Goal: Information Seeking & Learning: Check status

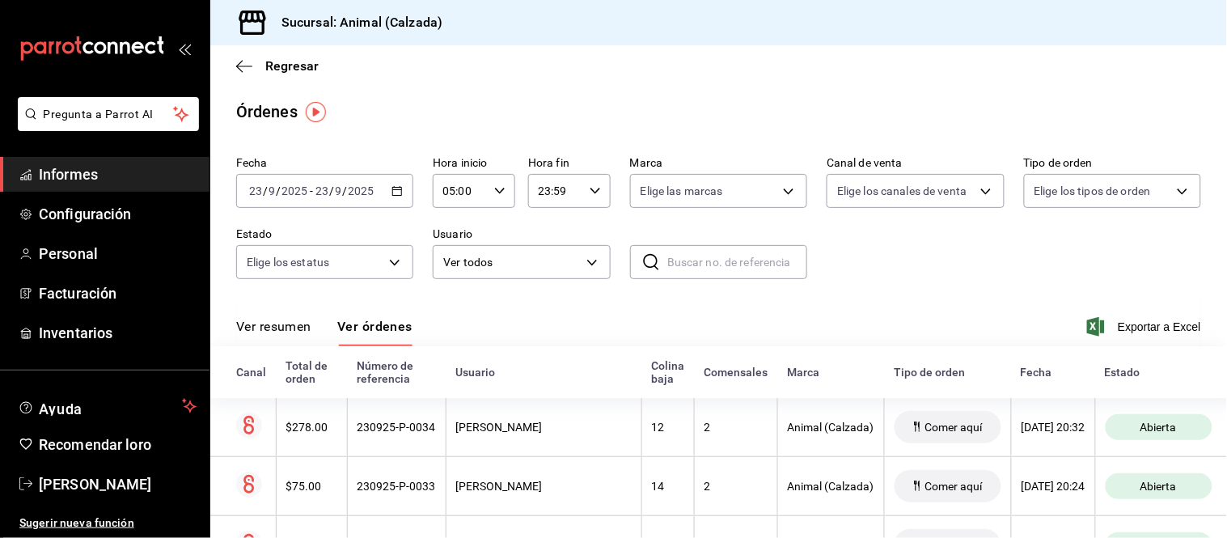
click at [570, 311] on div "Ver resumen Ver órdenes Exportar a Excel" at bounding box center [718, 322] width 965 height 48
drag, startPoint x: 264, startPoint y: 326, endPoint x: 345, endPoint y: 277, distance: 94.7
click at [265, 326] on font "Ver resumen" at bounding box center [273, 326] width 75 height 15
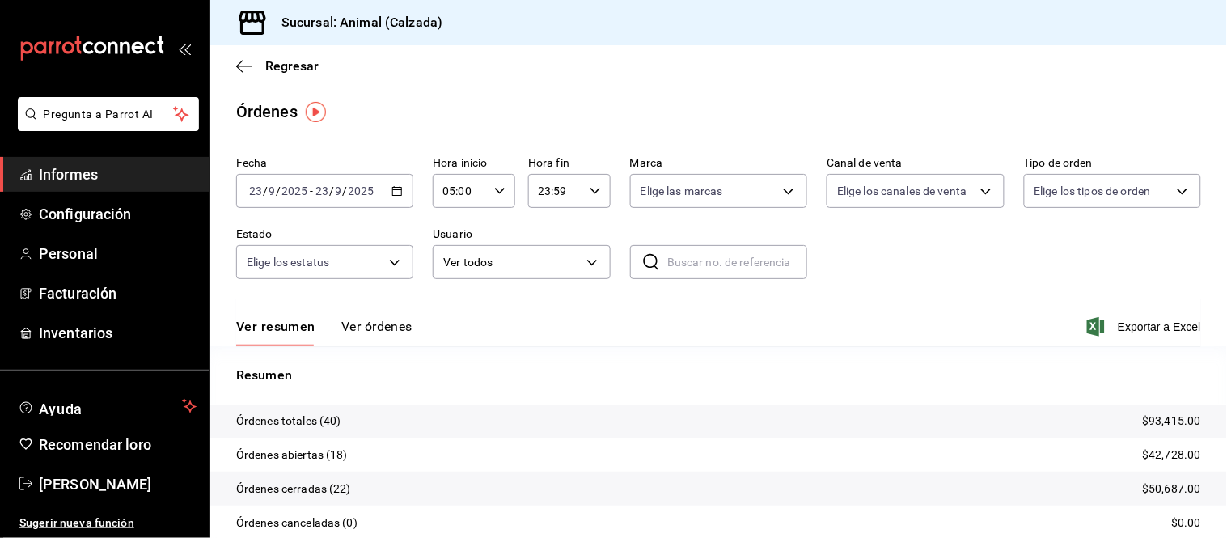
click at [365, 324] on font "Ver órdenes" at bounding box center [376, 326] width 71 height 15
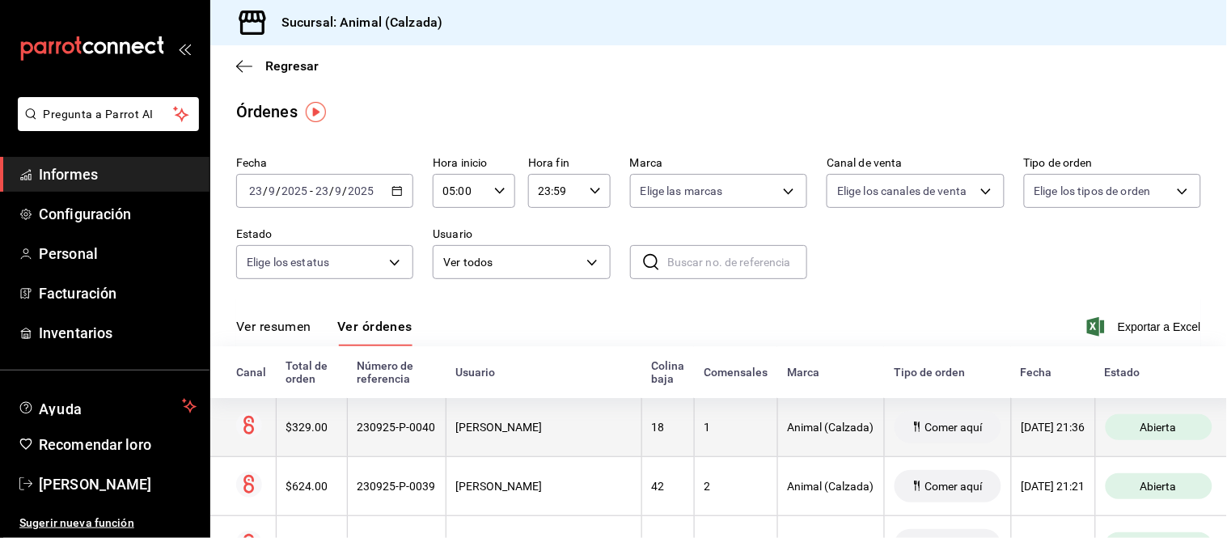
click at [446, 438] on th "[PERSON_NAME]" at bounding box center [544, 427] width 196 height 59
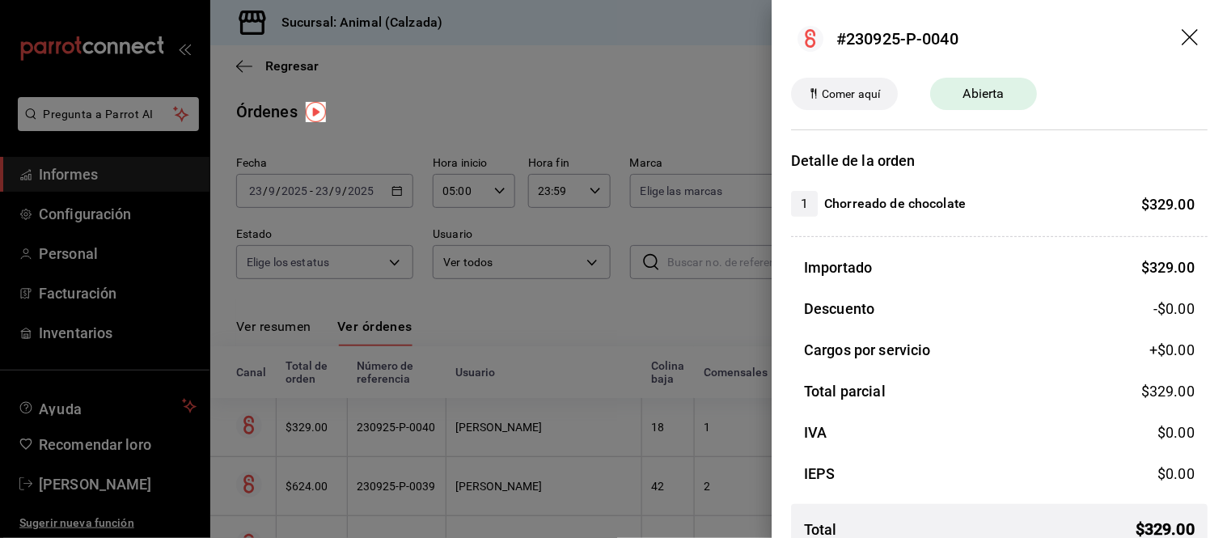
drag, startPoint x: 309, startPoint y: 324, endPoint x: 324, endPoint y: 324, distance: 14.6
click at [306, 324] on div at bounding box center [613, 269] width 1227 height 538
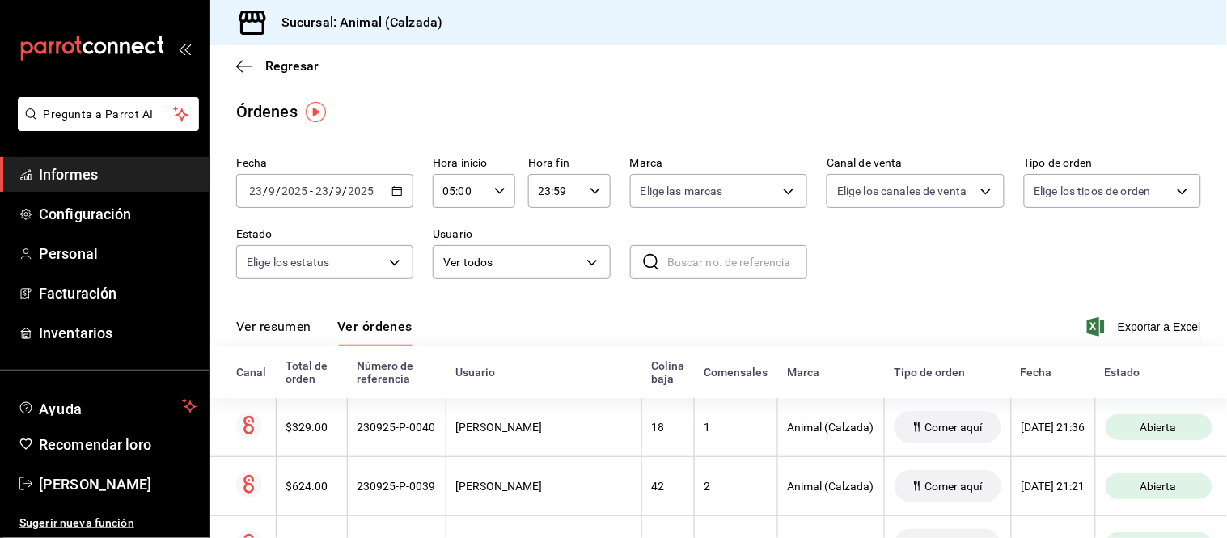
click at [299, 332] on font "Ver resumen" at bounding box center [273, 326] width 75 height 15
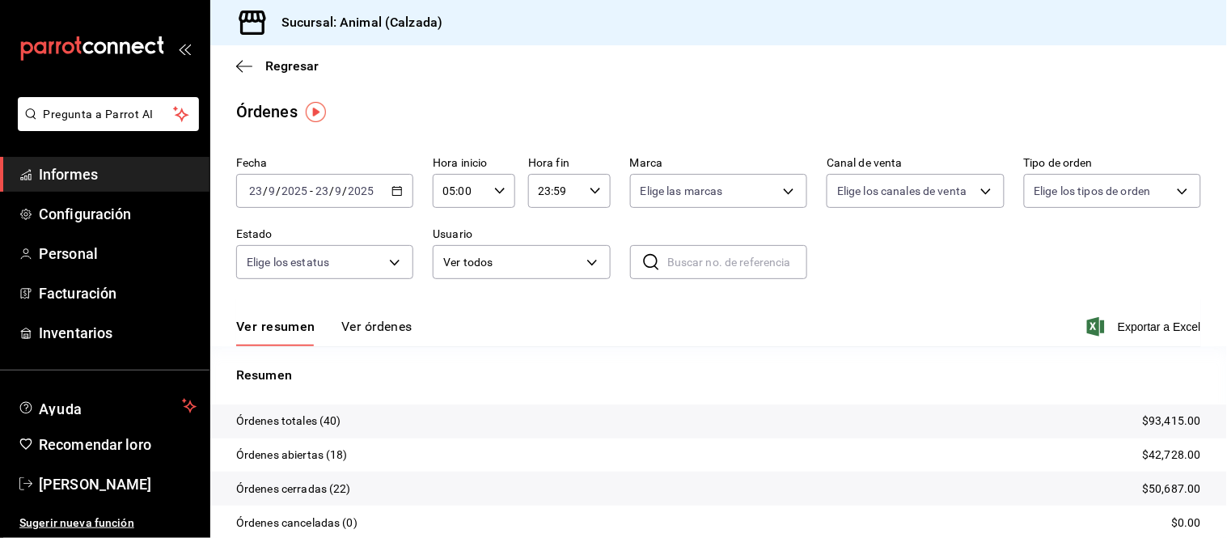
click at [356, 324] on font "Ver órdenes" at bounding box center [376, 326] width 71 height 15
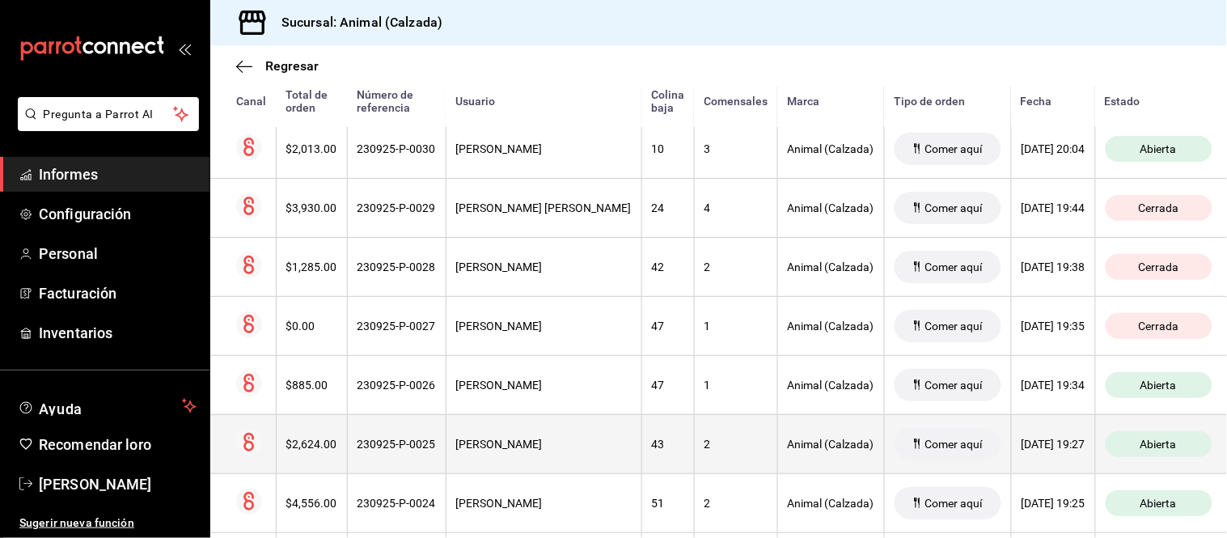
scroll to position [988, 0]
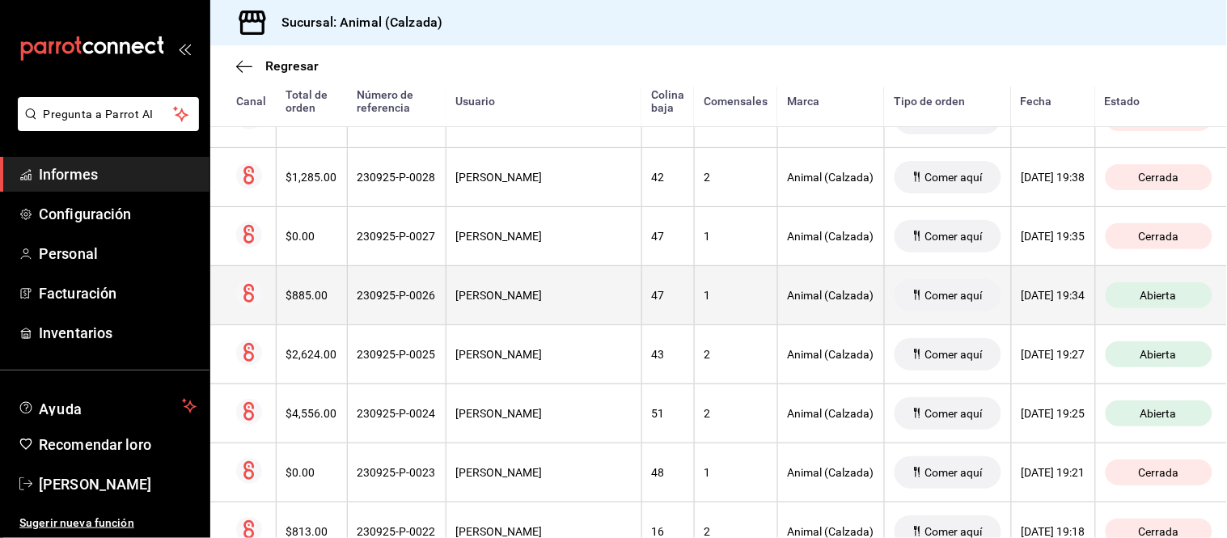
click at [529, 298] on font "[PERSON_NAME]" at bounding box center [499, 295] width 87 height 13
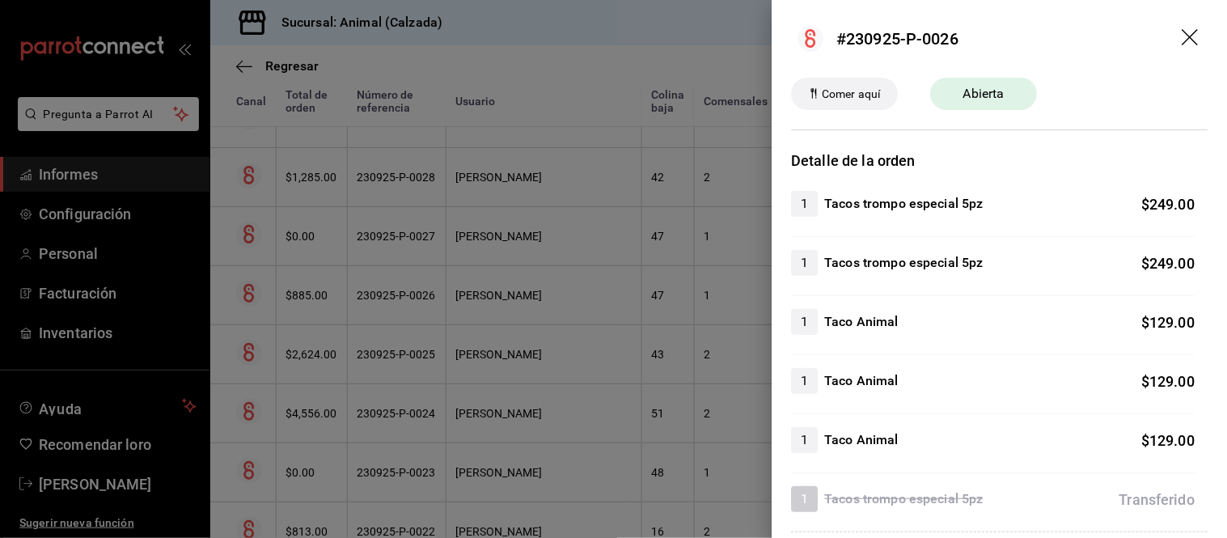
click at [511, 360] on div at bounding box center [613, 269] width 1227 height 538
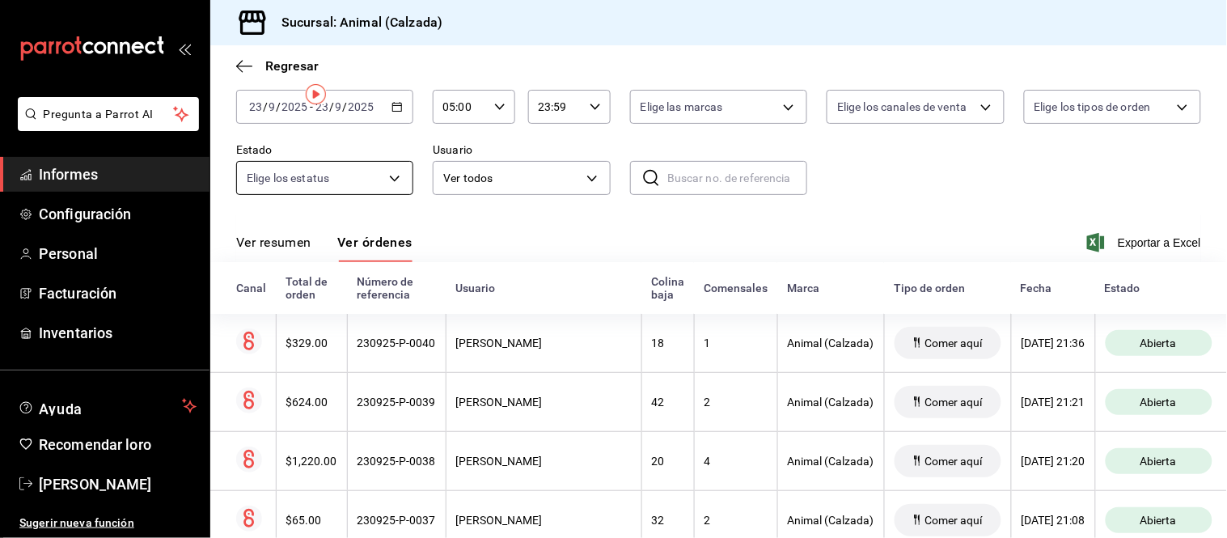
scroll to position [0, 0]
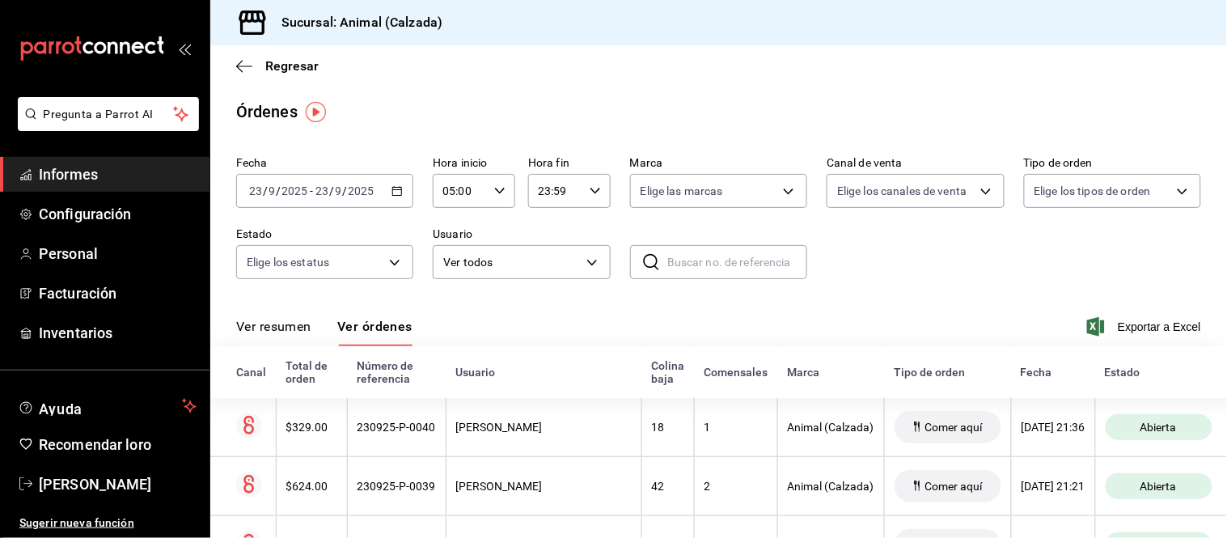
click at [286, 322] on font "Ver resumen" at bounding box center [273, 326] width 75 height 15
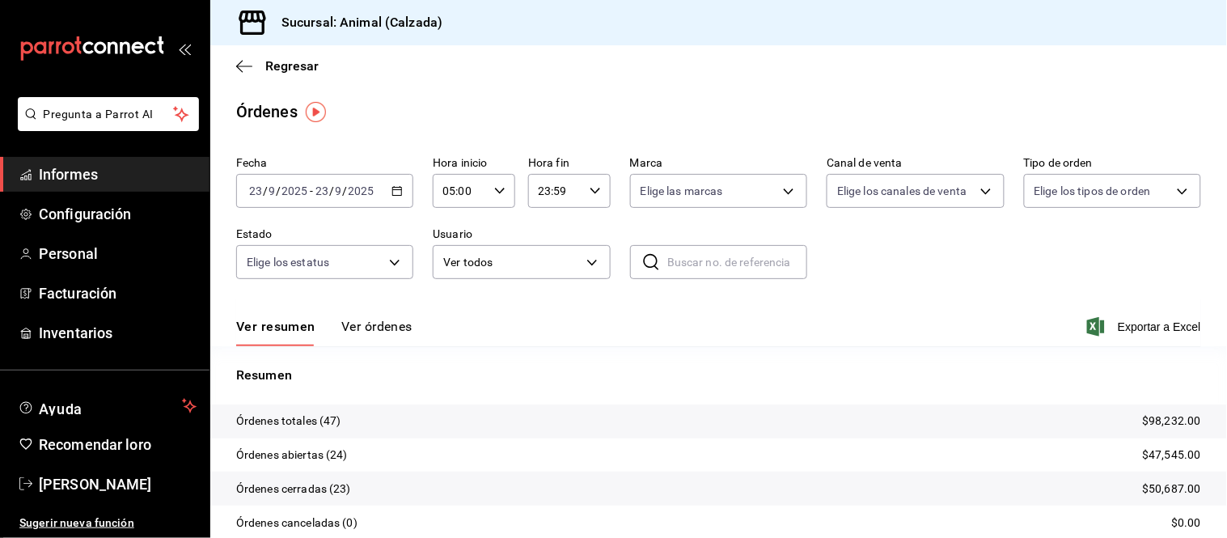
click at [378, 327] on font "Ver órdenes" at bounding box center [376, 326] width 71 height 15
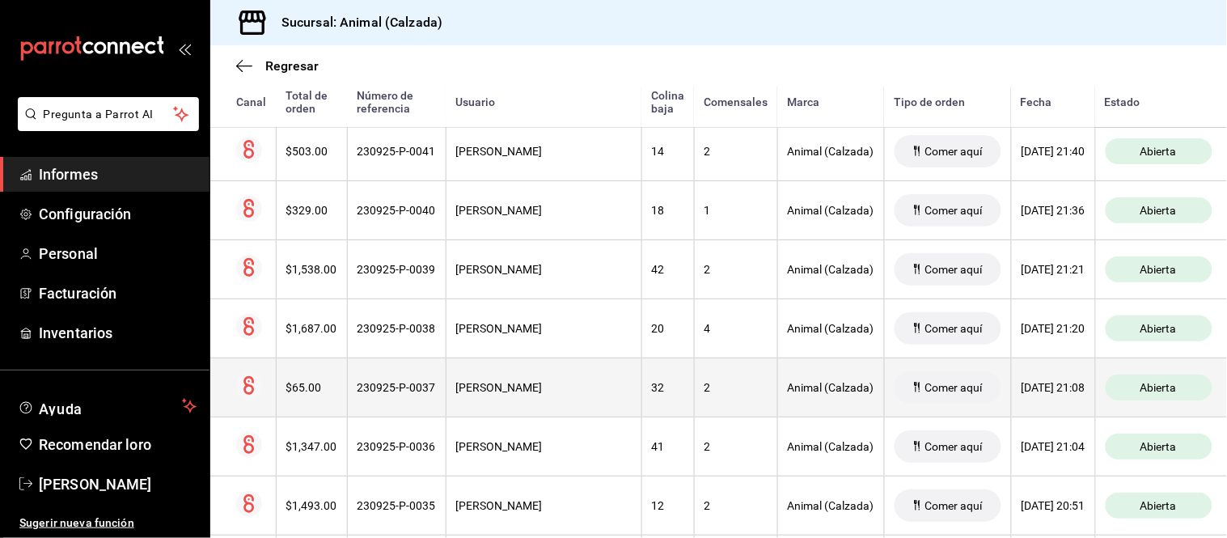
scroll to position [628, 0]
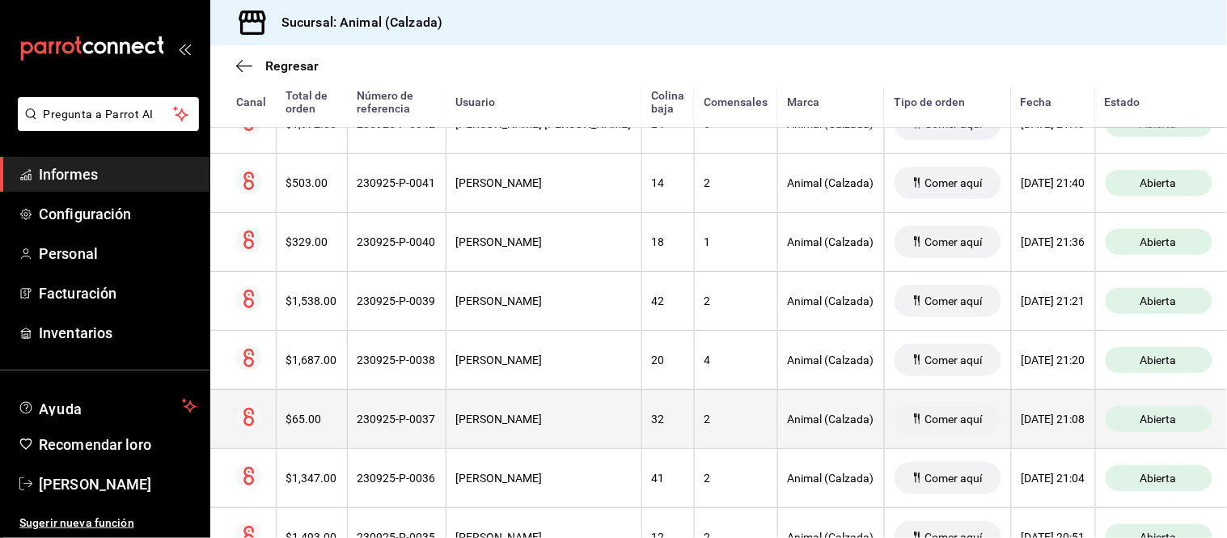
click at [514, 404] on th "[PERSON_NAME]" at bounding box center [544, 418] width 196 height 59
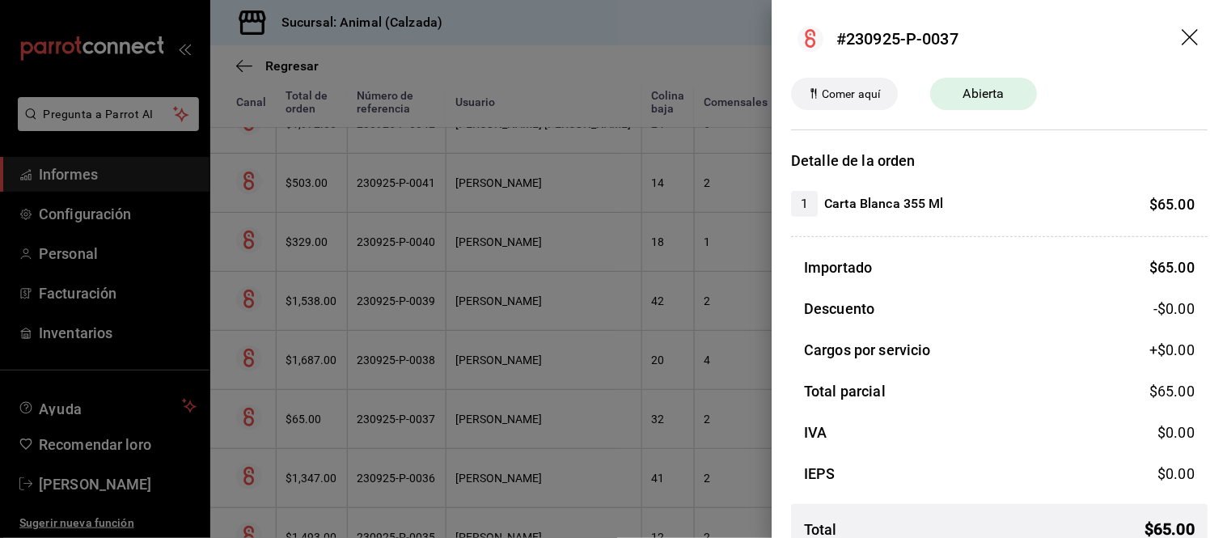
click at [522, 380] on div at bounding box center [613, 269] width 1227 height 538
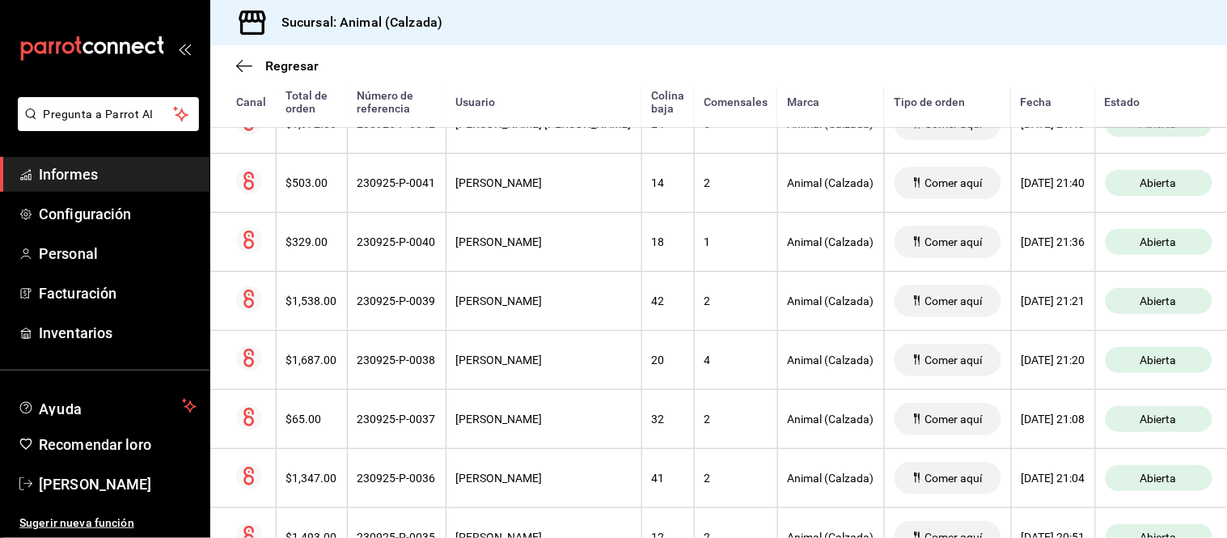
click at [523, 379] on th "[PERSON_NAME]" at bounding box center [544, 359] width 196 height 59
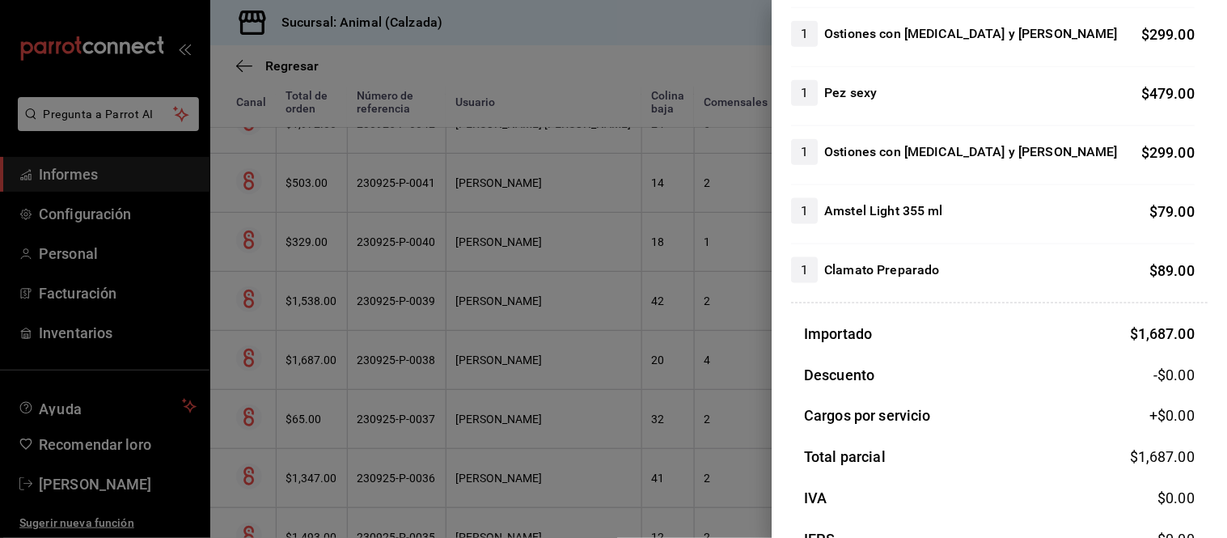
scroll to position [449, 0]
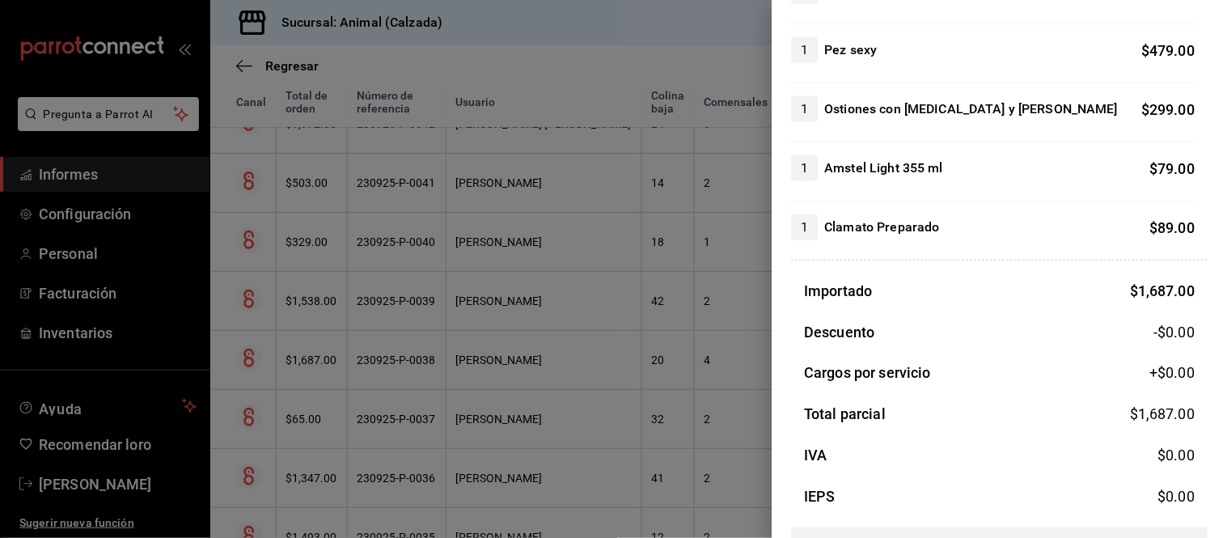
click at [547, 378] on div at bounding box center [613, 269] width 1227 height 538
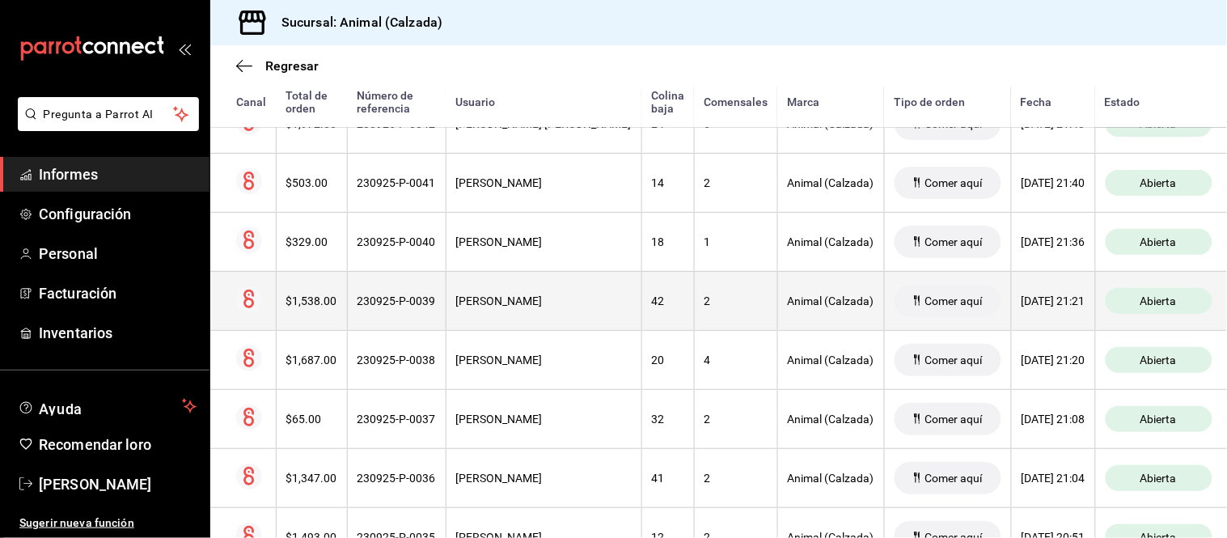
click at [531, 306] on font "[PERSON_NAME]" at bounding box center [499, 300] width 87 height 13
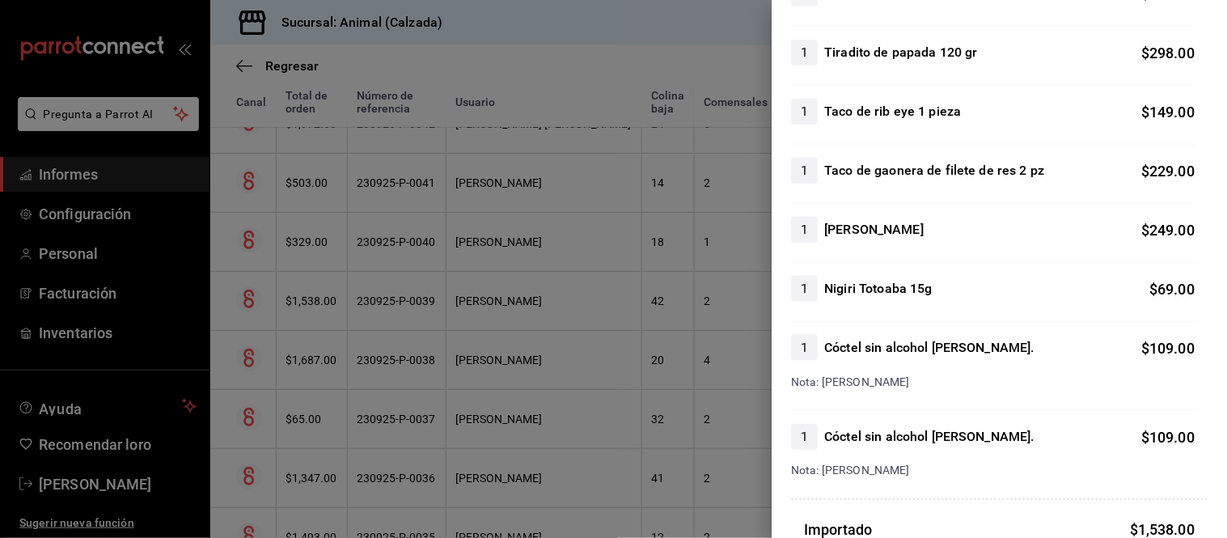
scroll to position [359, 0]
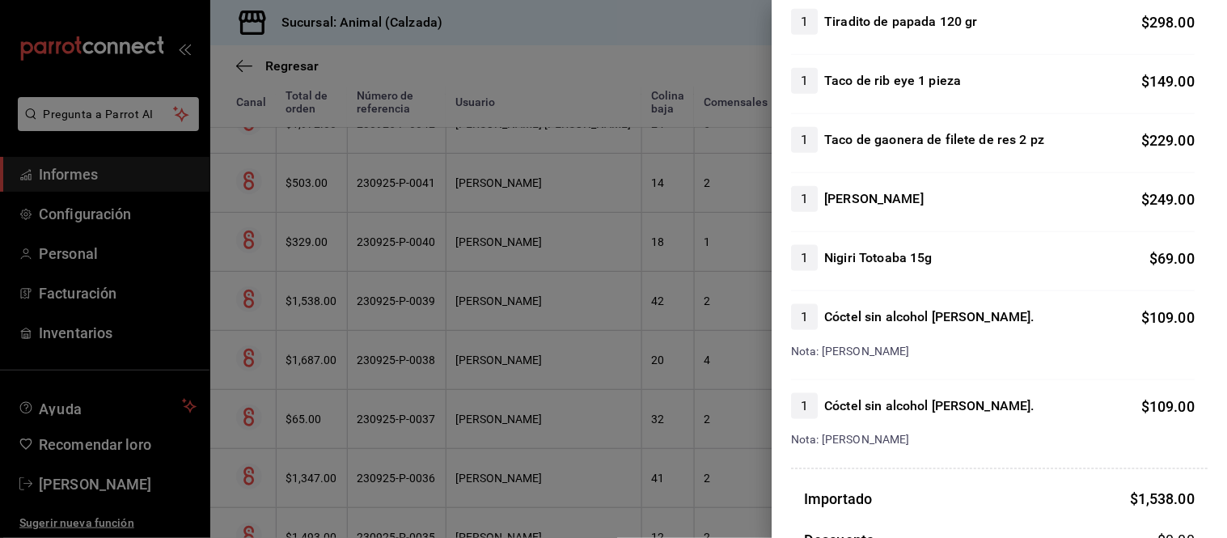
click at [700, 417] on div at bounding box center [613, 269] width 1227 height 538
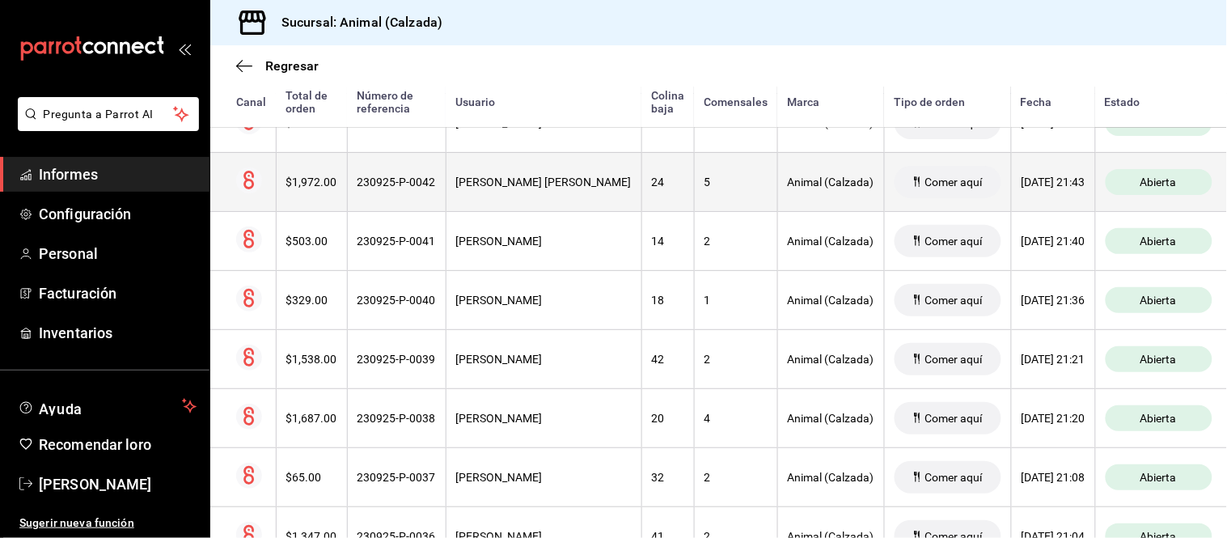
scroll to position [539, 0]
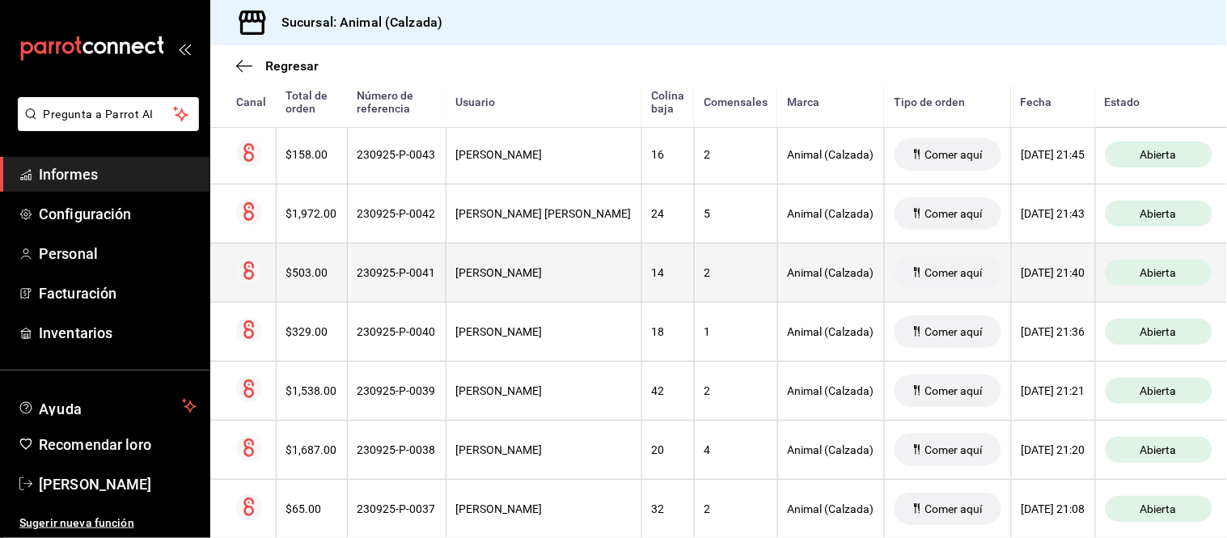
click at [521, 252] on th "[PERSON_NAME]" at bounding box center [544, 272] width 196 height 59
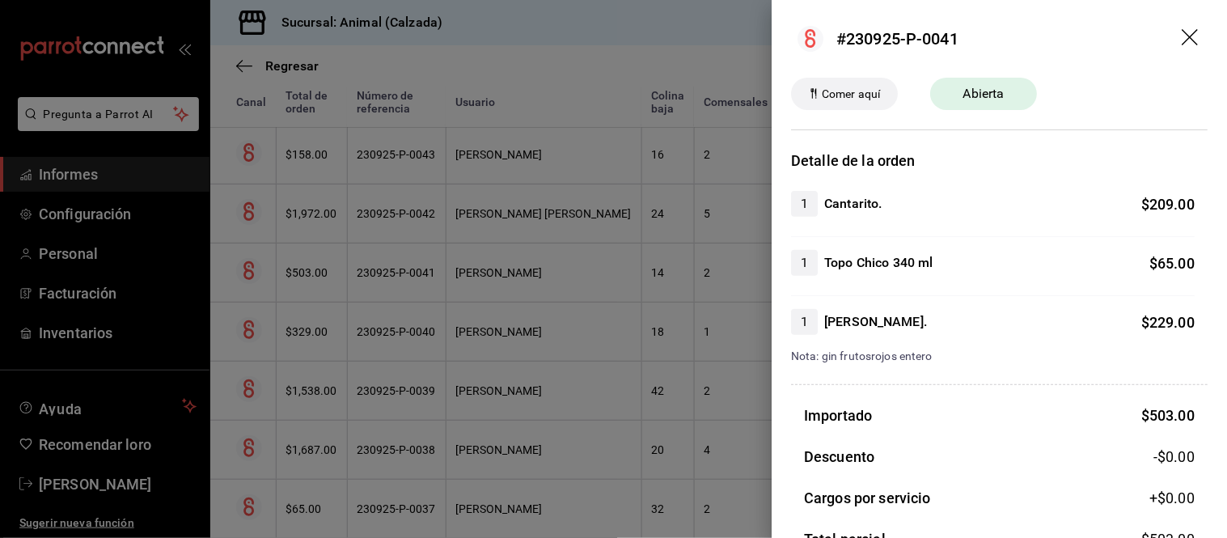
click at [498, 261] on div at bounding box center [613, 269] width 1227 height 538
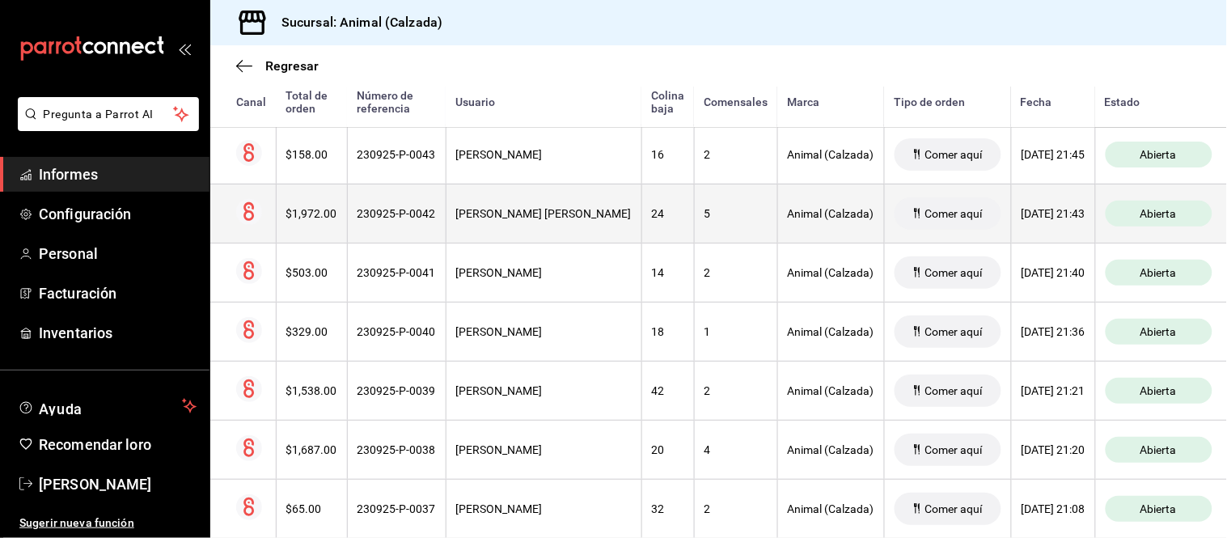
click at [513, 224] on th "[PERSON_NAME] [PERSON_NAME]" at bounding box center [544, 213] width 196 height 59
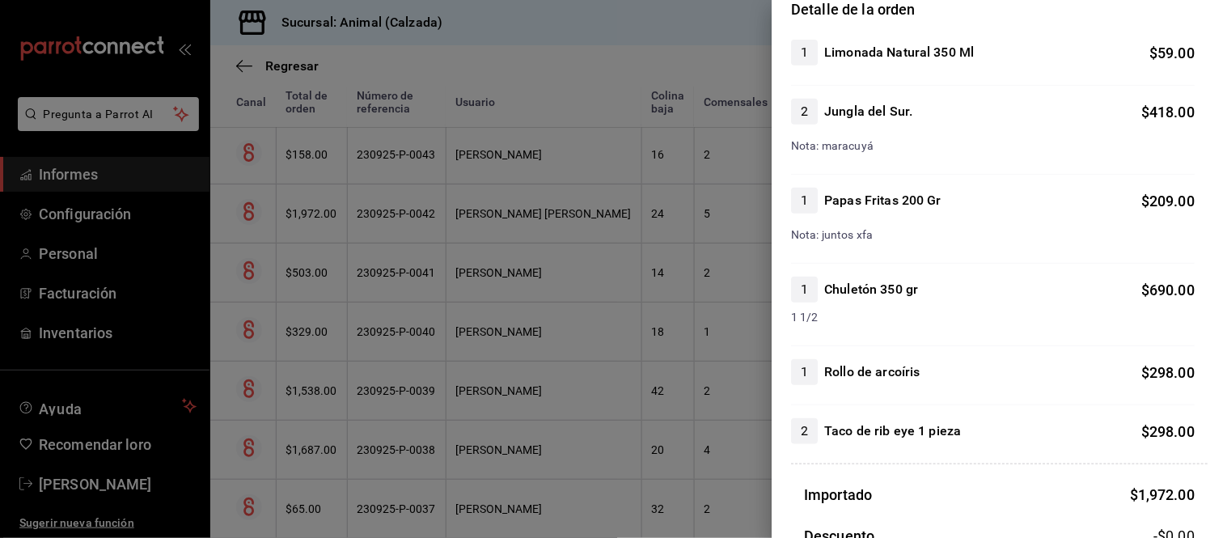
scroll to position [180, 0]
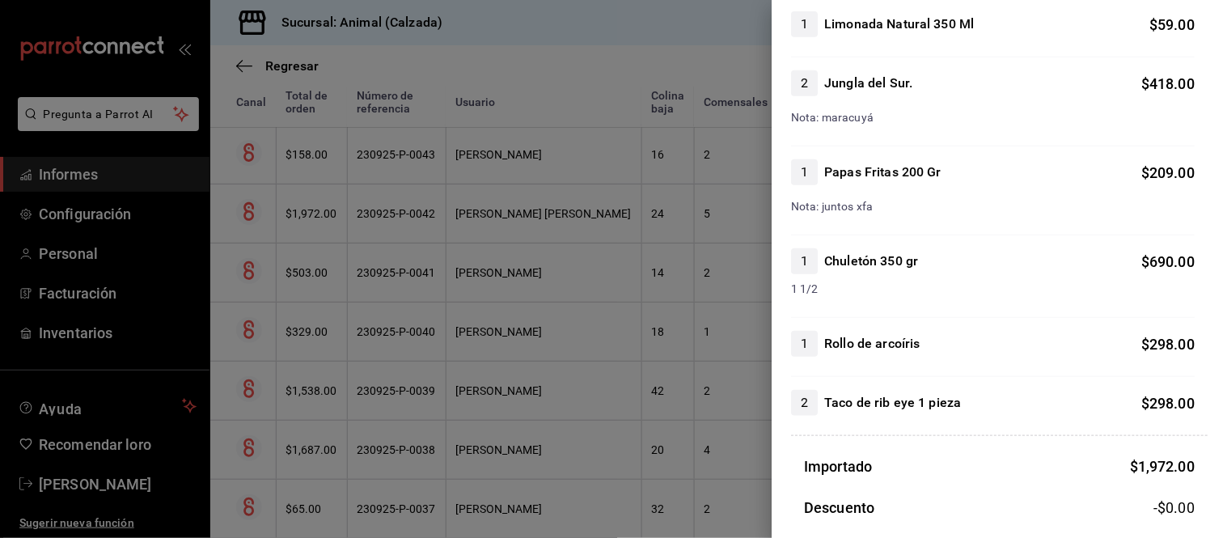
click at [519, 370] on div at bounding box center [613, 269] width 1227 height 538
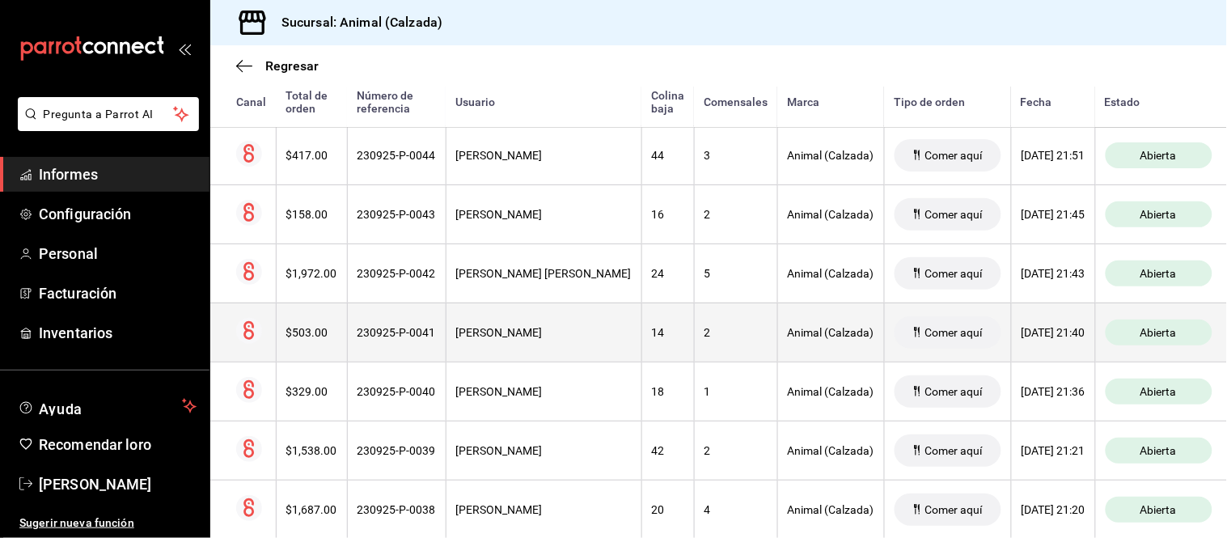
scroll to position [449, 0]
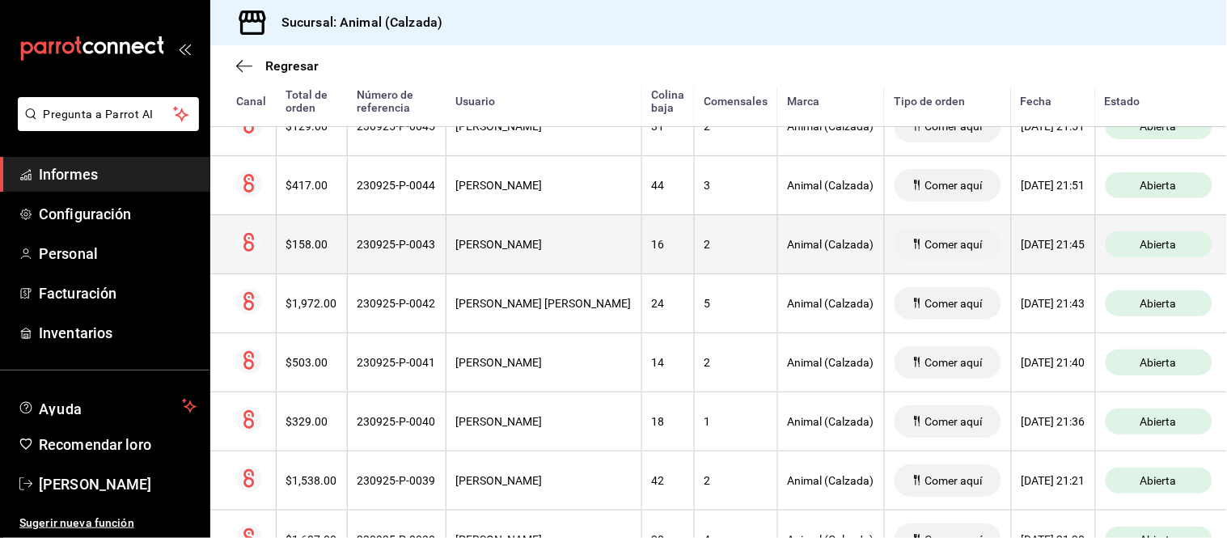
click at [548, 247] on div "[PERSON_NAME]" at bounding box center [544, 244] width 176 height 13
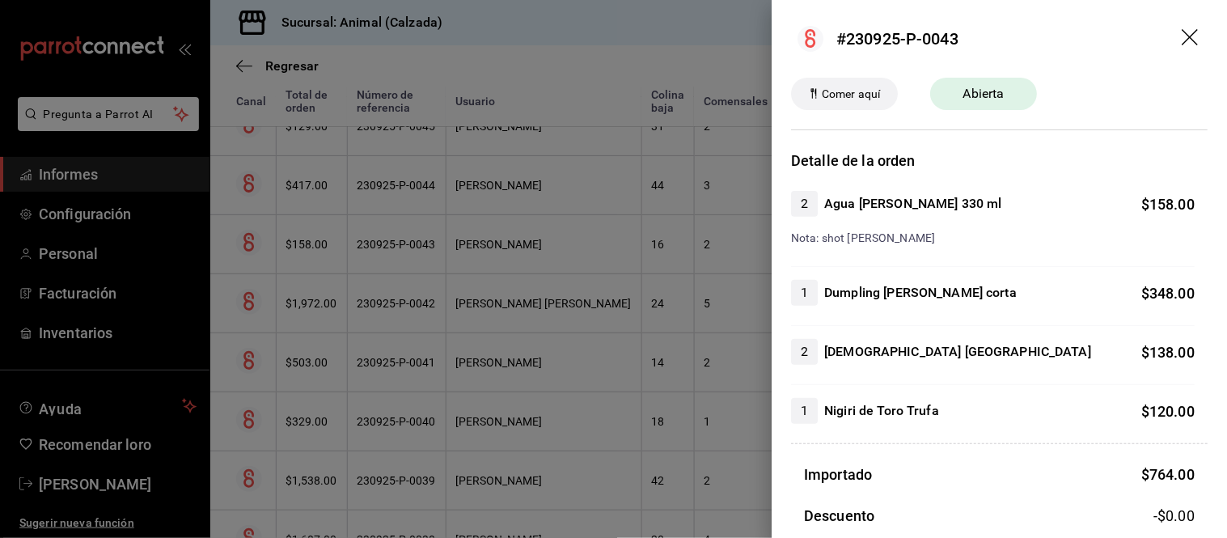
click at [548, 247] on div at bounding box center [613, 269] width 1227 height 538
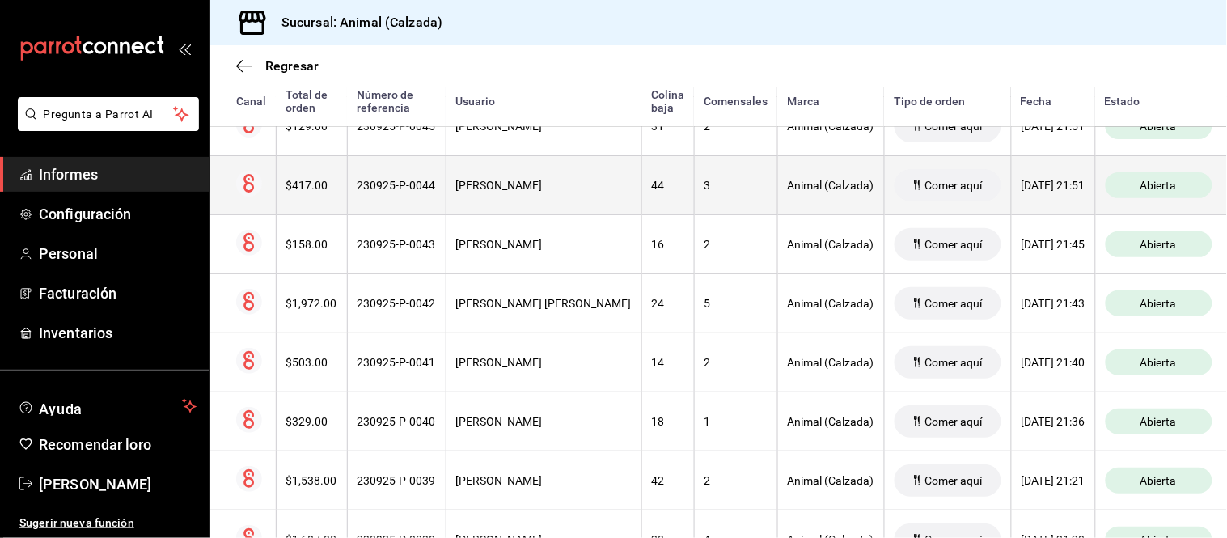
click at [567, 204] on th "[PERSON_NAME]" at bounding box center [544, 184] width 196 height 59
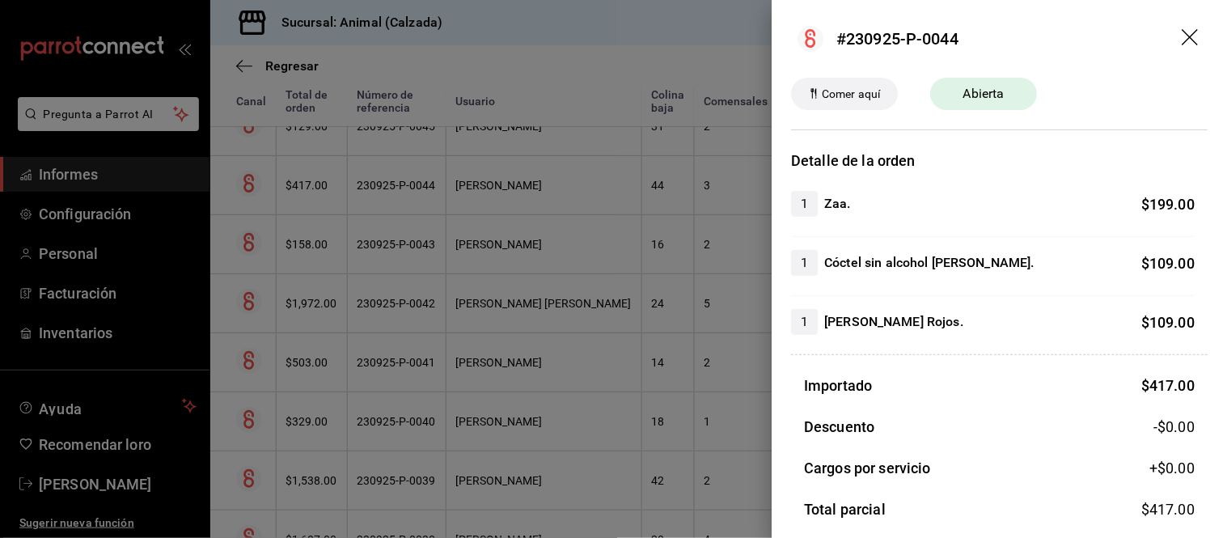
click at [555, 227] on div at bounding box center [613, 269] width 1227 height 538
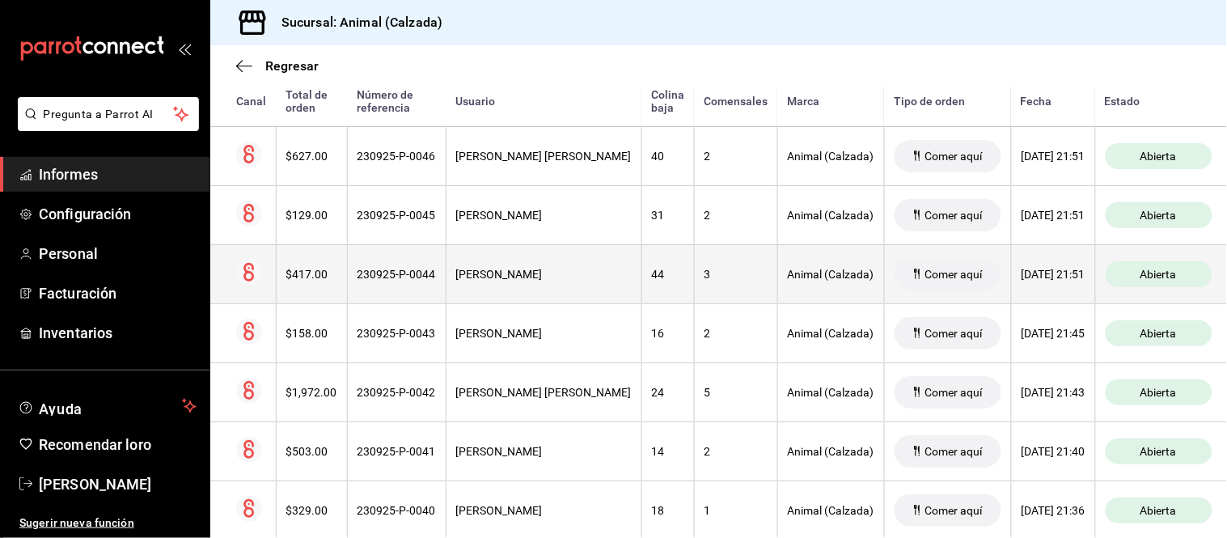
scroll to position [359, 0]
click at [554, 213] on div "[PERSON_NAME]" at bounding box center [544, 215] width 176 height 13
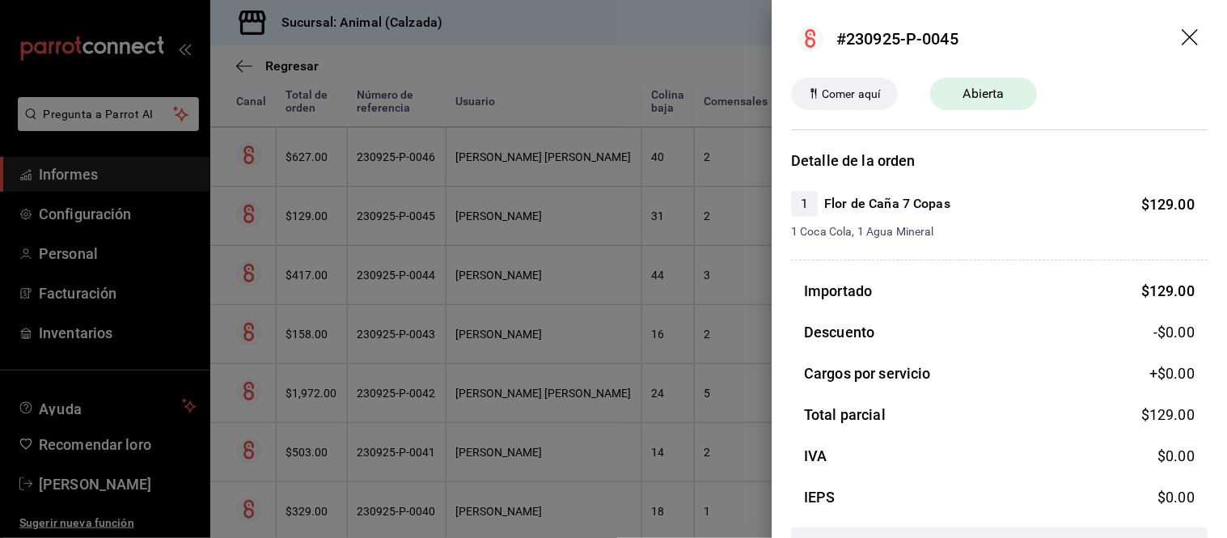
click at [446, 222] on div at bounding box center [613, 269] width 1227 height 538
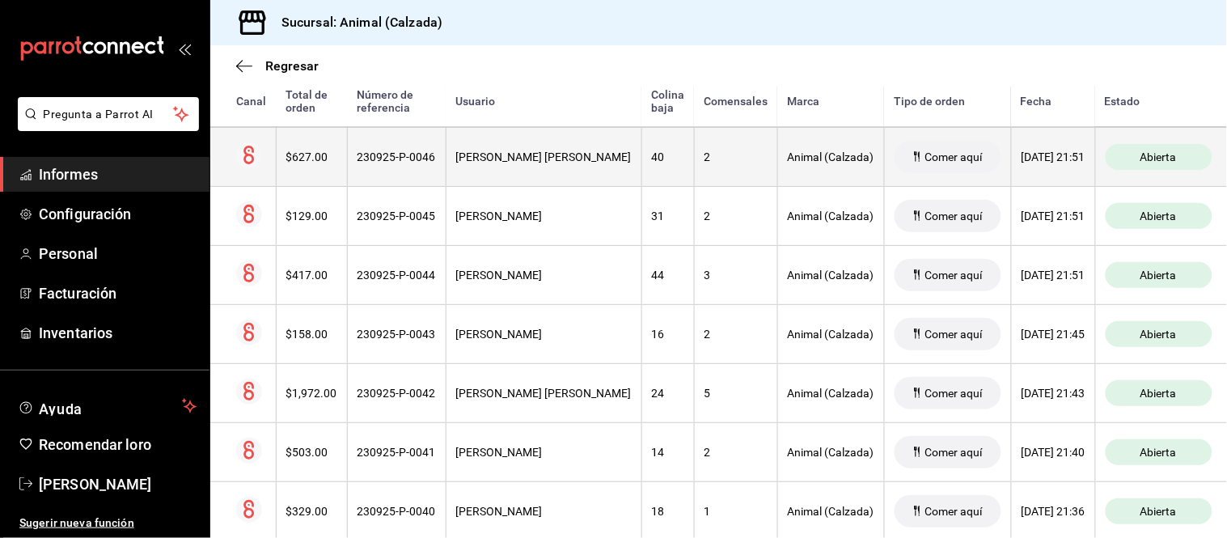
scroll to position [269, 0]
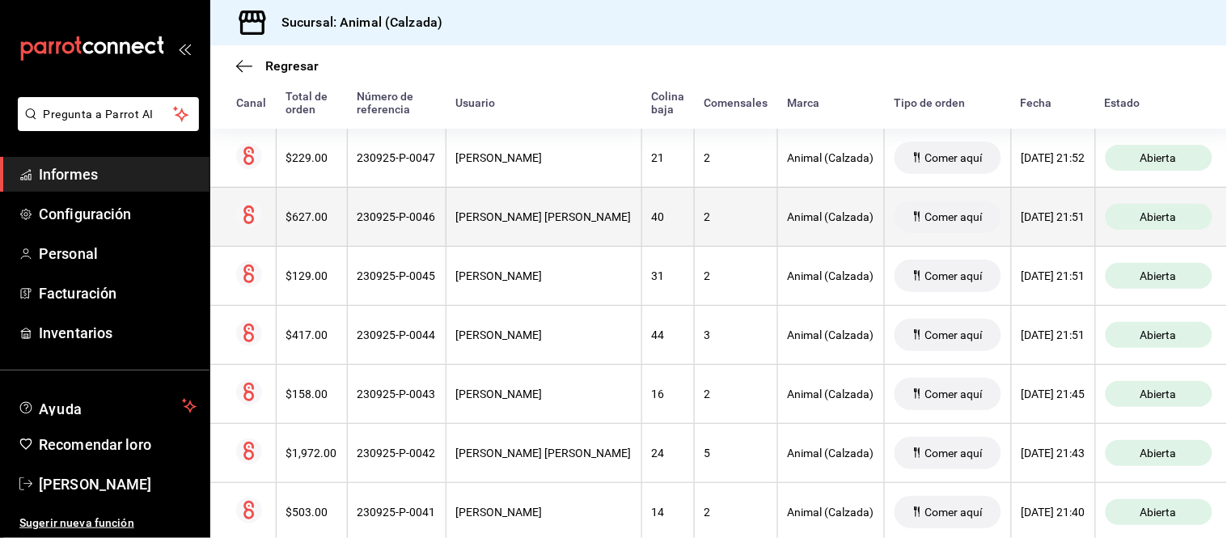
click at [467, 236] on th "[PERSON_NAME] [PERSON_NAME]" at bounding box center [544, 216] width 196 height 59
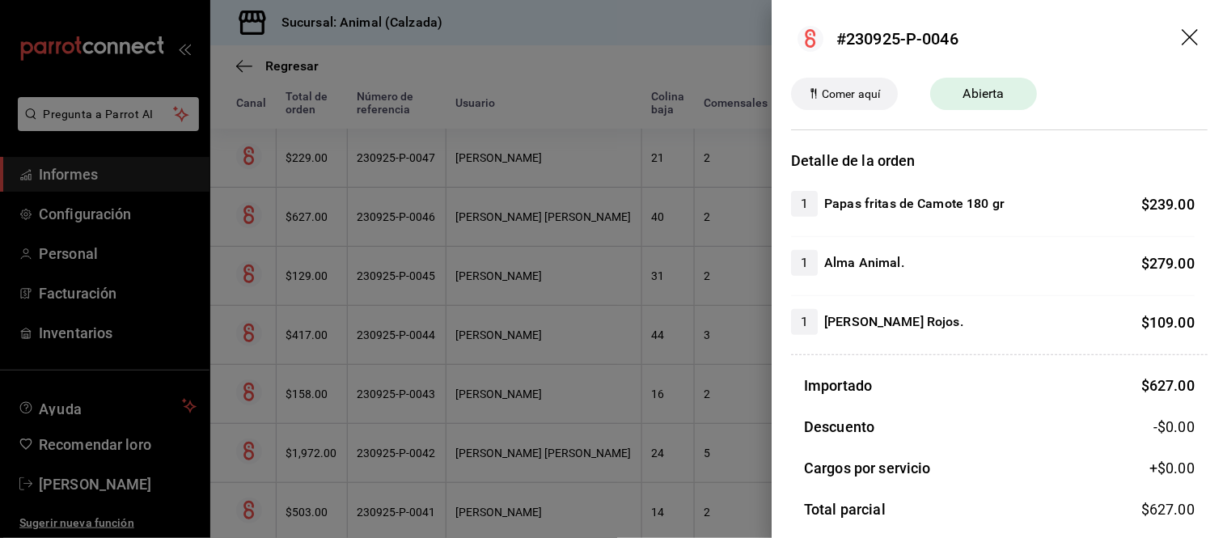
click at [467, 239] on div at bounding box center [613, 269] width 1227 height 538
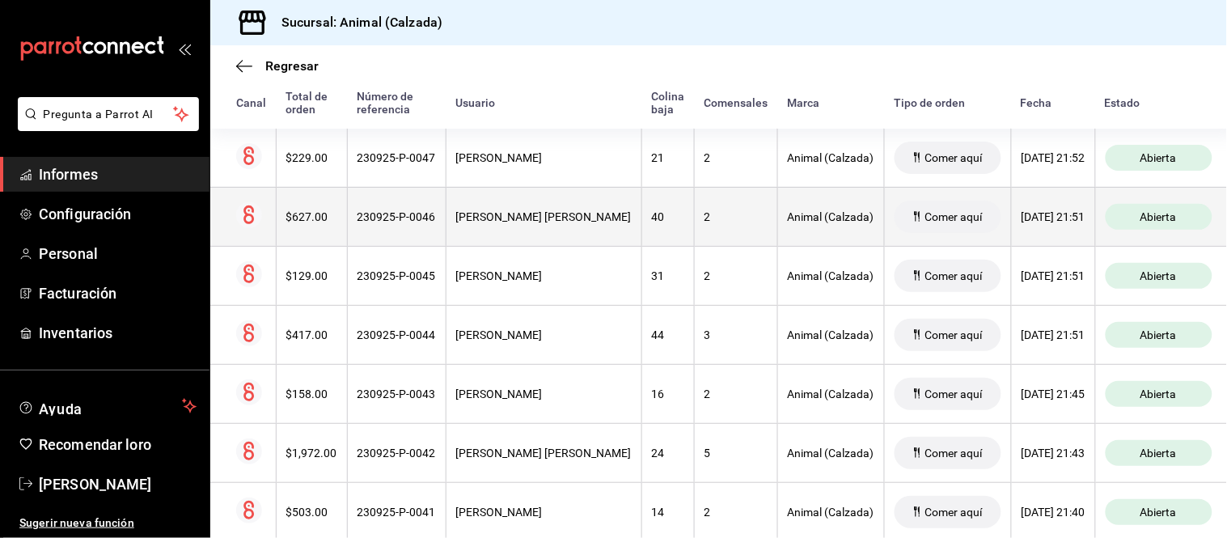
click at [446, 214] on th "[PERSON_NAME] [PERSON_NAME]" at bounding box center [544, 216] width 196 height 59
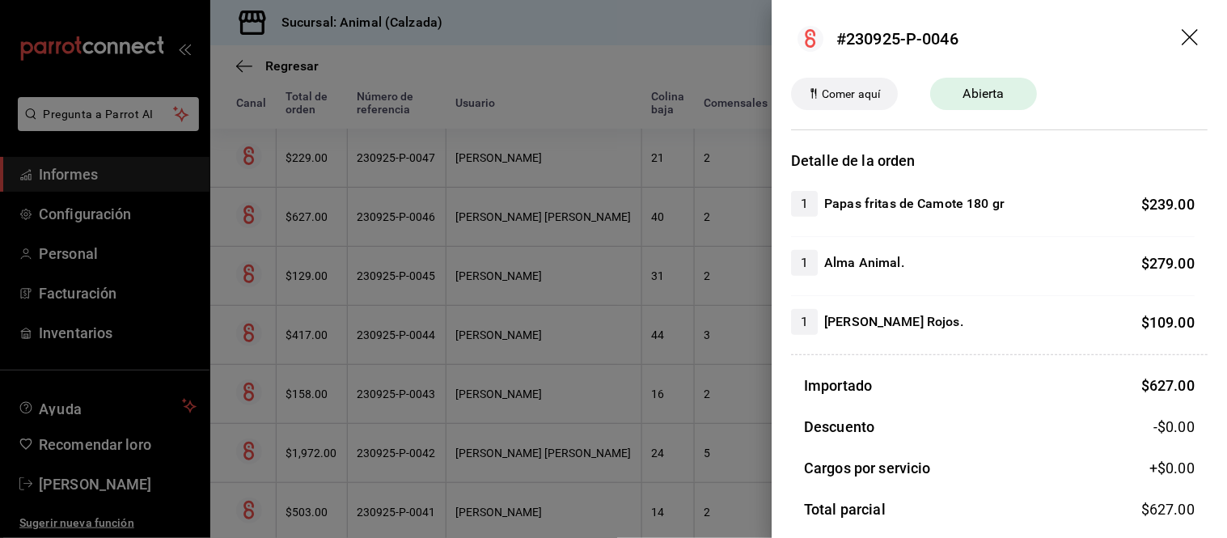
click at [445, 214] on div at bounding box center [613, 269] width 1227 height 538
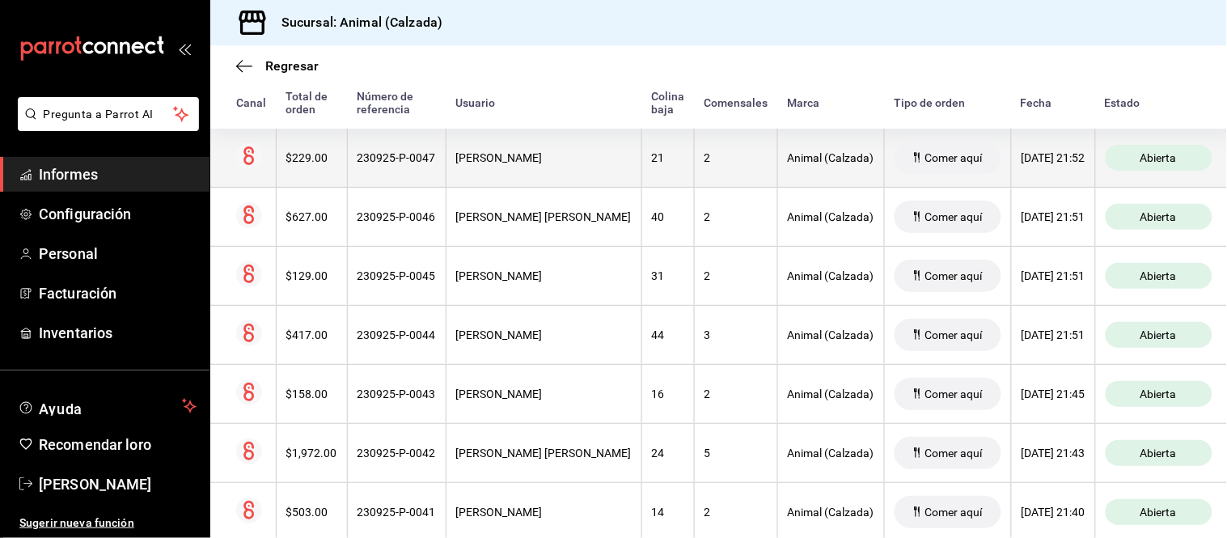
click at [447, 163] on th "[PERSON_NAME]" at bounding box center [544, 158] width 196 height 59
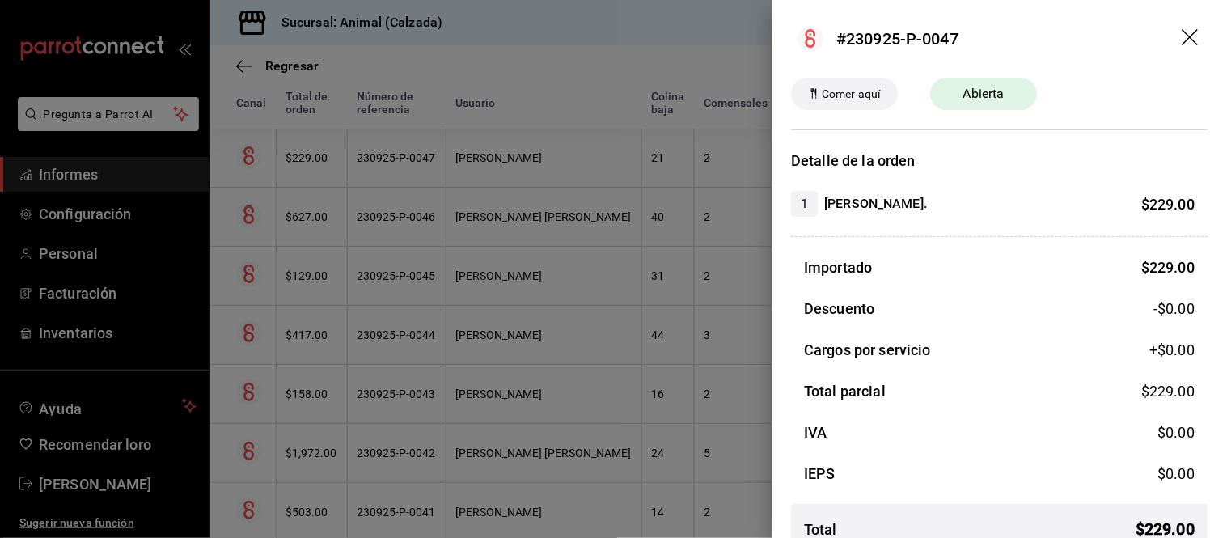
click at [447, 163] on div at bounding box center [613, 269] width 1227 height 538
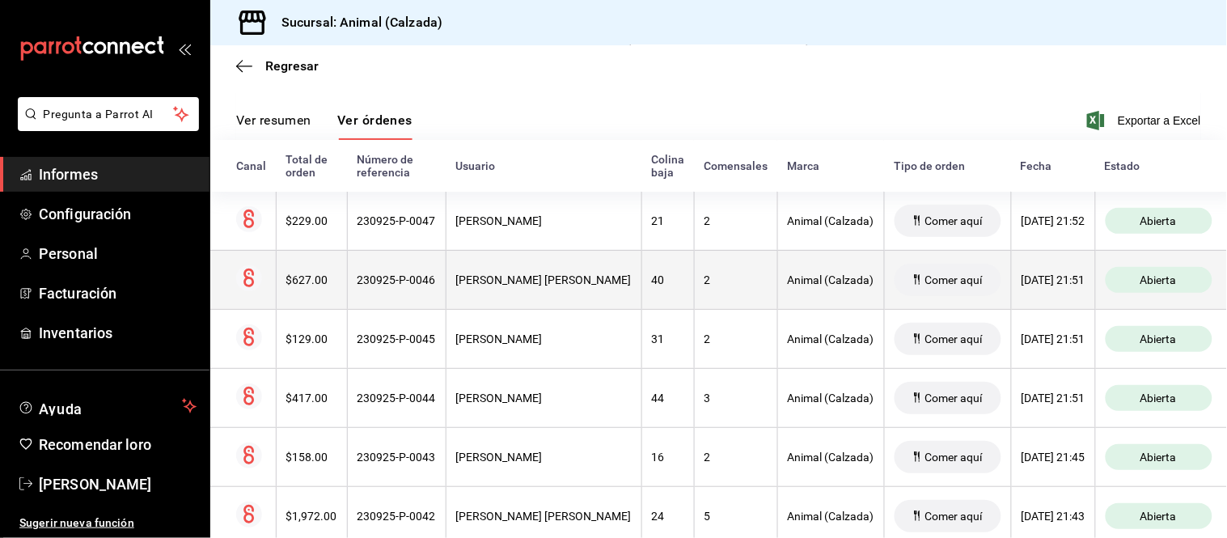
scroll to position [180, 0]
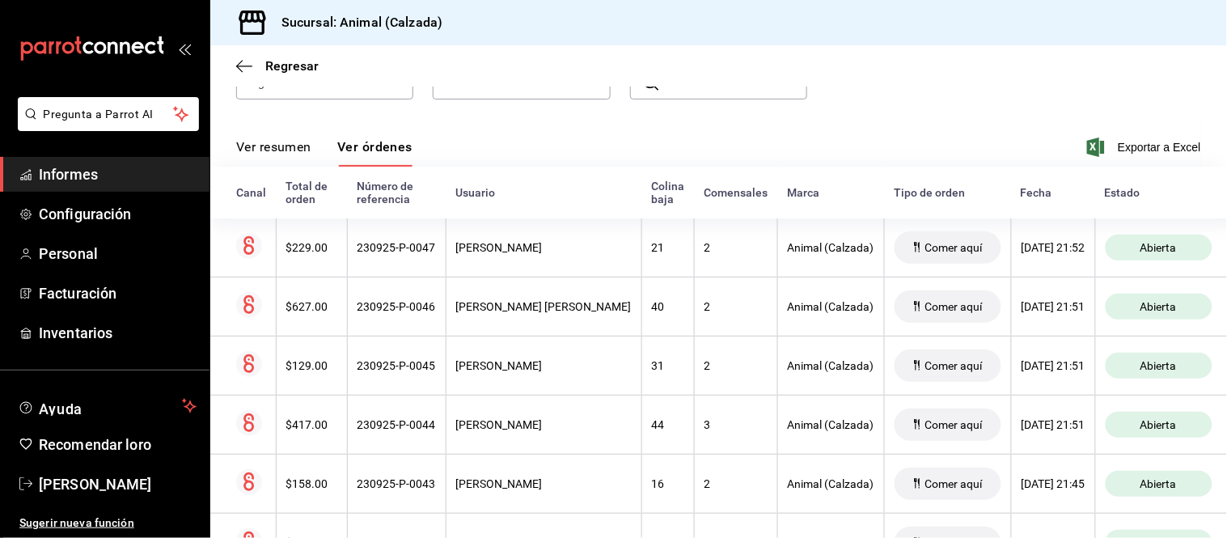
click at [285, 158] on button "Ver resumen" at bounding box center [273, 152] width 75 height 28
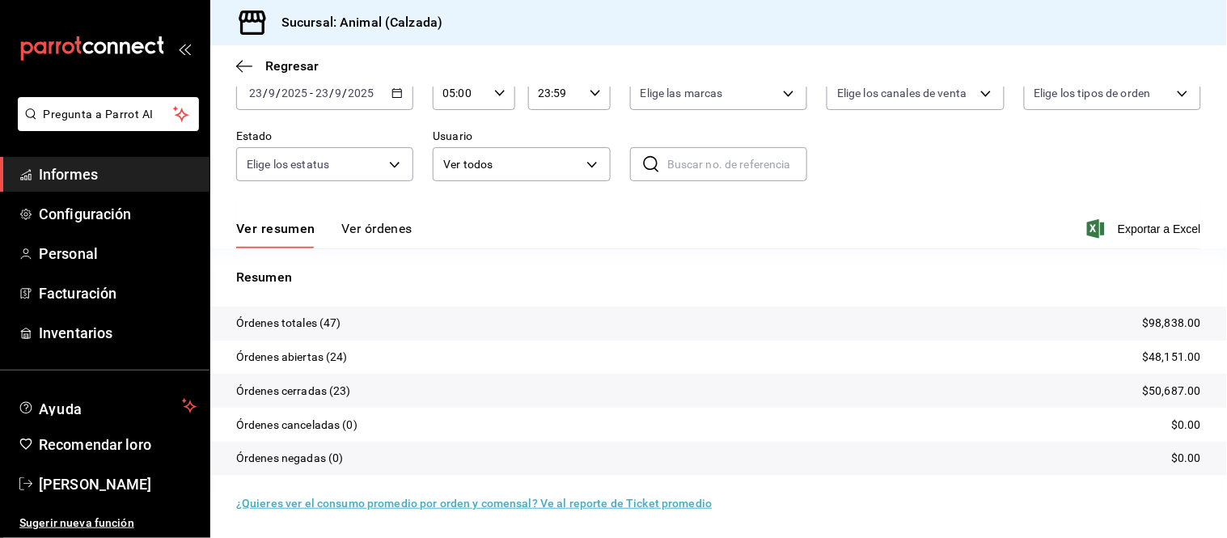
click at [370, 223] on font "Ver órdenes" at bounding box center [376, 228] width 71 height 15
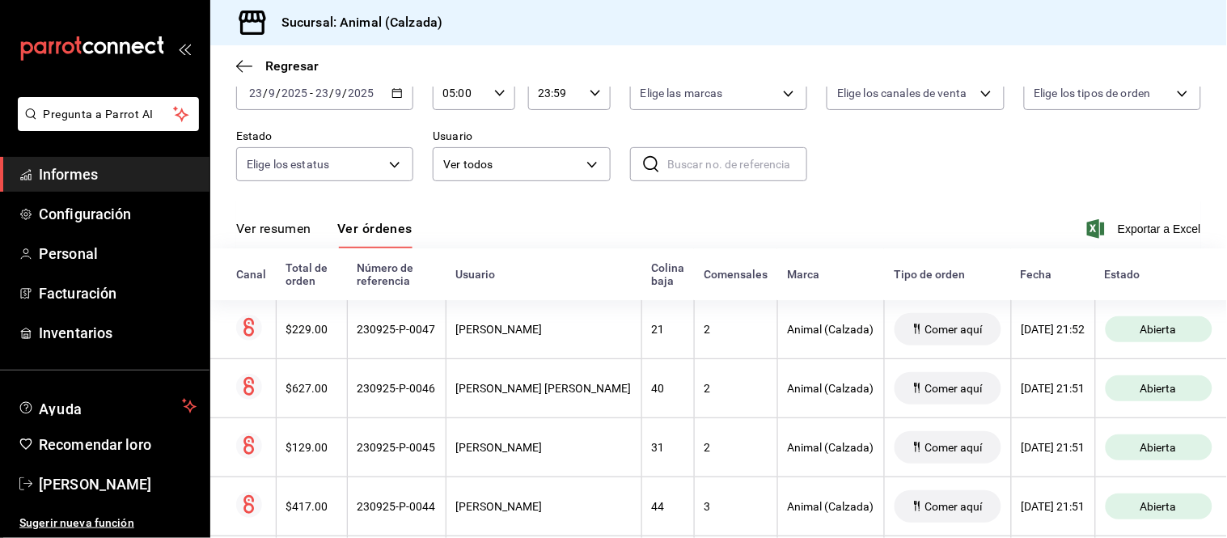
scroll to position [188, 0]
click at [281, 231] on font "Ver resumen" at bounding box center [273, 228] width 75 height 15
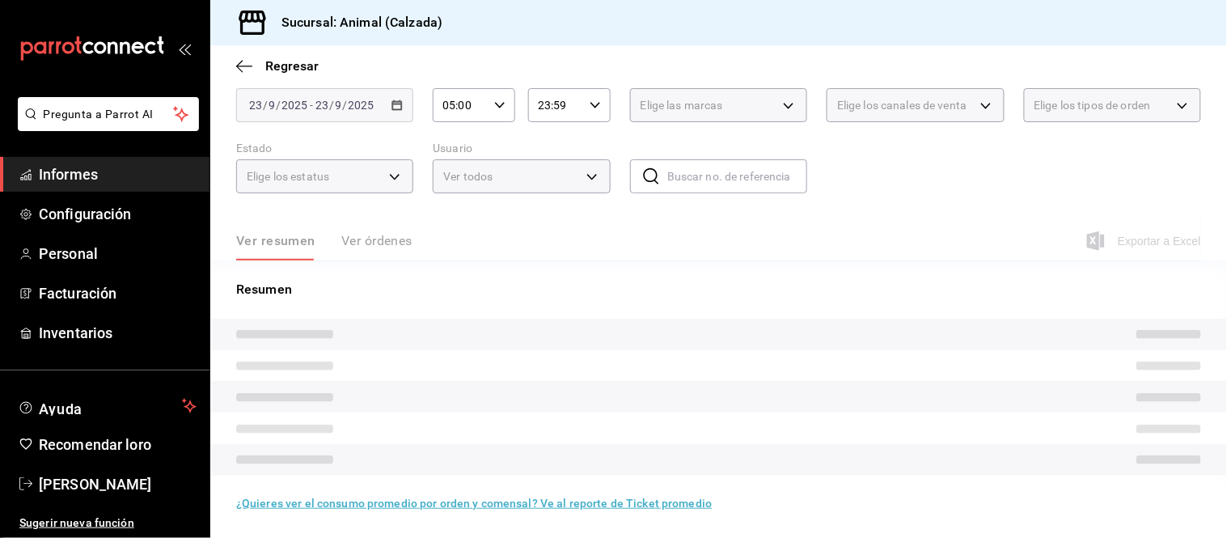
scroll to position [98, 0]
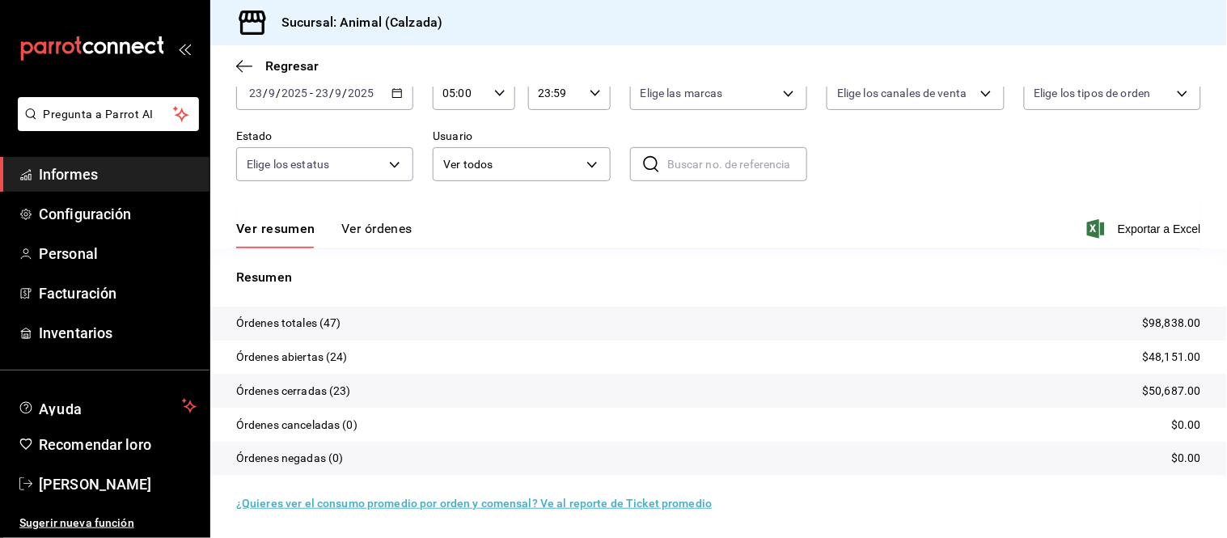
click at [352, 224] on font "Ver órdenes" at bounding box center [376, 228] width 71 height 15
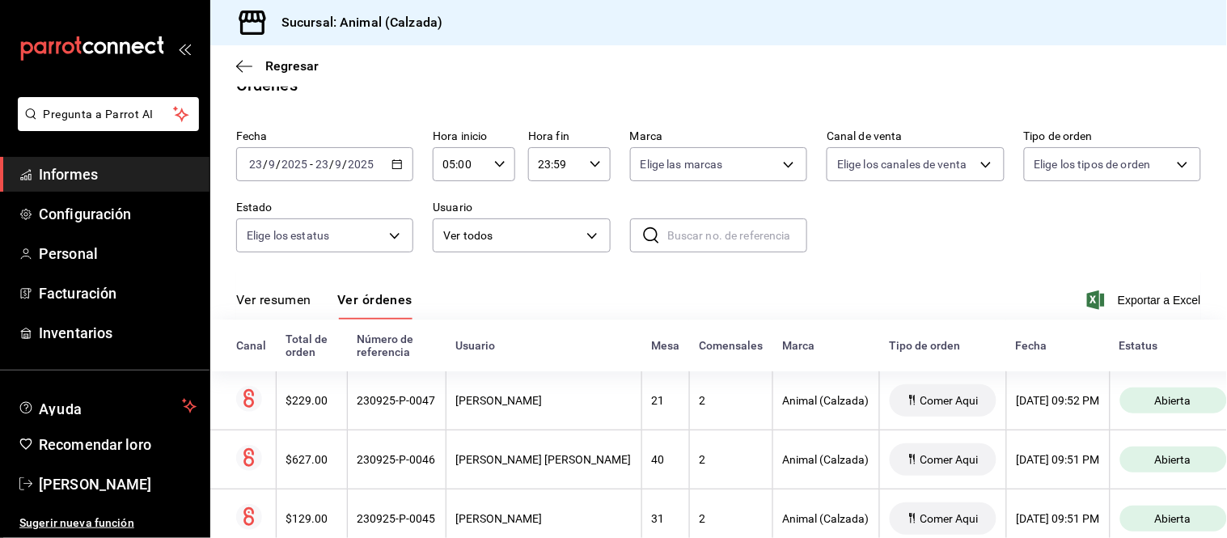
scroll to position [98, 0]
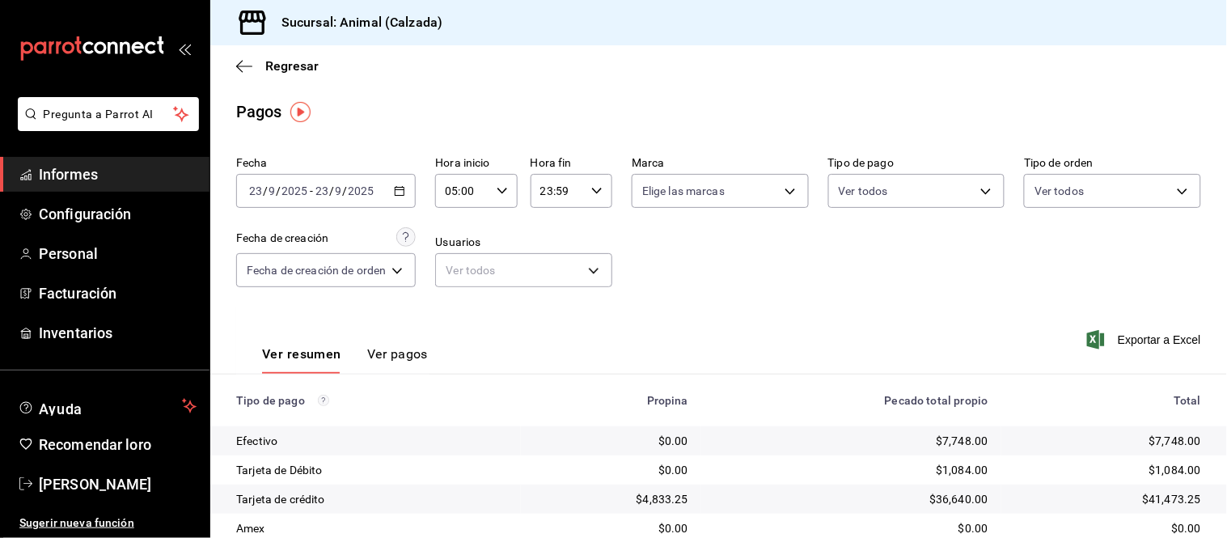
click at [388, 349] on font "Ver pagos" at bounding box center [397, 353] width 61 height 15
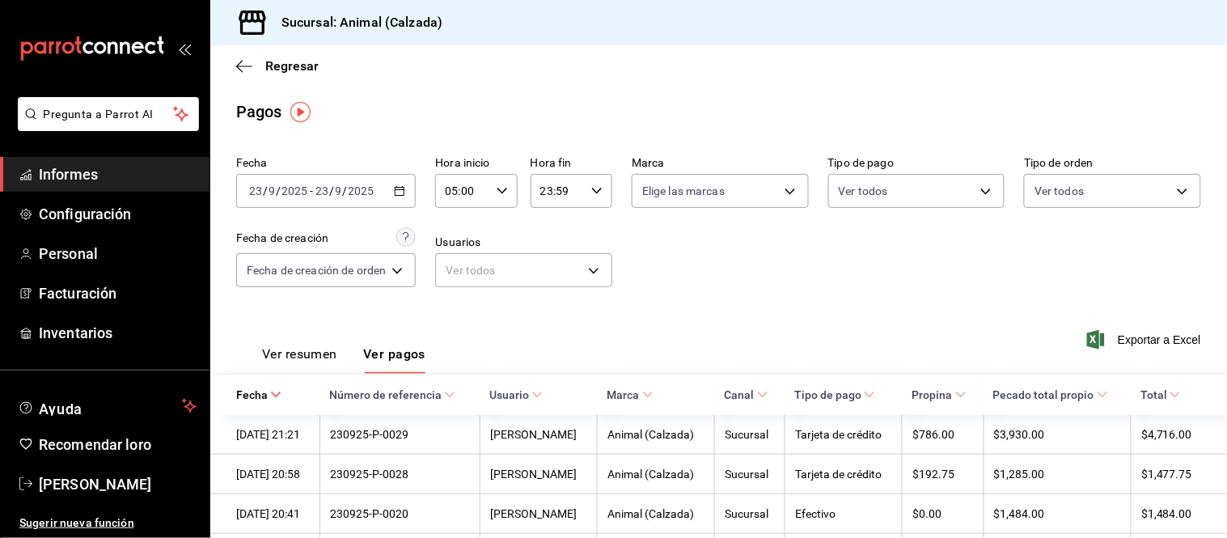
click at [317, 356] on font "Ver resumen" at bounding box center [299, 353] width 75 height 15
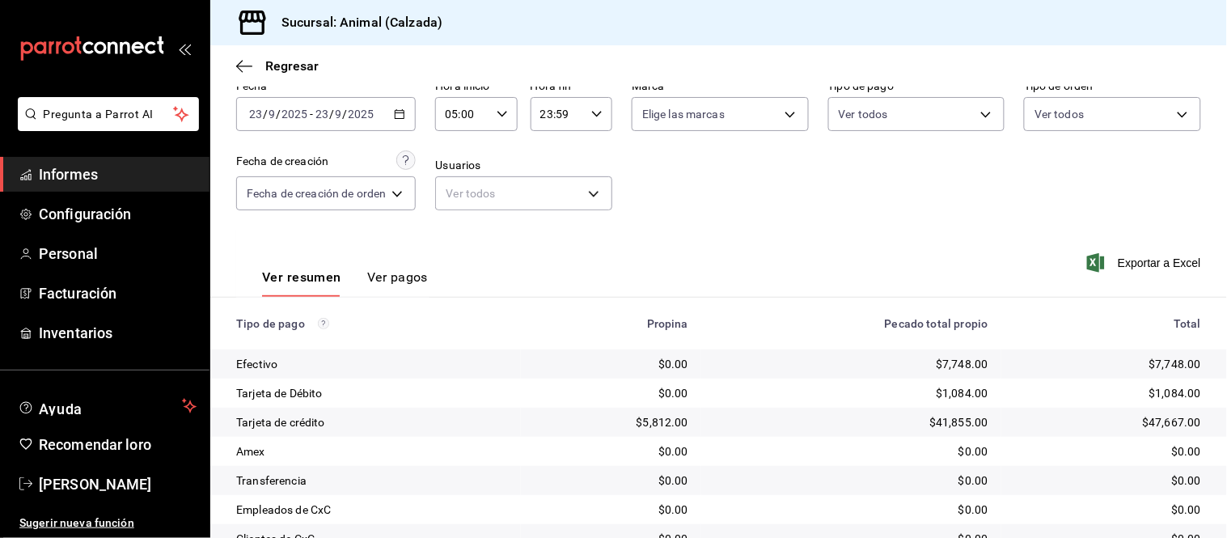
scroll to position [176, 0]
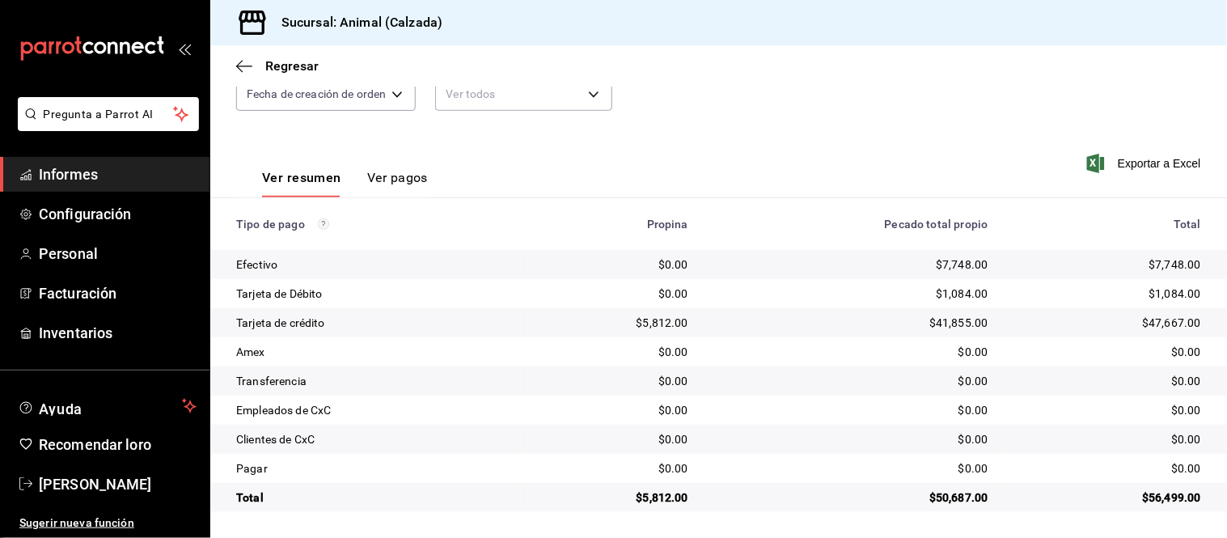
click at [406, 167] on div "Ver resumen Ver pagos" at bounding box center [332, 174] width 192 height 48
click at [397, 171] on font "Ver pagos" at bounding box center [397, 177] width 61 height 15
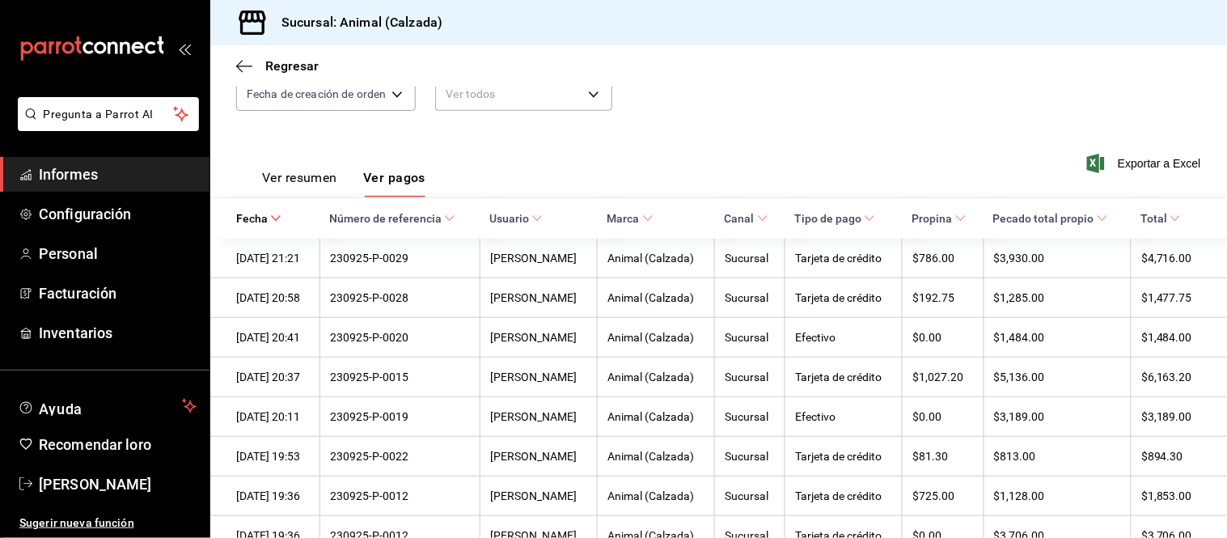
click at [312, 179] on font "Ver resumen" at bounding box center [299, 177] width 75 height 15
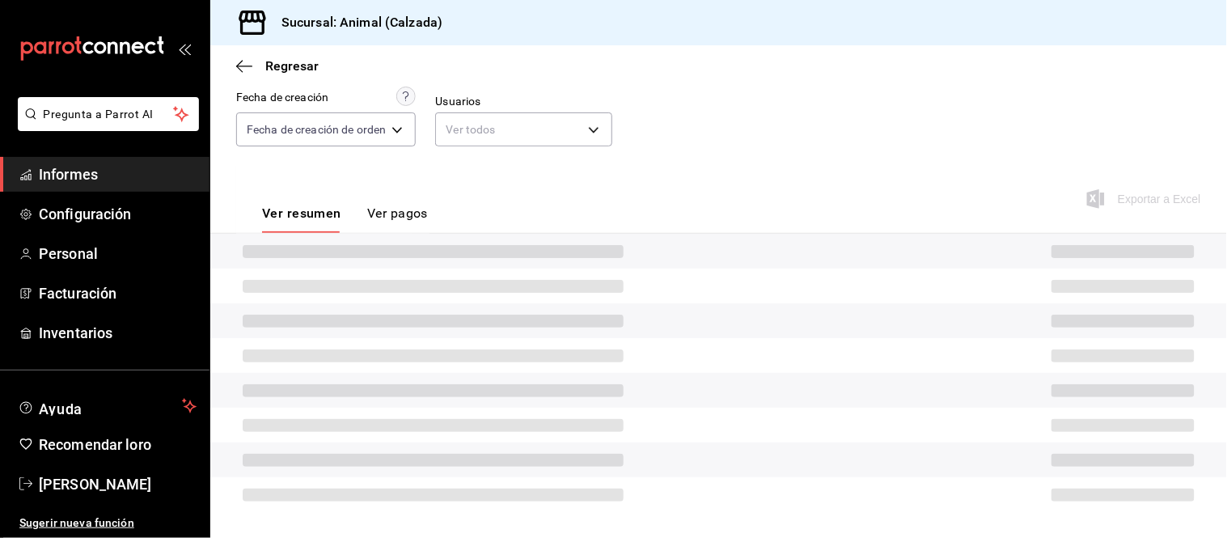
scroll to position [176, 0]
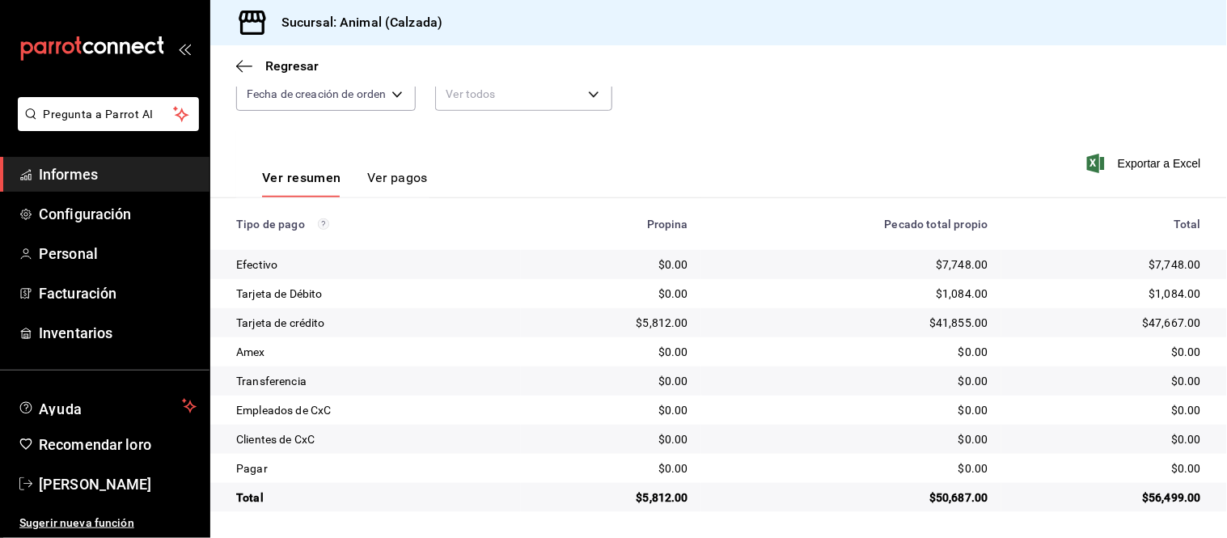
drag, startPoint x: 370, startPoint y: 186, endPoint x: 374, endPoint y: 156, distance: 30.2
click at [373, 185] on font "Ver pagos" at bounding box center [397, 177] width 61 height 15
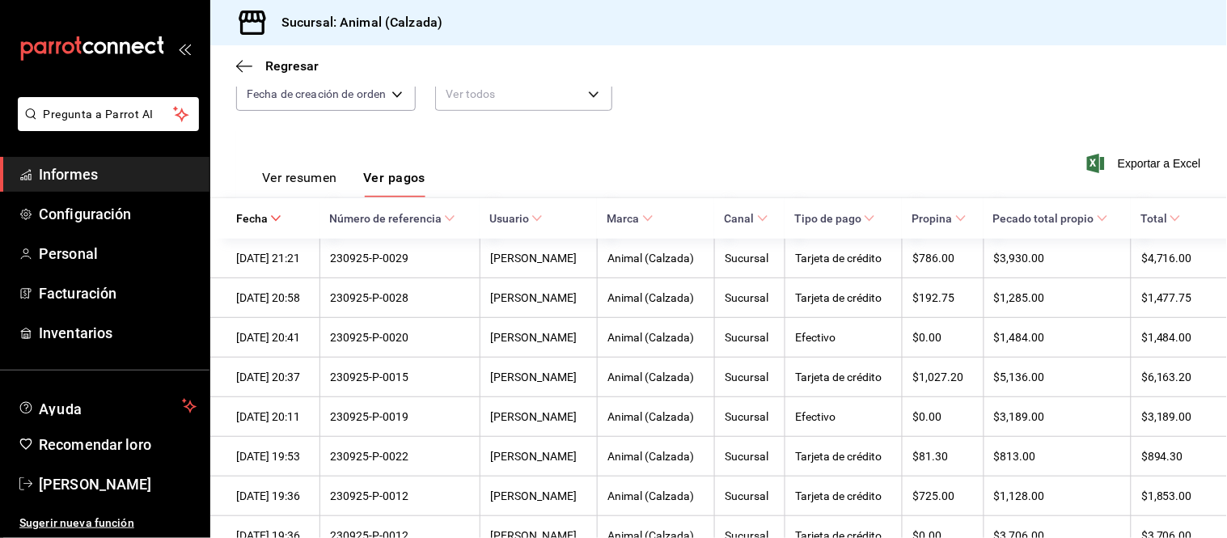
click at [325, 171] on font "Ver resumen" at bounding box center [299, 177] width 75 height 15
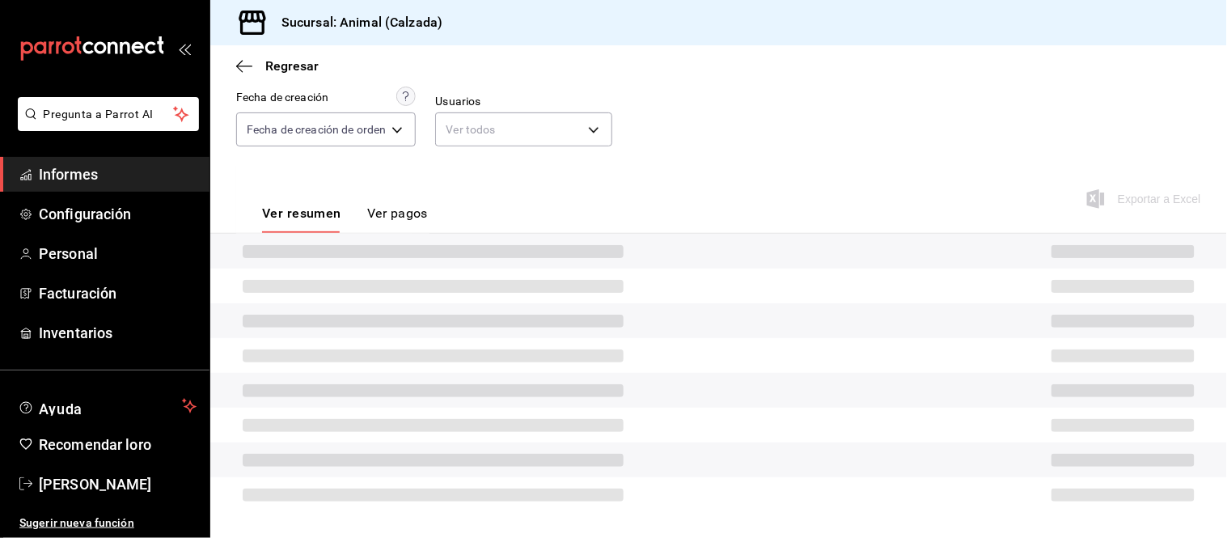
scroll to position [176, 0]
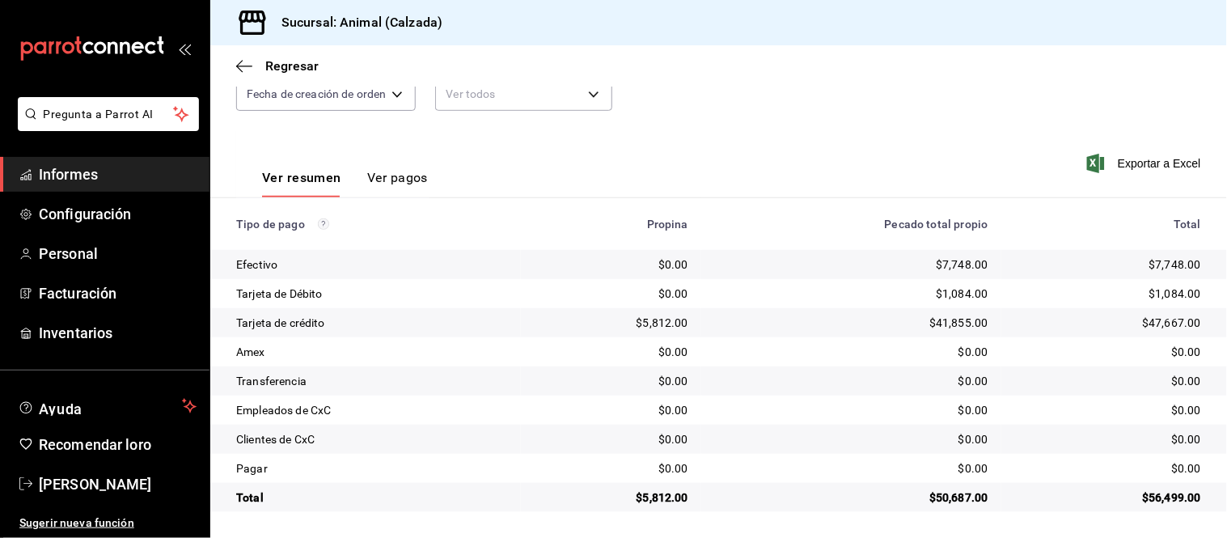
click at [376, 183] on font "Ver pagos" at bounding box center [397, 177] width 61 height 15
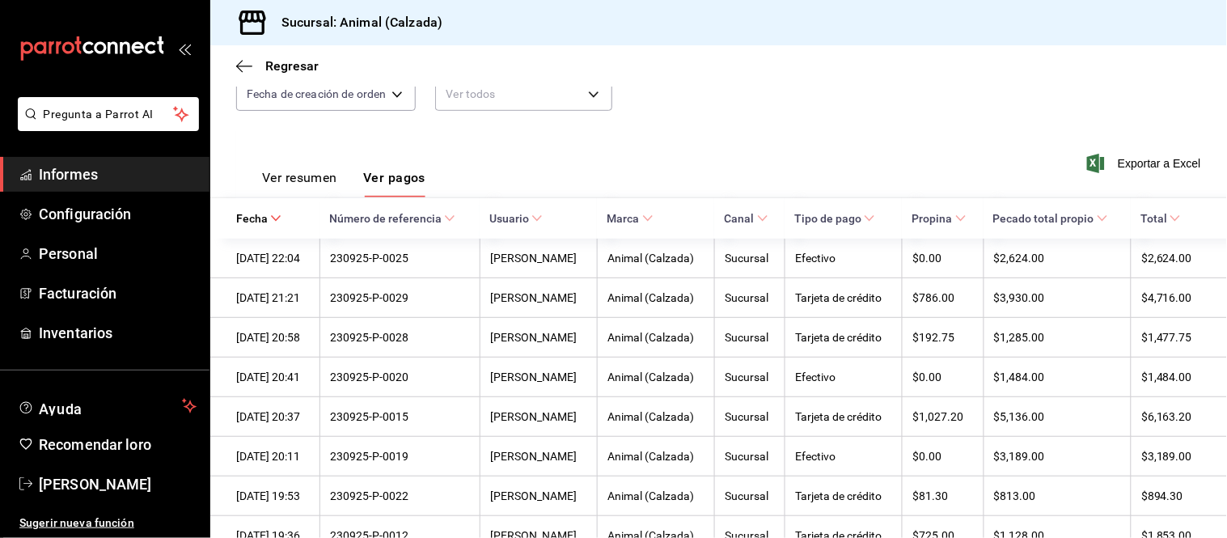
click at [306, 192] on button "Ver resumen" at bounding box center [299, 183] width 75 height 28
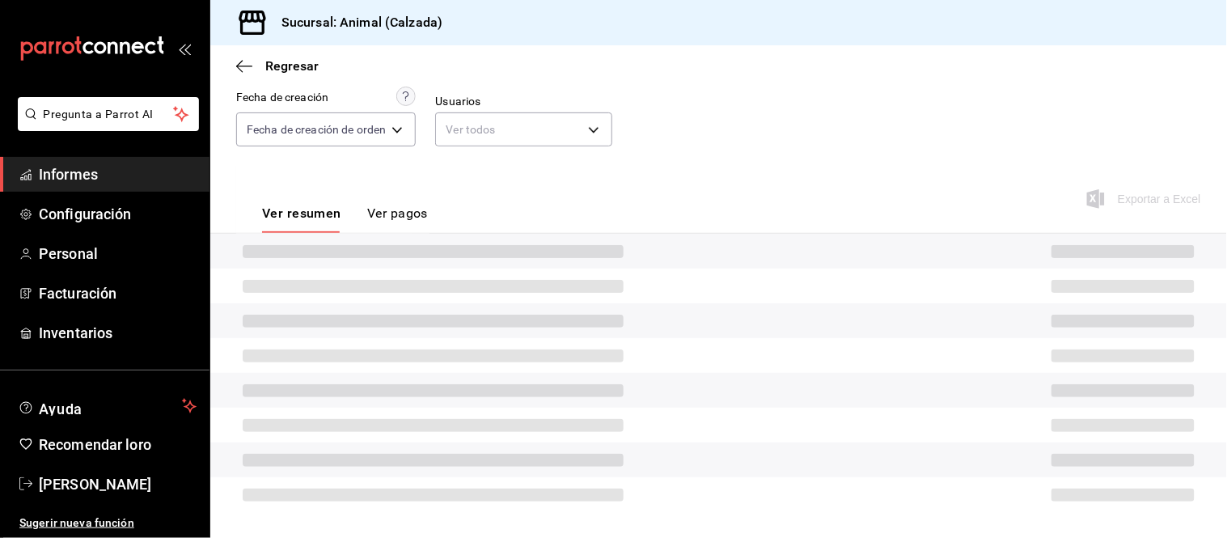
scroll to position [176, 0]
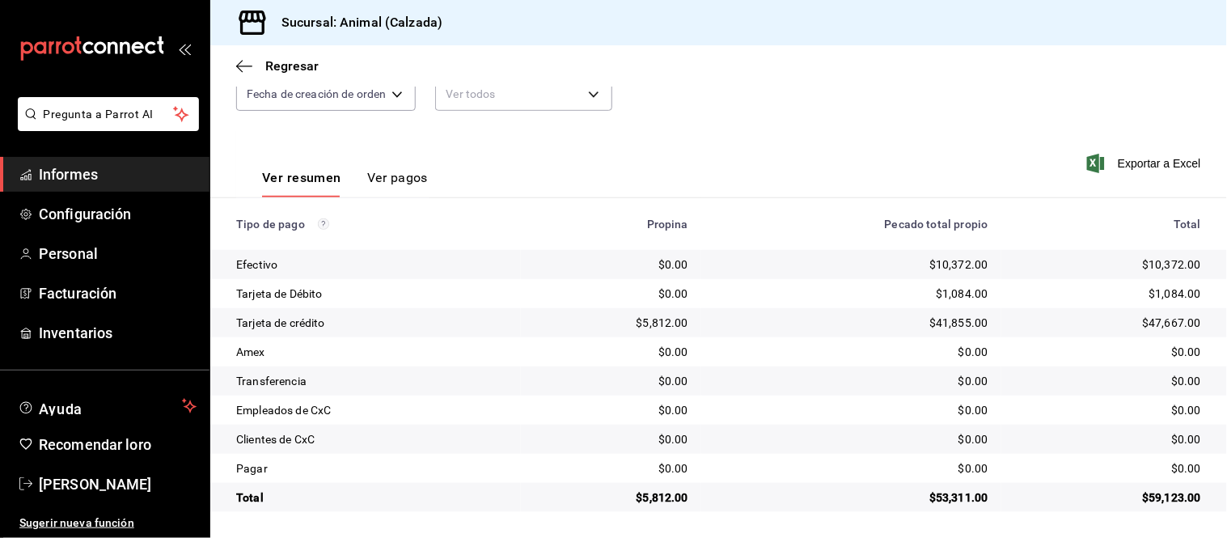
click at [405, 181] on font "Ver pagos" at bounding box center [397, 177] width 61 height 15
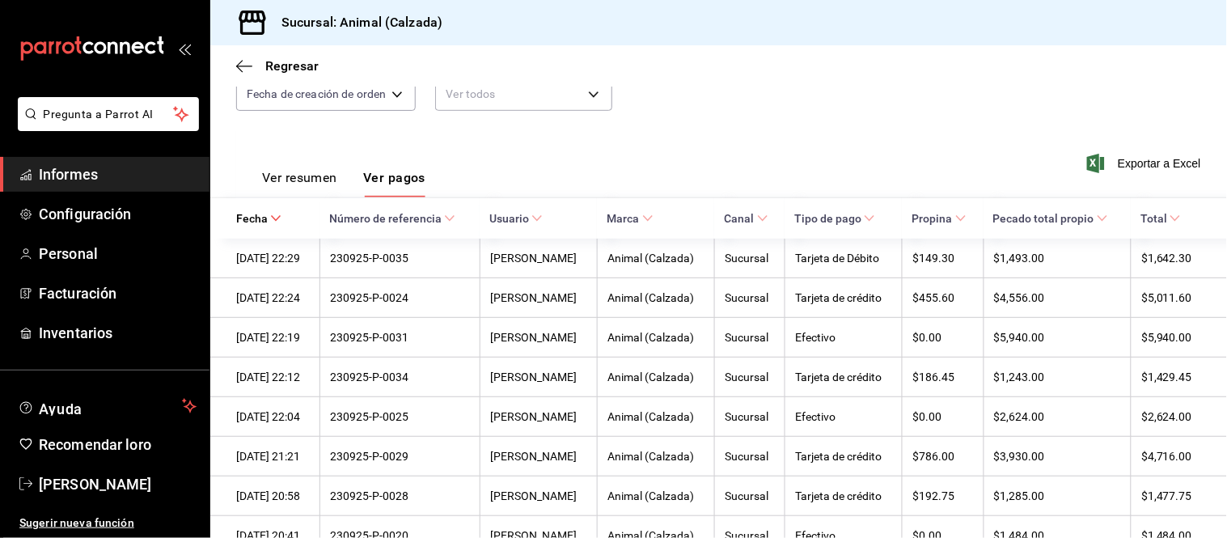
click at [307, 187] on button "Ver resumen" at bounding box center [299, 183] width 75 height 28
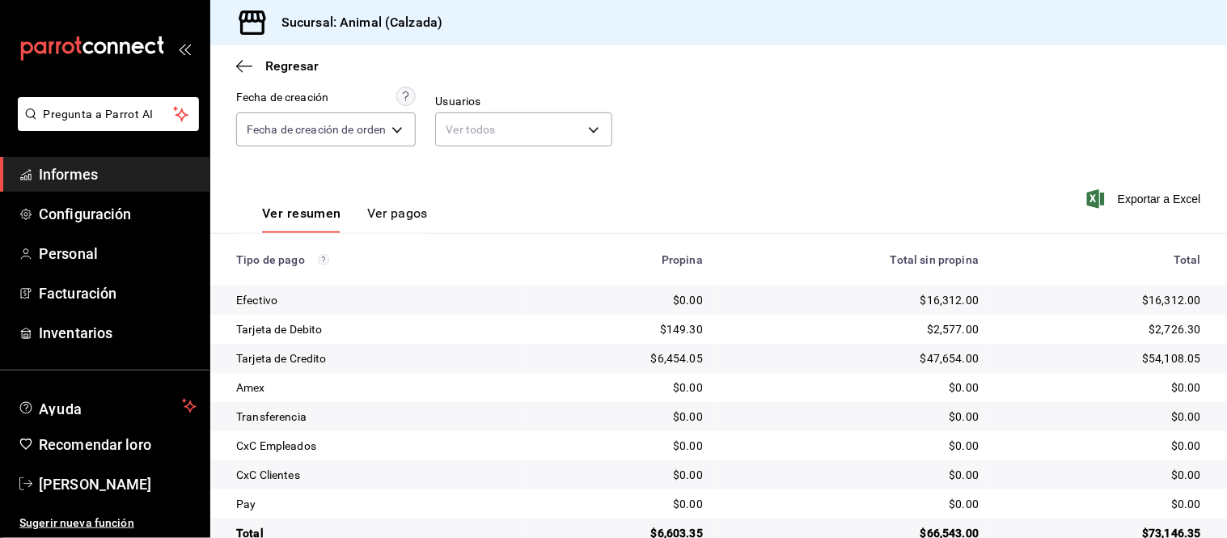
scroll to position [176, 0]
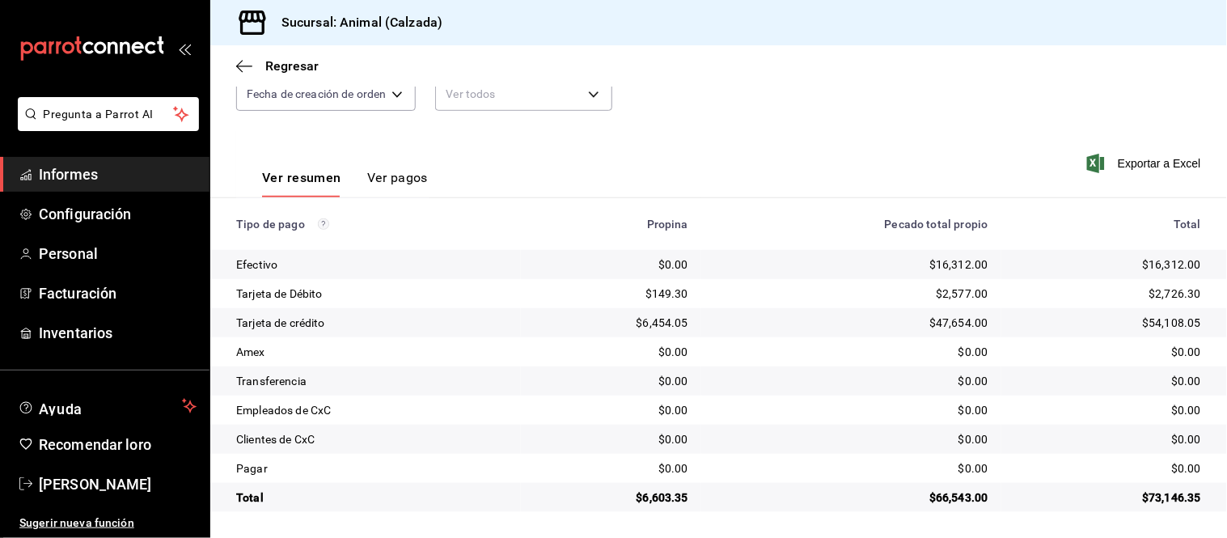
click at [417, 178] on font "Ver pagos" at bounding box center [397, 177] width 61 height 15
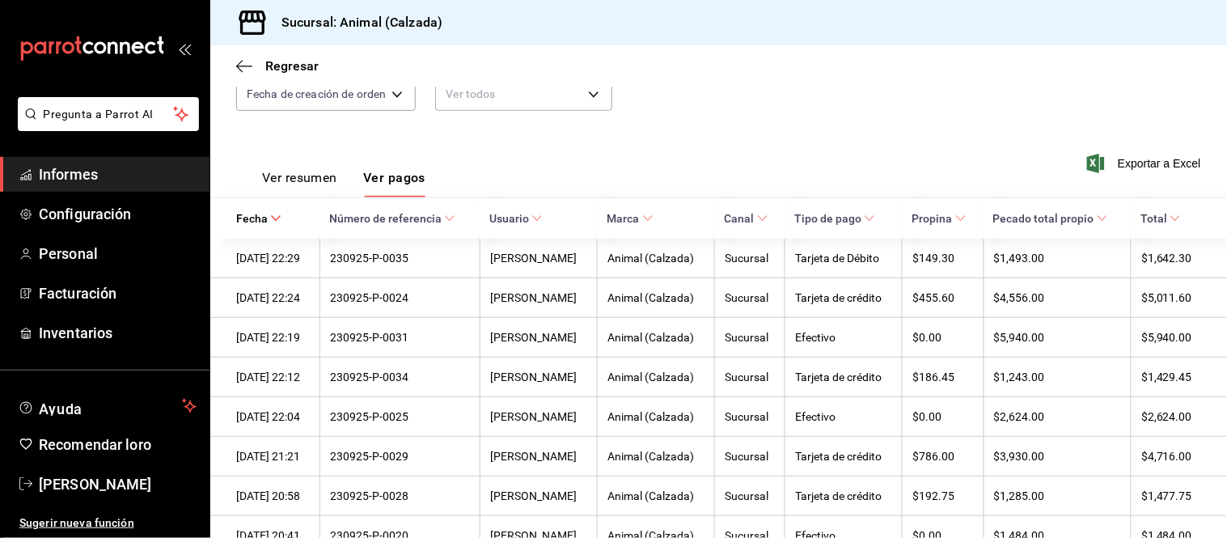
click at [296, 184] on font "Ver resumen" at bounding box center [299, 177] width 75 height 15
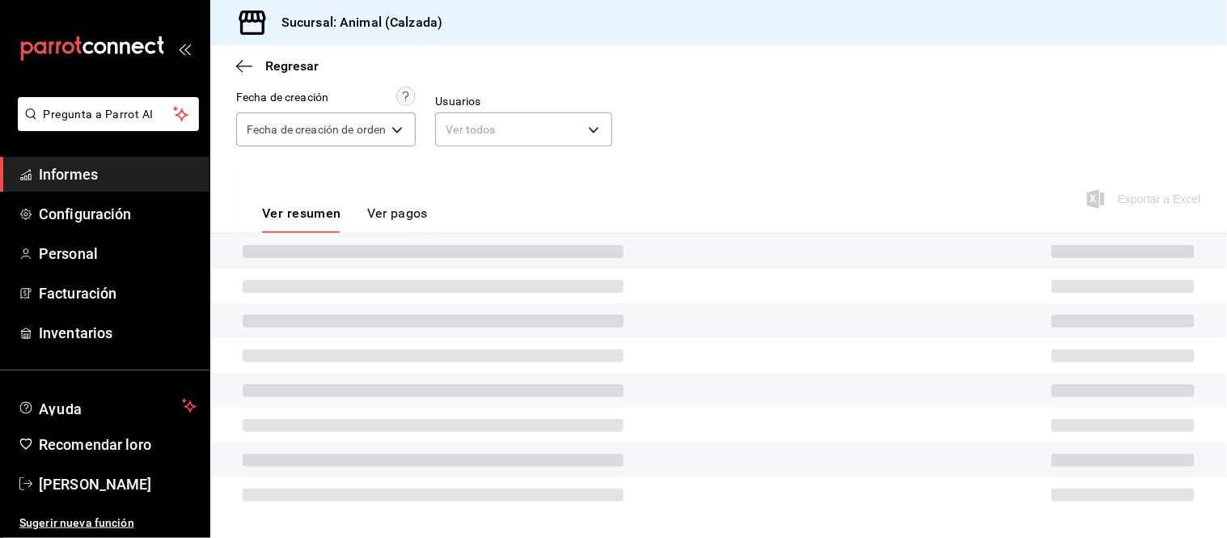
scroll to position [176, 0]
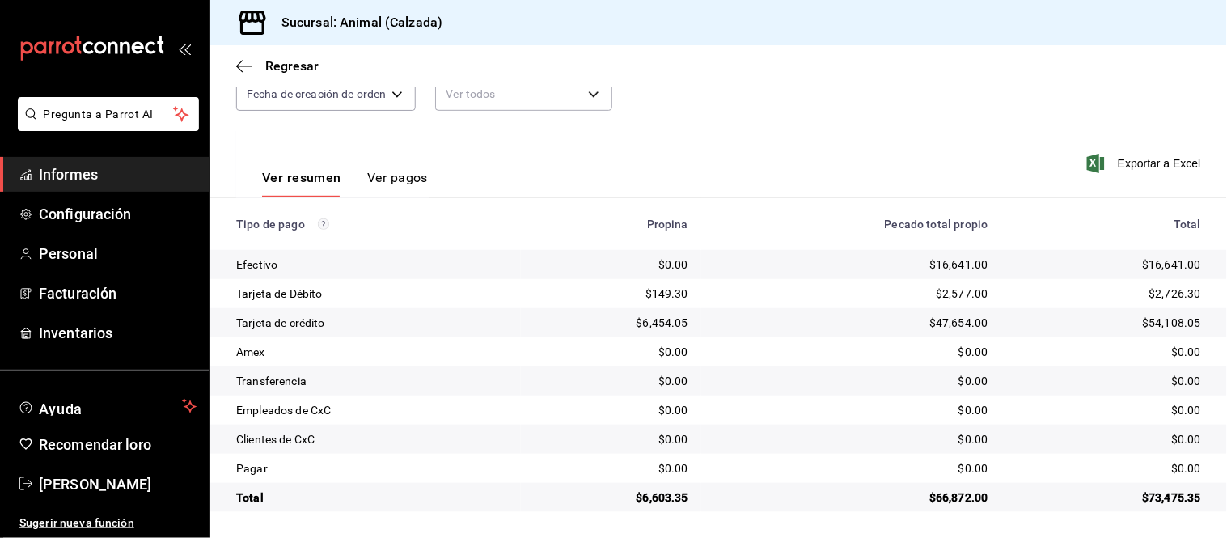
click at [404, 171] on font "Ver pagos" at bounding box center [397, 177] width 61 height 15
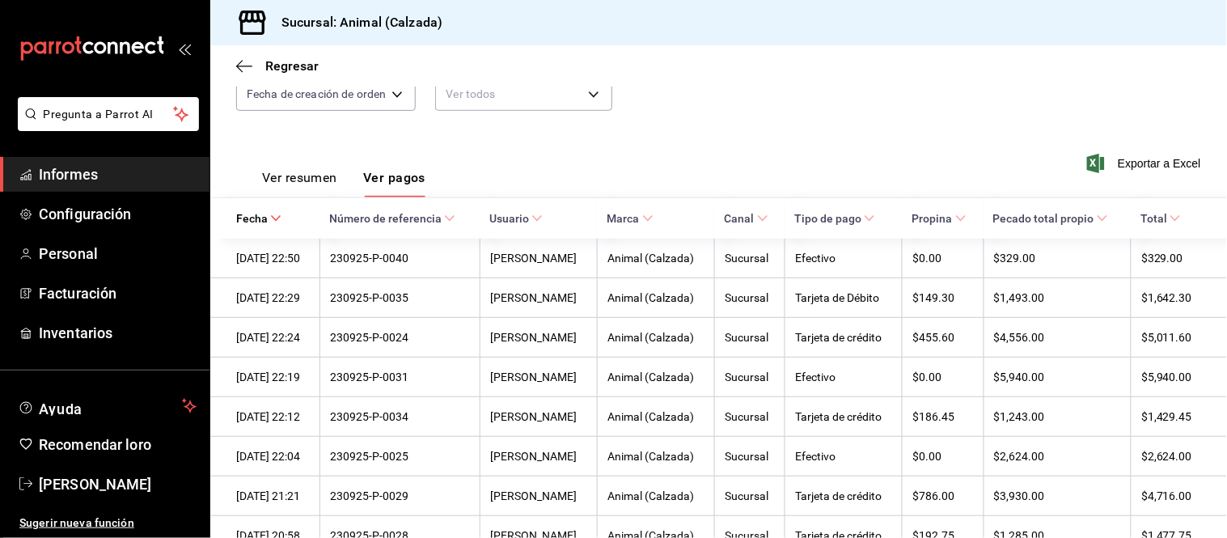
click at [336, 175] on font "Ver resumen" at bounding box center [299, 177] width 75 height 15
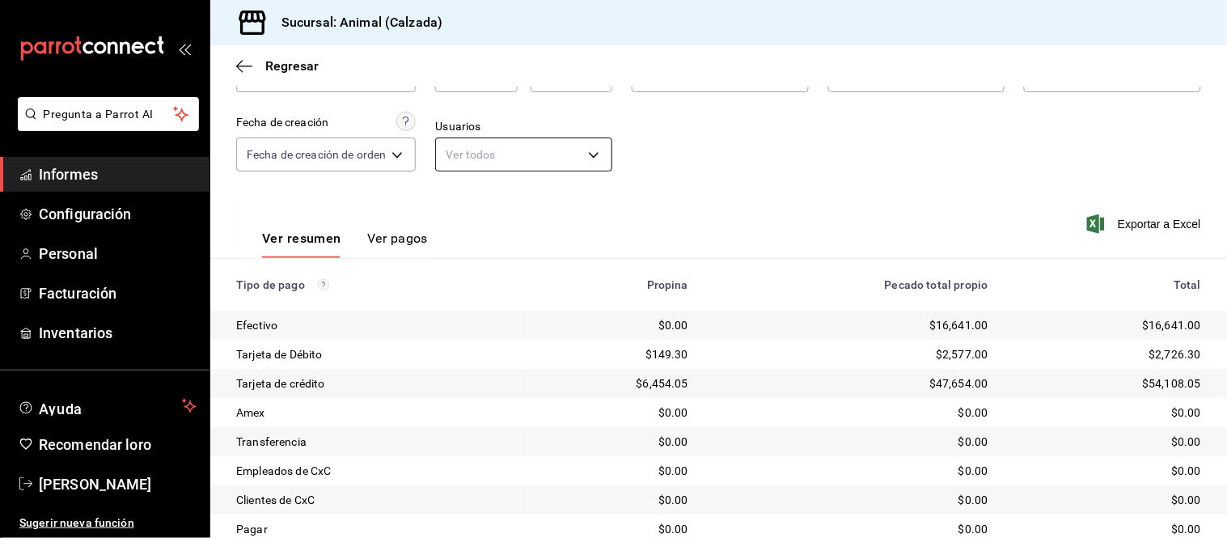
scroll to position [87, 0]
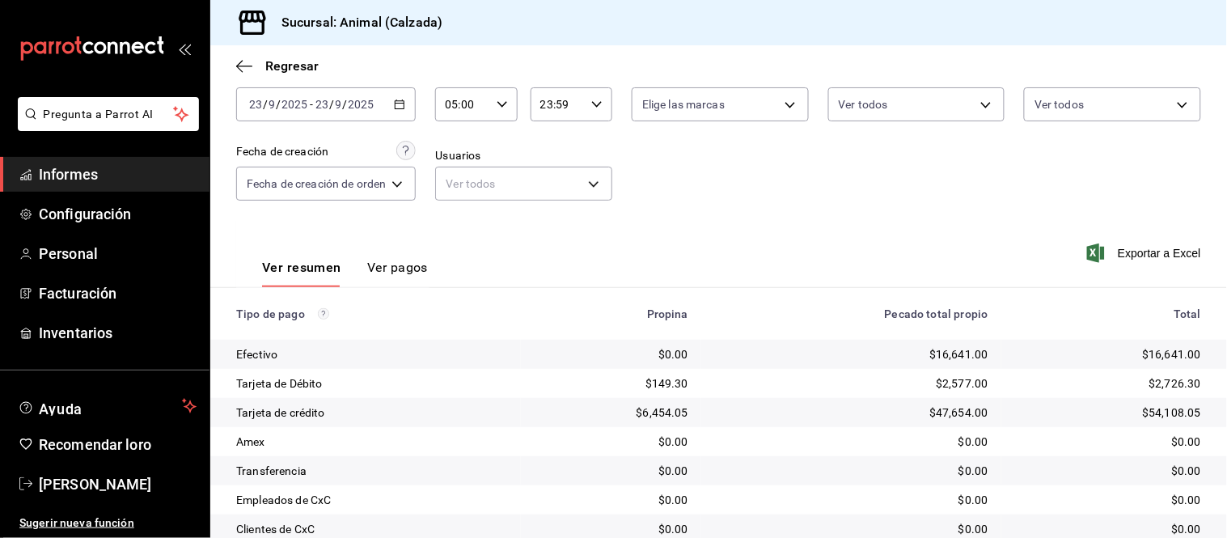
click at [396, 271] on font "Ver pagos" at bounding box center [397, 267] width 61 height 15
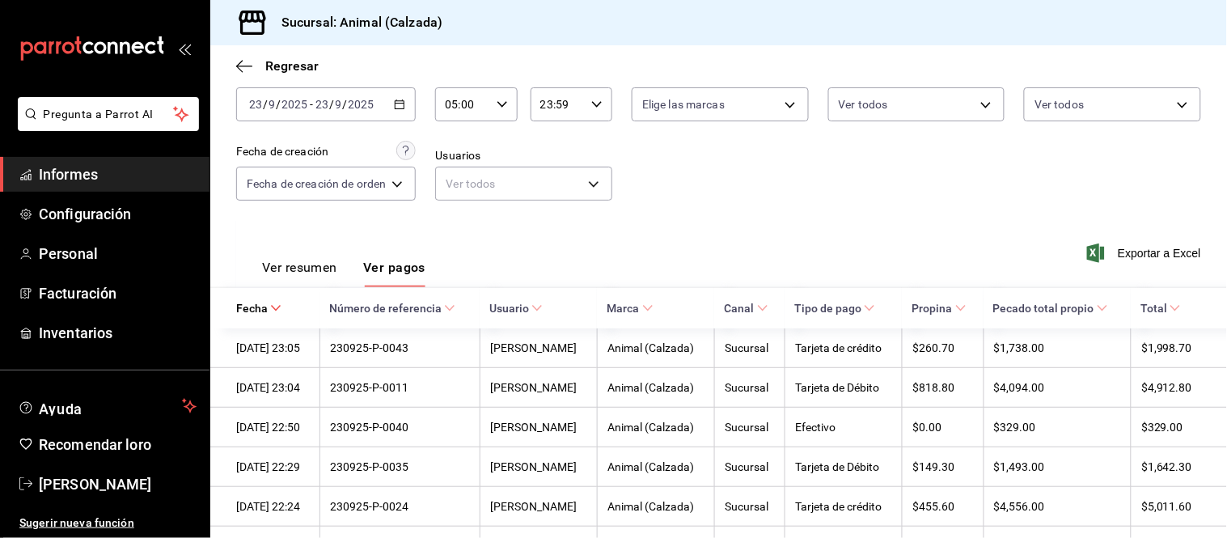
click at [324, 269] on font "Ver resumen" at bounding box center [299, 267] width 75 height 15
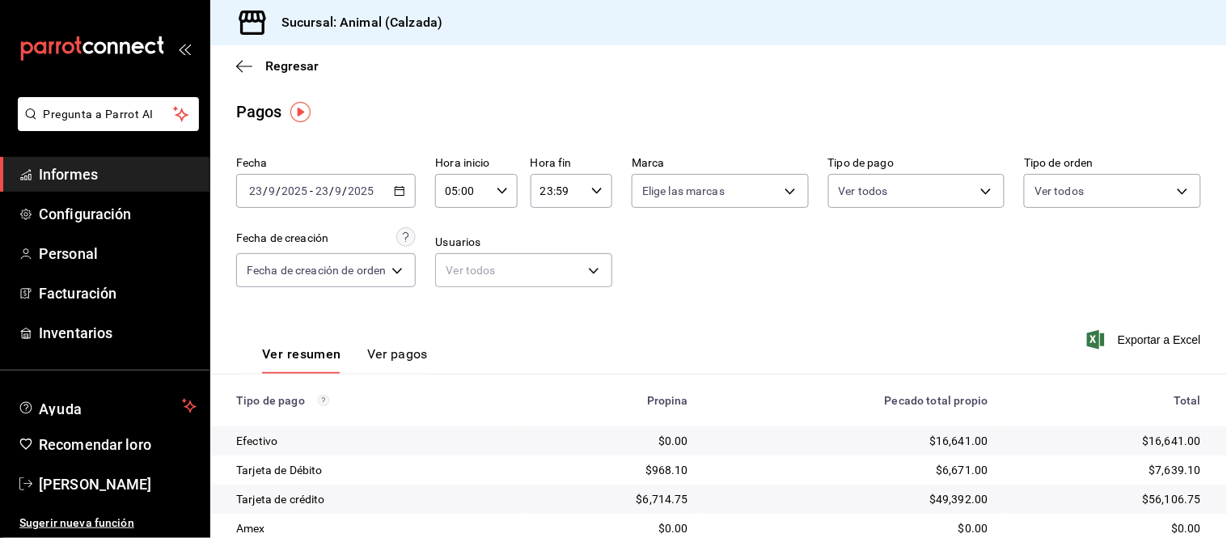
click at [382, 354] on font "Ver pagos" at bounding box center [397, 353] width 61 height 15
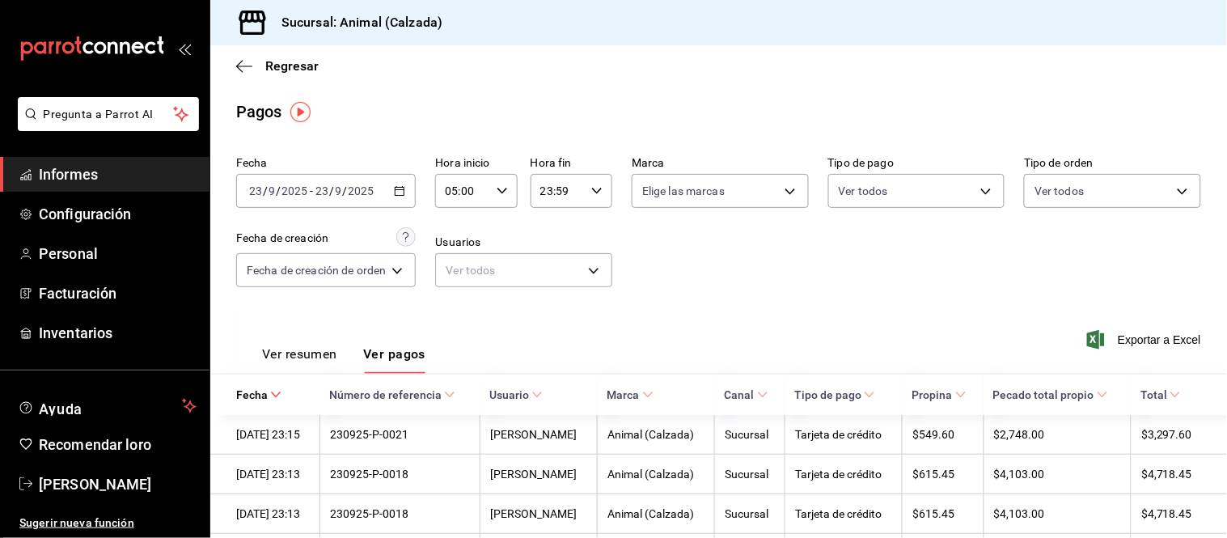
click at [332, 361] on font "Ver resumen" at bounding box center [299, 353] width 75 height 15
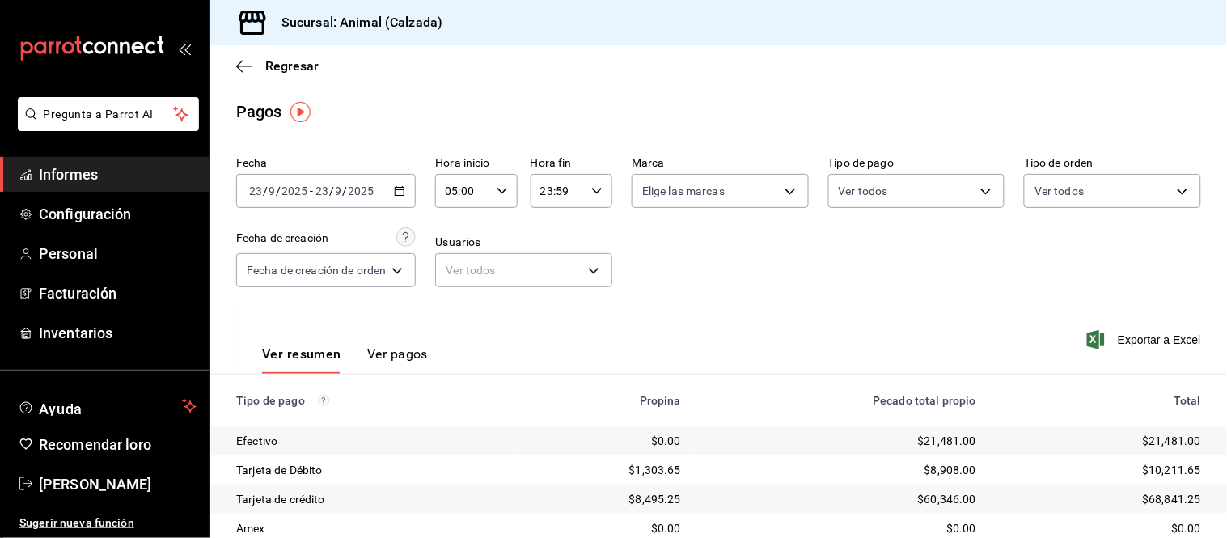
drag, startPoint x: 411, startPoint y: 348, endPoint x: 440, endPoint y: 345, distance: 29.3
click at [411, 349] on font "Ver pagos" at bounding box center [397, 353] width 61 height 15
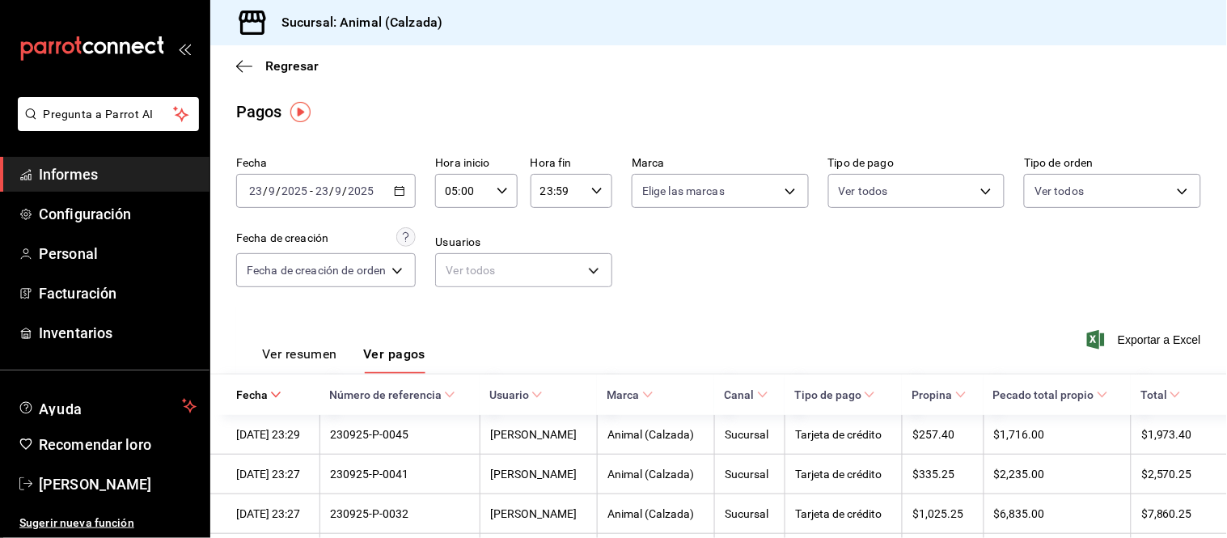
click at [299, 362] on font "Ver resumen" at bounding box center [299, 353] width 75 height 15
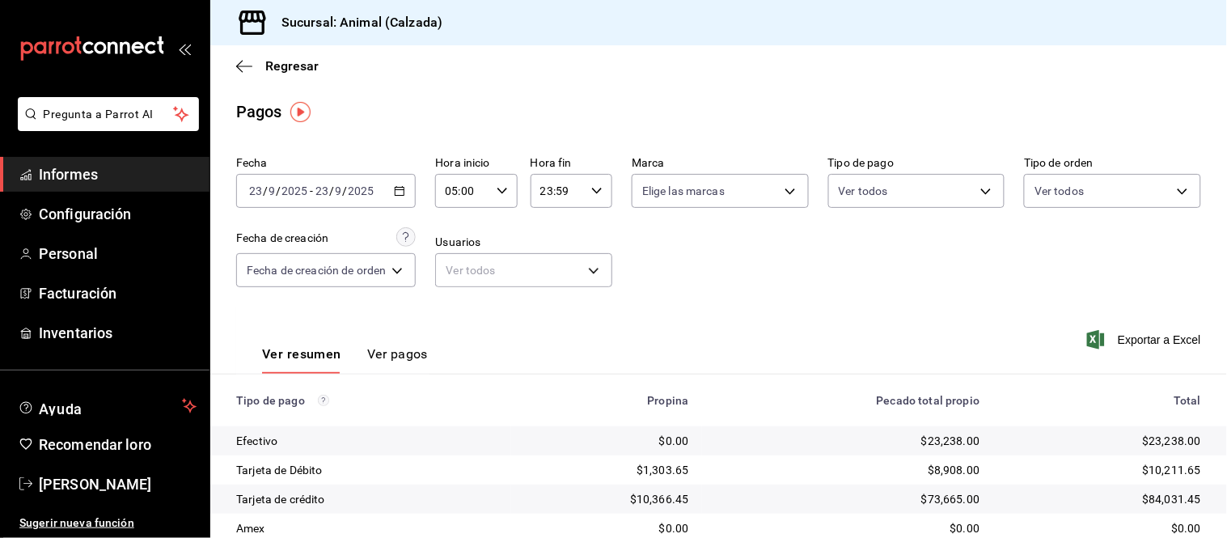
click at [411, 356] on font "Ver pagos" at bounding box center [397, 353] width 61 height 15
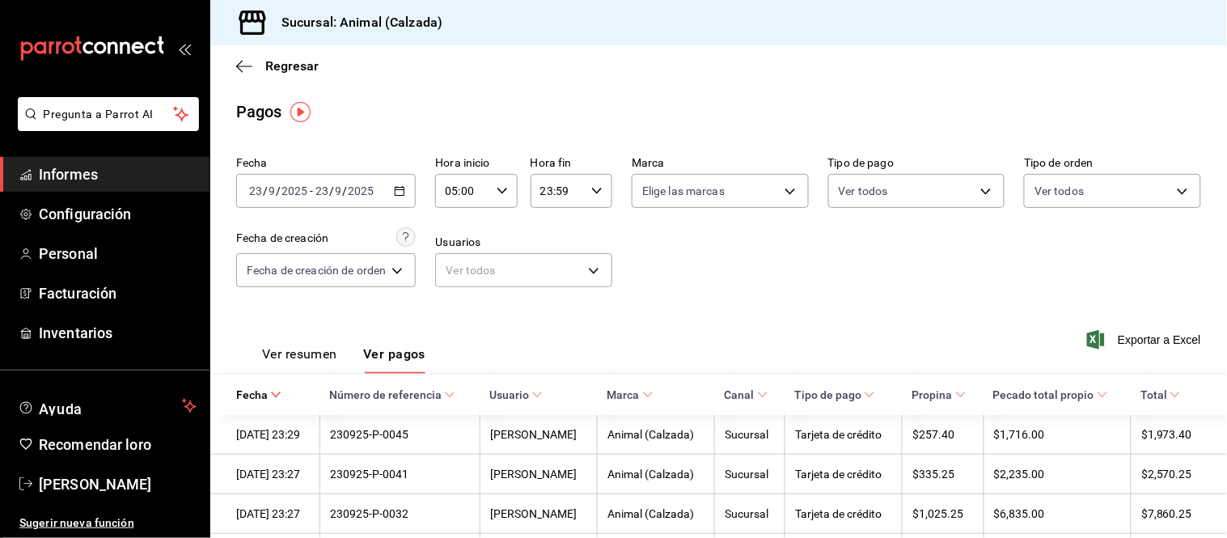
click at [327, 348] on font "Ver resumen" at bounding box center [299, 353] width 75 height 15
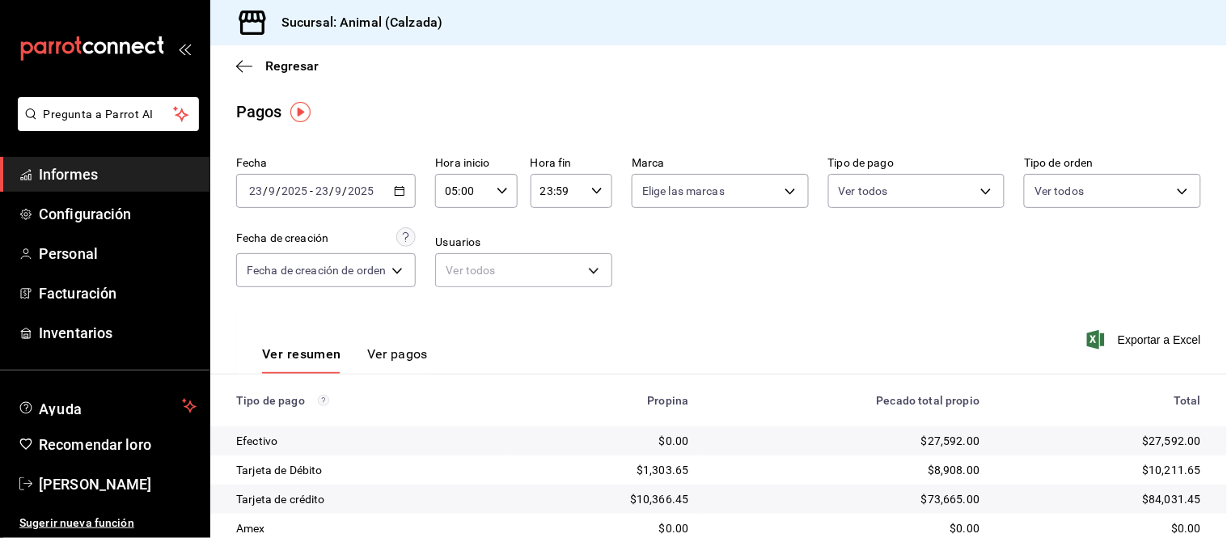
click at [408, 356] on font "Ver pagos" at bounding box center [397, 353] width 61 height 15
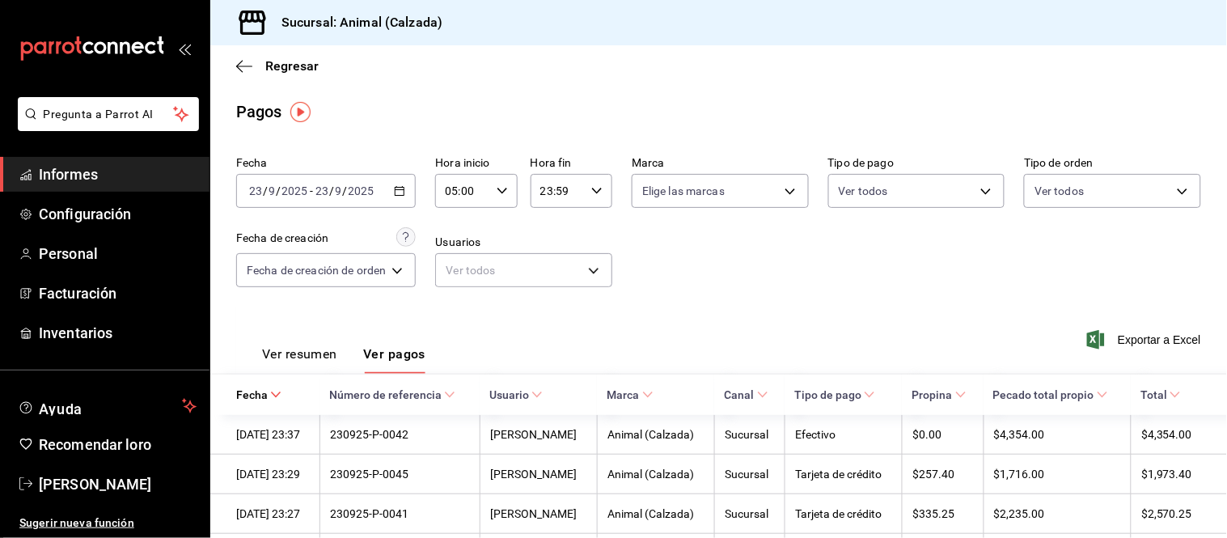
click at [318, 351] on font "Ver resumen" at bounding box center [299, 353] width 75 height 15
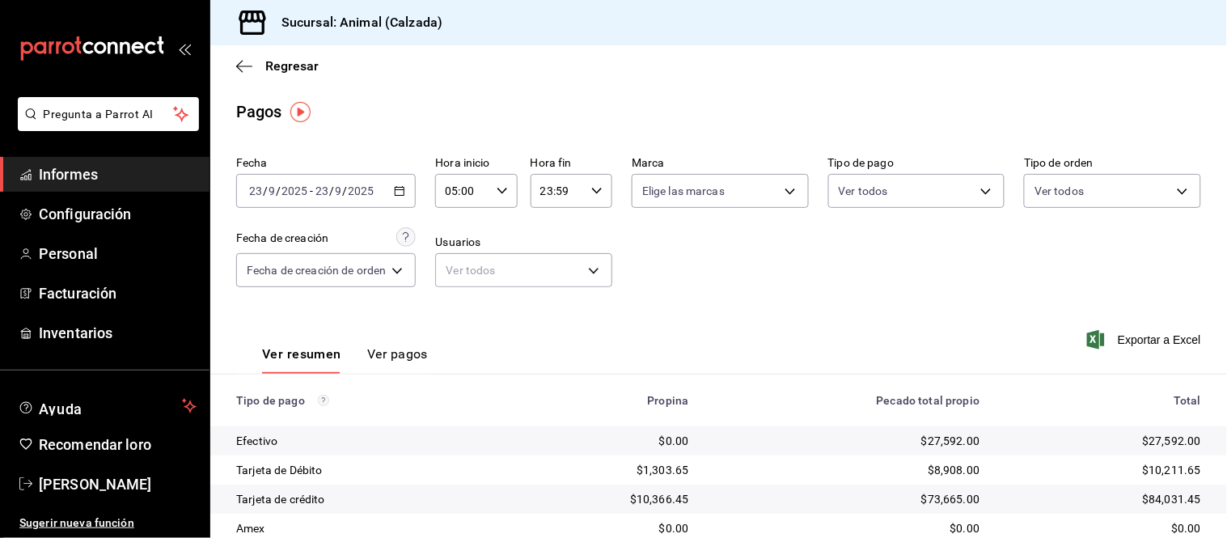
click at [400, 191] on icon "button" at bounding box center [399, 190] width 11 height 11
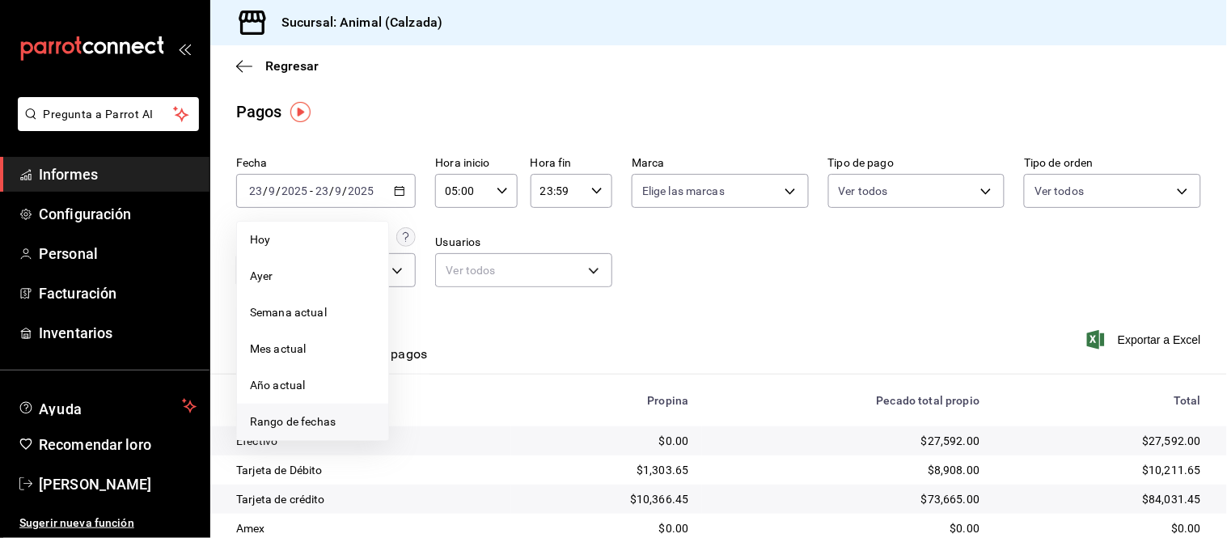
click at [288, 417] on font "Rango de fechas" at bounding box center [293, 421] width 86 height 13
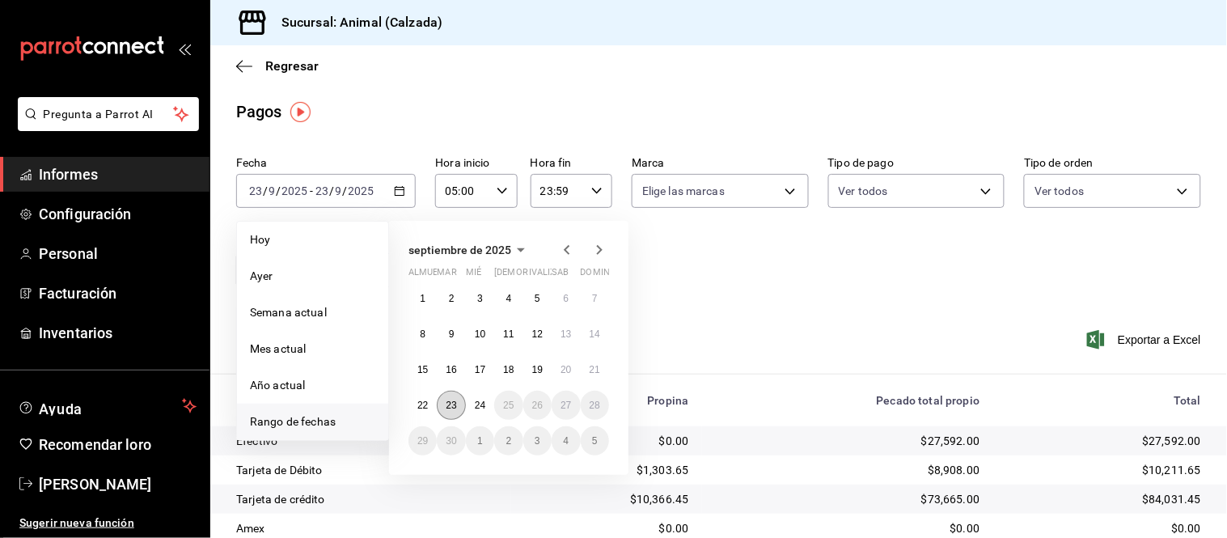
click at [456, 410] on button "23" at bounding box center [451, 405] width 28 height 29
click at [473, 408] on button "24" at bounding box center [480, 405] width 28 height 29
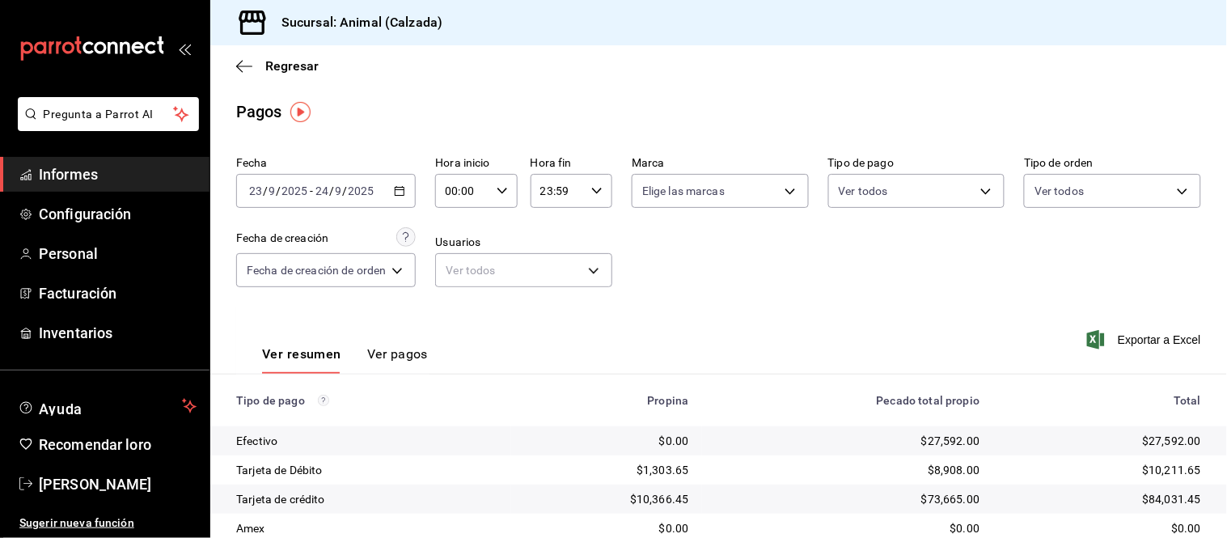
click at [497, 195] on icon "button" at bounding box center [502, 190] width 11 height 11
click at [464, 245] on span "05" at bounding box center [457, 247] width 15 height 13
type input "05:00"
click at [398, 349] on div at bounding box center [613, 269] width 1227 height 538
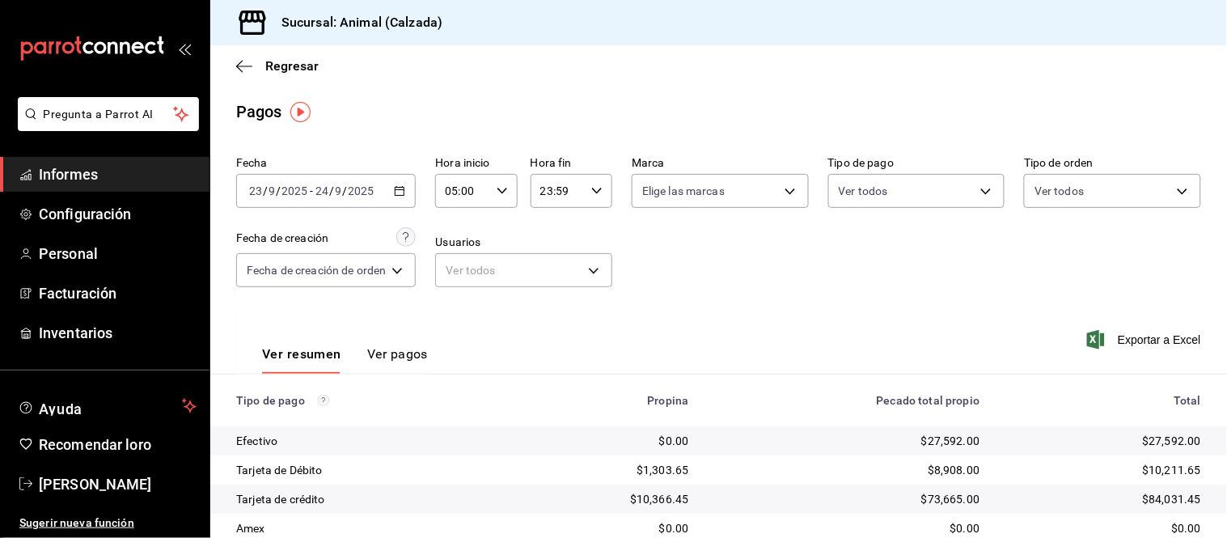
drag, startPoint x: 398, startPoint y: 351, endPoint x: 425, endPoint y: 332, distance: 33.7
click at [399, 351] on font "Ver pagos" at bounding box center [397, 353] width 61 height 15
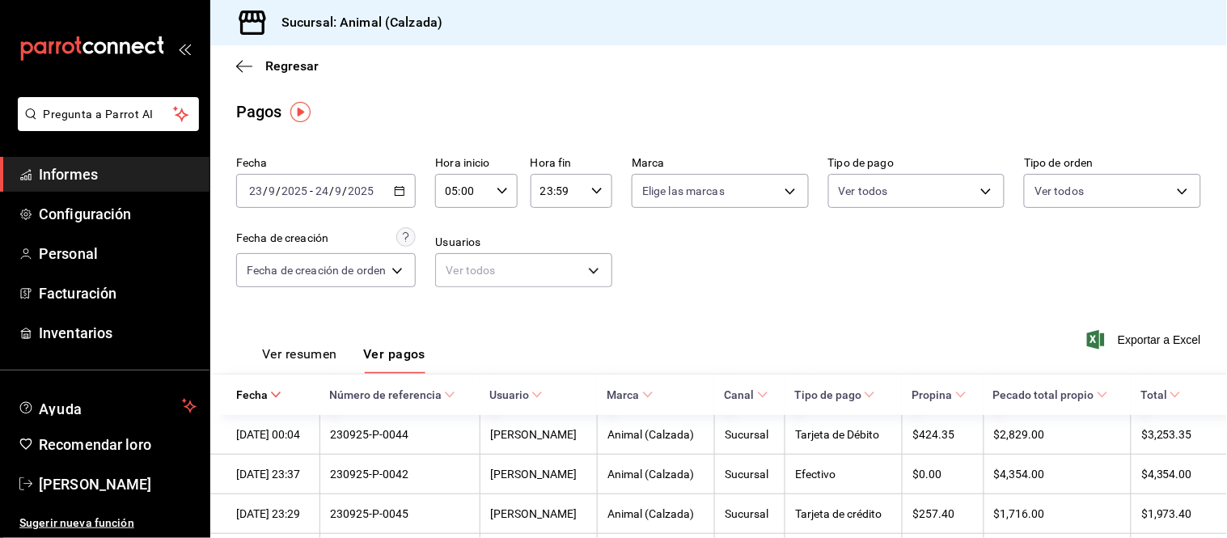
click at [330, 359] on font "Ver resumen" at bounding box center [299, 353] width 75 height 15
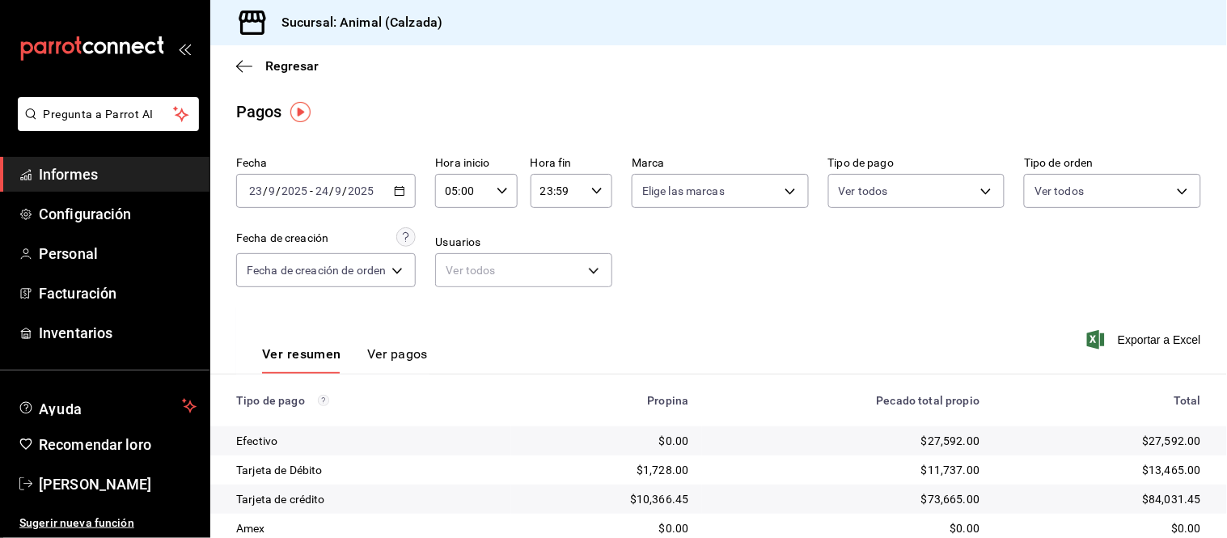
click at [394, 362] on font "Ver pagos" at bounding box center [397, 353] width 61 height 15
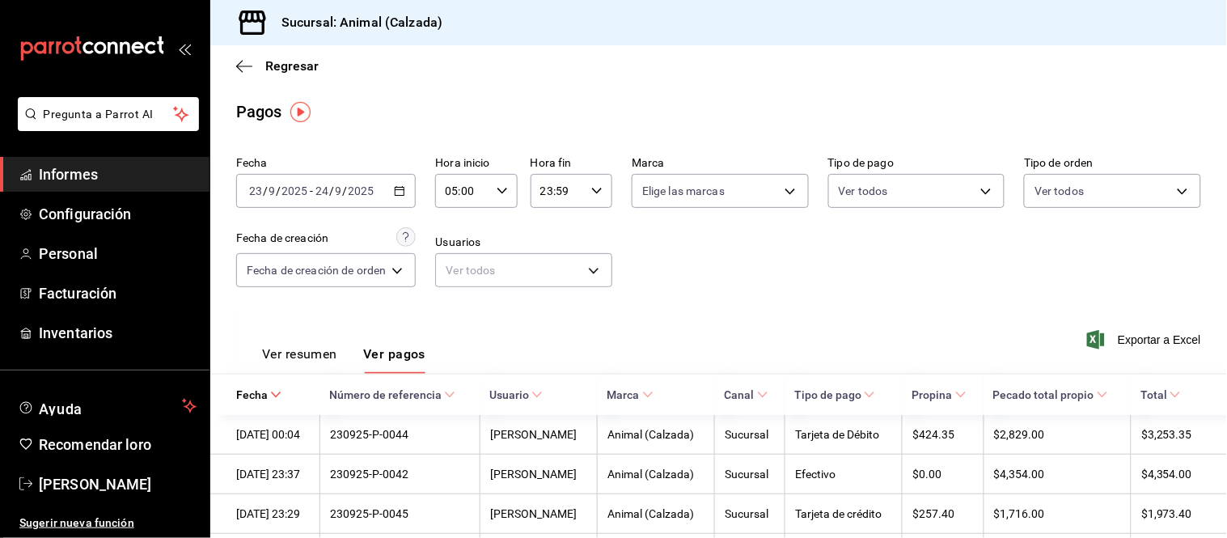
click at [334, 352] on font "Ver resumen" at bounding box center [299, 353] width 75 height 15
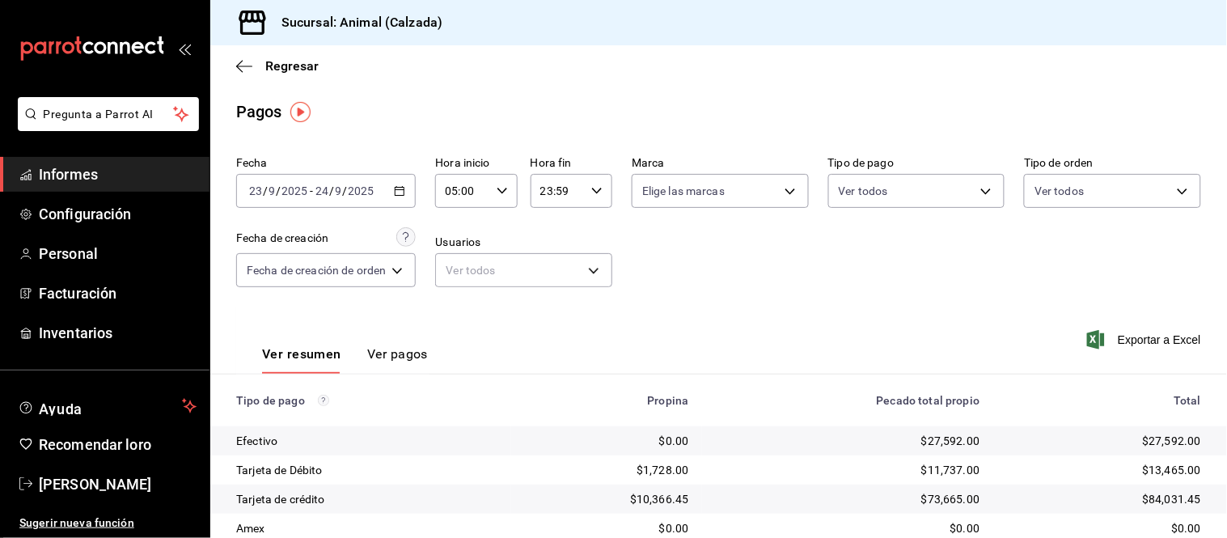
click at [386, 354] on font "Ver pagos" at bounding box center [397, 353] width 61 height 15
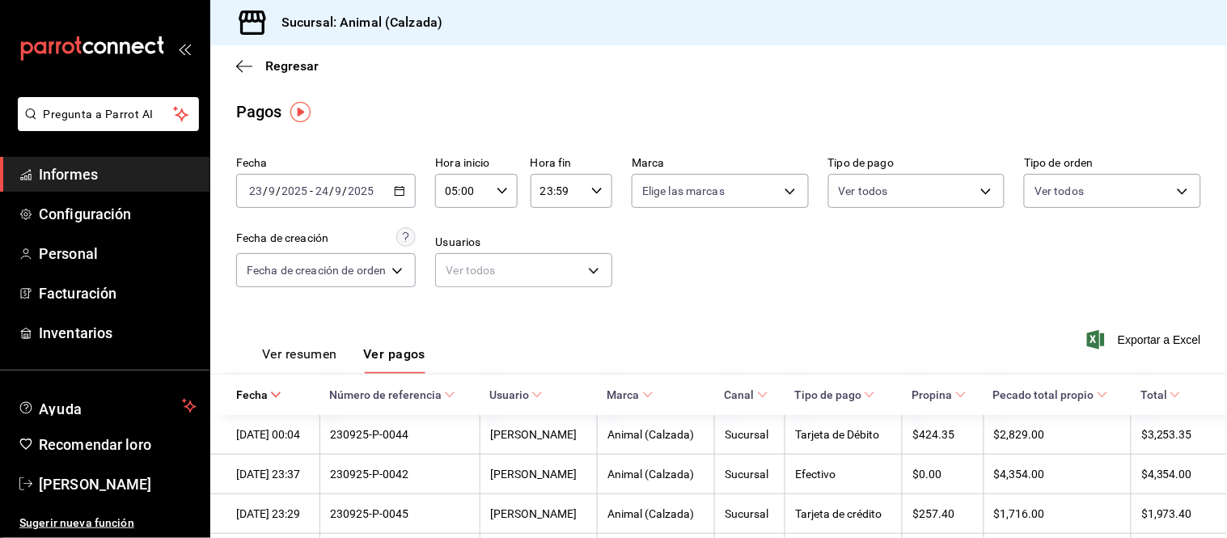
click at [307, 357] on font "Ver resumen" at bounding box center [299, 353] width 75 height 15
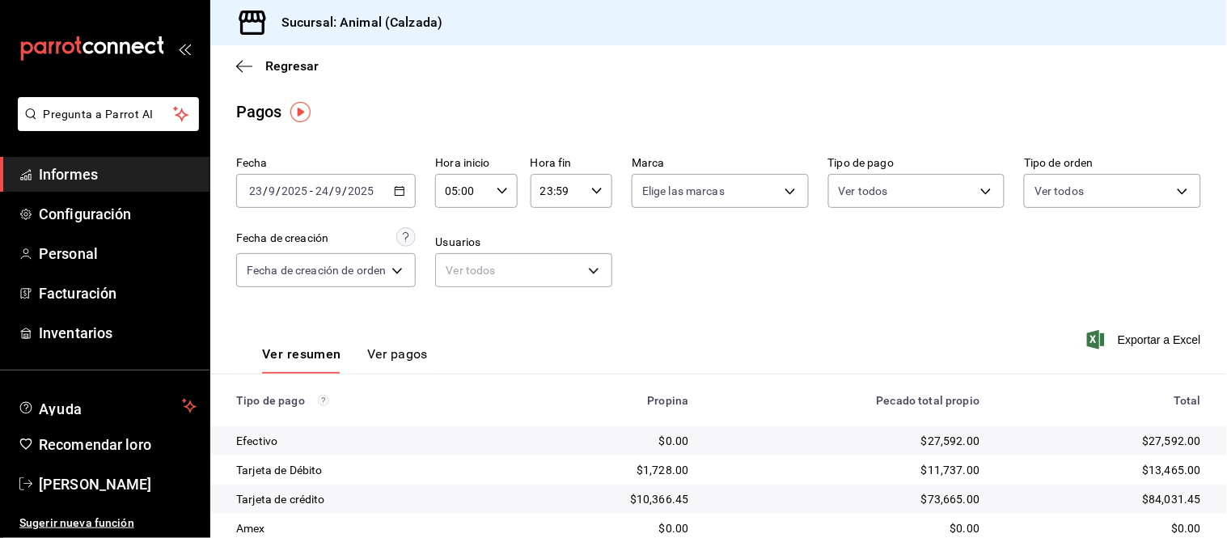
click at [405, 357] on font "Ver pagos" at bounding box center [397, 353] width 61 height 15
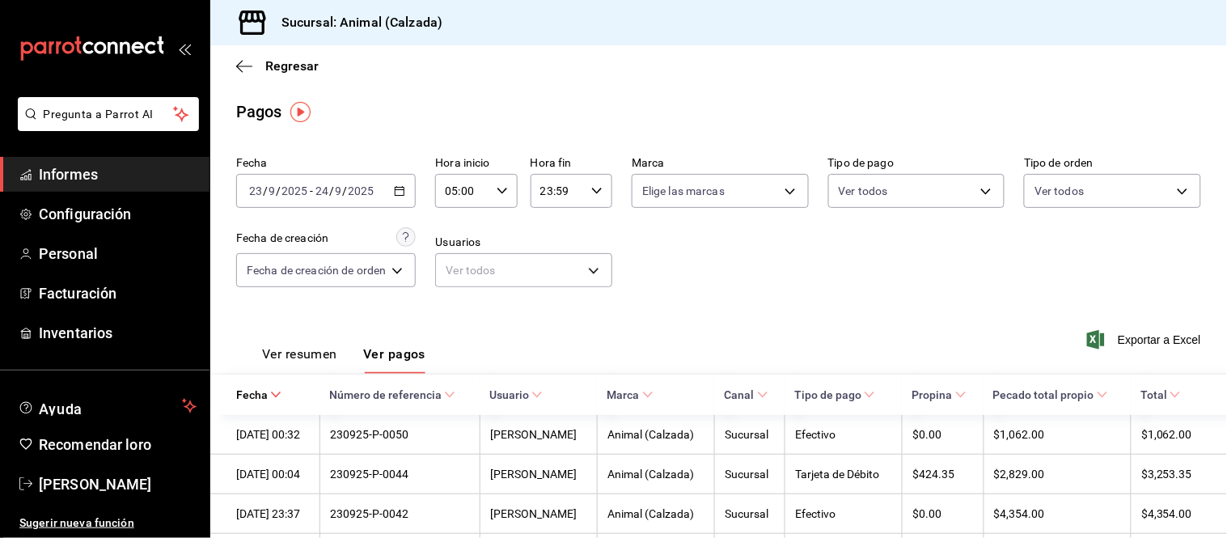
click at [298, 357] on font "Ver resumen" at bounding box center [299, 353] width 75 height 15
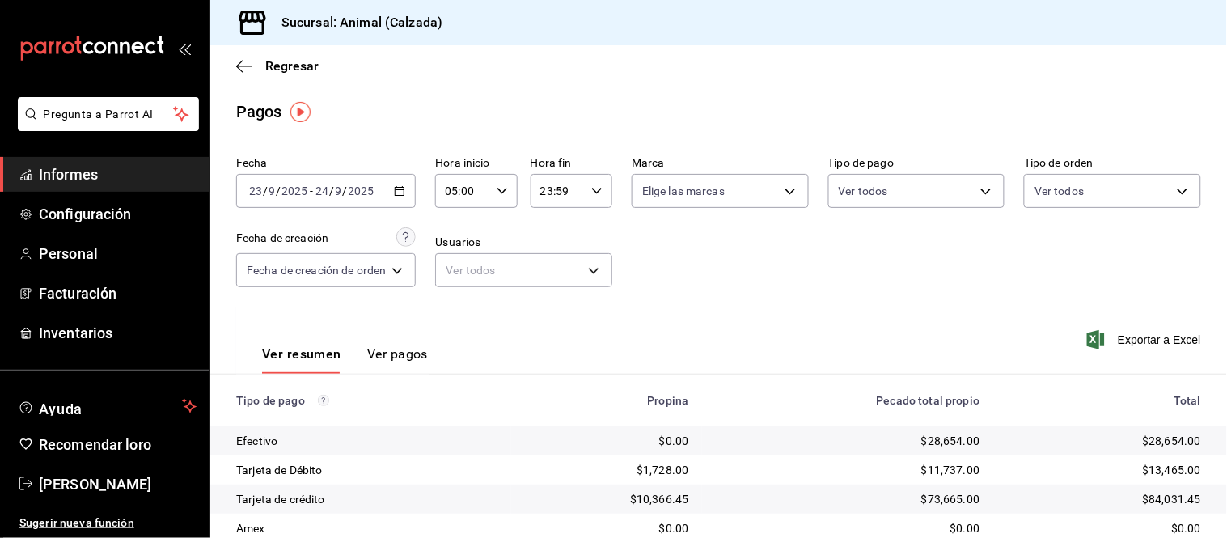
click at [374, 359] on font "Ver pagos" at bounding box center [397, 353] width 61 height 15
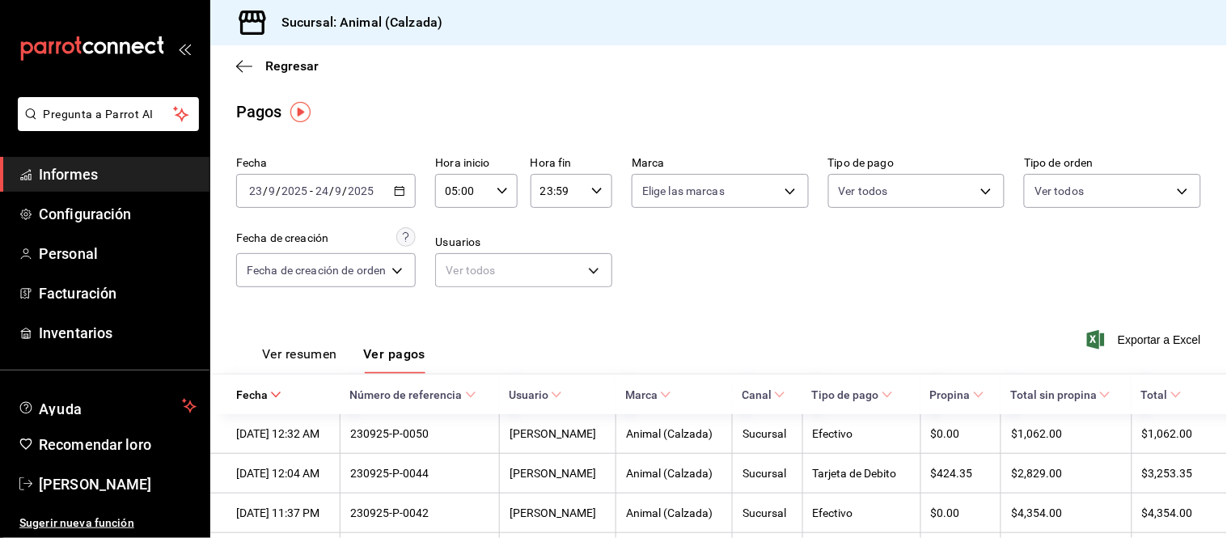
click at [312, 360] on font "Ver resumen" at bounding box center [299, 353] width 75 height 15
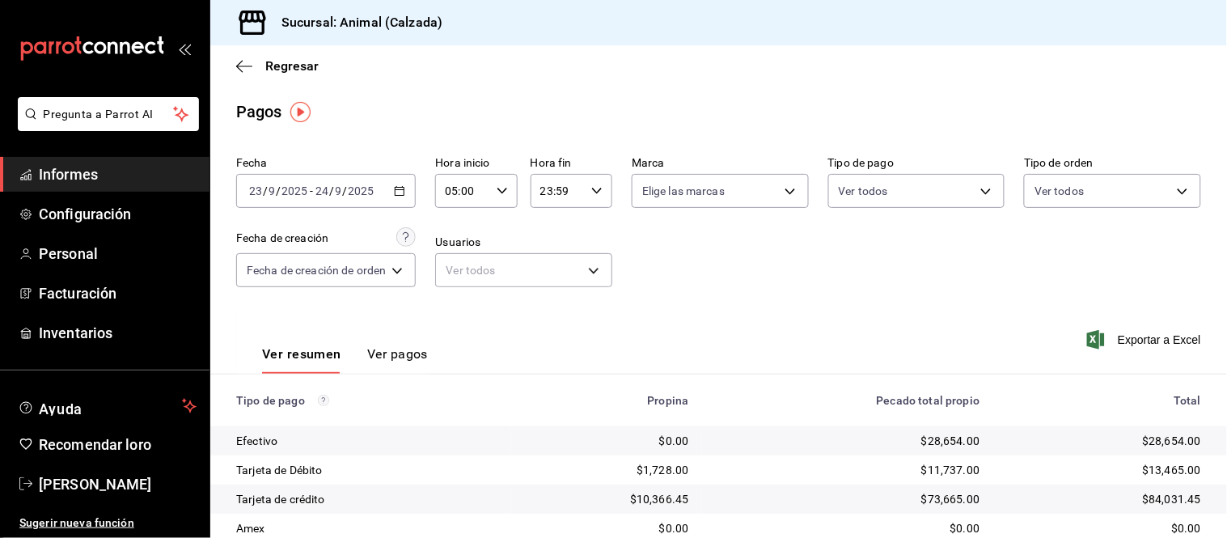
click at [418, 361] on font "Ver pagos" at bounding box center [397, 353] width 61 height 15
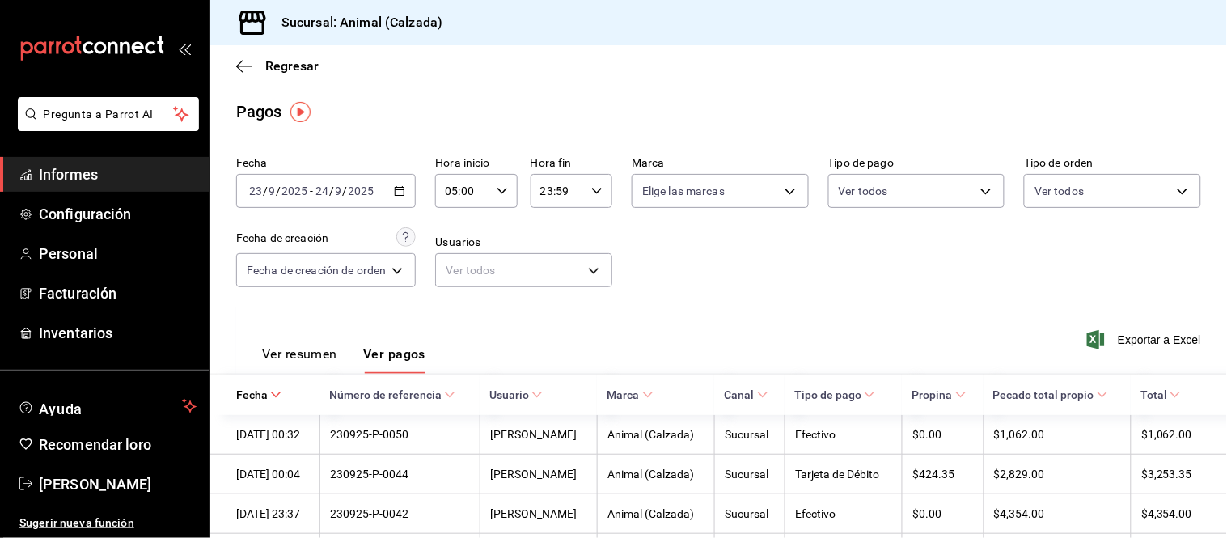
click at [324, 353] on font "Ver resumen" at bounding box center [299, 353] width 75 height 15
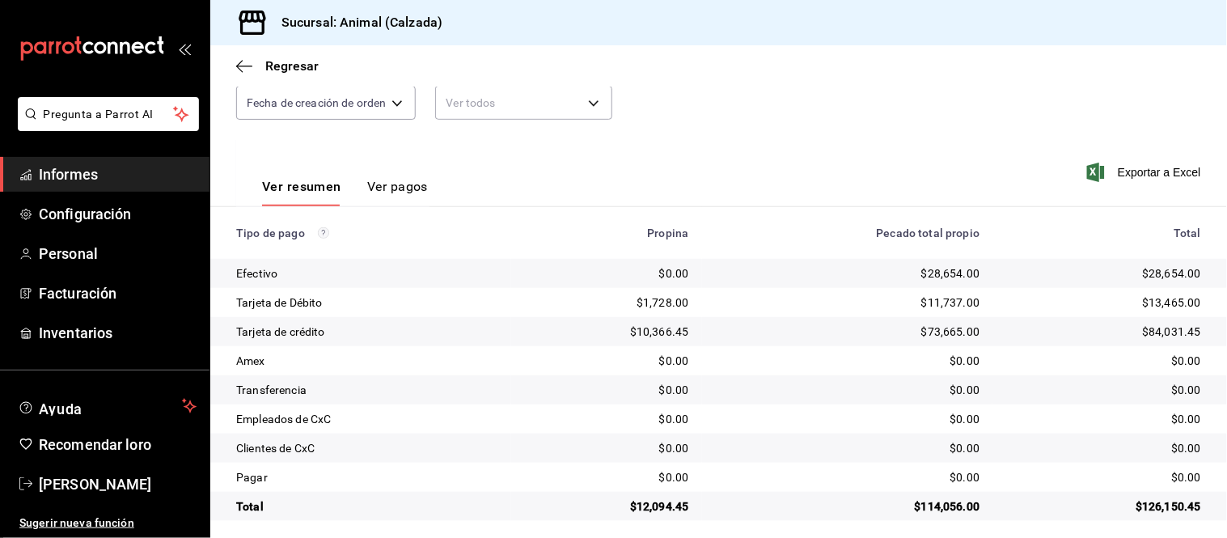
scroll to position [176, 0]
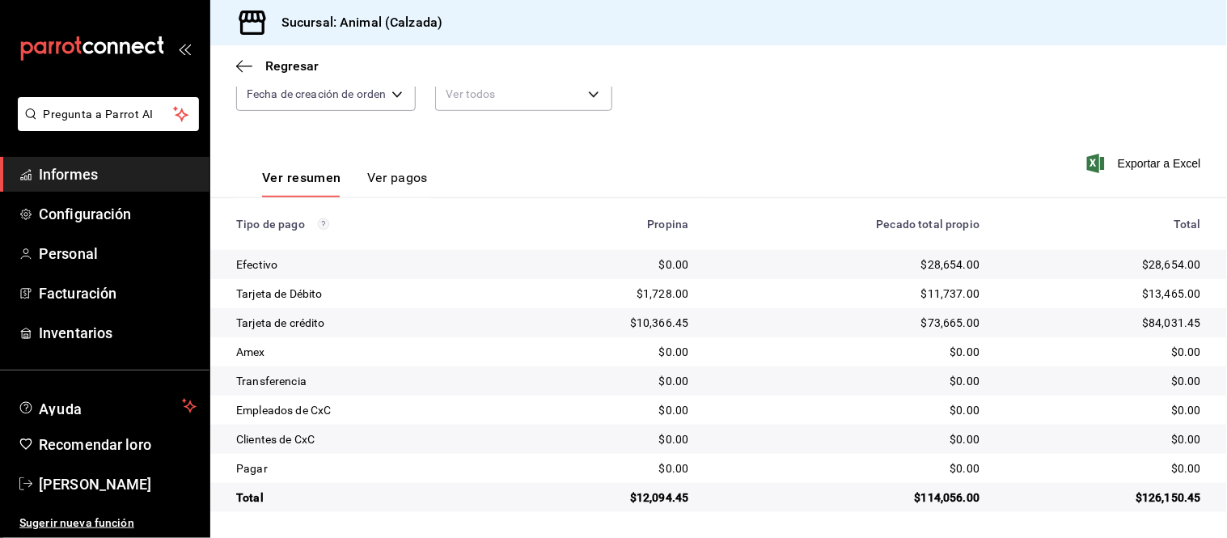
click at [394, 175] on font "Ver pagos" at bounding box center [397, 177] width 61 height 15
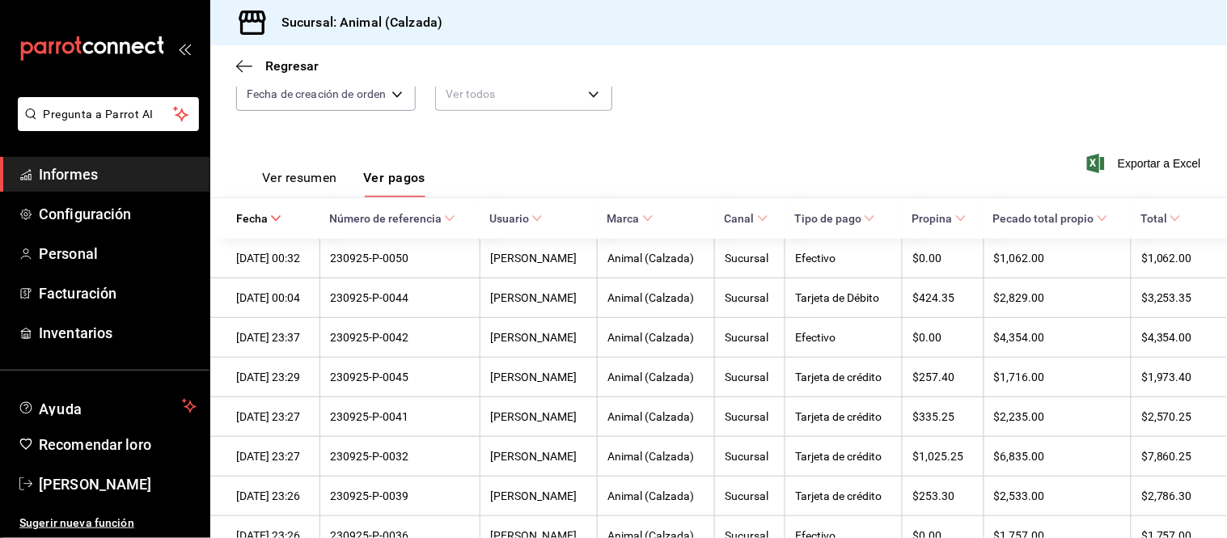
click at [313, 180] on font "Ver resumen" at bounding box center [299, 177] width 75 height 15
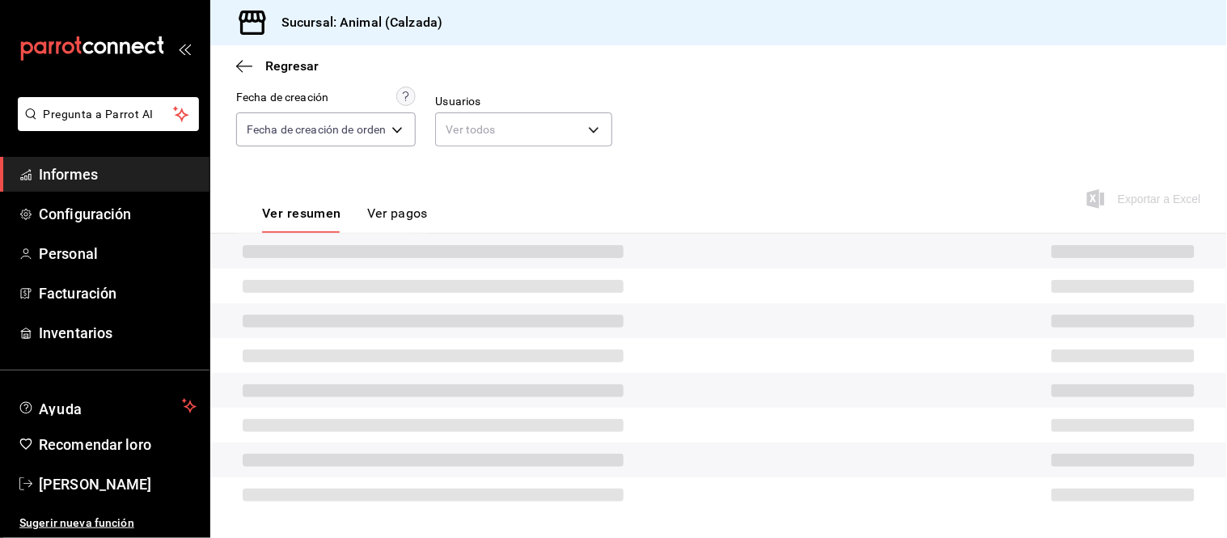
scroll to position [176, 0]
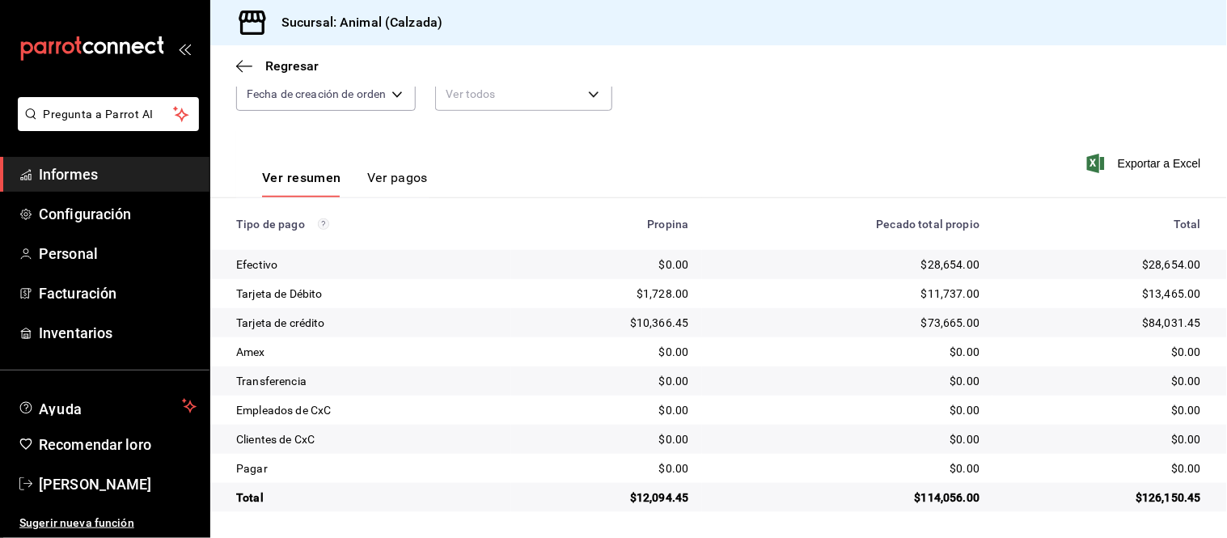
click at [400, 176] on font "Ver pagos" at bounding box center [397, 177] width 61 height 15
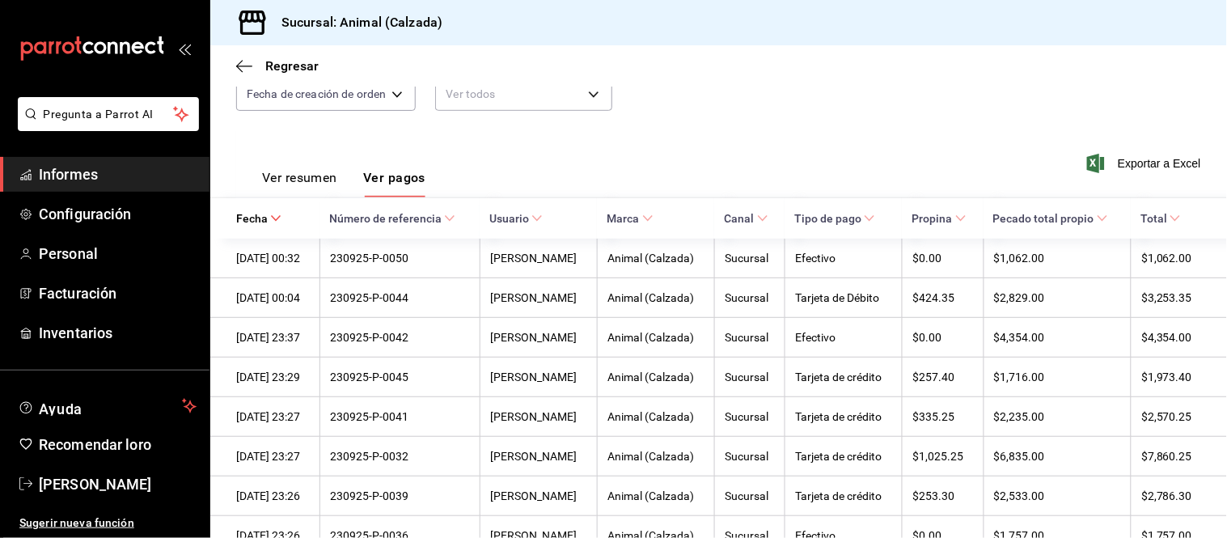
click at [312, 180] on font "Ver resumen" at bounding box center [299, 177] width 75 height 15
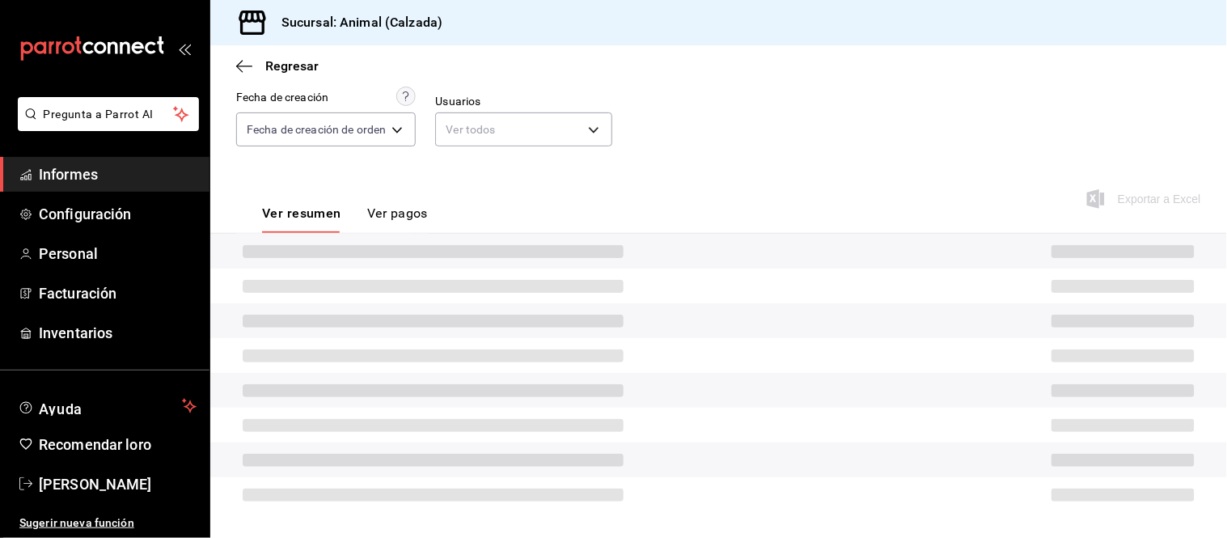
scroll to position [176, 0]
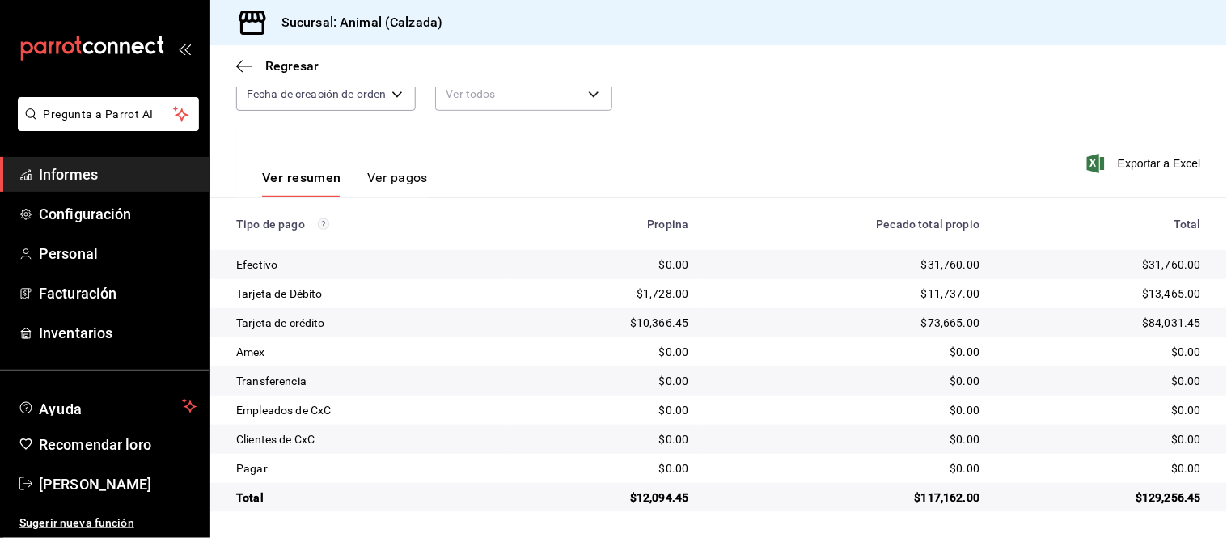
click at [400, 171] on font "Ver pagos" at bounding box center [397, 177] width 61 height 15
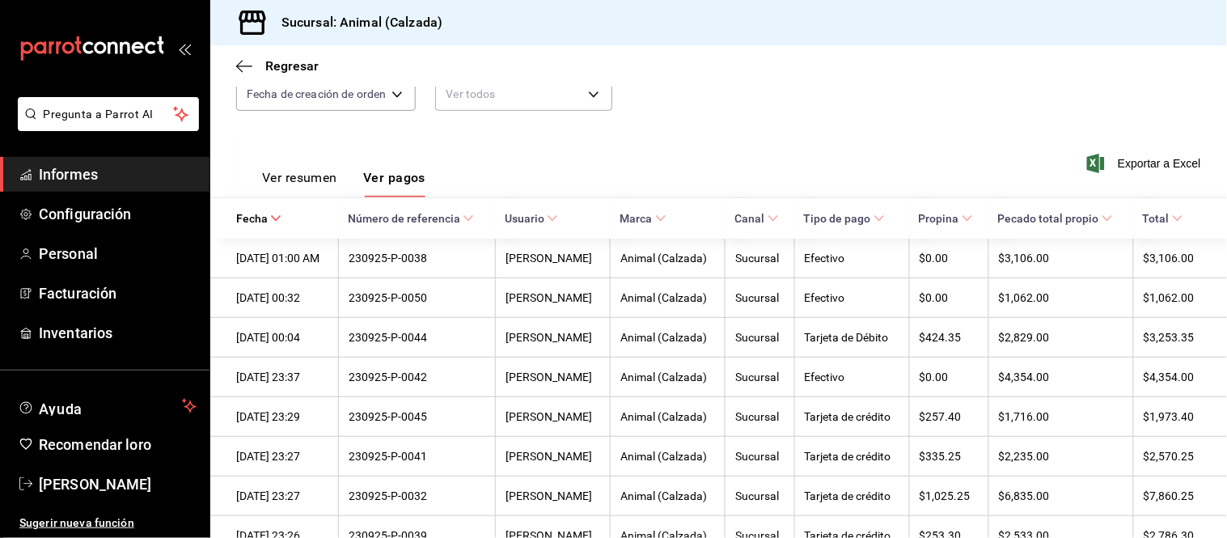
click at [310, 180] on font "Ver resumen" at bounding box center [299, 177] width 75 height 15
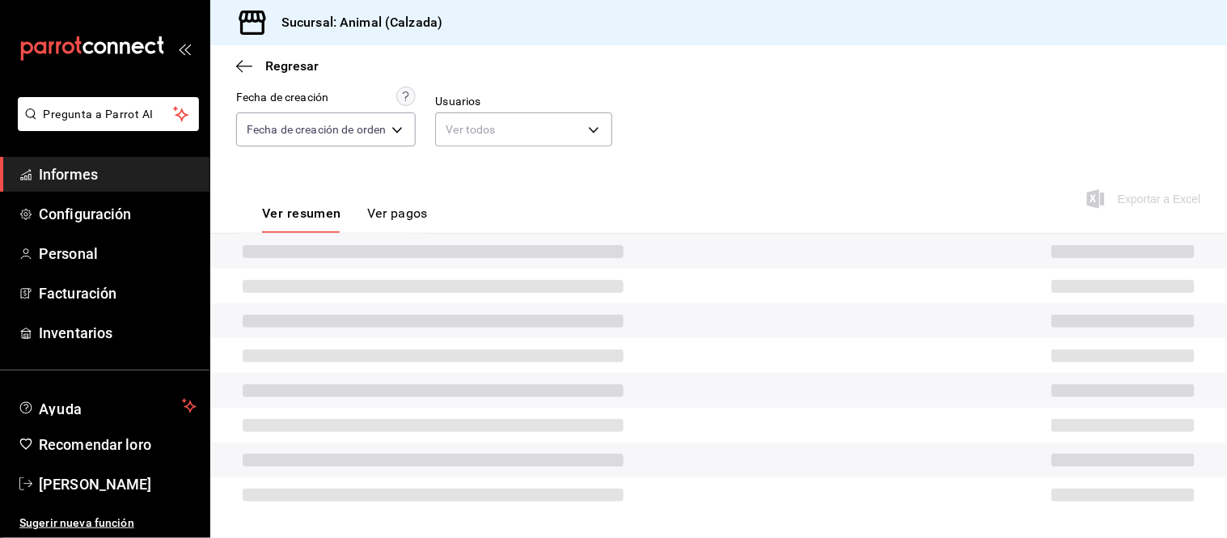
scroll to position [176, 0]
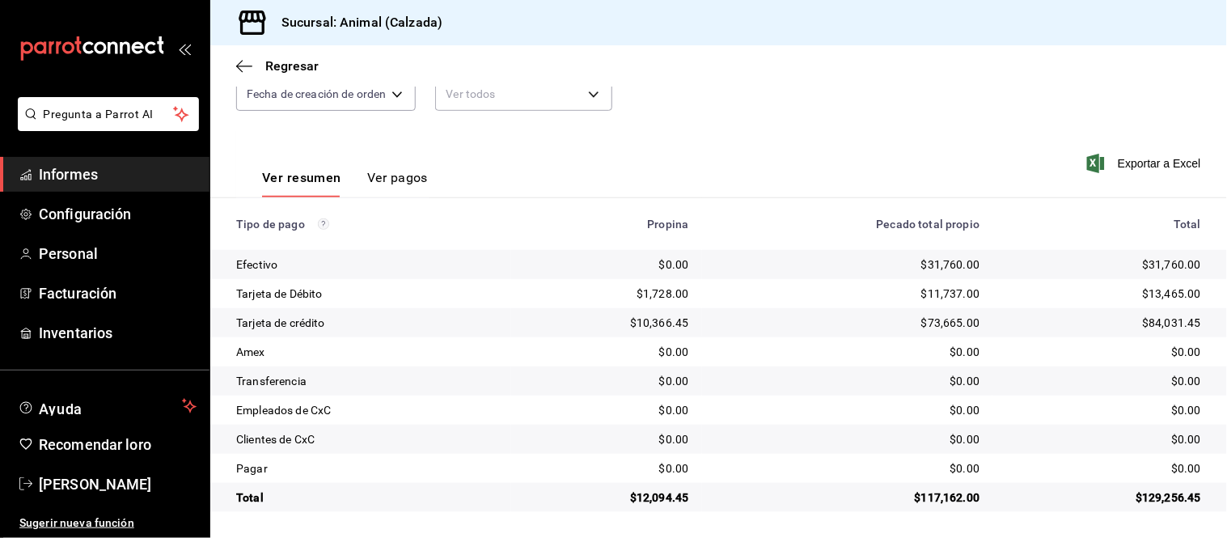
drag, startPoint x: 401, startPoint y: 179, endPoint x: 392, endPoint y: 171, distance: 11.5
click at [401, 179] on font "Ver pagos" at bounding box center [397, 177] width 61 height 15
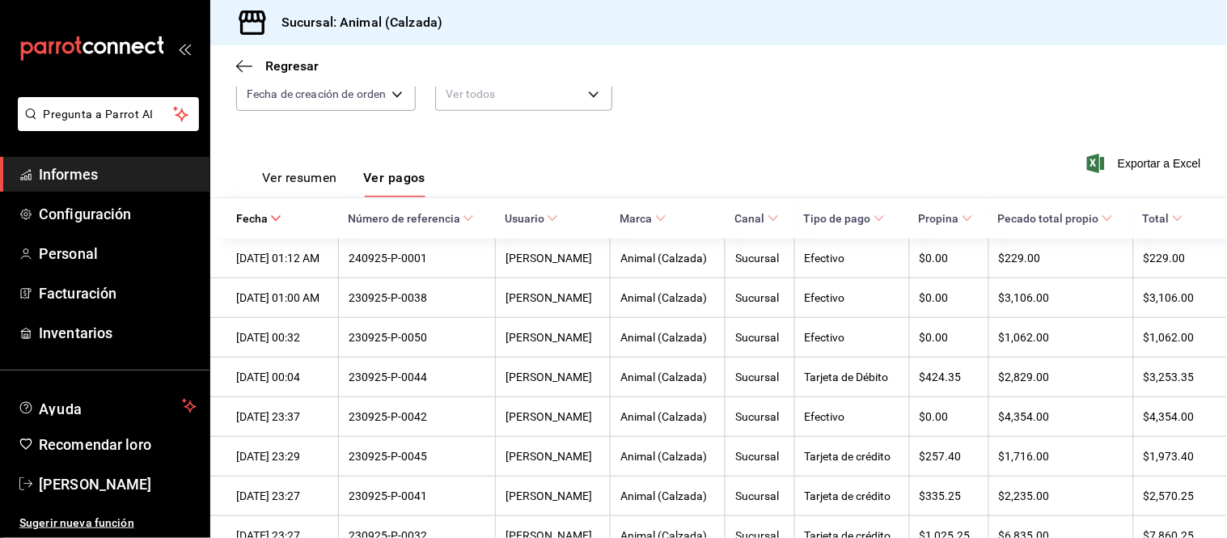
click at [311, 182] on font "Ver resumen" at bounding box center [299, 177] width 75 height 15
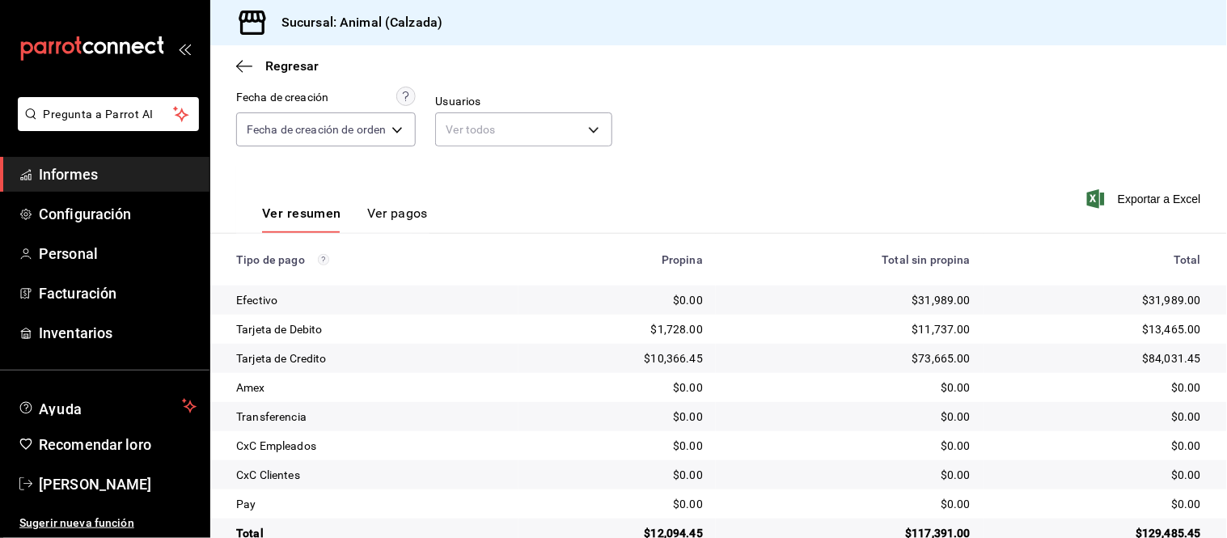
scroll to position [176, 0]
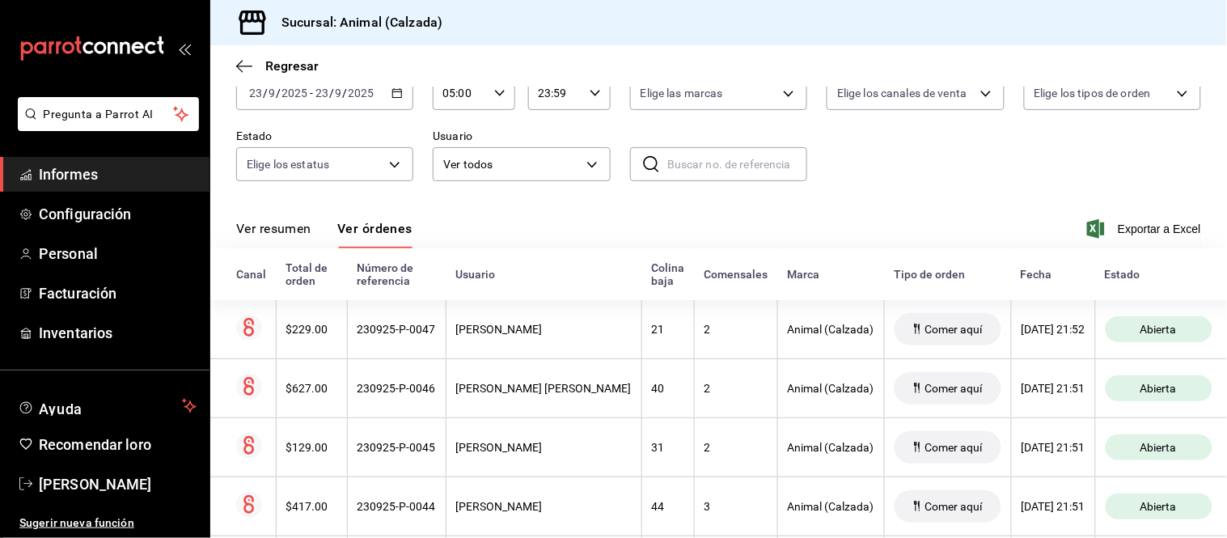
click at [283, 230] on font "Ver resumen" at bounding box center [273, 228] width 75 height 15
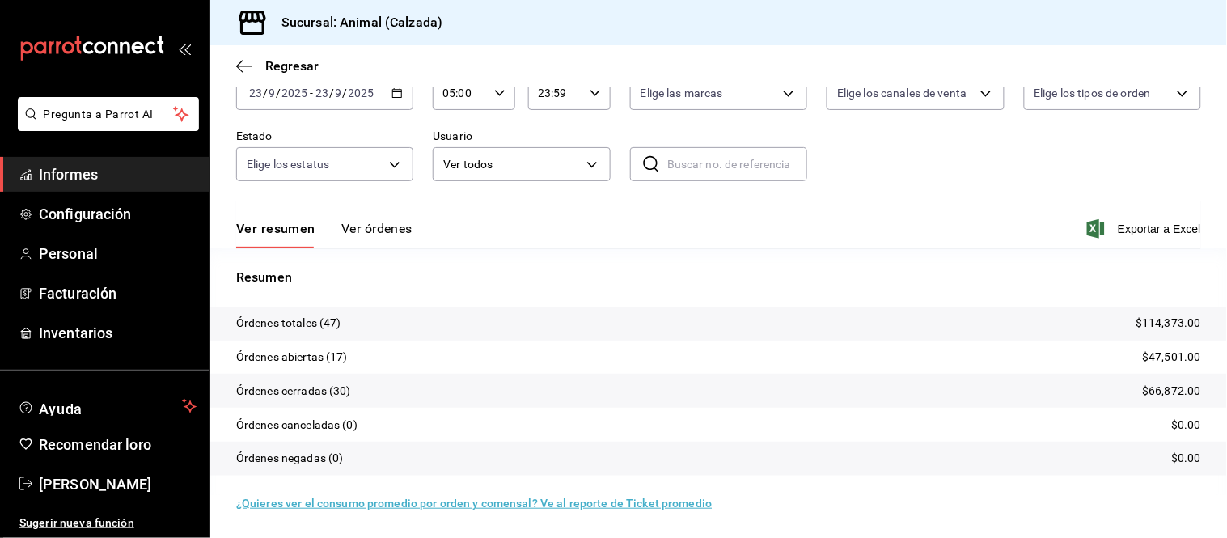
click at [368, 231] on font "Ver órdenes" at bounding box center [376, 228] width 71 height 15
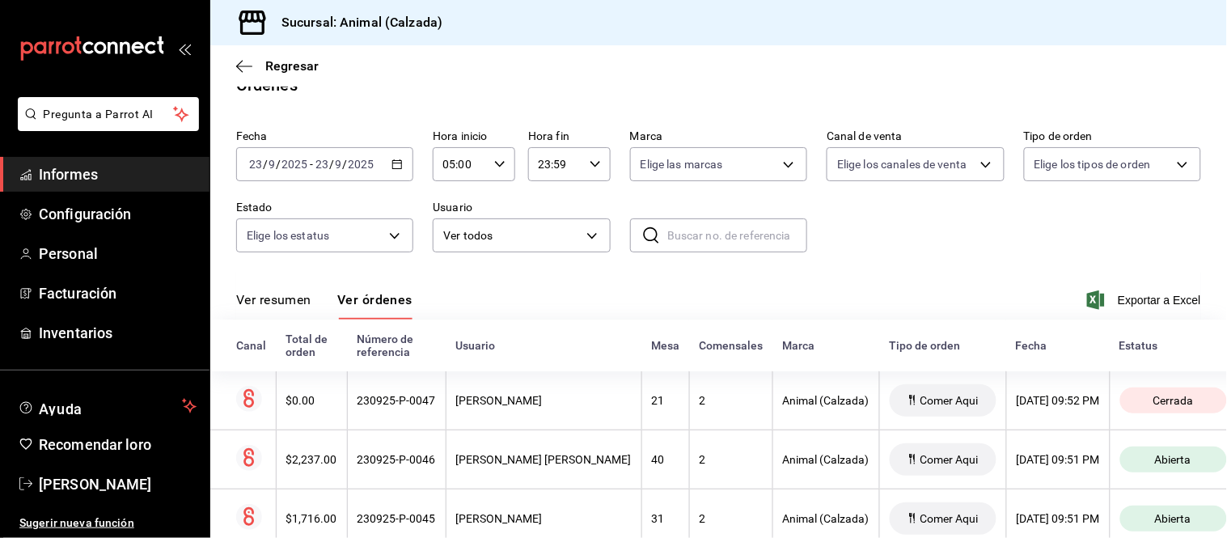
scroll to position [98, 0]
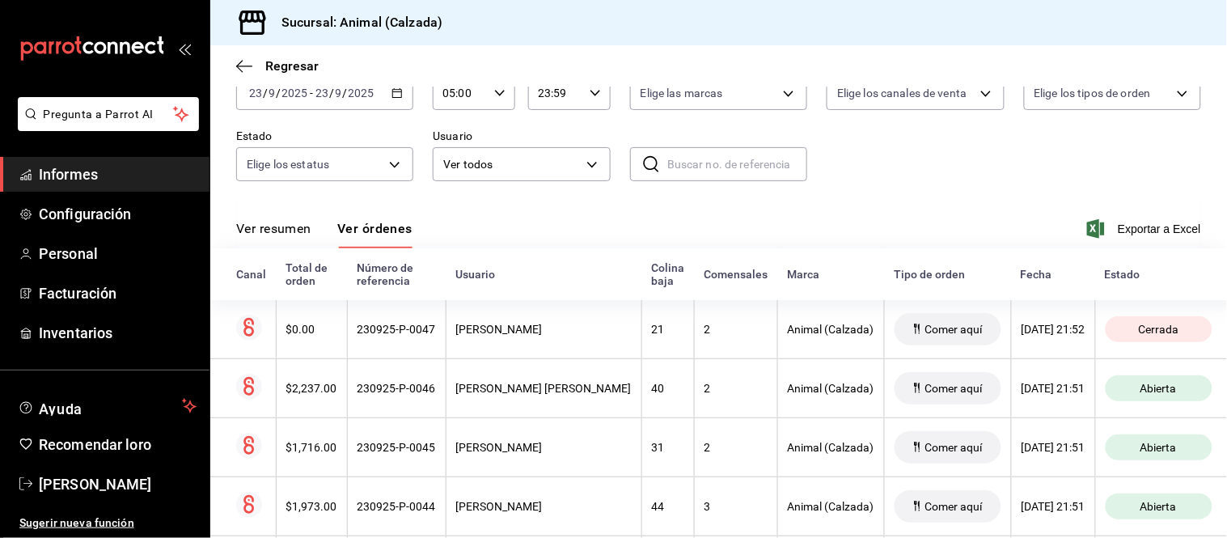
click at [292, 235] on font "Ver resumen" at bounding box center [273, 228] width 75 height 15
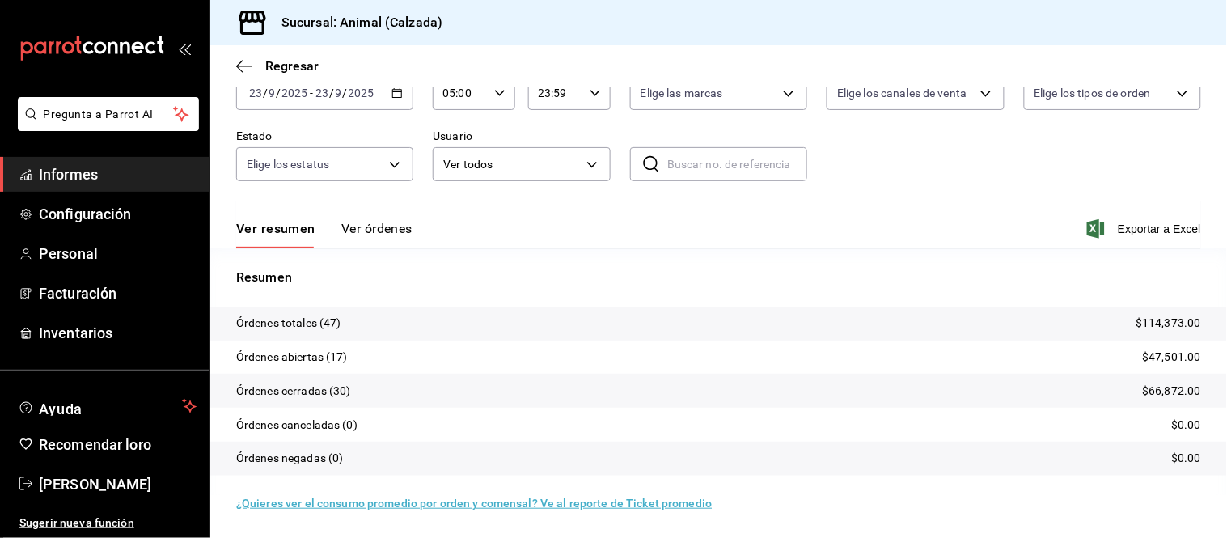
click at [356, 233] on font "Ver órdenes" at bounding box center [376, 228] width 71 height 15
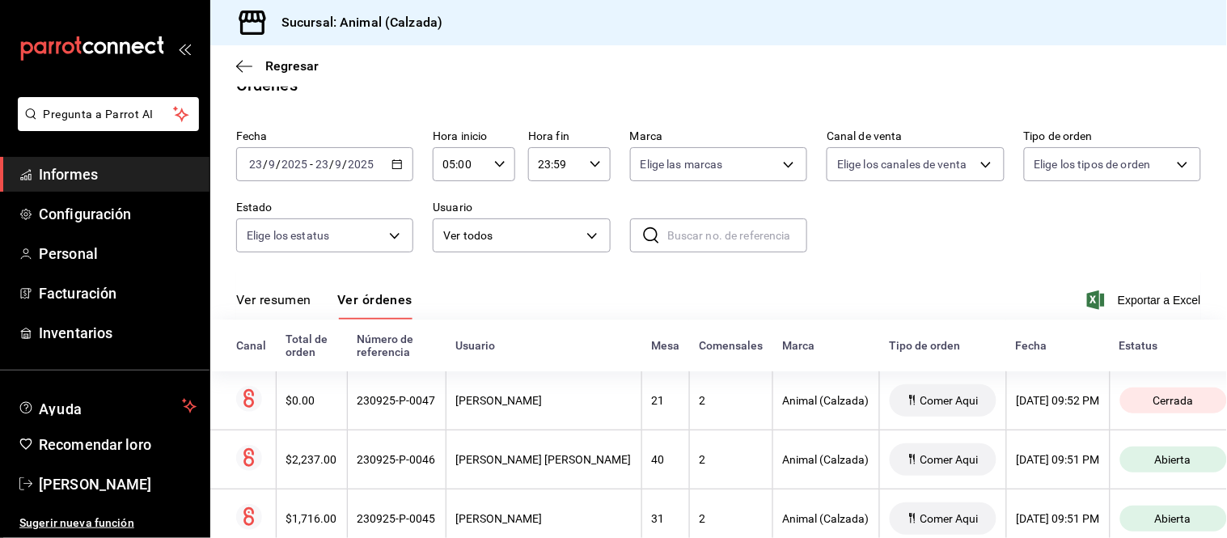
scroll to position [98, 0]
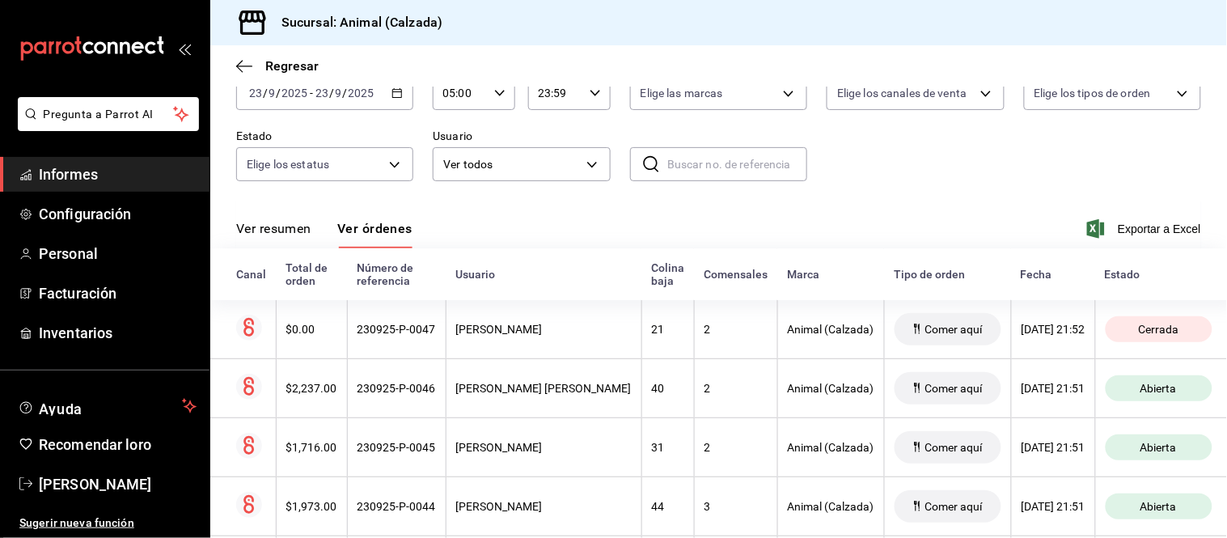
click at [280, 226] on font "Ver resumen" at bounding box center [273, 228] width 75 height 15
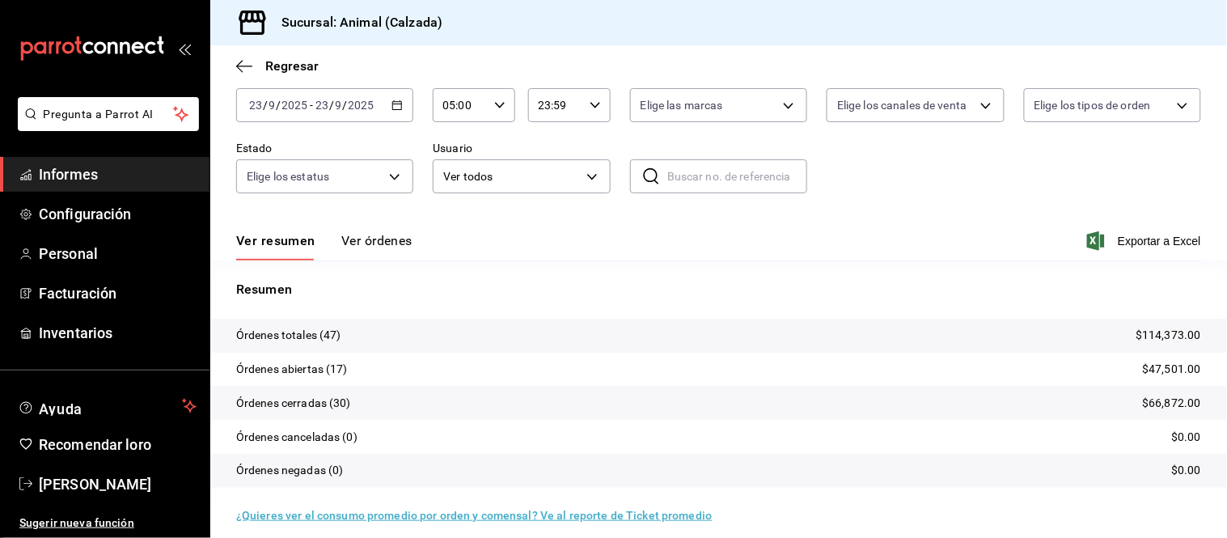
scroll to position [98, 0]
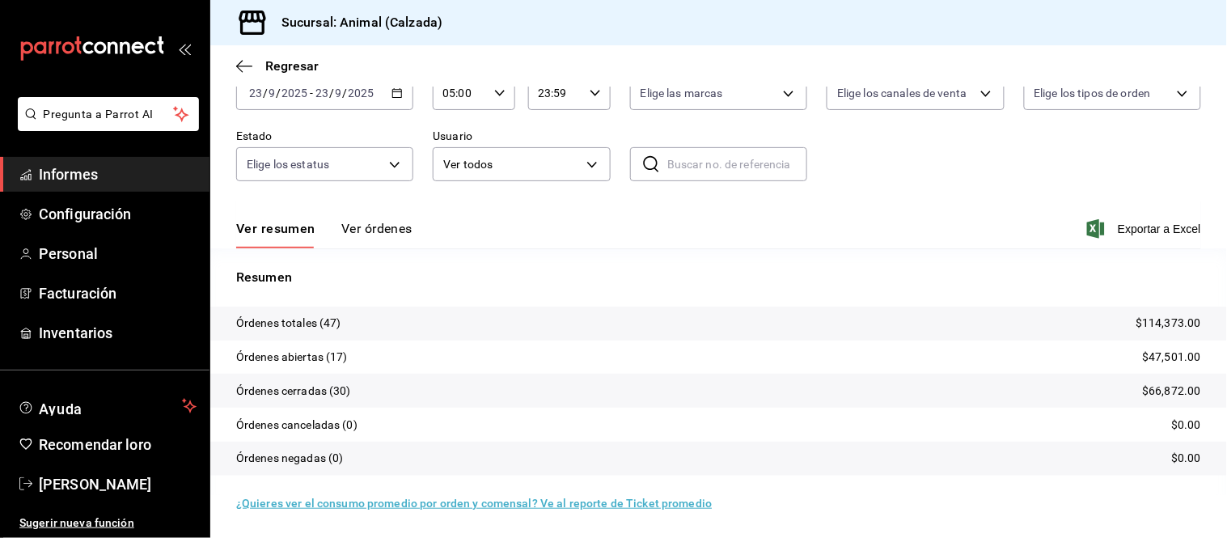
click at [370, 225] on font "Ver órdenes" at bounding box center [376, 228] width 71 height 15
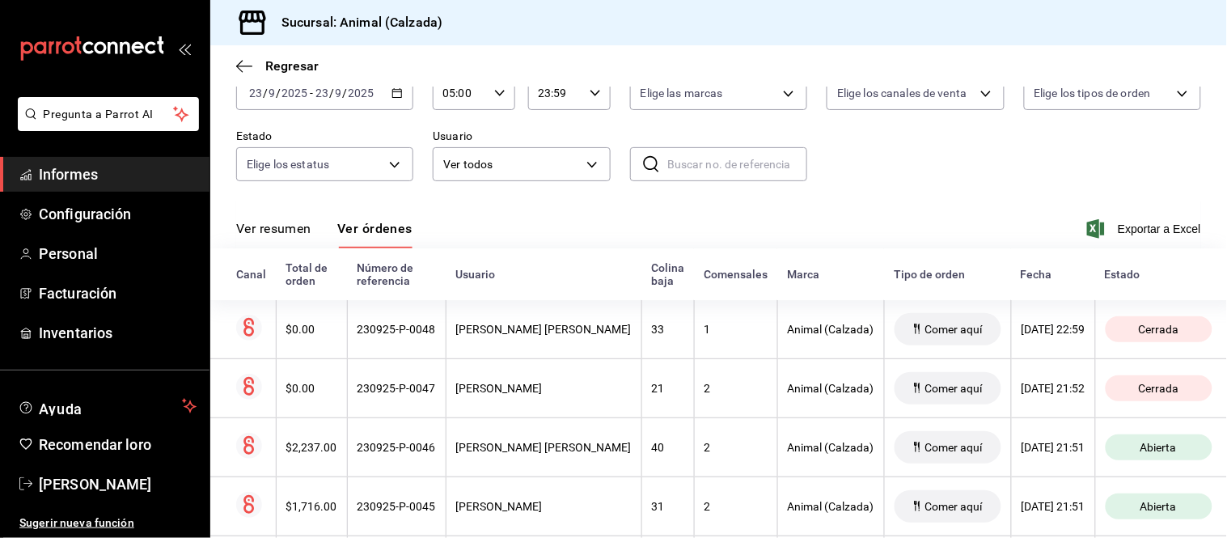
click at [287, 221] on font "Ver resumen" at bounding box center [273, 228] width 75 height 15
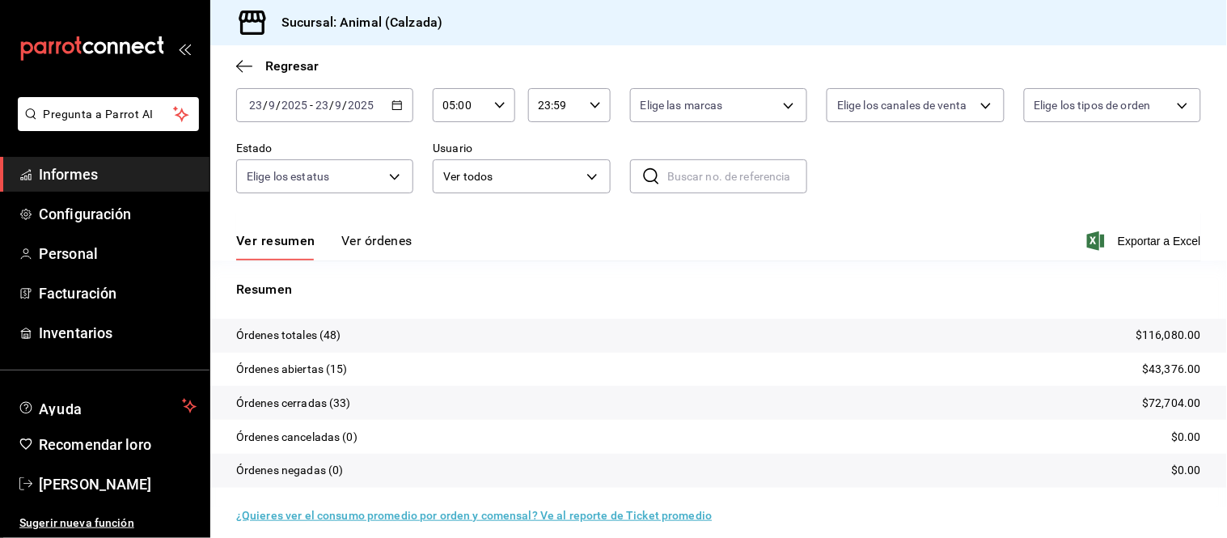
scroll to position [98, 0]
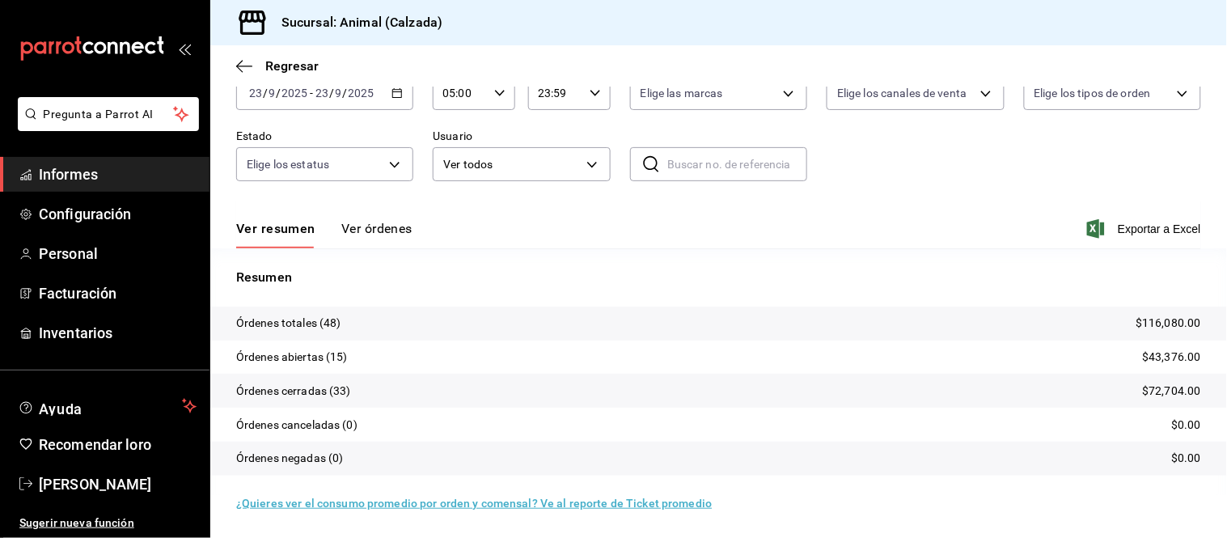
drag, startPoint x: 396, startPoint y: 221, endPoint x: 416, endPoint y: 189, distance: 37.0
click at [394, 221] on font "Ver órdenes" at bounding box center [376, 228] width 71 height 15
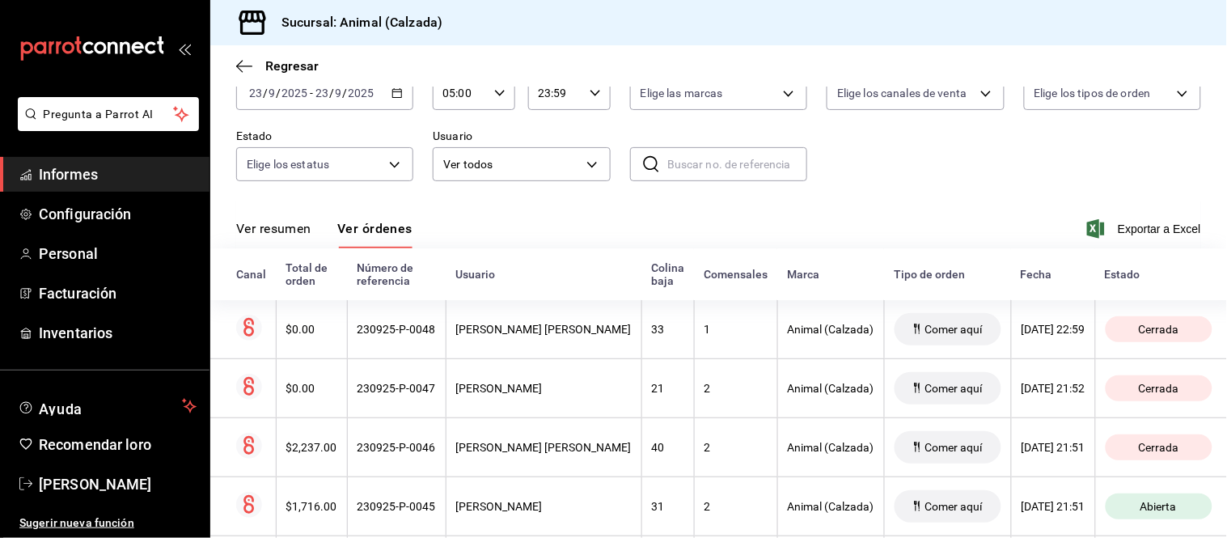
click at [294, 230] on font "Ver resumen" at bounding box center [273, 228] width 75 height 15
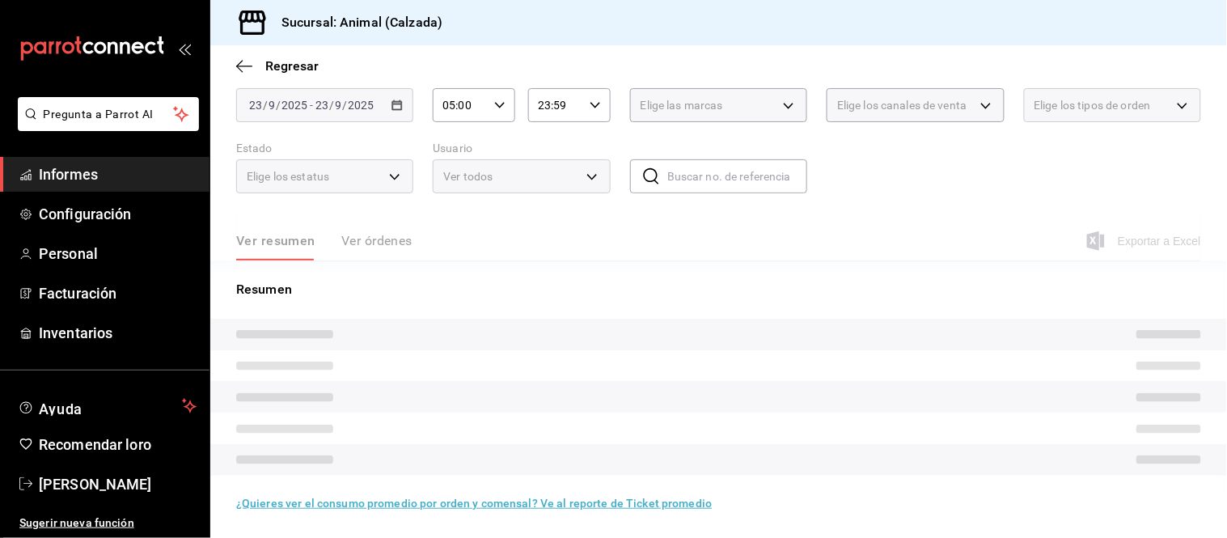
scroll to position [98, 0]
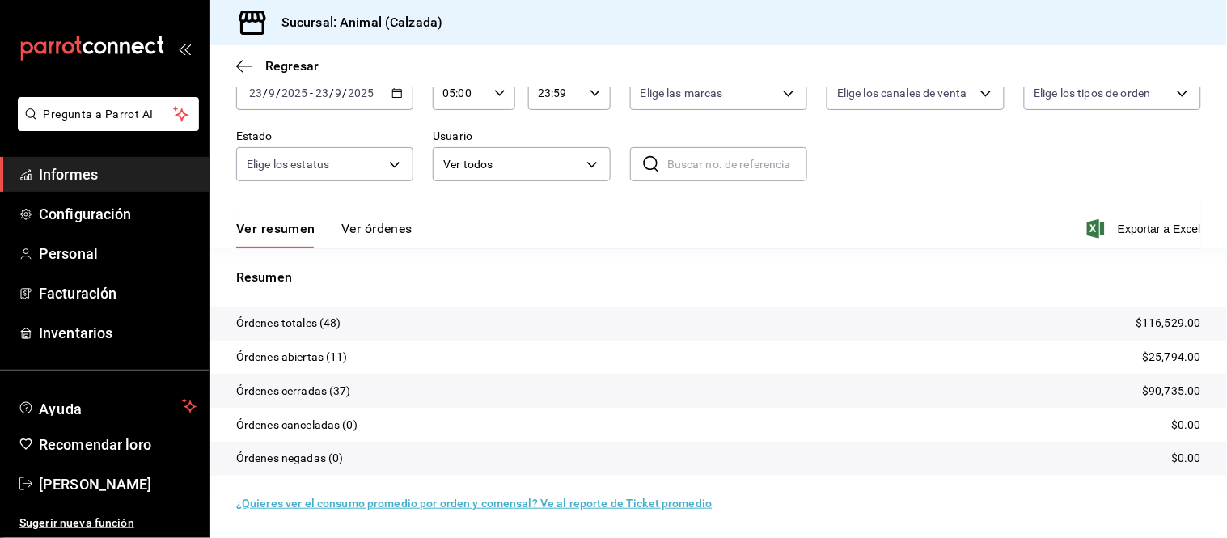
click at [383, 238] on button "Ver órdenes" at bounding box center [376, 234] width 71 height 28
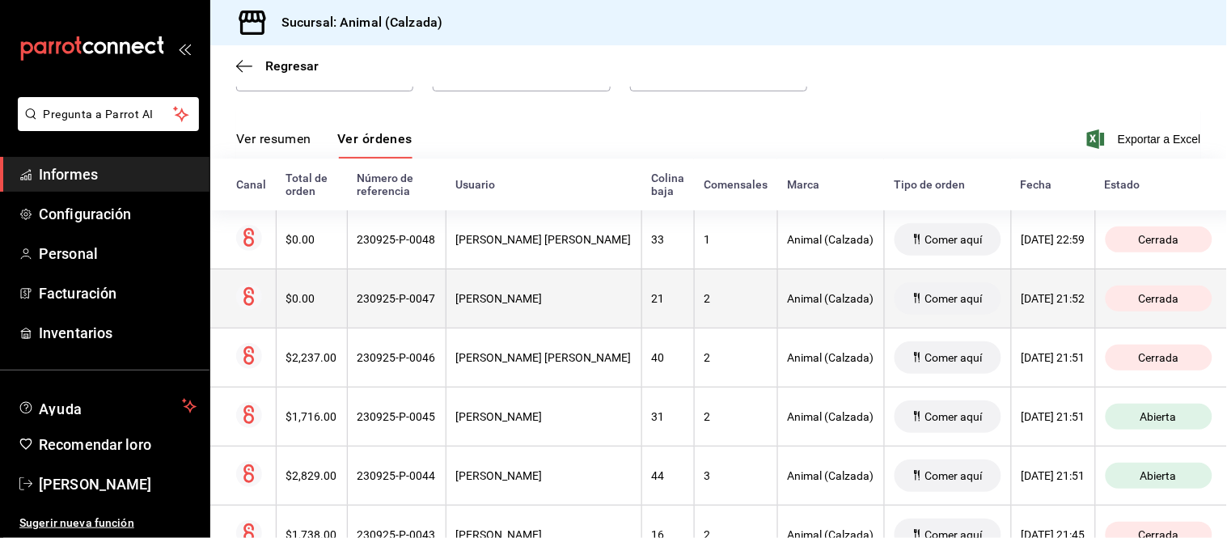
scroll to position [277, 0]
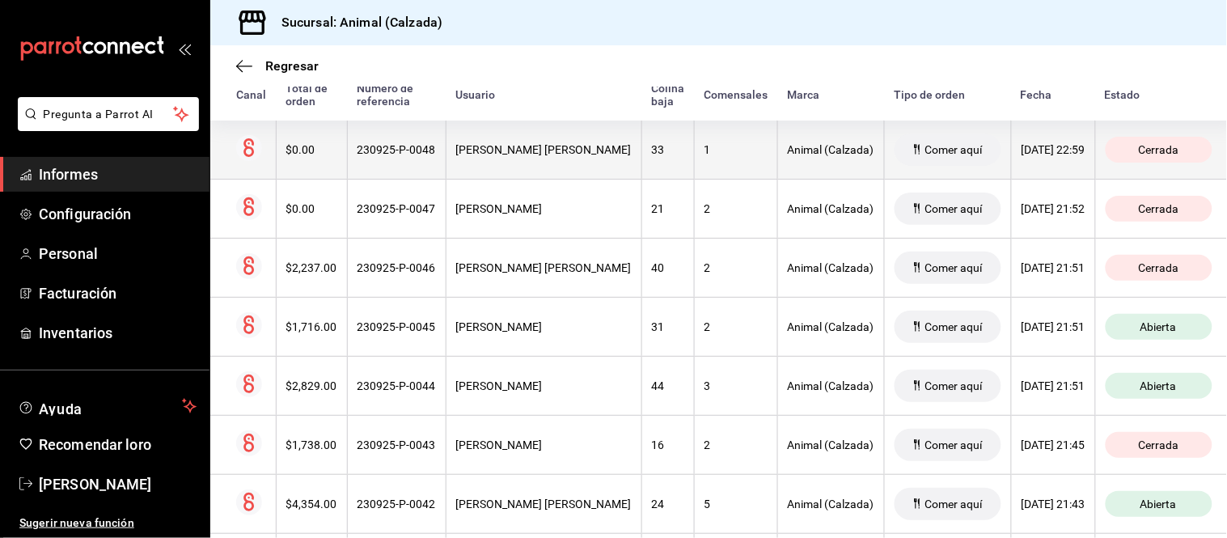
click at [523, 151] on font "[PERSON_NAME] [PERSON_NAME]" at bounding box center [544, 149] width 176 height 13
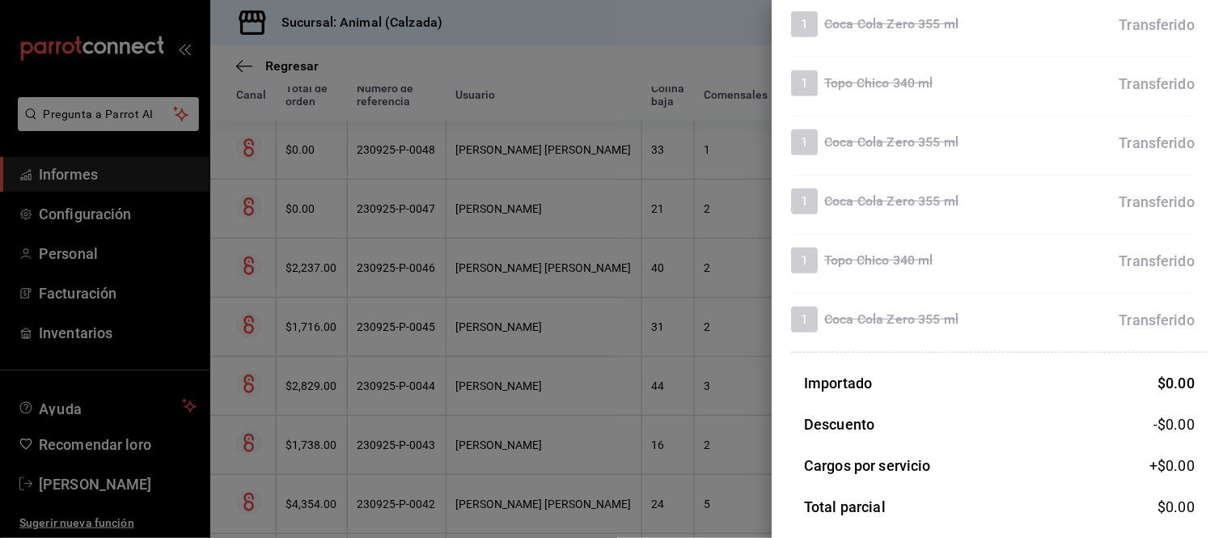
scroll to position [269, 0]
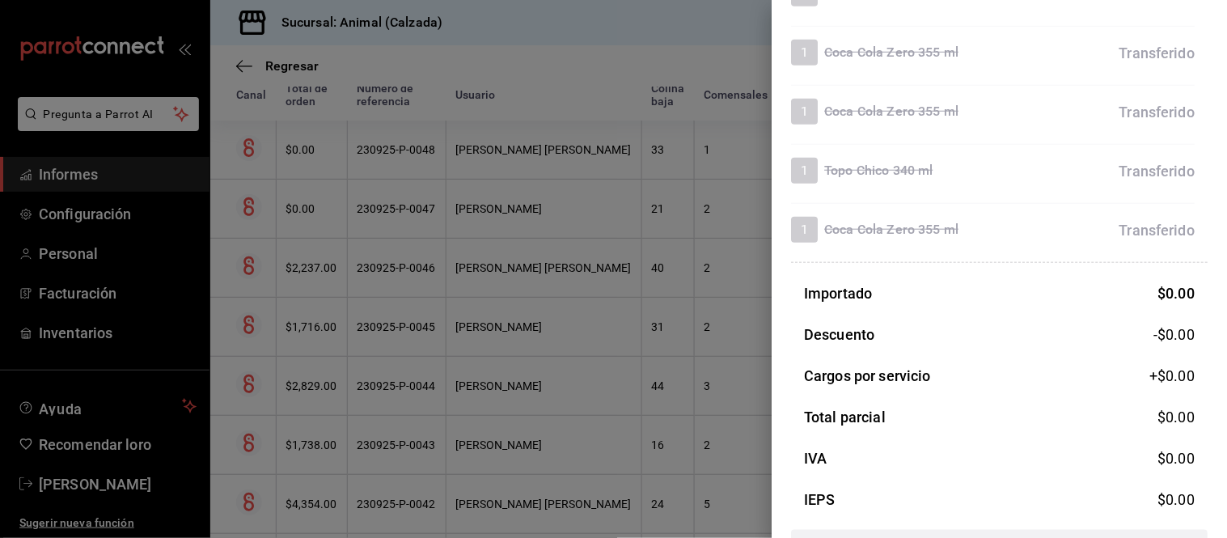
click at [438, 251] on div at bounding box center [613, 269] width 1227 height 538
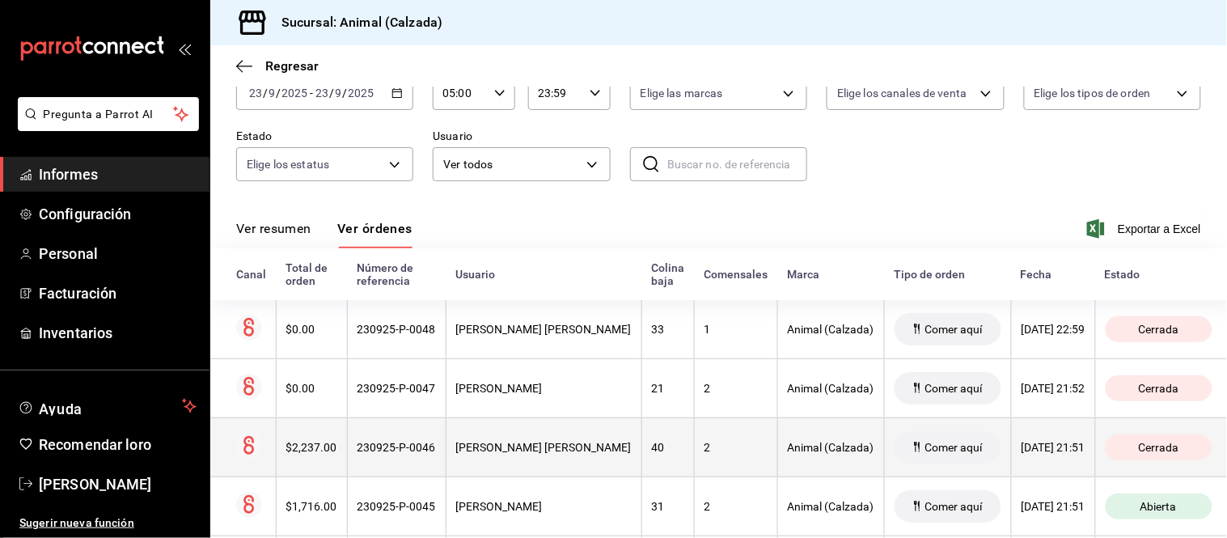
scroll to position [188, 0]
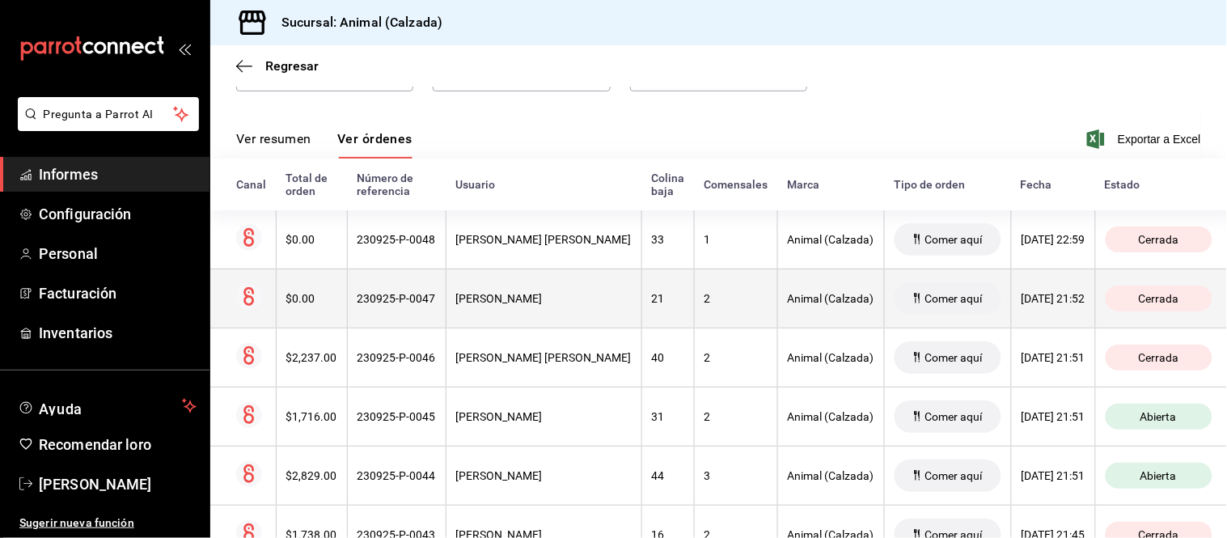
click at [447, 278] on th "[PERSON_NAME]" at bounding box center [544, 298] width 196 height 59
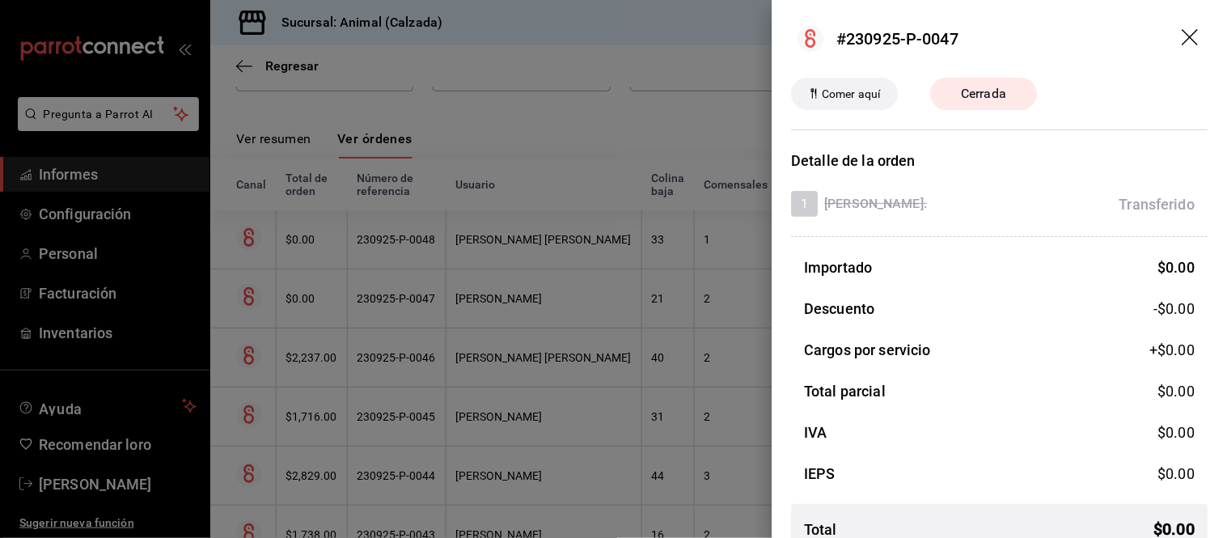
click at [442, 243] on div at bounding box center [613, 269] width 1227 height 538
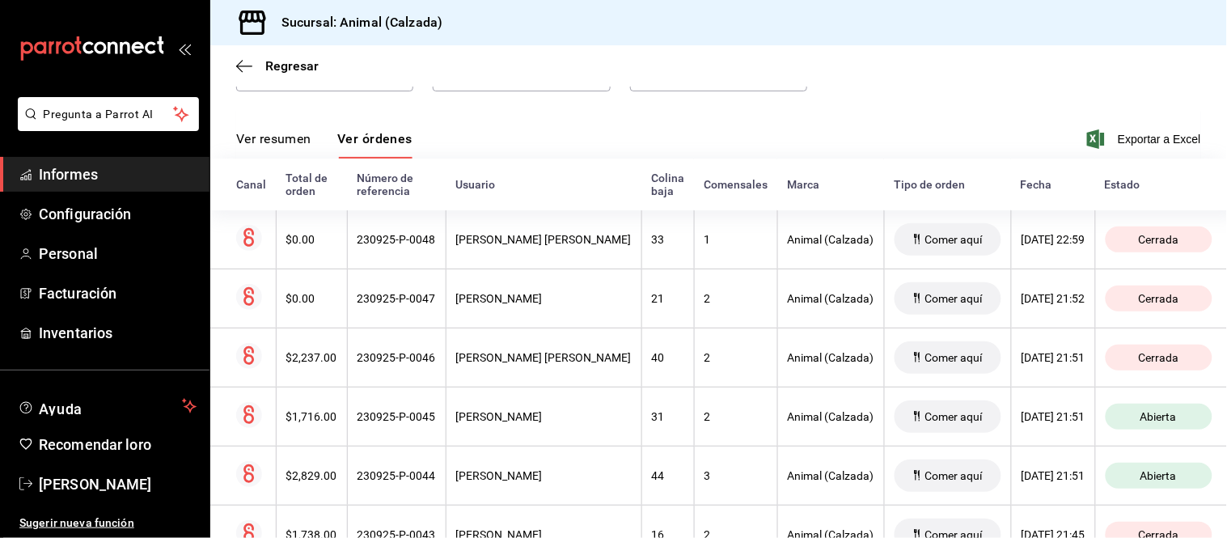
click at [446, 241] on th "[PERSON_NAME] [PERSON_NAME]" at bounding box center [544, 239] width 196 height 59
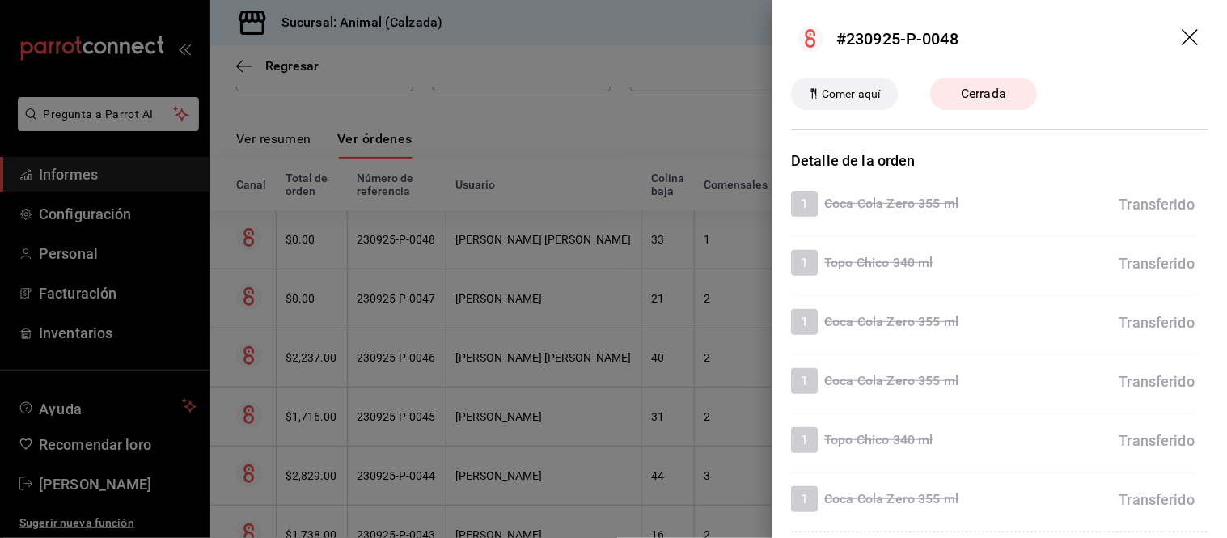
click at [442, 240] on div at bounding box center [613, 269] width 1227 height 538
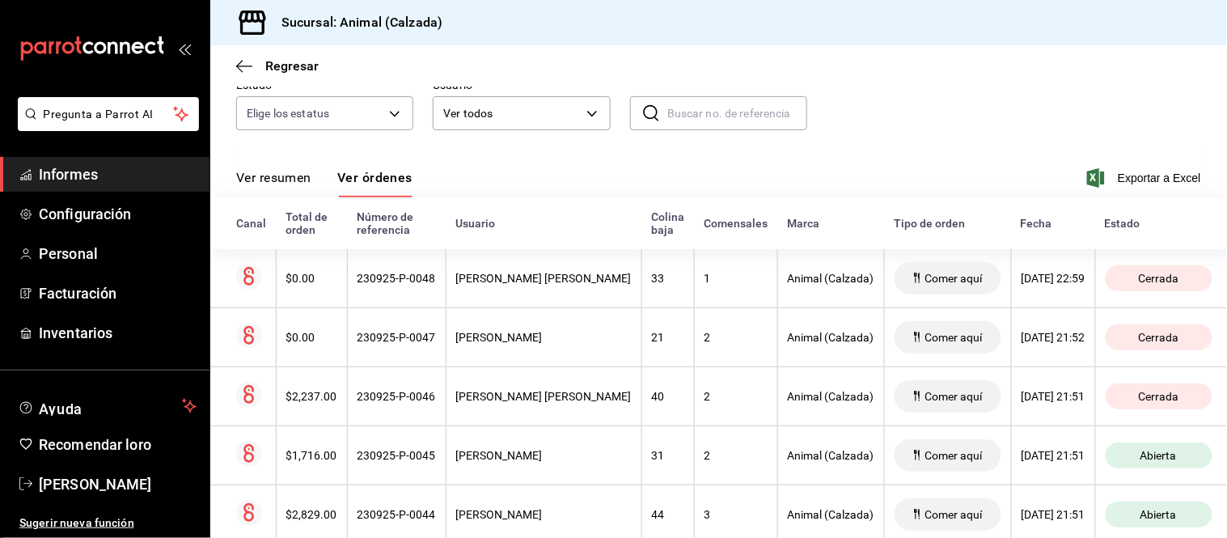
scroll to position [78, 0]
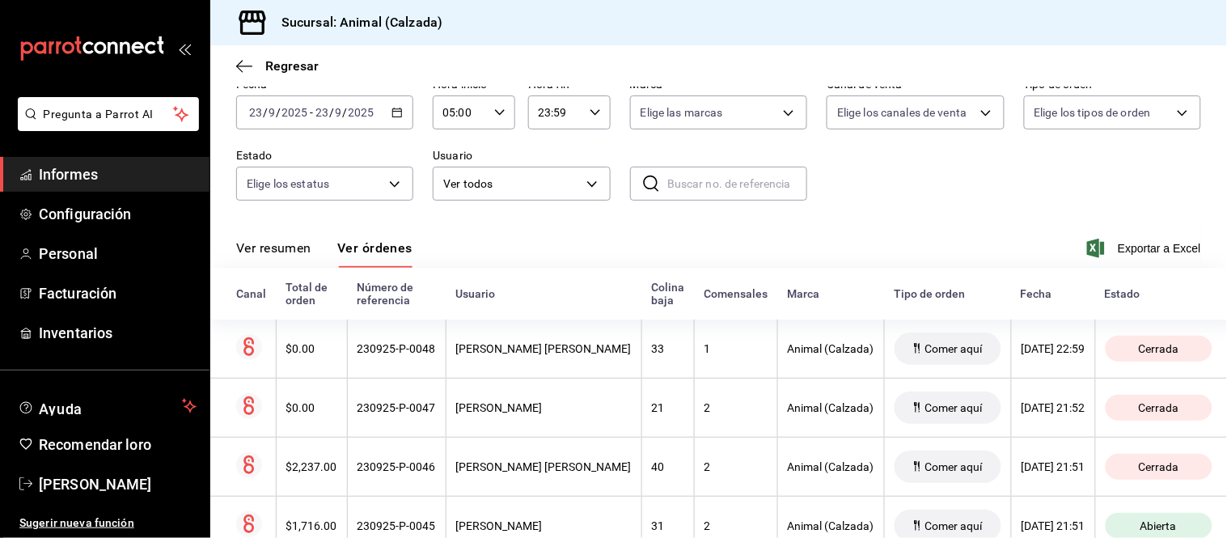
click at [281, 244] on font "Ver resumen" at bounding box center [273, 247] width 75 height 15
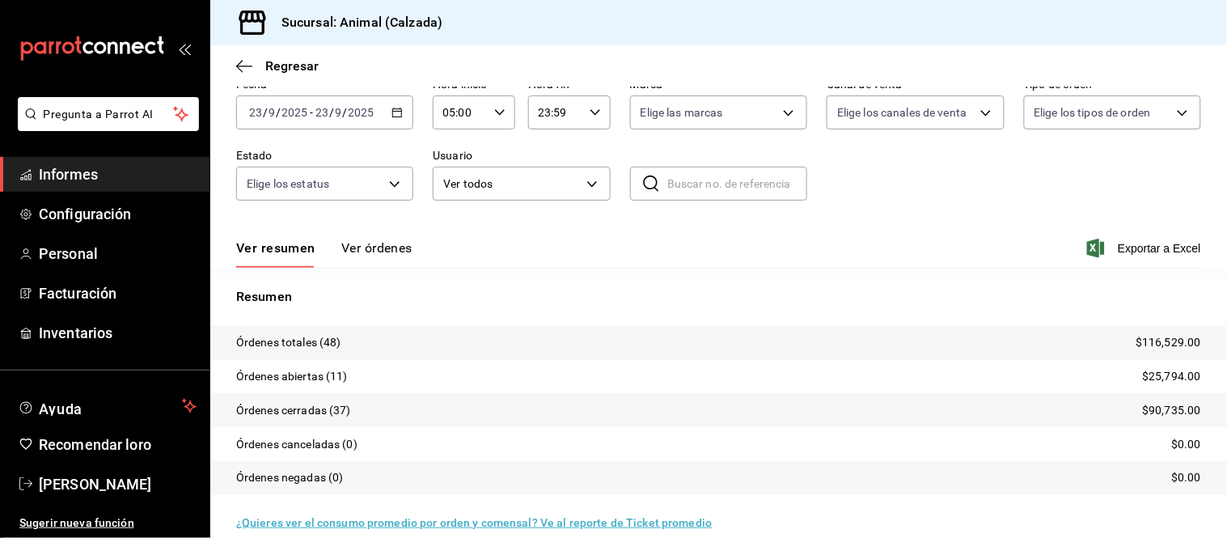
click at [367, 252] on font "Ver órdenes" at bounding box center [376, 247] width 71 height 15
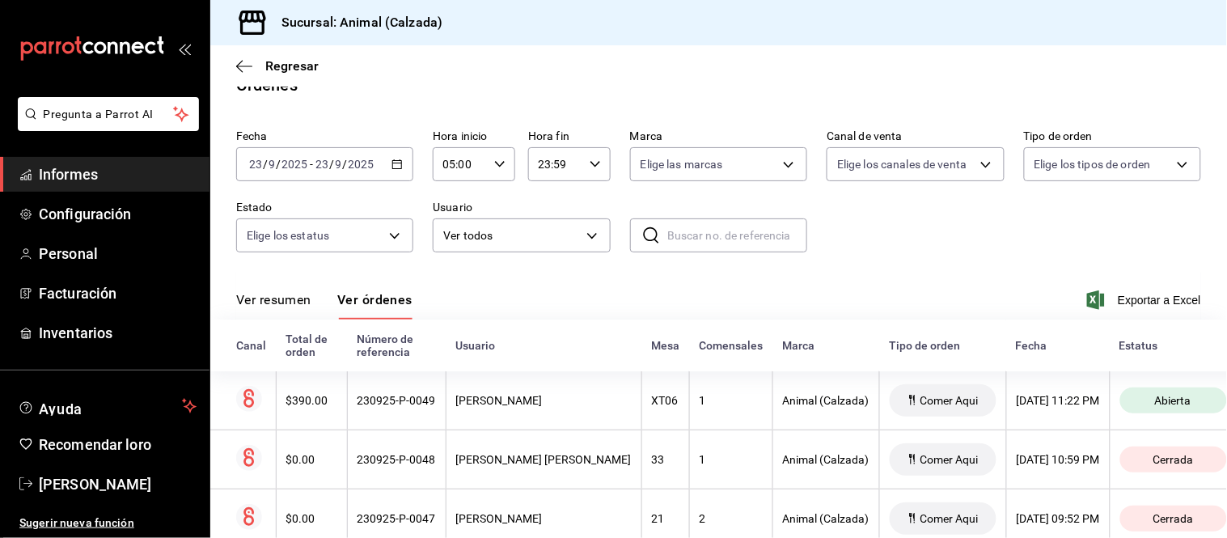
scroll to position [78, 0]
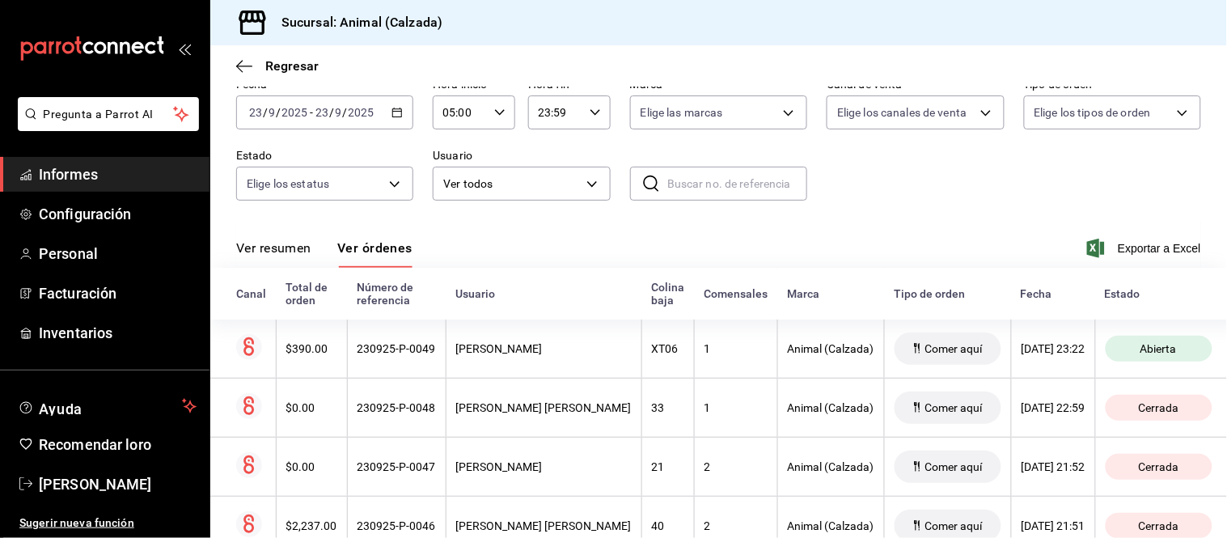
click at [285, 247] on font "Ver resumen" at bounding box center [273, 247] width 75 height 15
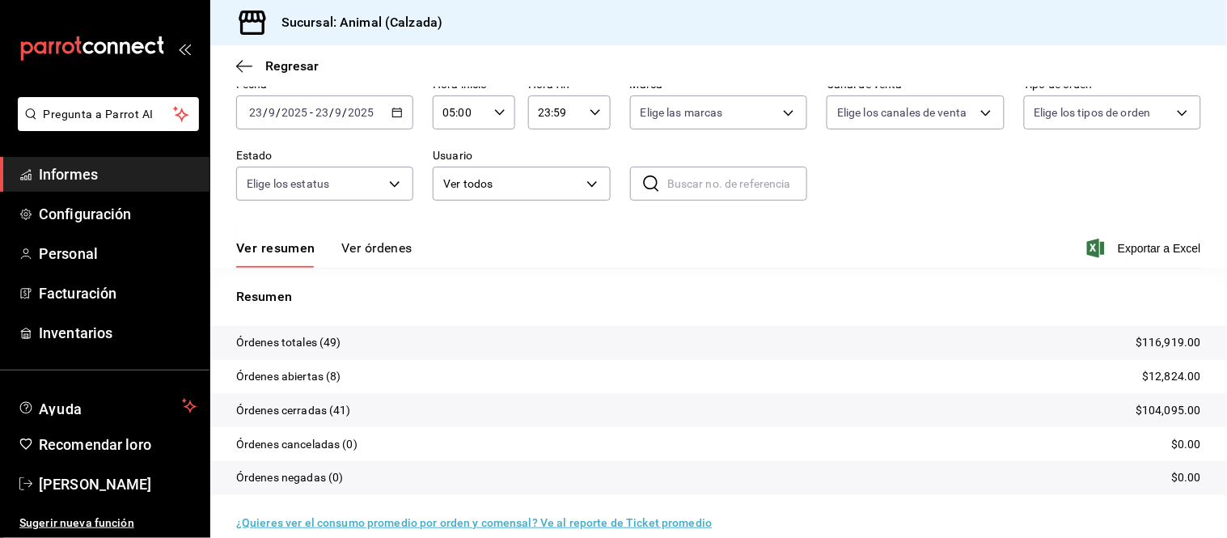
click at [391, 252] on font "Ver órdenes" at bounding box center [376, 247] width 71 height 15
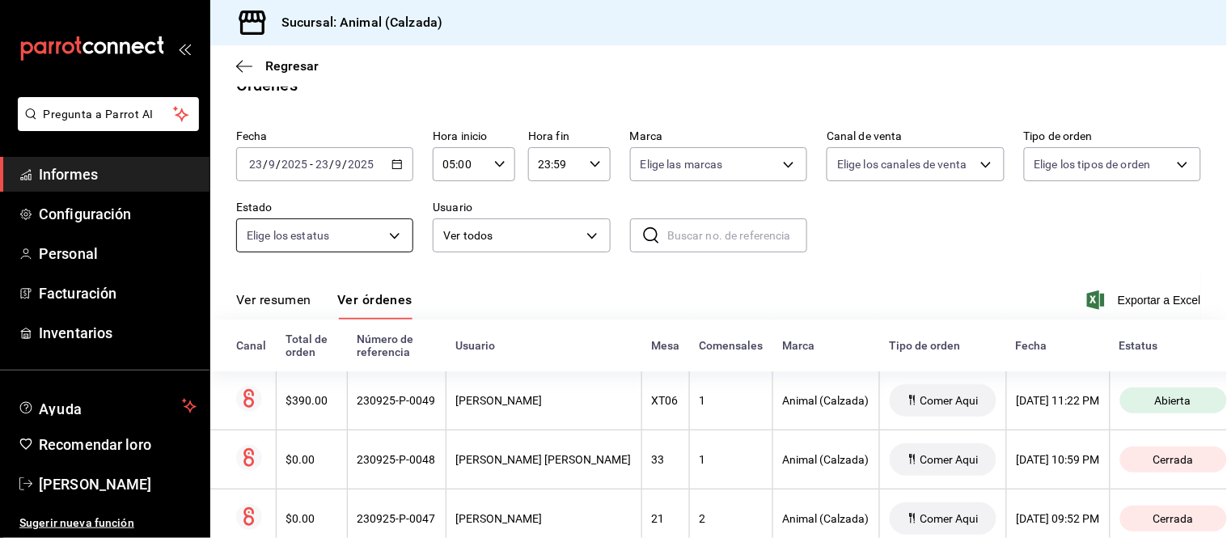
scroll to position [78, 0]
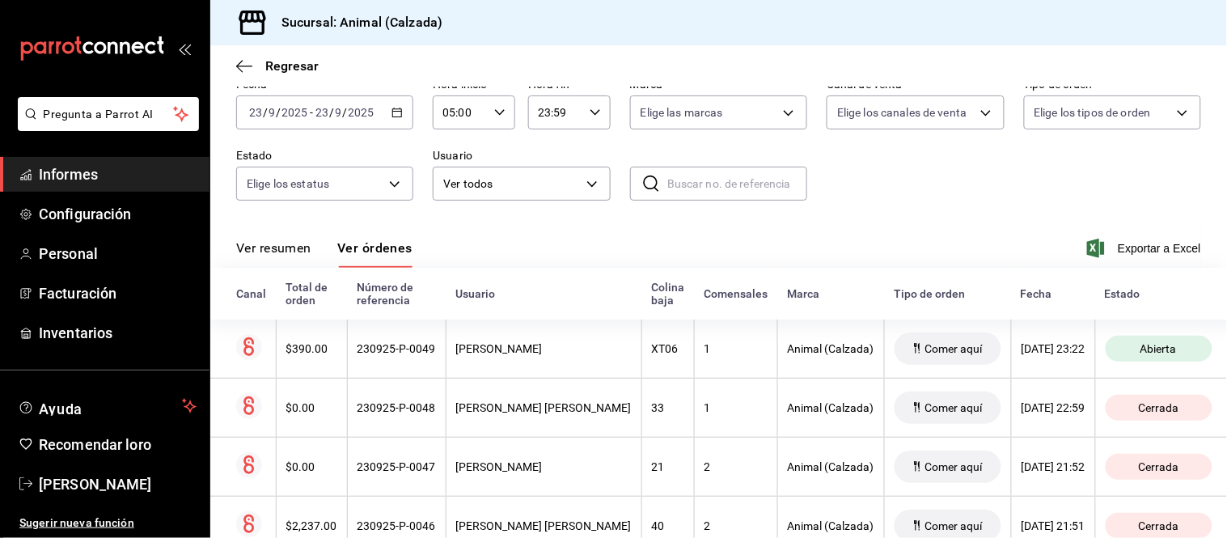
click at [307, 256] on button "Ver resumen" at bounding box center [273, 253] width 75 height 28
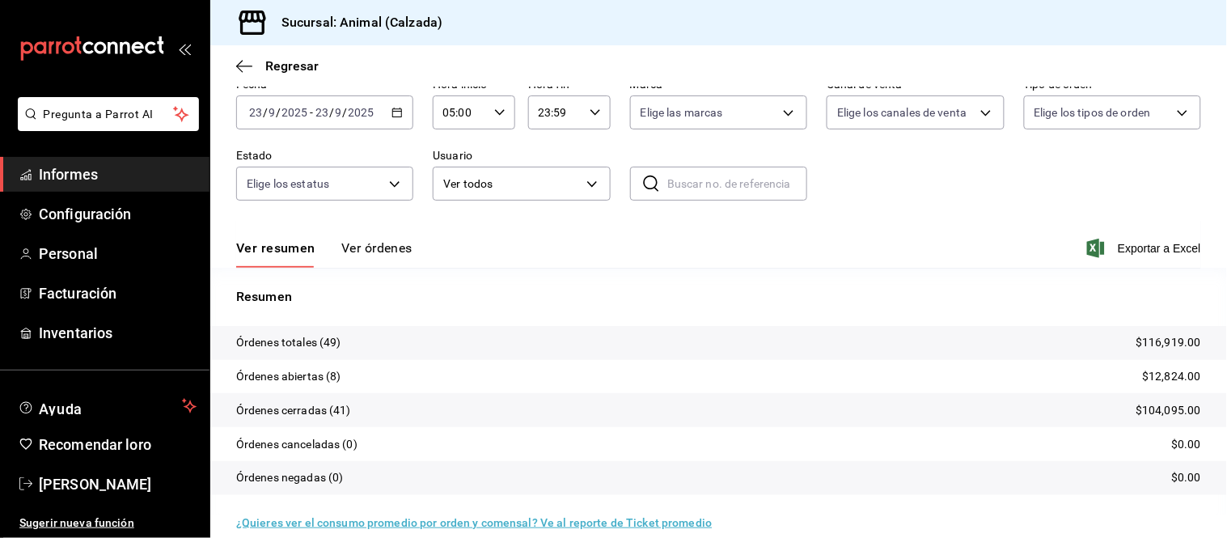
click at [367, 243] on font "Ver órdenes" at bounding box center [376, 247] width 71 height 15
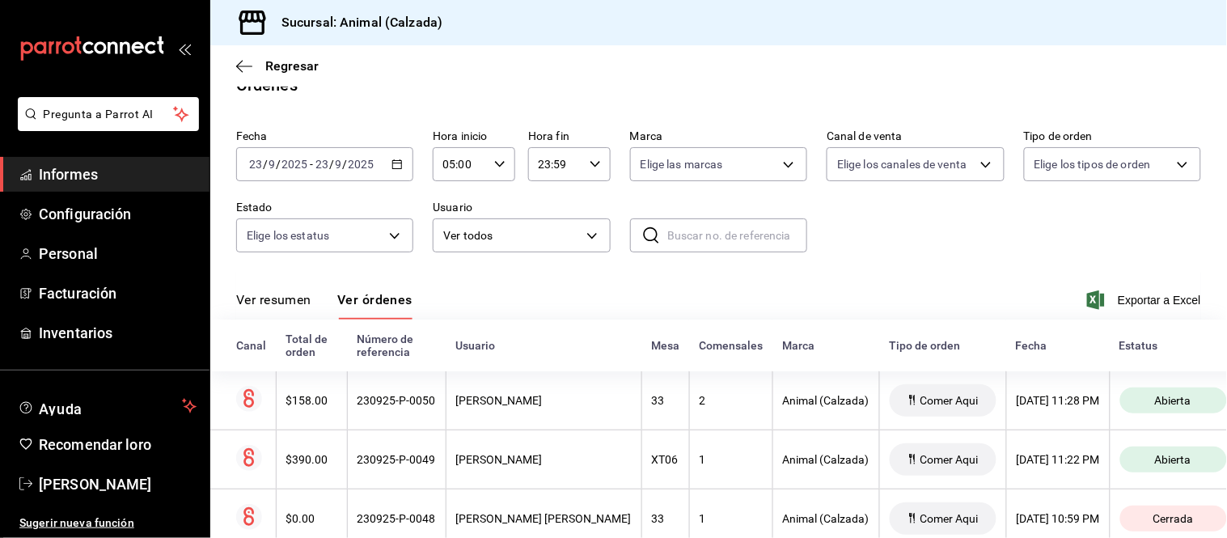
scroll to position [78, 0]
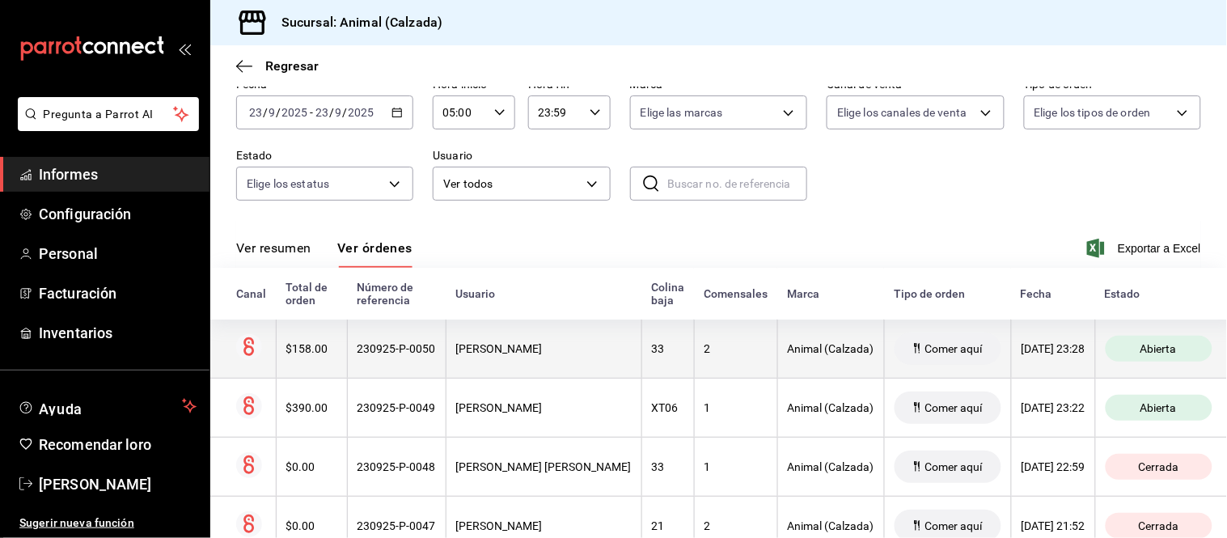
click at [570, 357] on th "[PERSON_NAME]" at bounding box center [544, 348] width 196 height 59
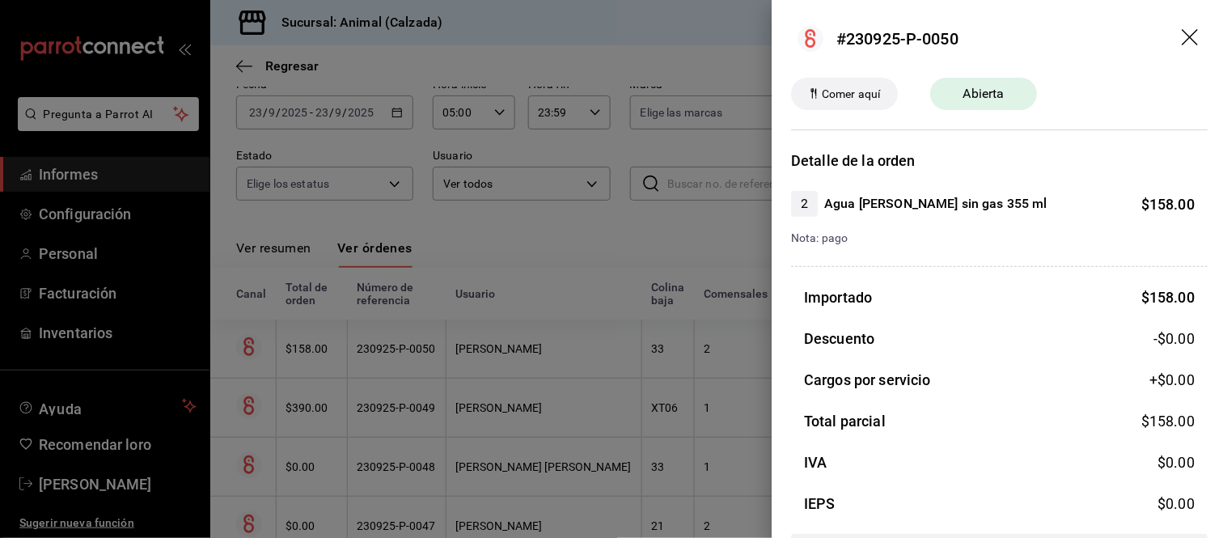
click at [586, 350] on div at bounding box center [613, 269] width 1227 height 538
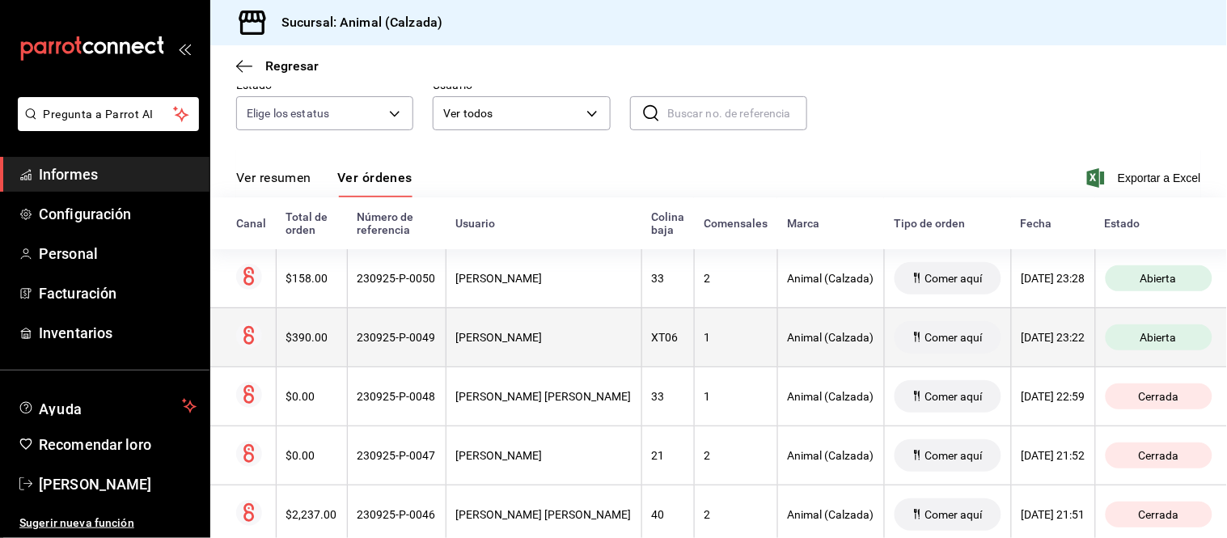
scroll to position [168, 0]
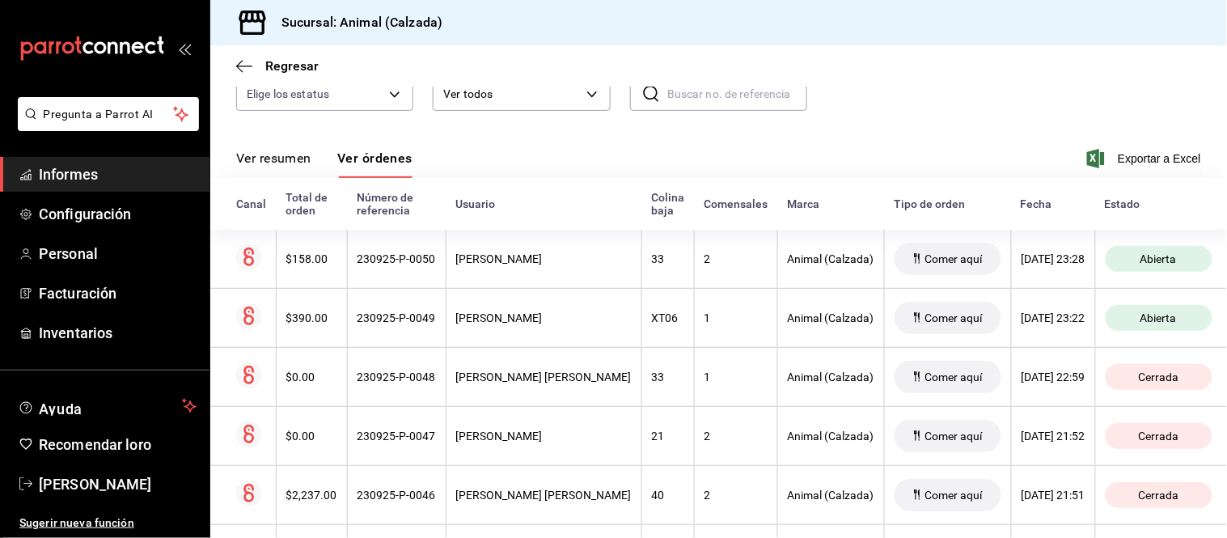
click at [305, 171] on button "Ver resumen" at bounding box center [273, 164] width 75 height 28
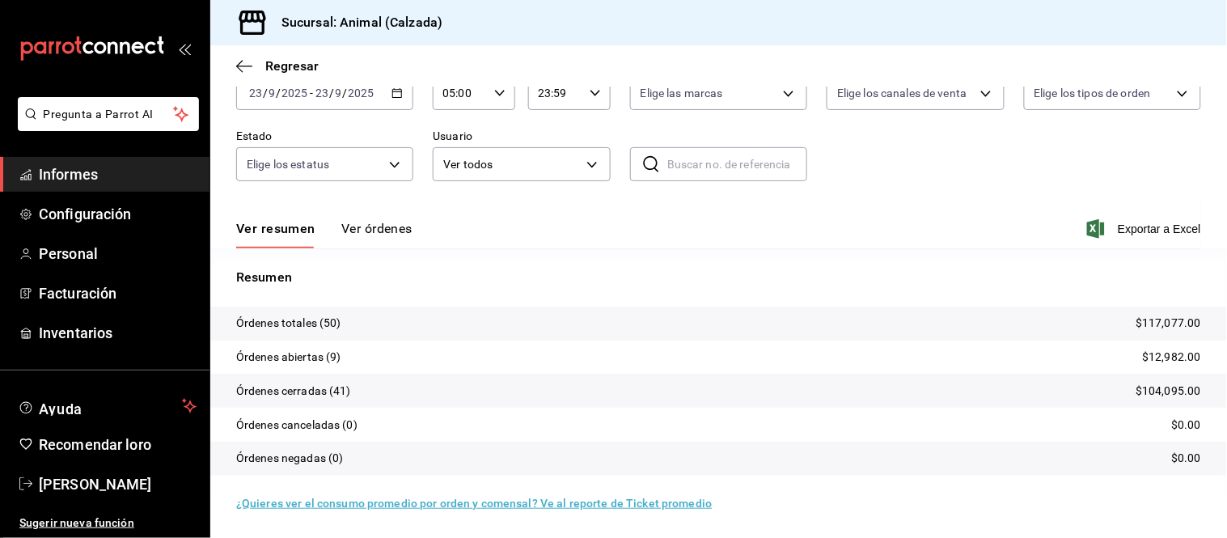
click at [372, 233] on font "Ver órdenes" at bounding box center [376, 228] width 71 height 15
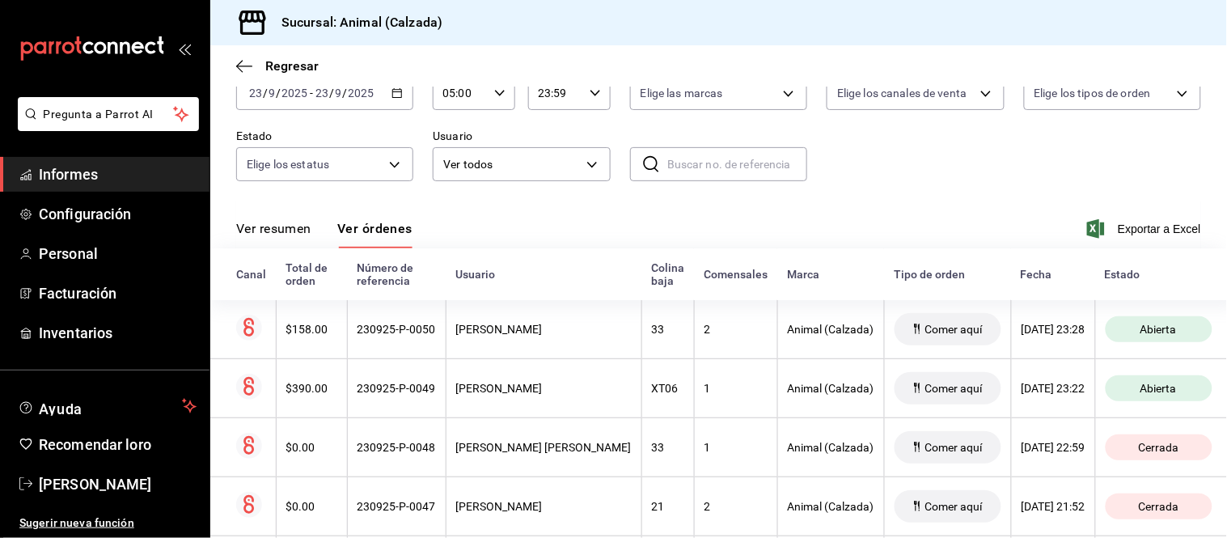
click at [285, 232] on font "Ver resumen" at bounding box center [273, 228] width 75 height 15
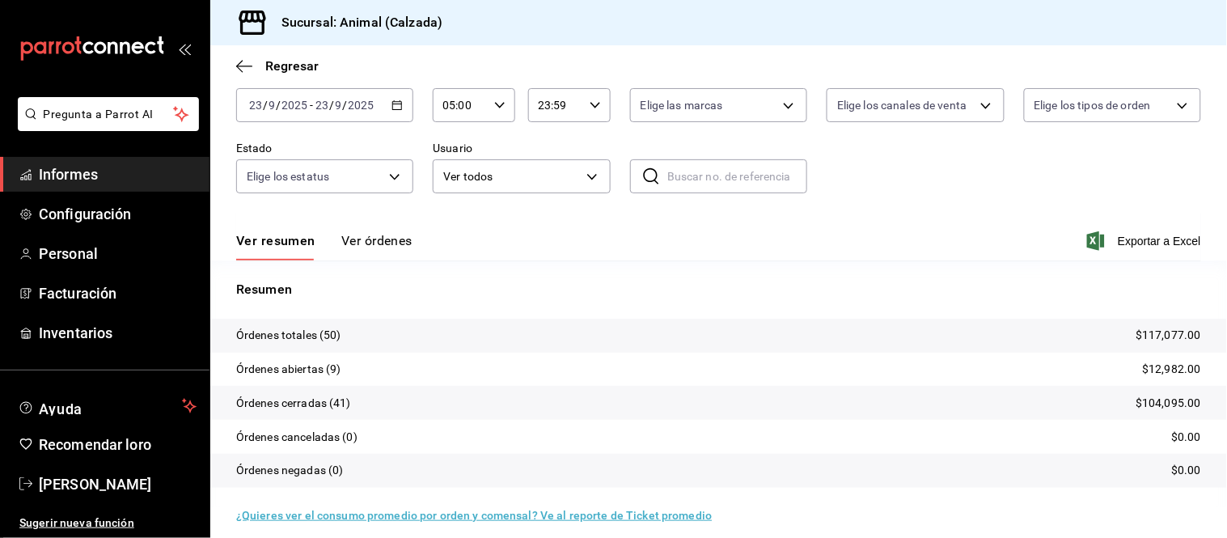
scroll to position [98, 0]
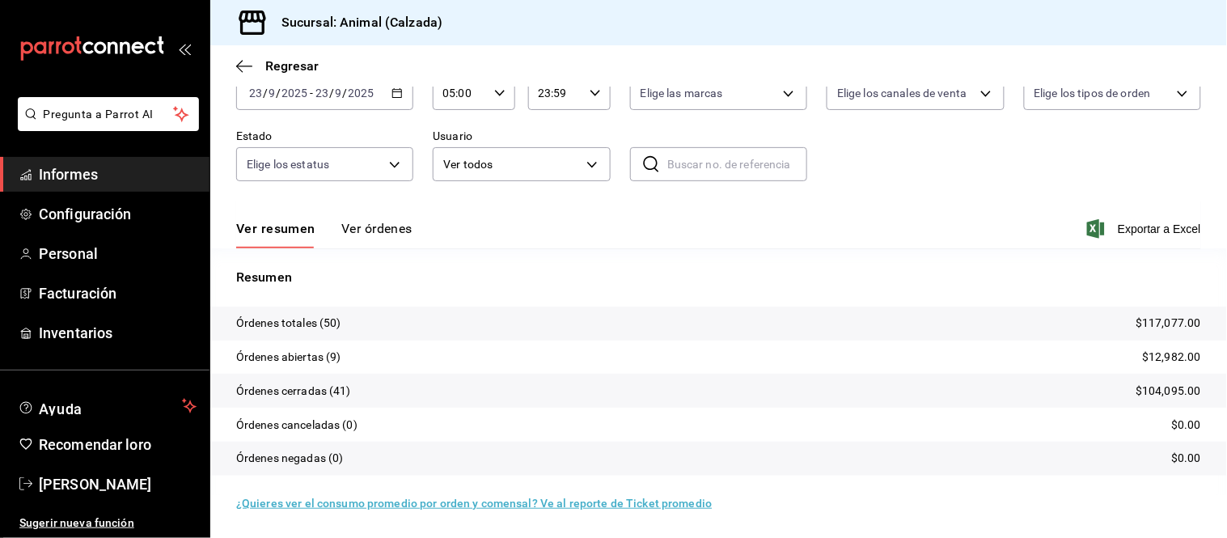
click at [366, 229] on font "Ver órdenes" at bounding box center [376, 228] width 71 height 15
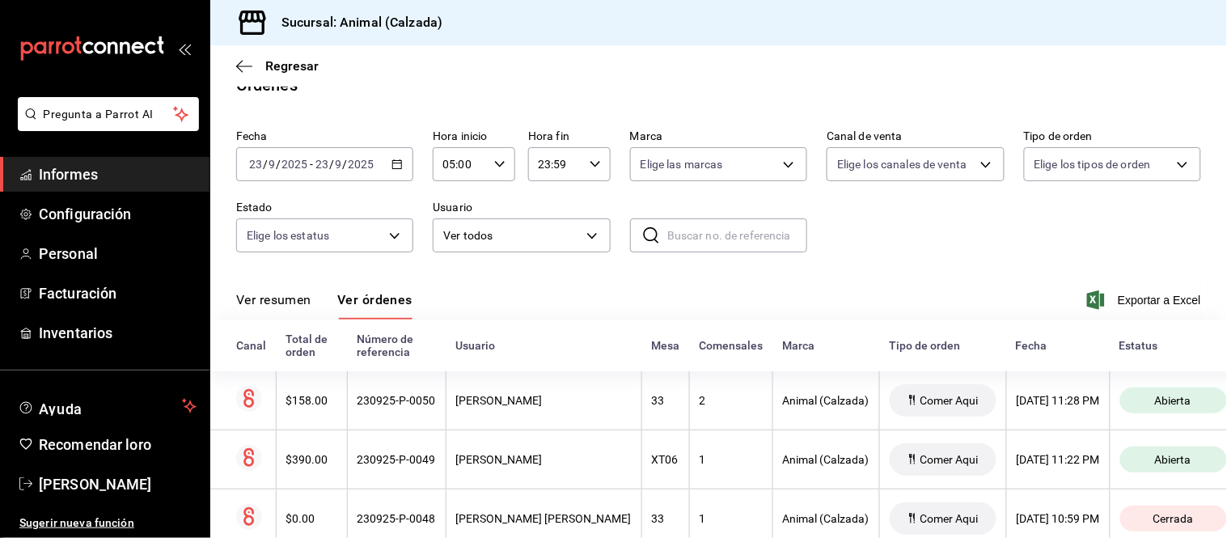
scroll to position [98, 0]
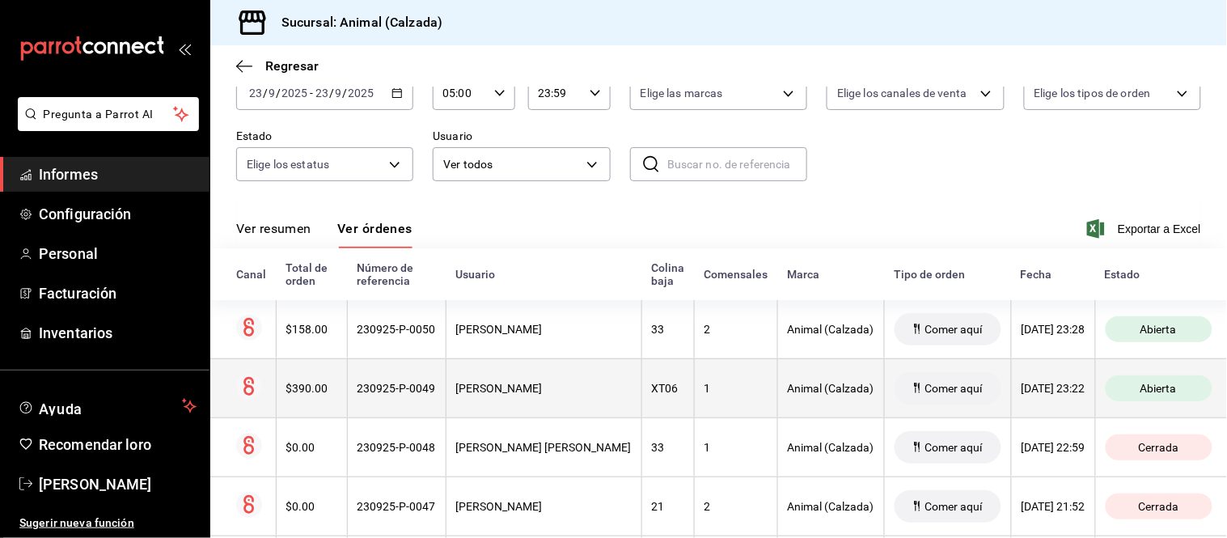
click at [526, 374] on th "[PERSON_NAME]" at bounding box center [544, 387] width 196 height 59
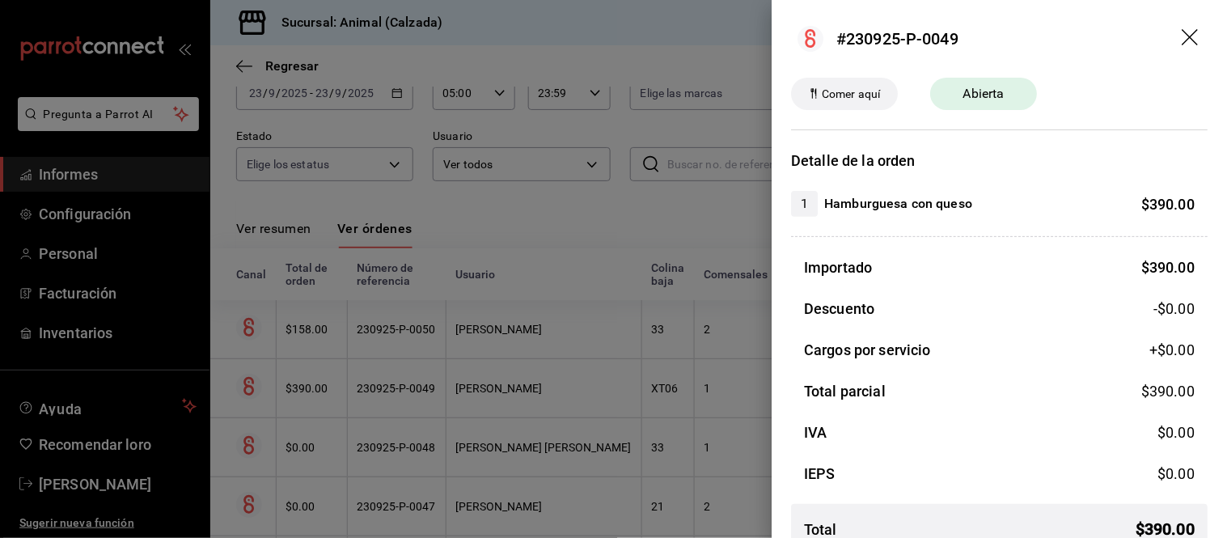
click at [522, 374] on div at bounding box center [613, 269] width 1227 height 538
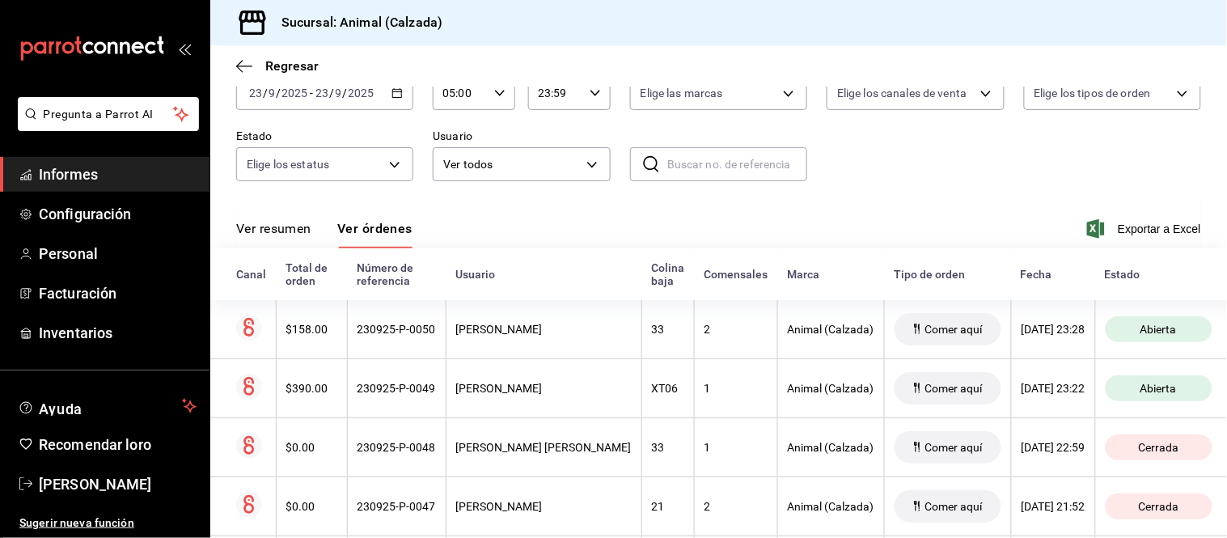
click at [281, 235] on font "Ver resumen" at bounding box center [273, 228] width 75 height 15
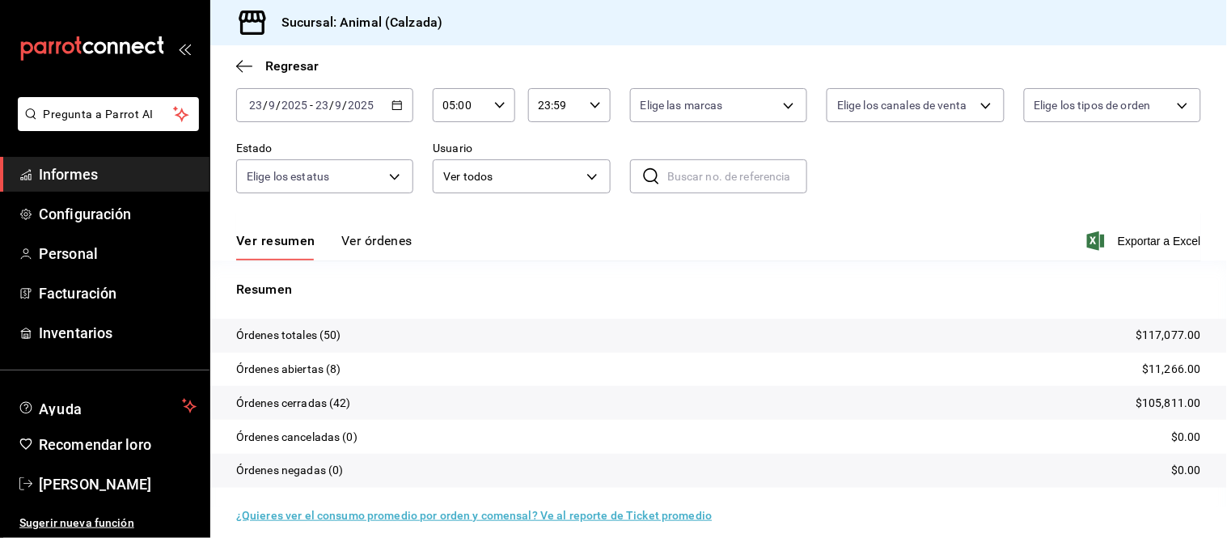
scroll to position [98, 0]
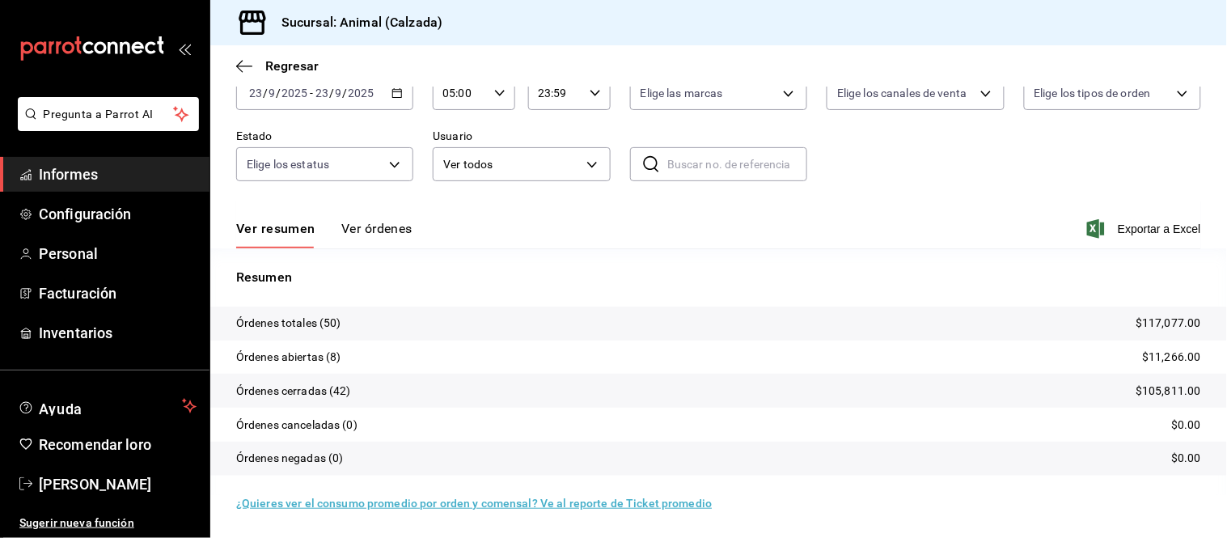
click at [366, 233] on font "Ver órdenes" at bounding box center [376, 228] width 71 height 15
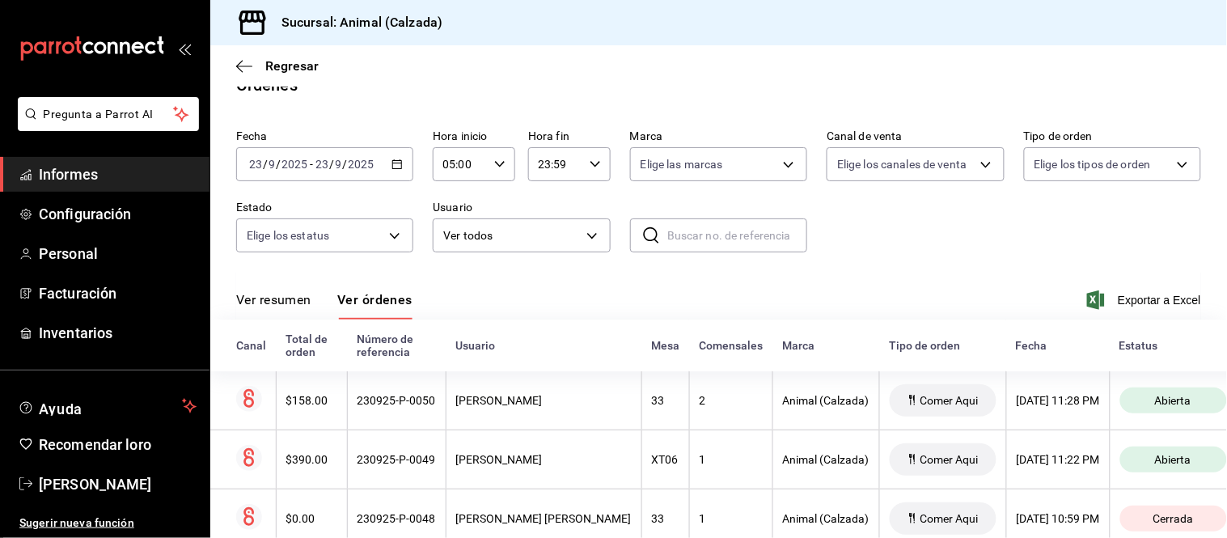
scroll to position [98, 0]
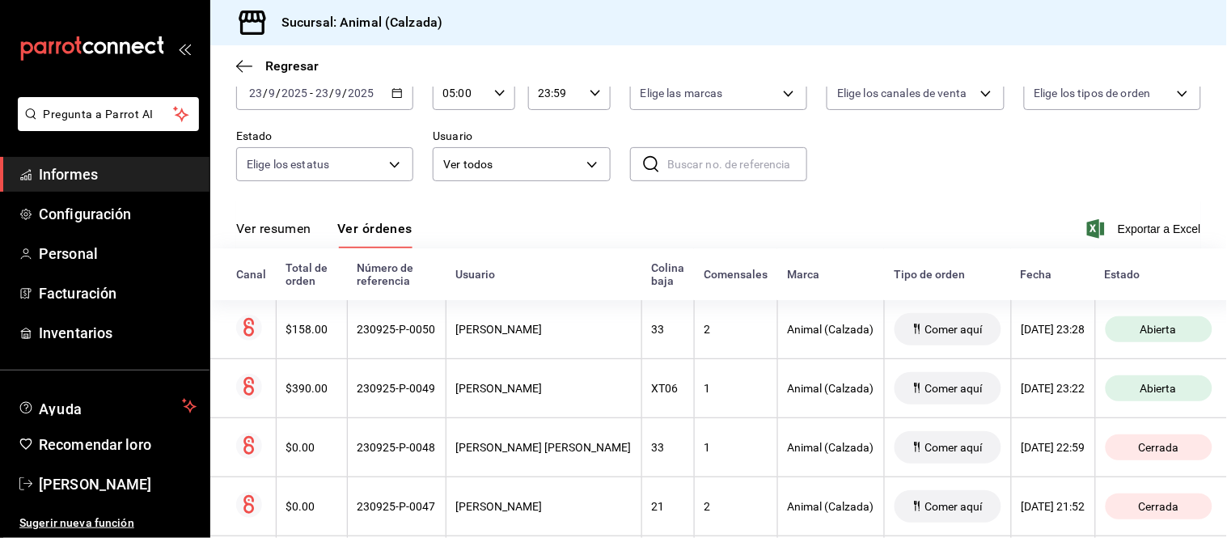
click at [311, 223] on font "Ver resumen" at bounding box center [273, 228] width 75 height 15
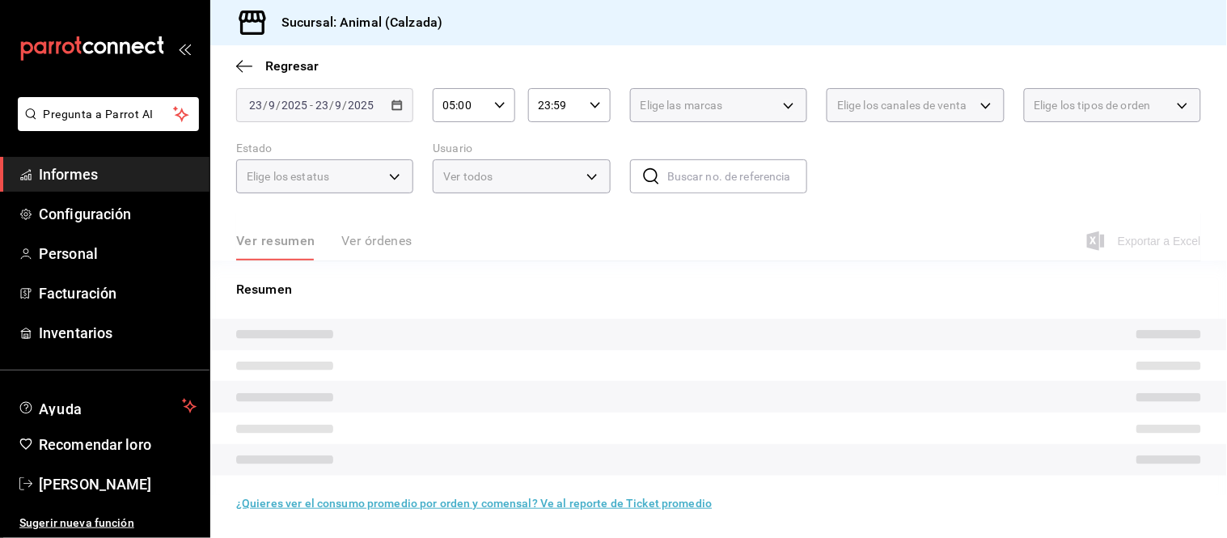
scroll to position [98, 0]
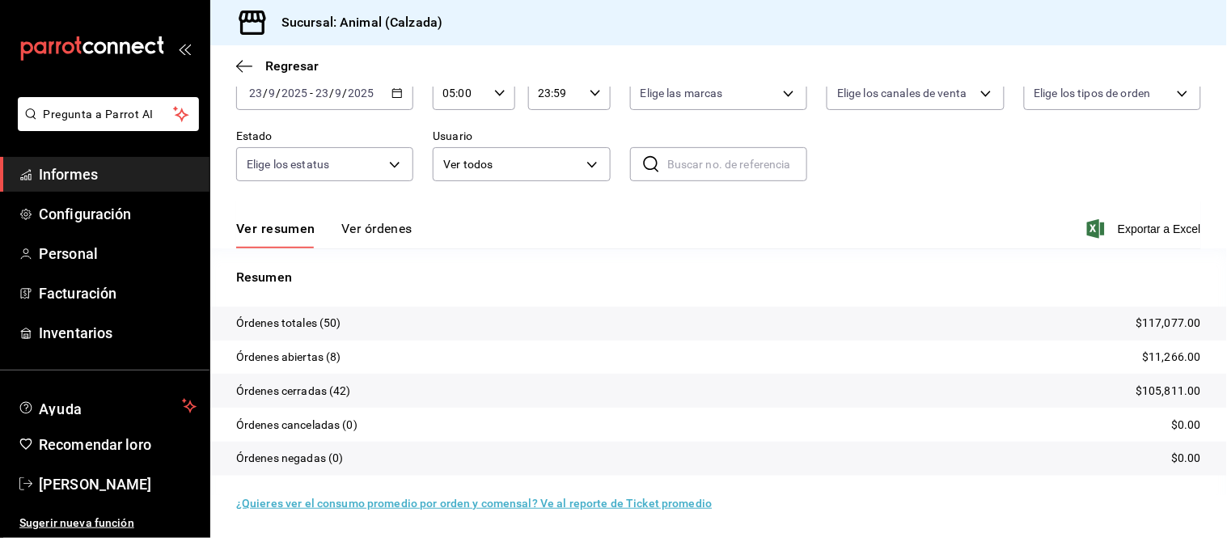
click at [346, 225] on font "Ver órdenes" at bounding box center [376, 228] width 71 height 15
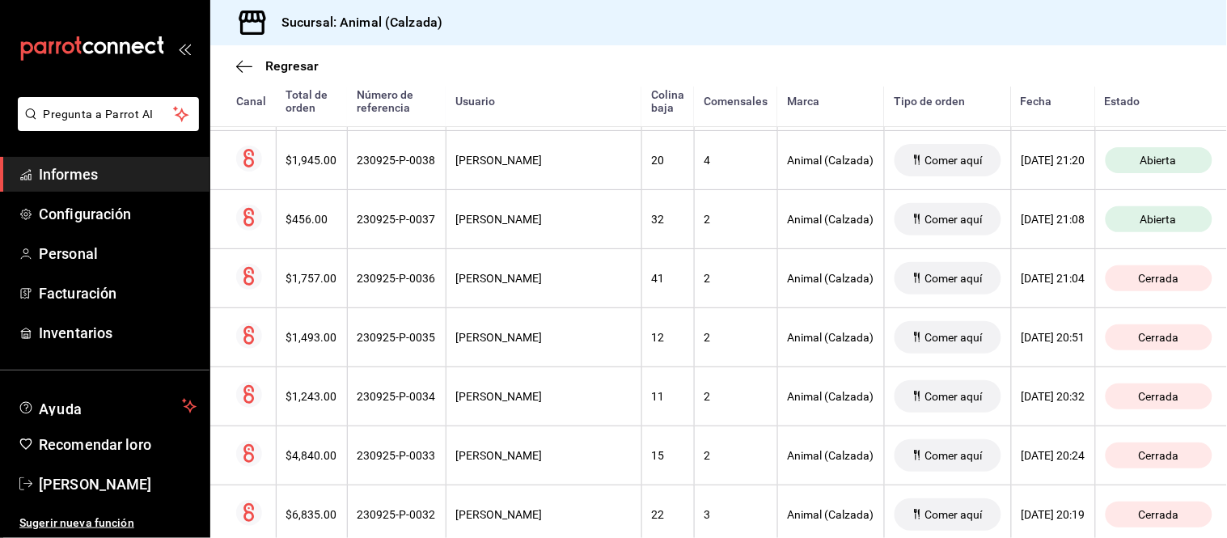
scroll to position [916, 0]
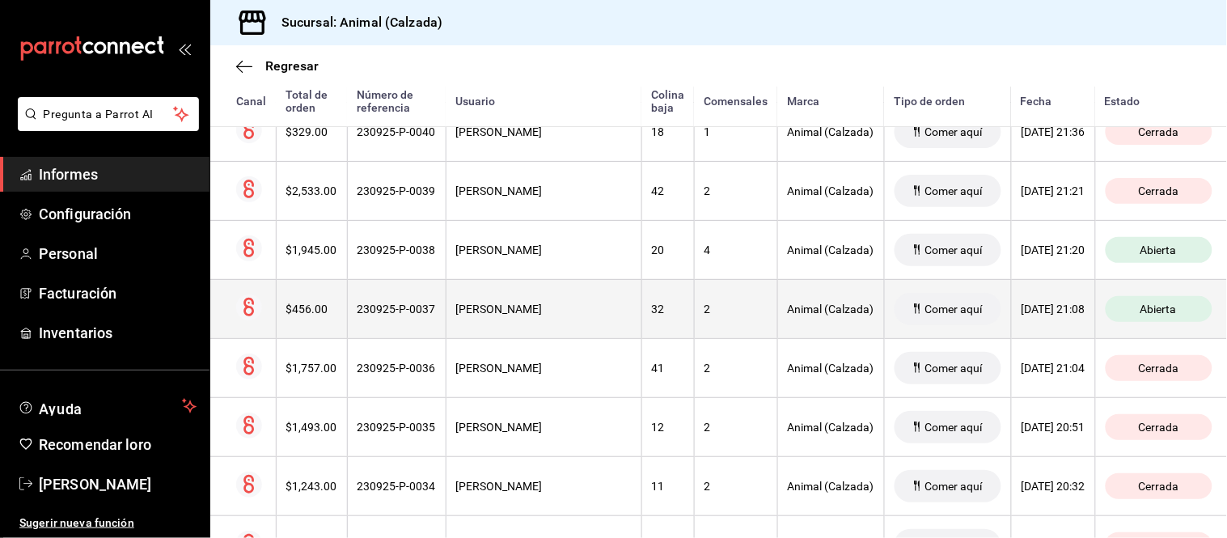
click at [416, 306] on font "230925-P-0037" at bounding box center [396, 308] width 78 height 13
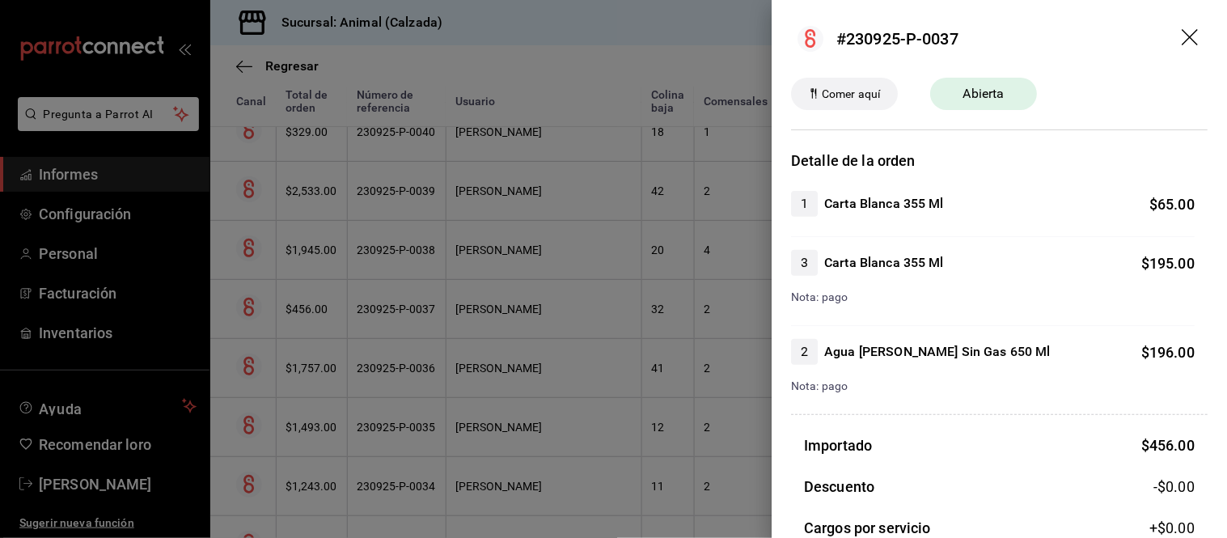
click at [416, 306] on div at bounding box center [613, 269] width 1227 height 538
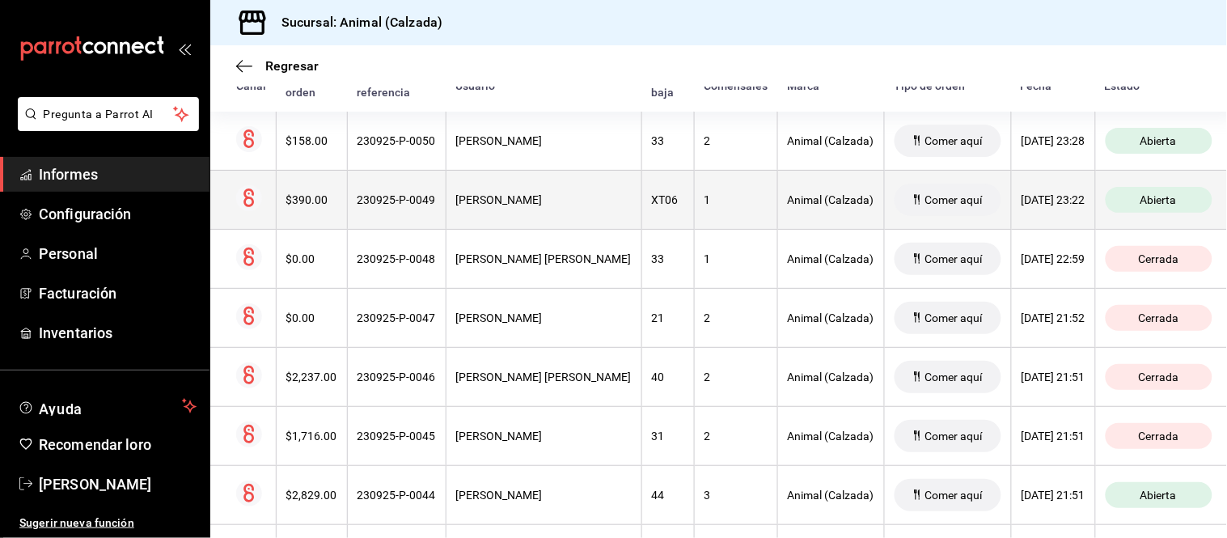
scroll to position [197, 0]
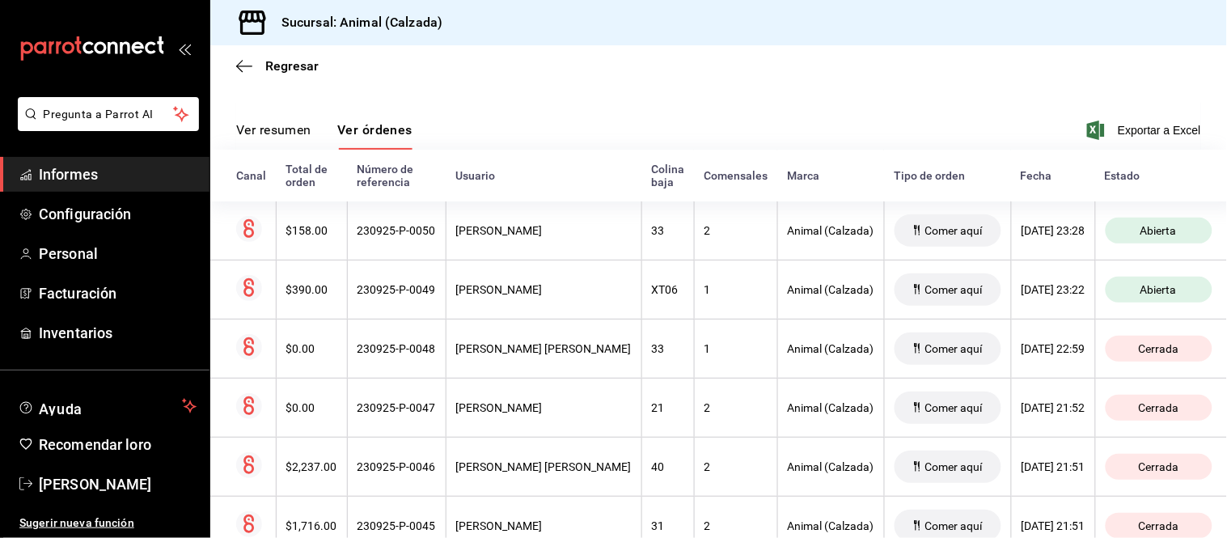
click at [273, 126] on font "Ver resumen" at bounding box center [273, 129] width 75 height 15
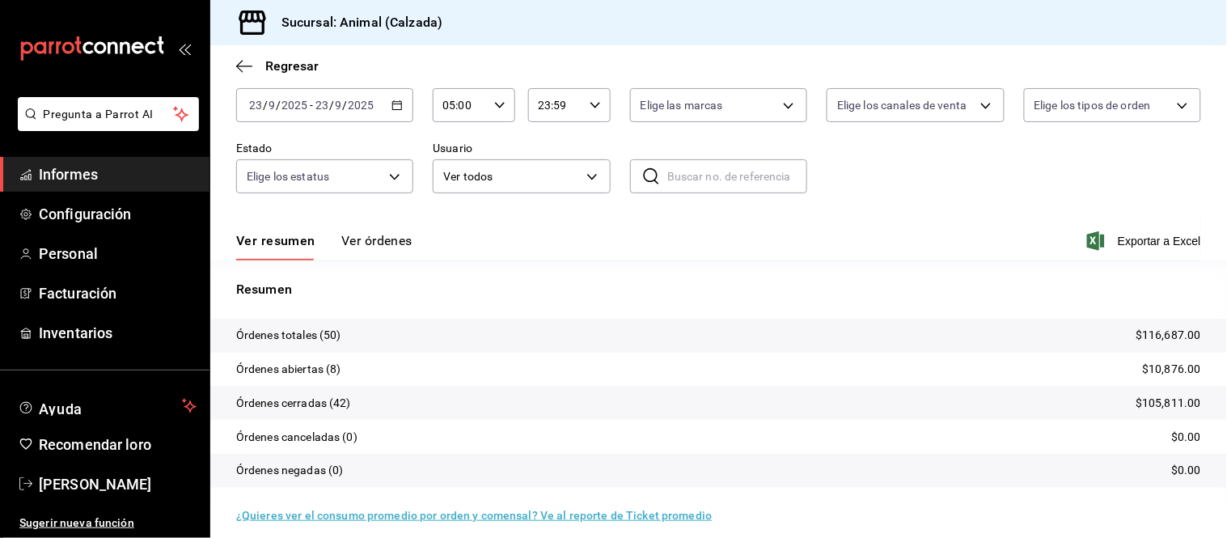
scroll to position [98, 0]
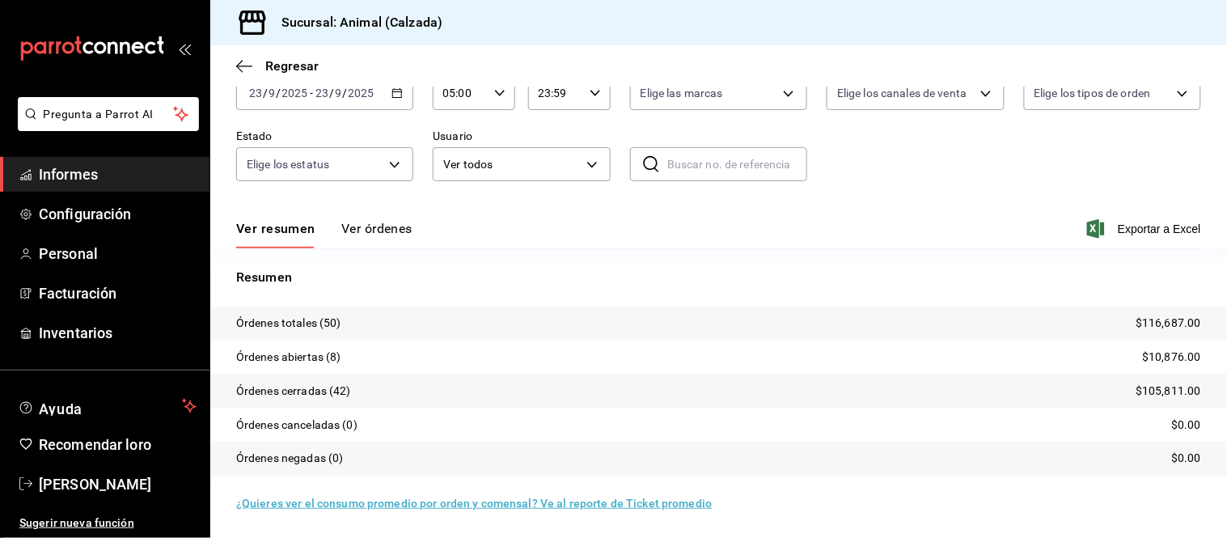
click at [356, 227] on font "Ver órdenes" at bounding box center [376, 228] width 71 height 15
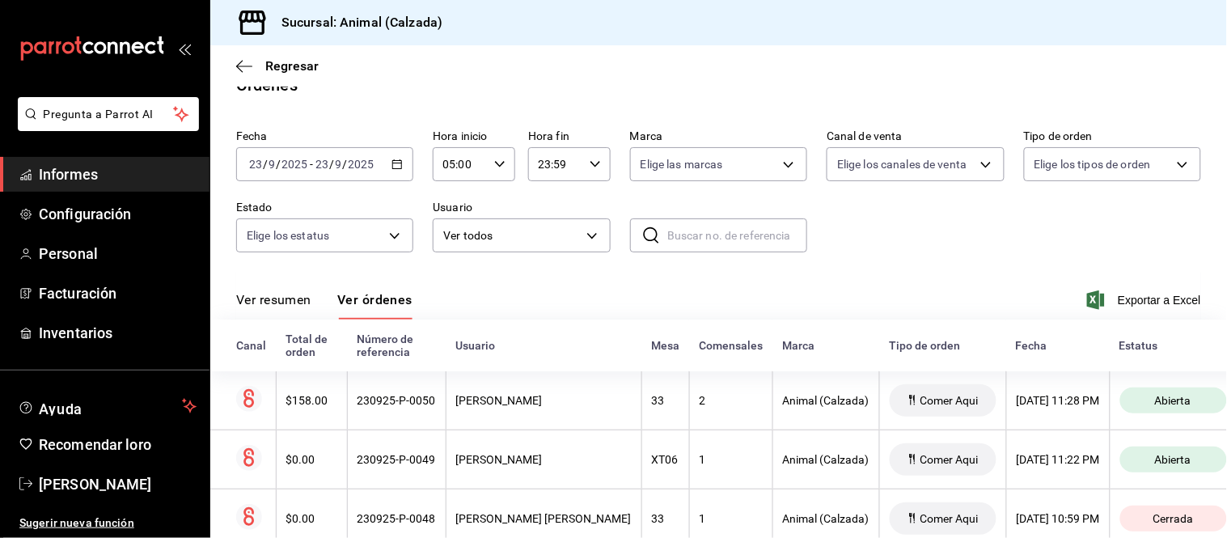
scroll to position [98, 0]
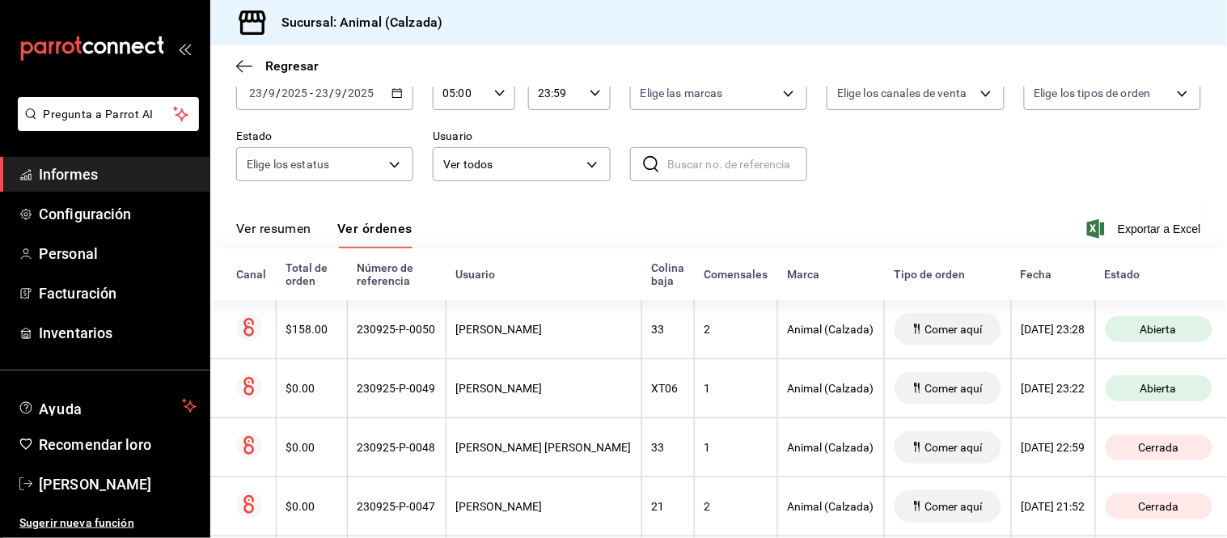
click at [296, 245] on button "Ver resumen" at bounding box center [273, 234] width 75 height 28
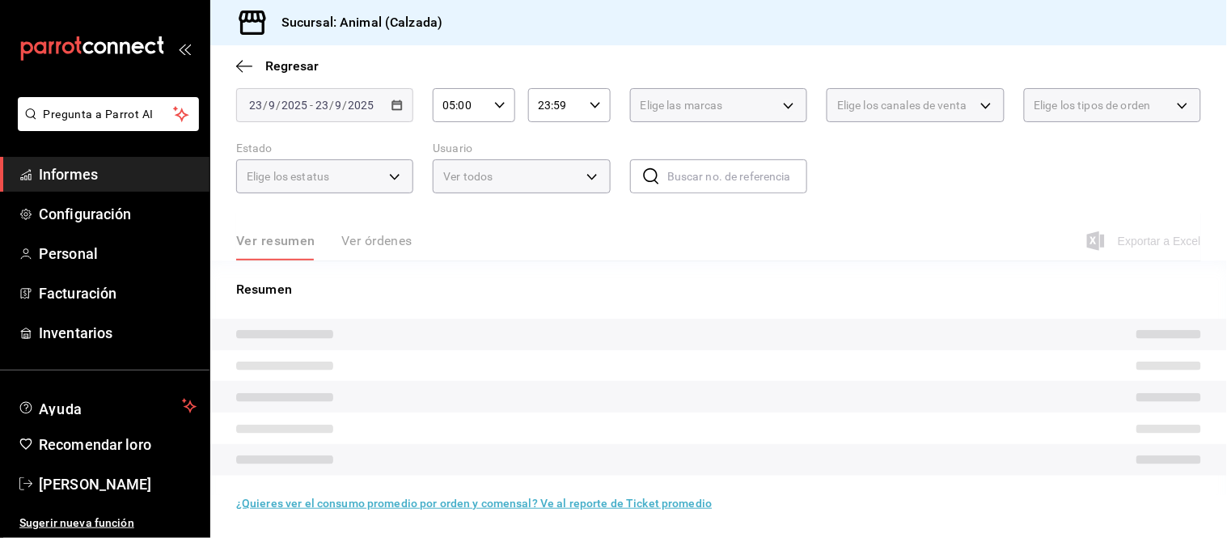
scroll to position [98, 0]
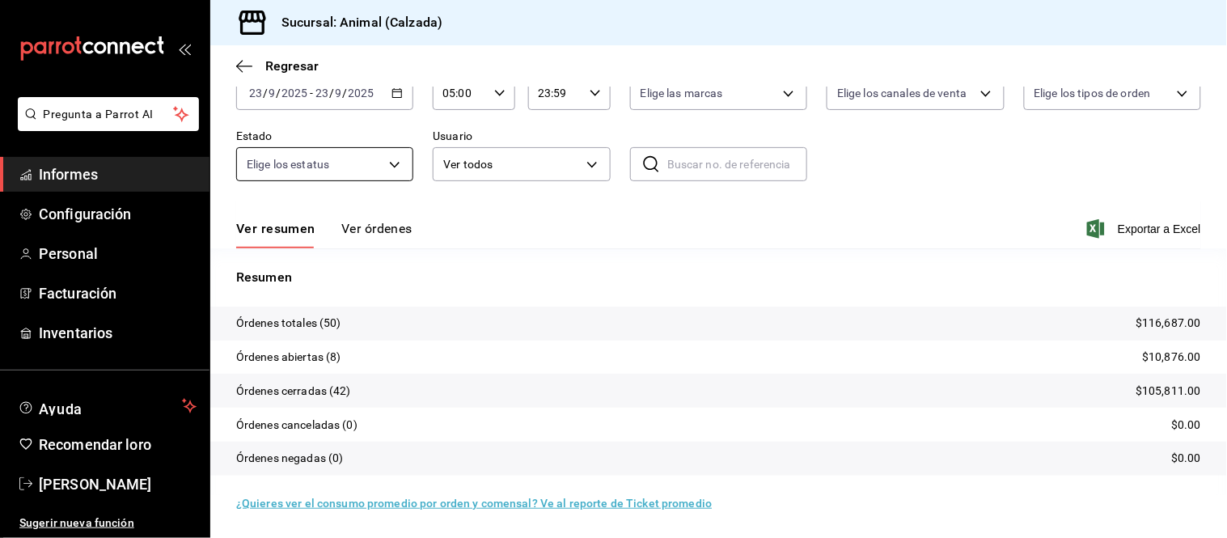
click at [374, 222] on font "Ver órdenes" at bounding box center [376, 228] width 71 height 15
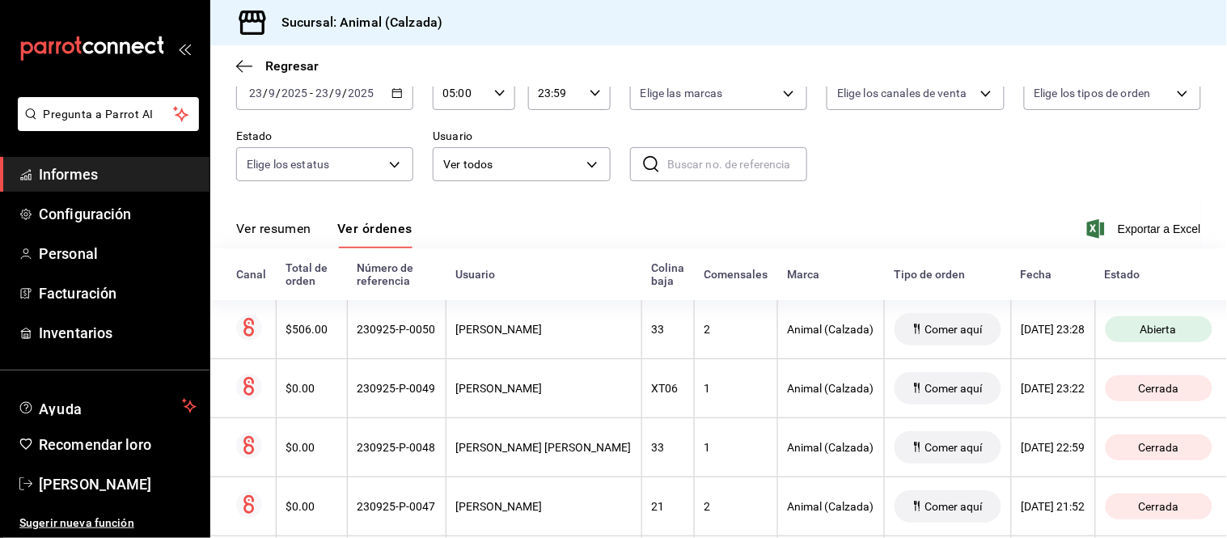
click at [286, 228] on font "Ver resumen" at bounding box center [273, 228] width 75 height 15
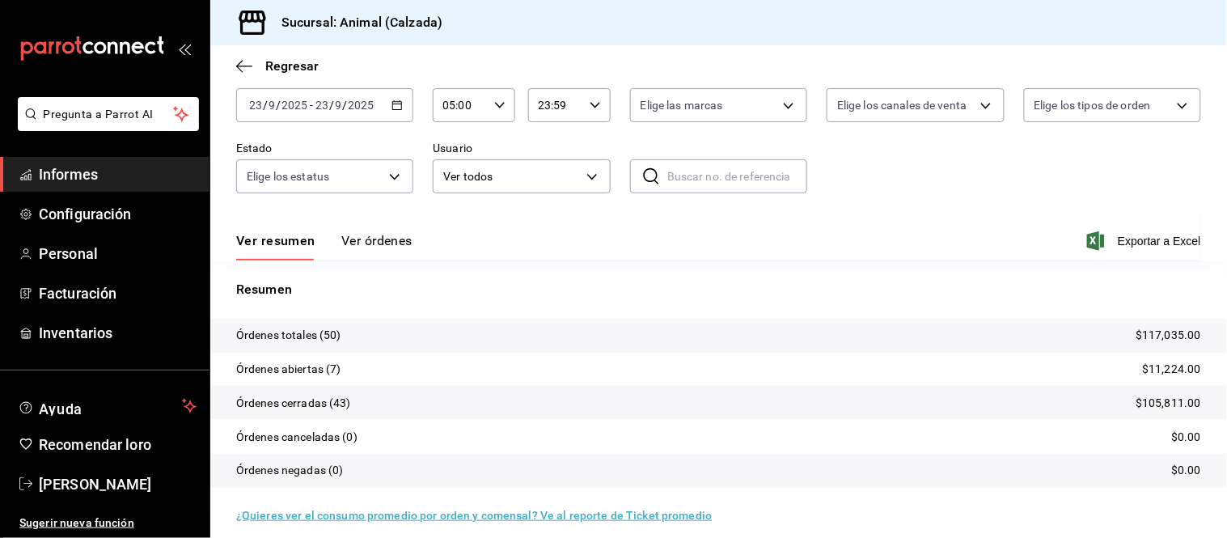
scroll to position [98, 0]
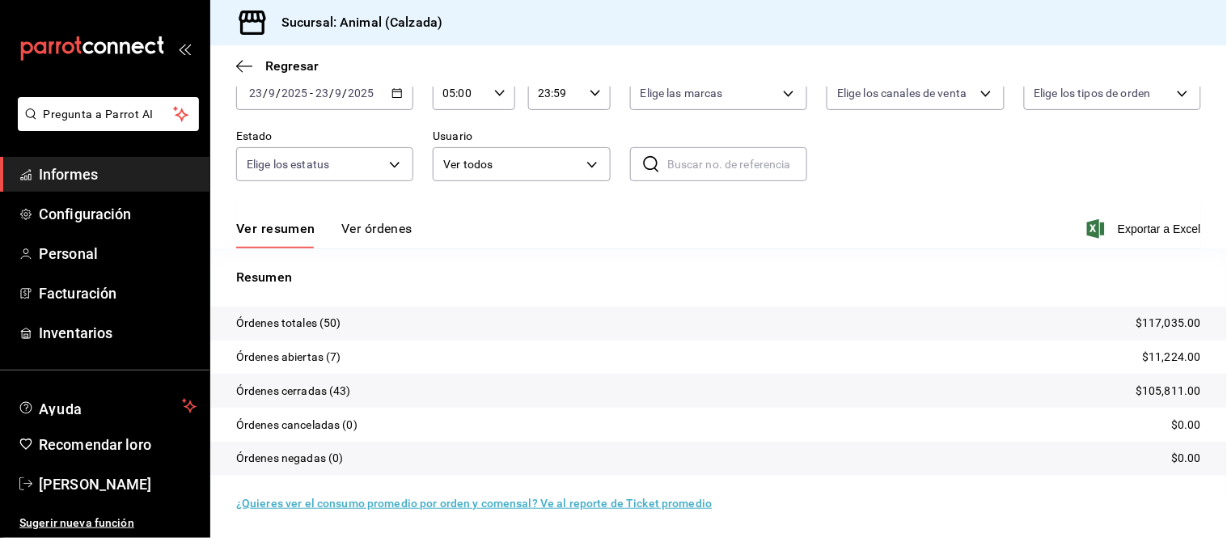
click at [381, 229] on font "Ver órdenes" at bounding box center [376, 228] width 71 height 15
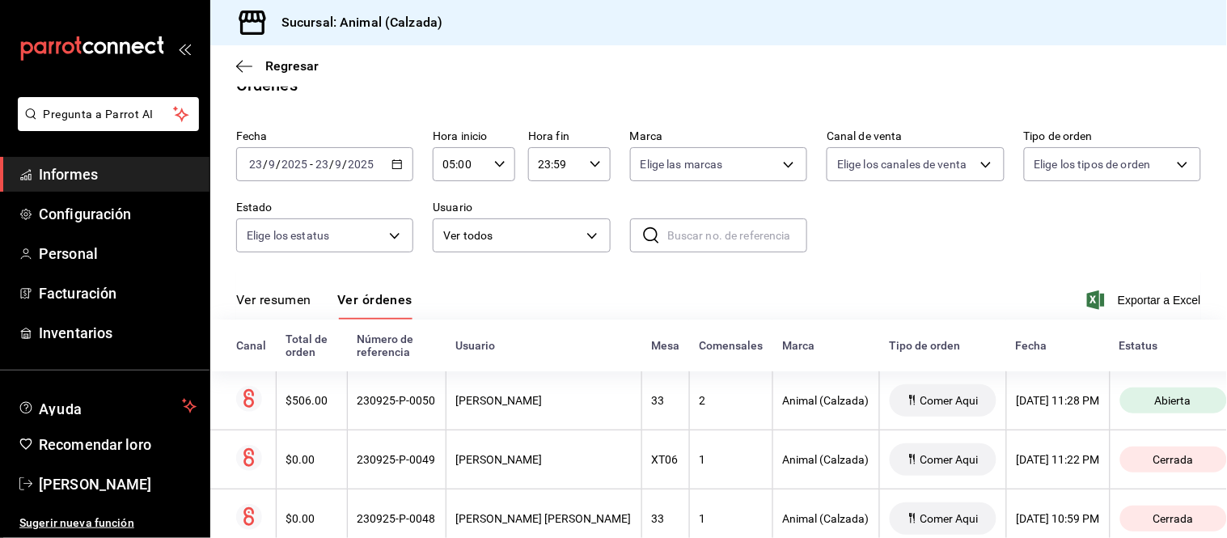
scroll to position [98, 0]
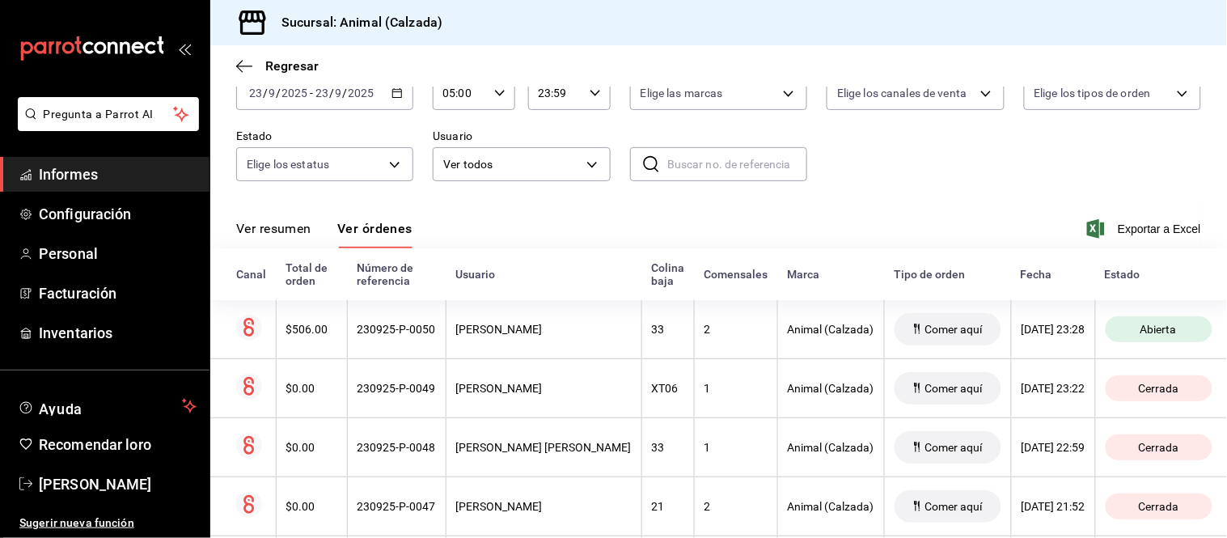
click at [285, 221] on font "Ver resumen" at bounding box center [273, 228] width 75 height 15
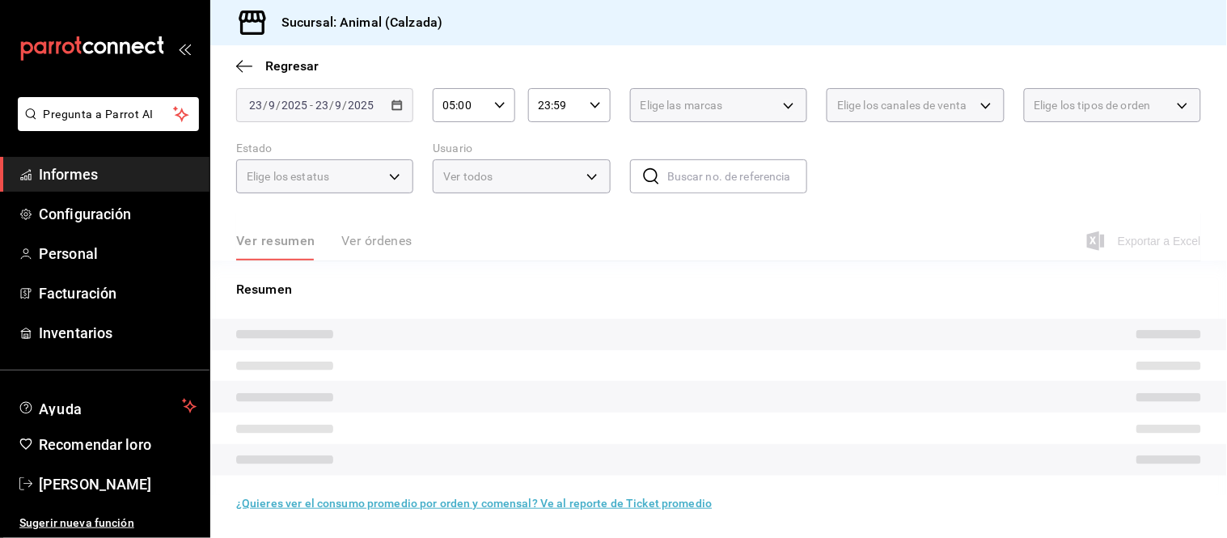
scroll to position [98, 0]
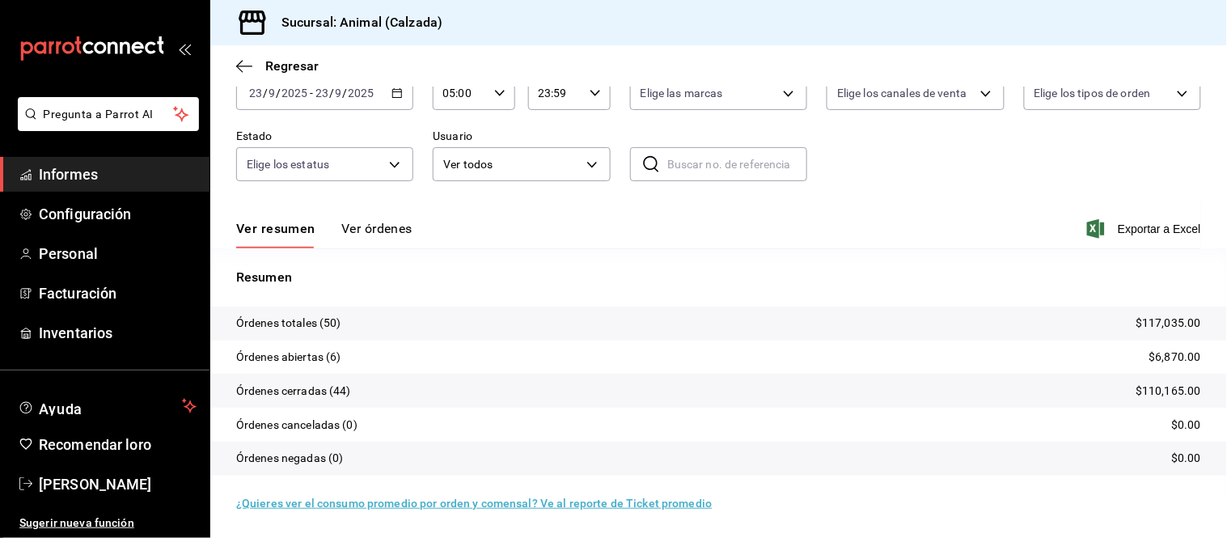
click at [351, 239] on button "Ver órdenes" at bounding box center [376, 234] width 71 height 28
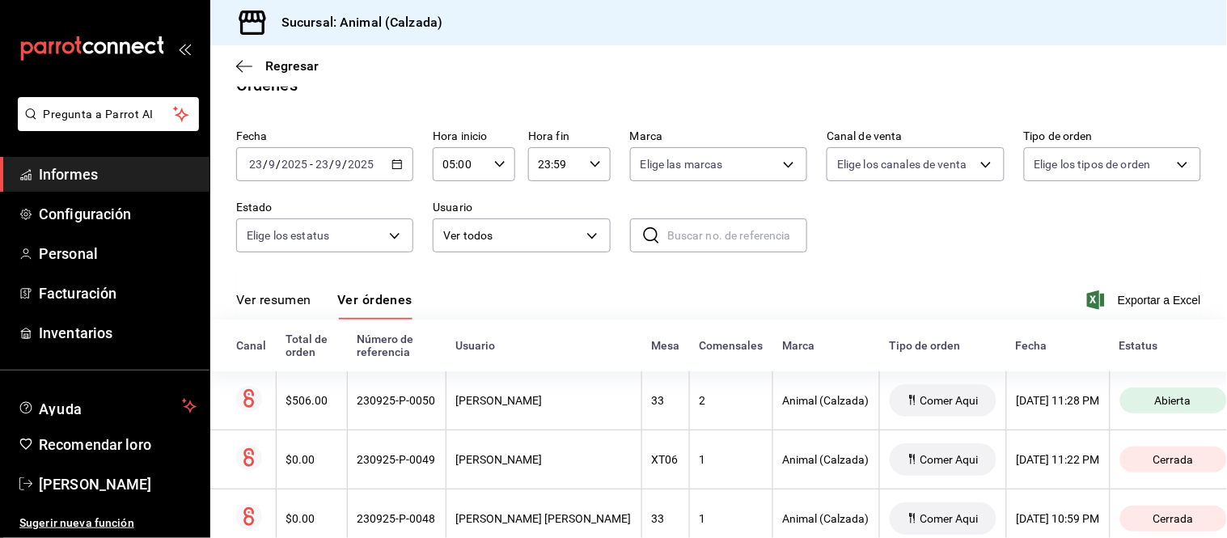
scroll to position [98, 0]
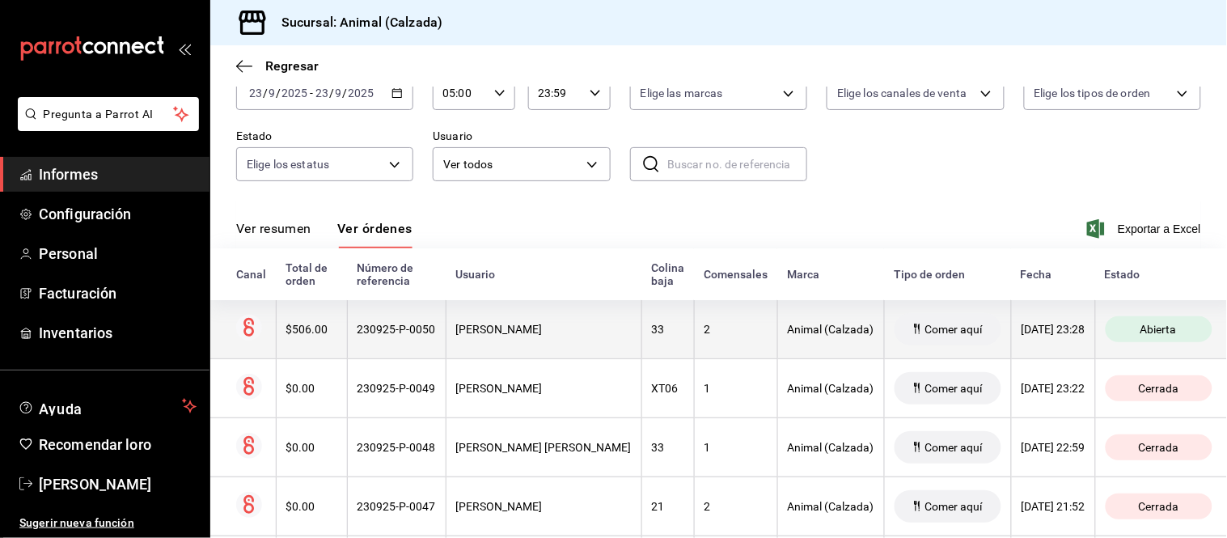
click at [788, 328] on font "Animal (Calzada)" at bounding box center [831, 329] width 87 height 13
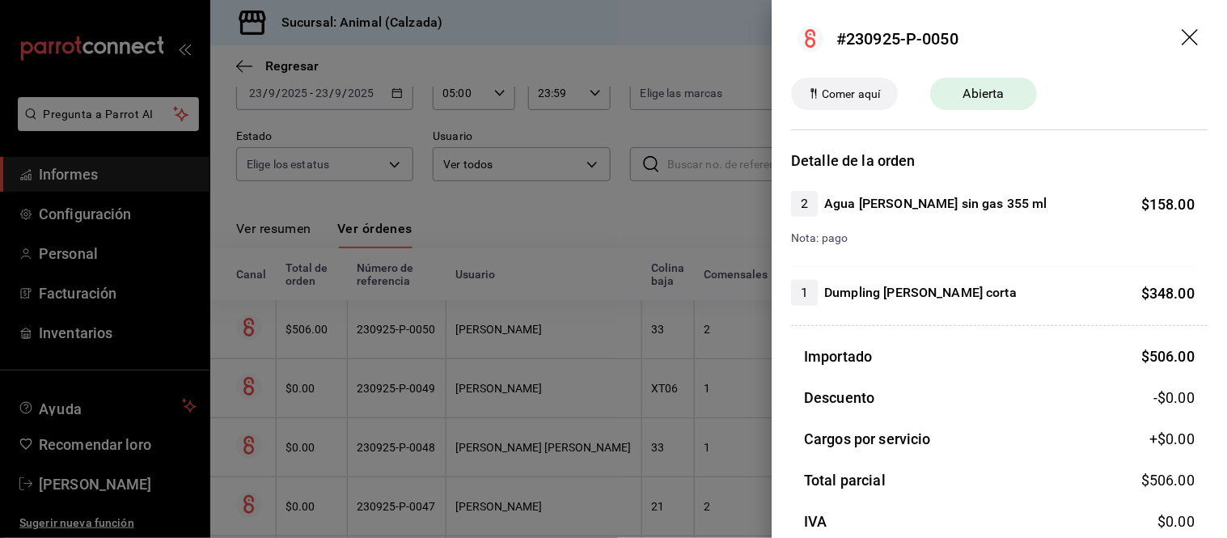
click at [697, 357] on div at bounding box center [613, 269] width 1227 height 538
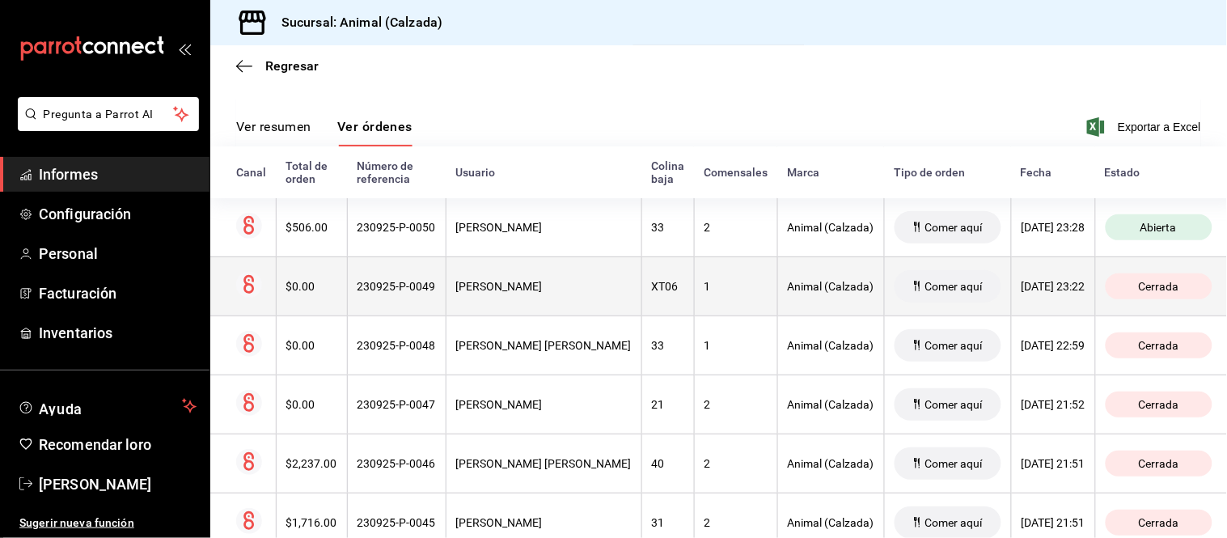
scroll to position [277, 0]
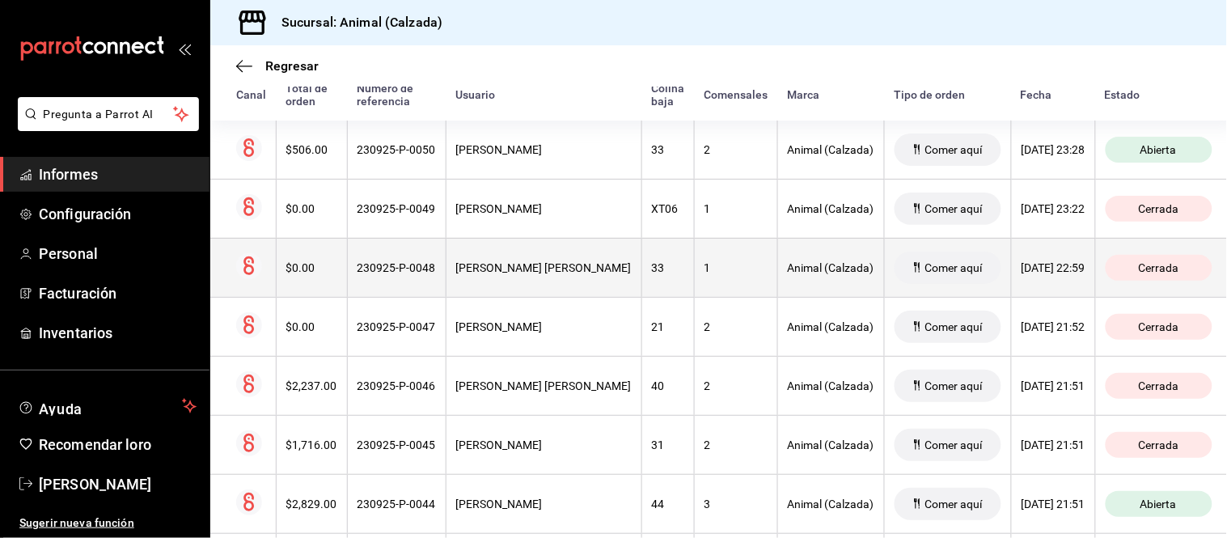
click at [547, 280] on th "[PERSON_NAME] [PERSON_NAME]" at bounding box center [544, 267] width 196 height 59
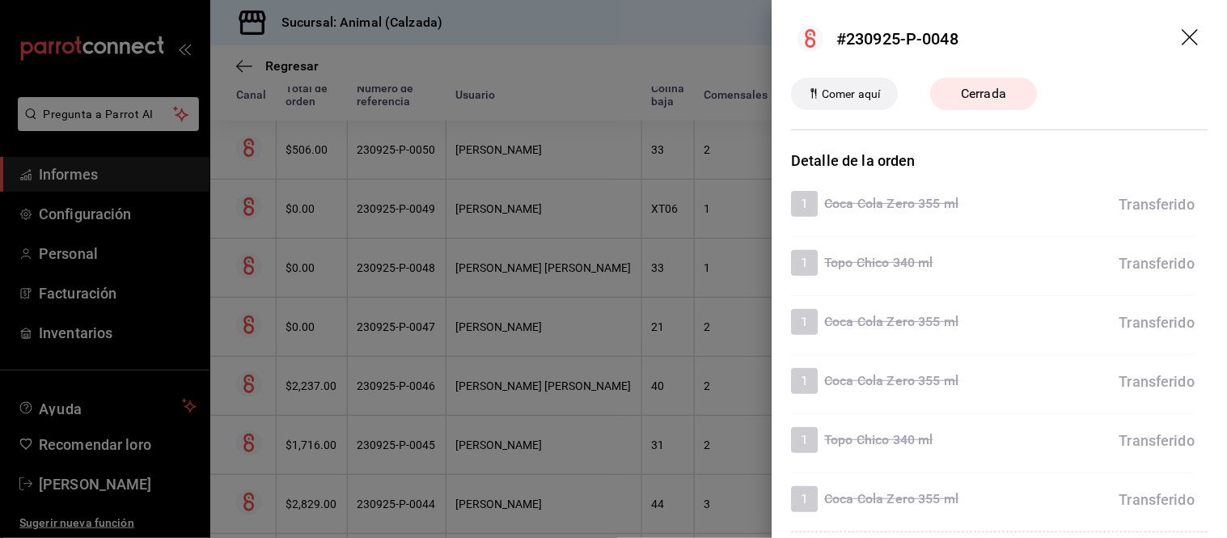
click at [560, 335] on div at bounding box center [613, 269] width 1227 height 538
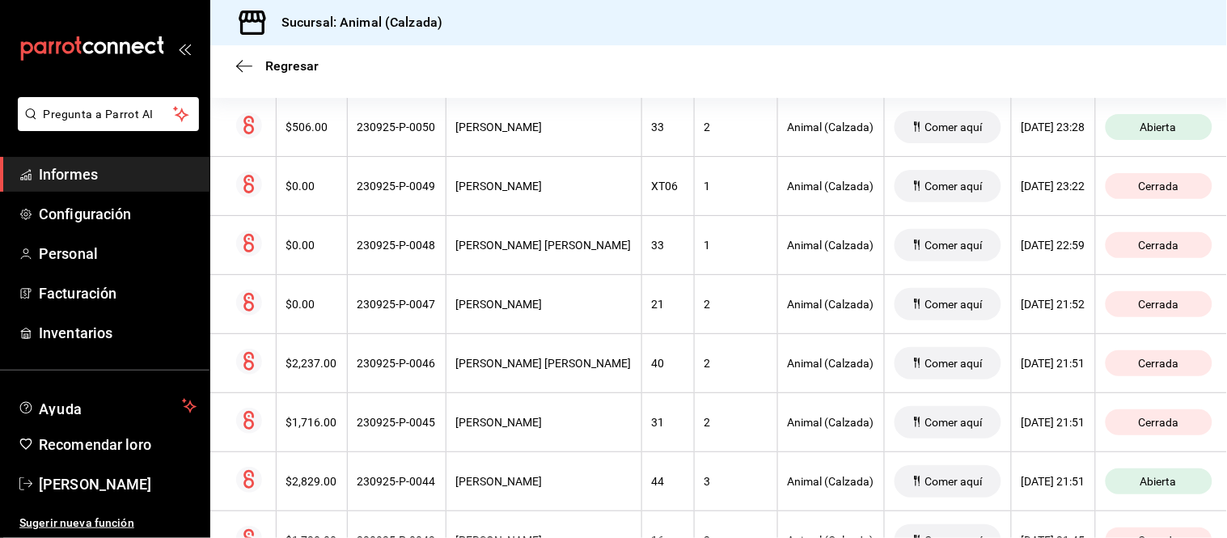
scroll to position [98, 0]
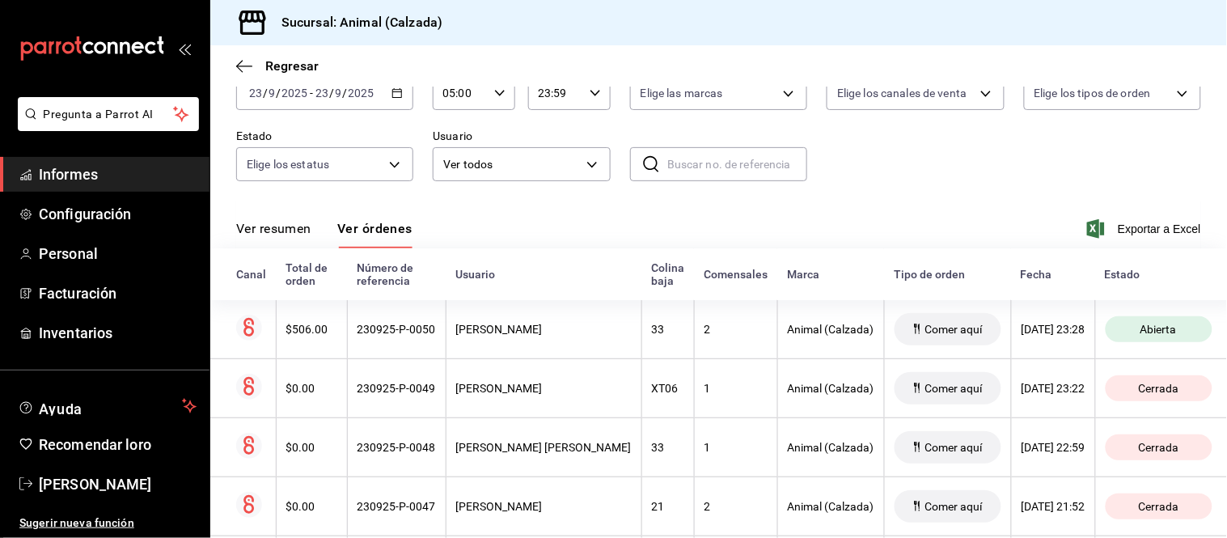
click at [359, 239] on button "Ver órdenes" at bounding box center [374, 234] width 75 height 28
click at [280, 228] on font "Ver resumen" at bounding box center [273, 228] width 75 height 15
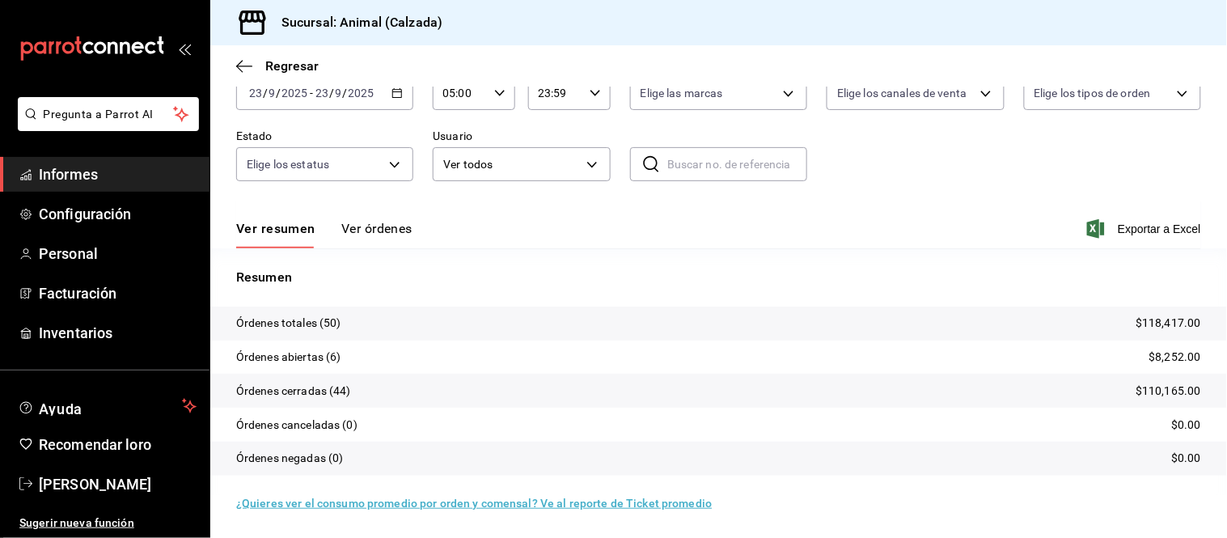
click at [357, 231] on font "Ver órdenes" at bounding box center [376, 228] width 71 height 15
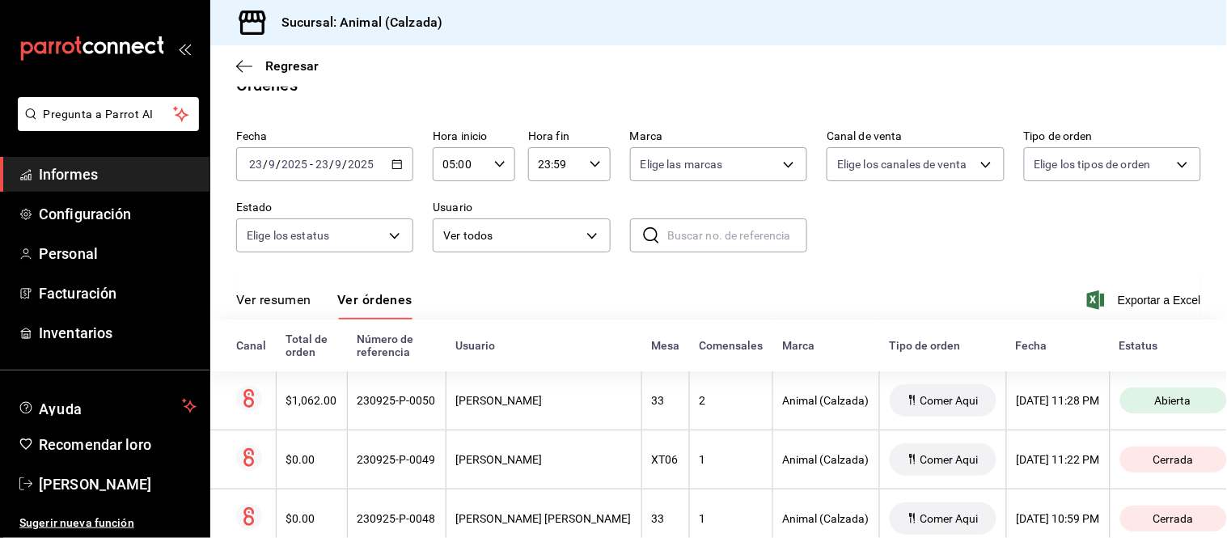
scroll to position [98, 0]
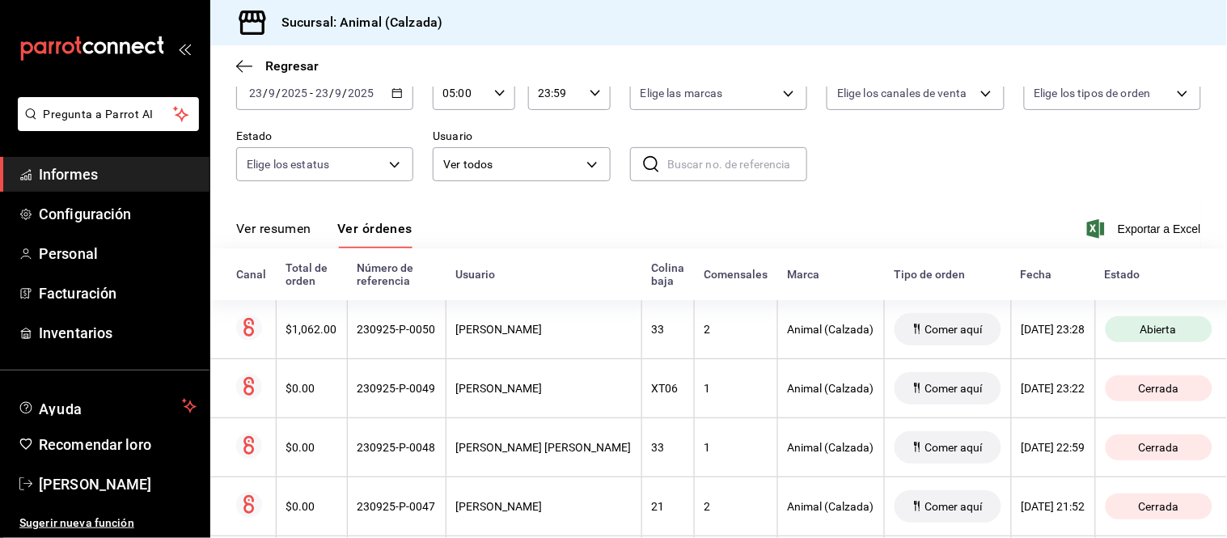
click at [379, 89] on div "[DATE] [DATE] - [DATE] [DATE]" at bounding box center [324, 93] width 177 height 34
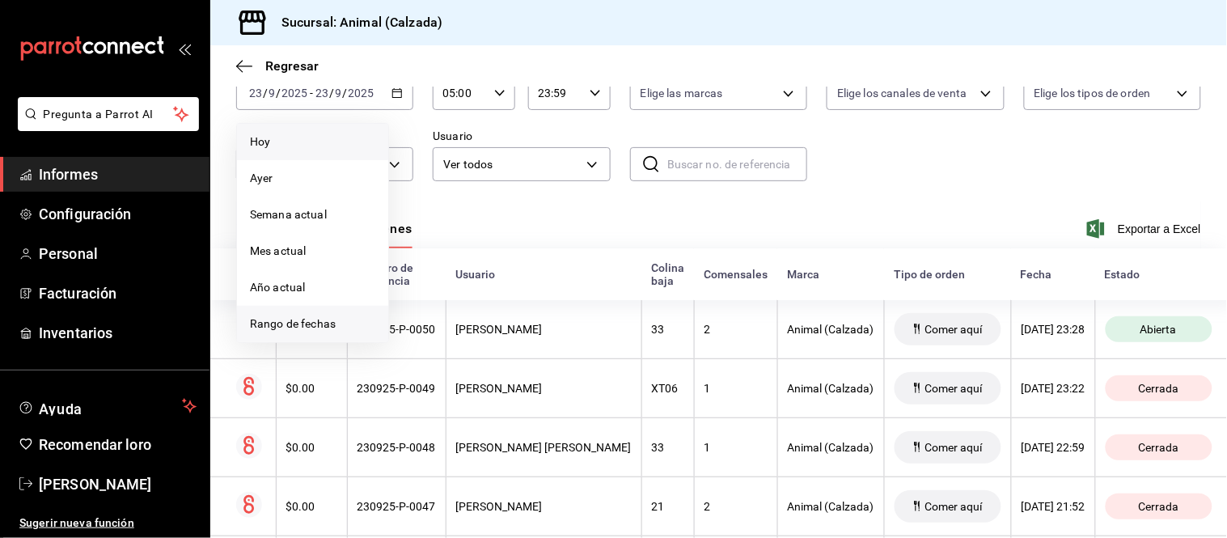
click at [309, 322] on font "Rango de fechas" at bounding box center [293, 323] width 86 height 13
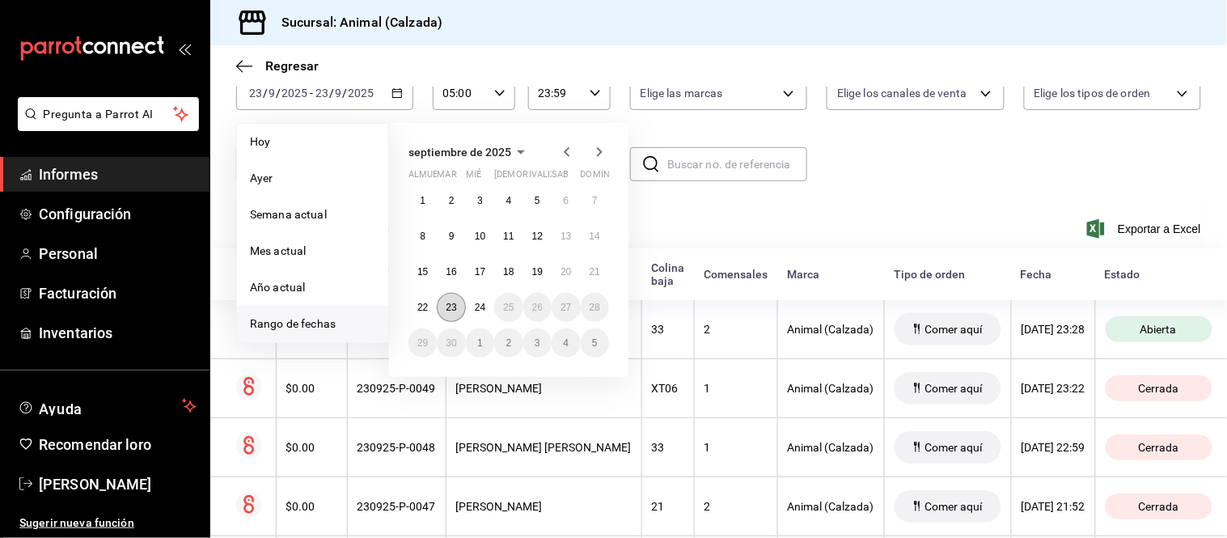
click at [447, 304] on font "23" at bounding box center [451, 307] width 11 height 11
click at [475, 305] on font "24" at bounding box center [480, 307] width 11 height 11
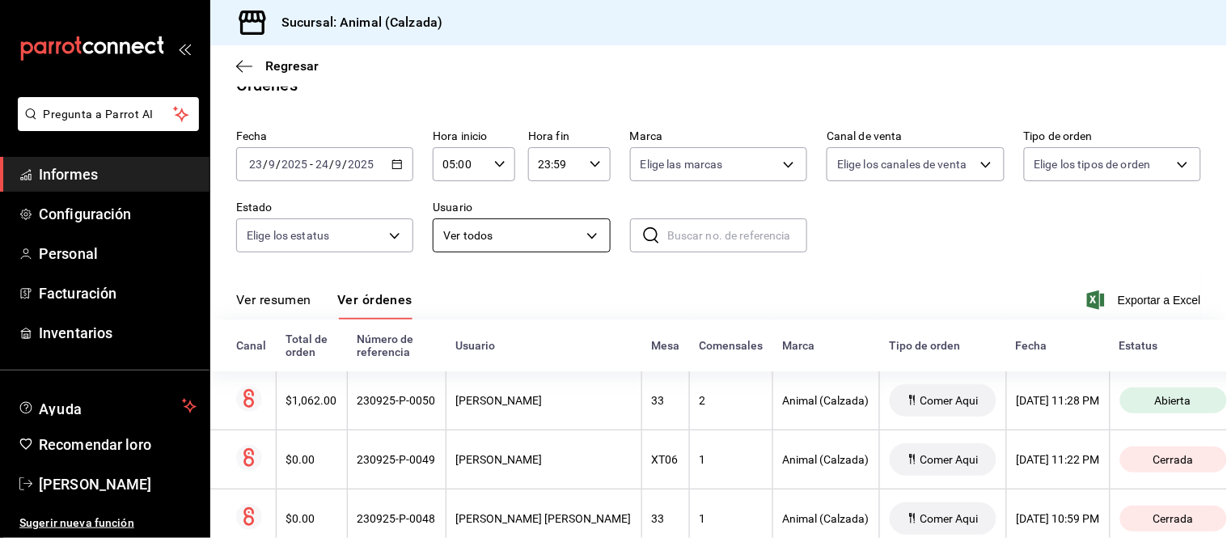
scroll to position [98, 0]
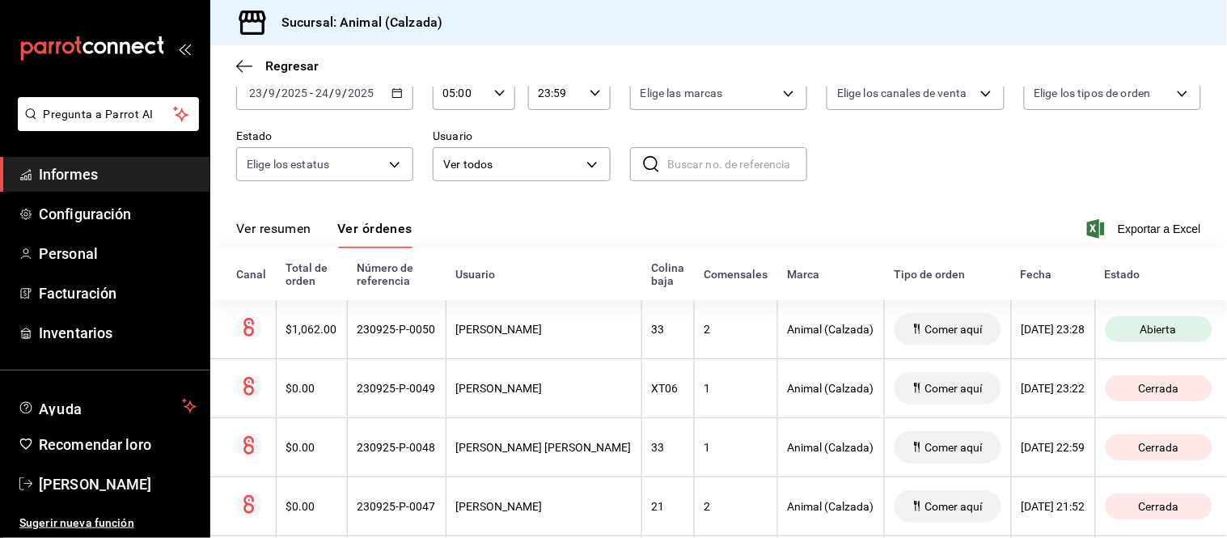
click at [259, 229] on font "Ver resumen" at bounding box center [273, 228] width 75 height 15
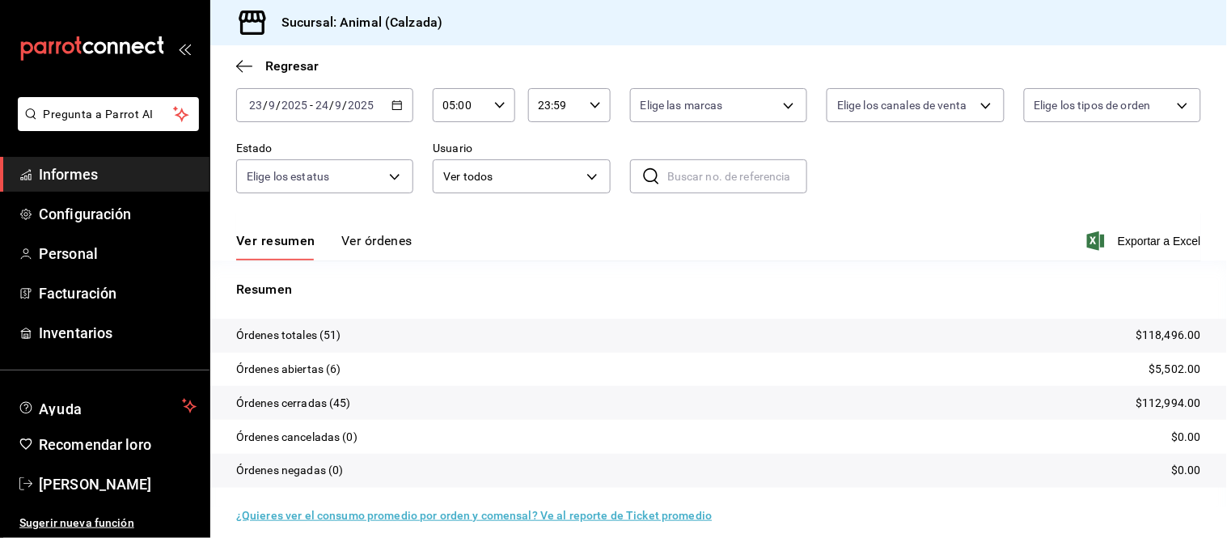
scroll to position [98, 0]
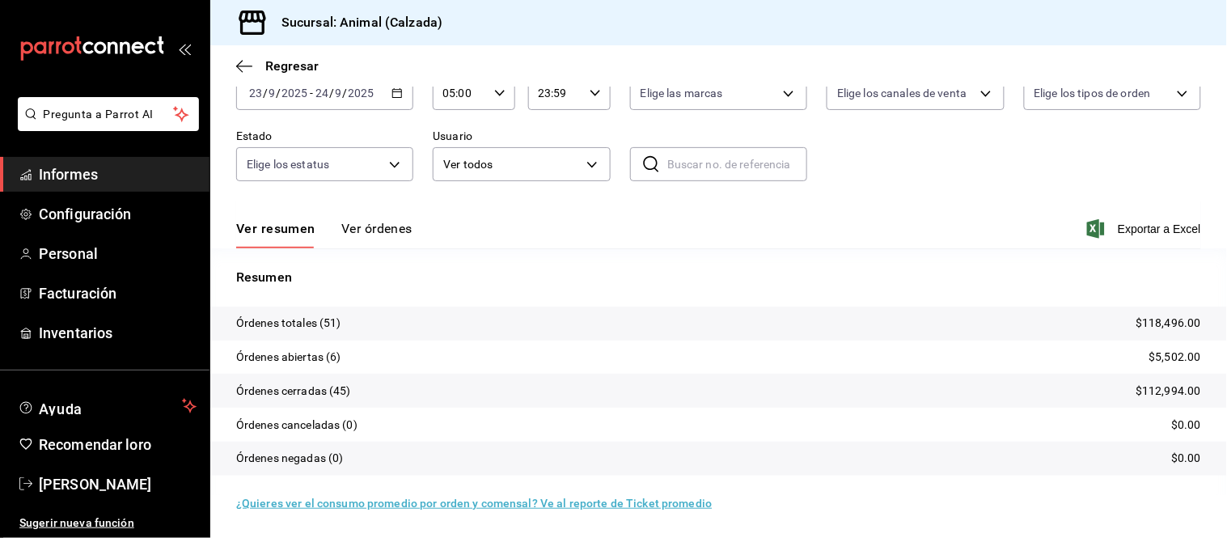
click at [362, 238] on button "Ver órdenes" at bounding box center [376, 234] width 71 height 28
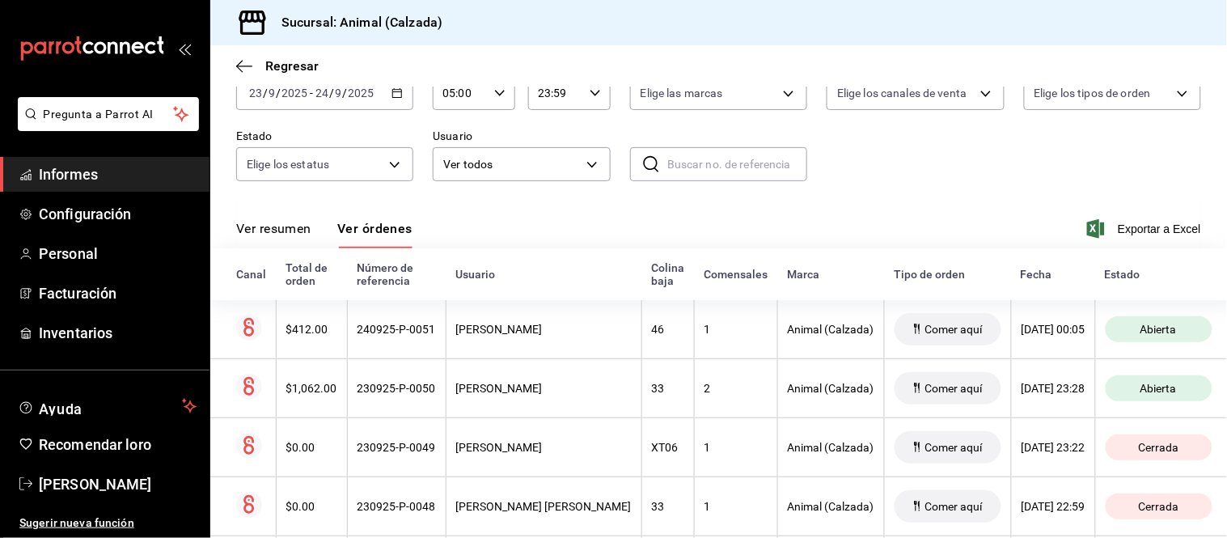
click at [277, 230] on font "Ver resumen" at bounding box center [273, 228] width 75 height 15
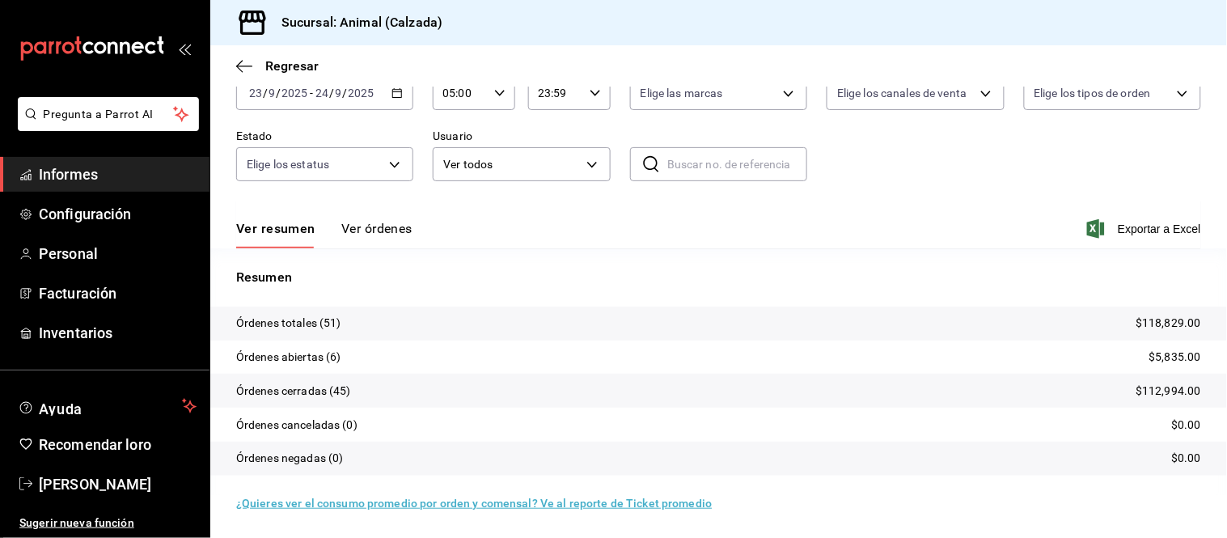
click at [365, 239] on button "Ver órdenes" at bounding box center [376, 234] width 71 height 28
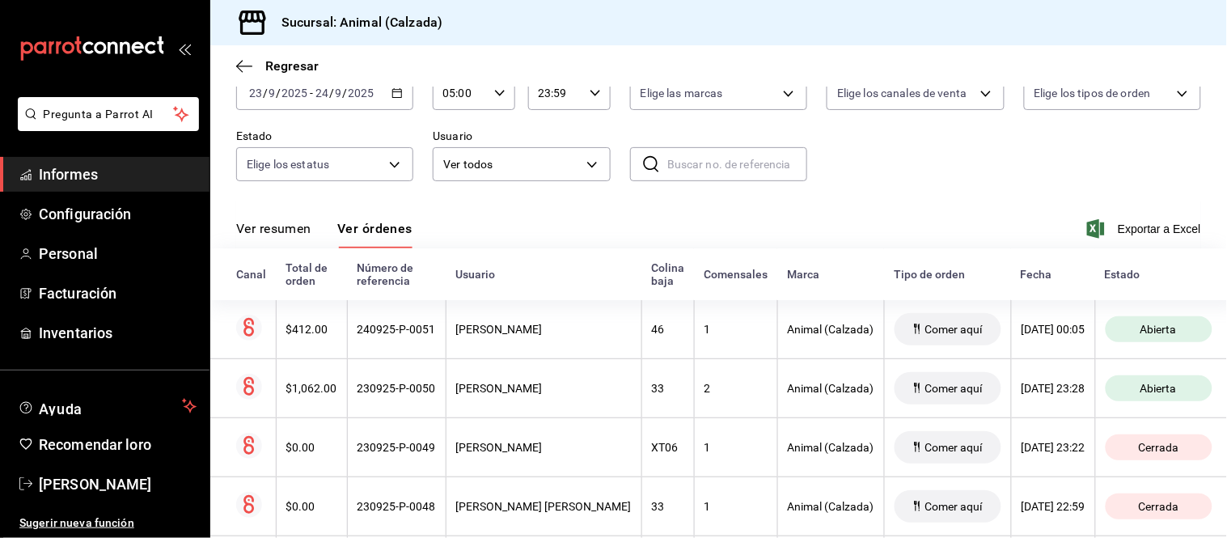
click at [281, 230] on font "Ver resumen" at bounding box center [273, 228] width 75 height 15
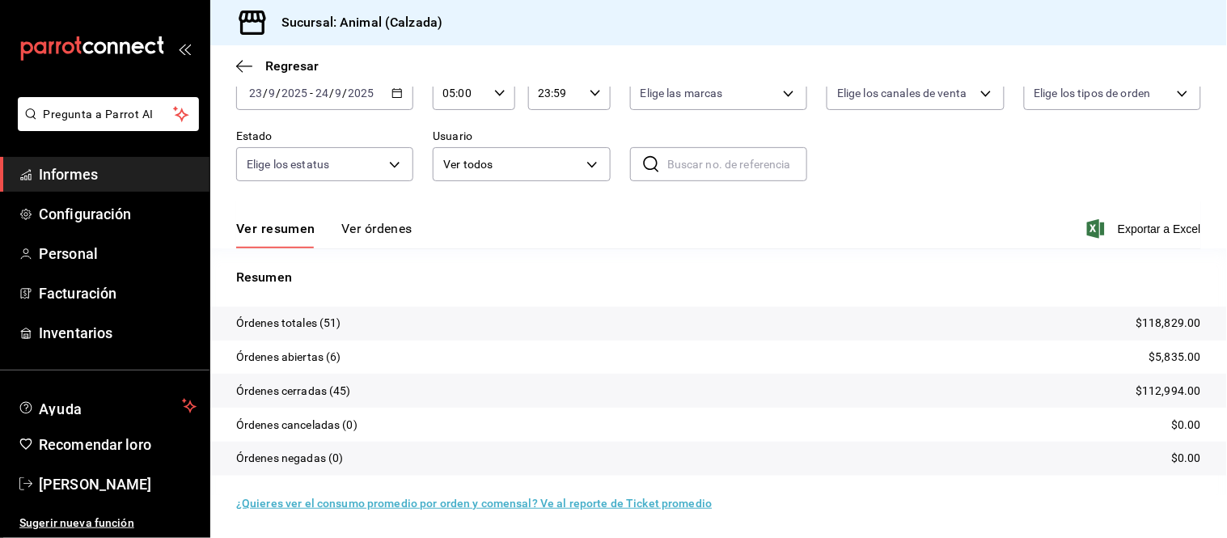
click at [374, 223] on font "Ver órdenes" at bounding box center [376, 228] width 71 height 15
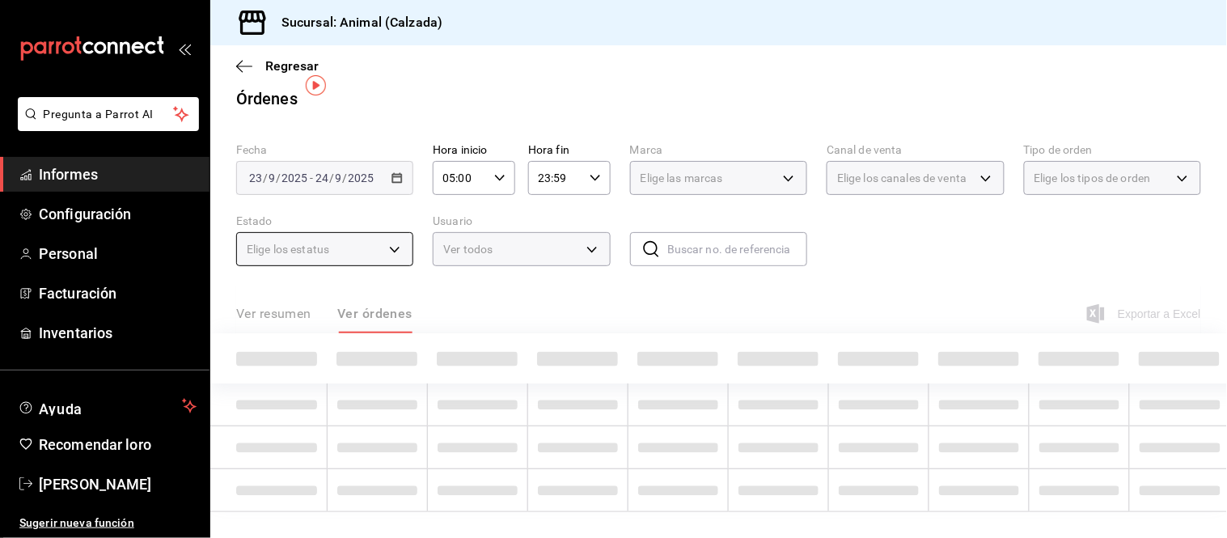
scroll to position [98, 0]
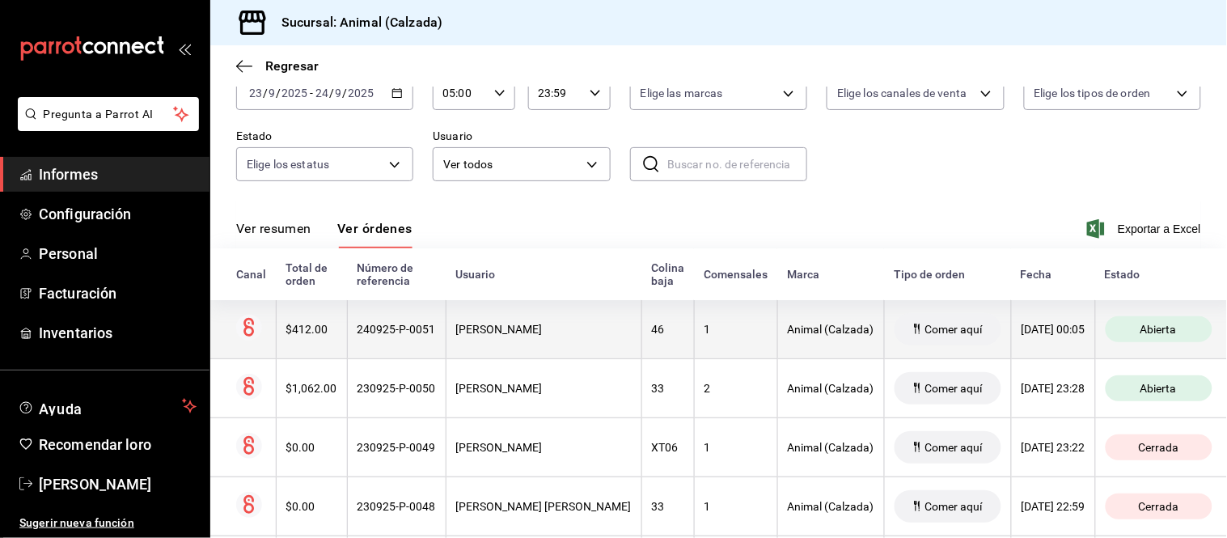
click at [556, 353] on th "[PERSON_NAME]" at bounding box center [544, 329] width 196 height 59
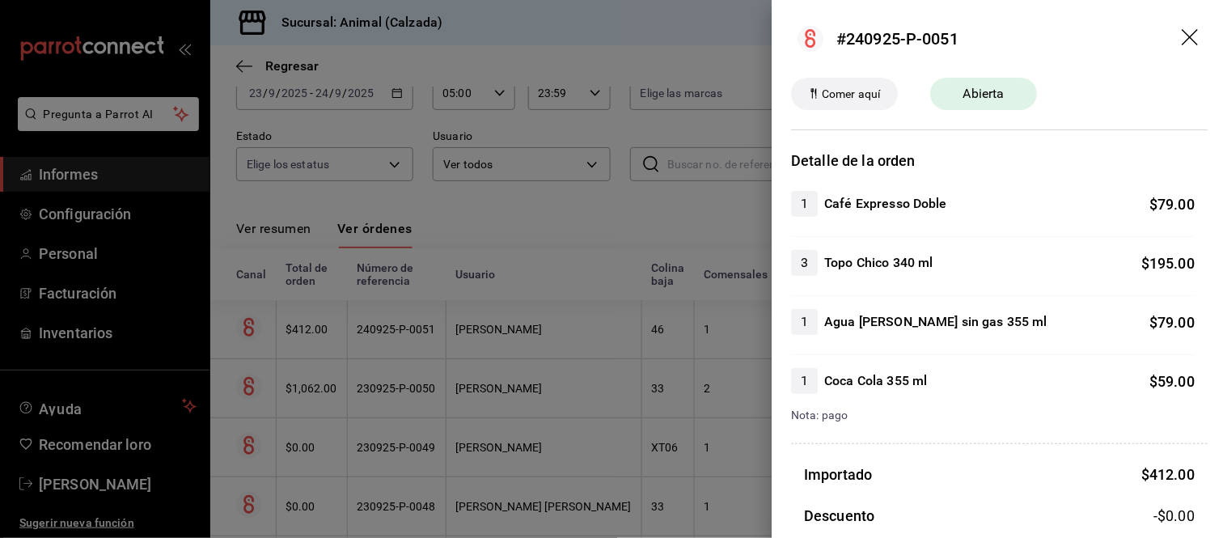
drag, startPoint x: 546, startPoint y: 366, endPoint x: 553, endPoint y: 370, distance: 8.7
click at [546, 366] on div at bounding box center [613, 269] width 1227 height 538
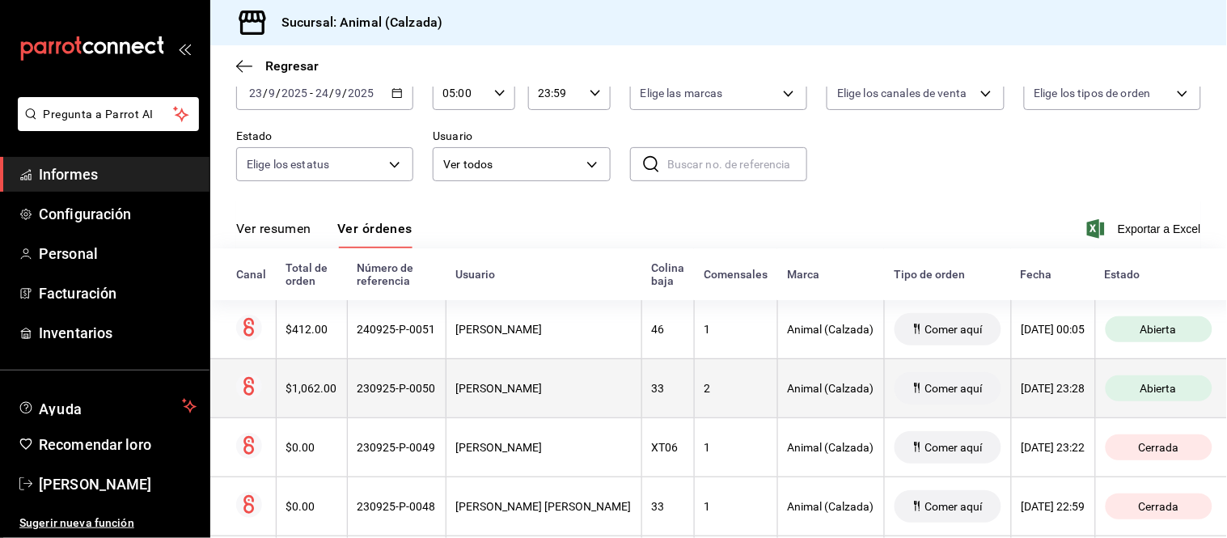
click at [552, 388] on div "[PERSON_NAME]" at bounding box center [544, 388] width 176 height 13
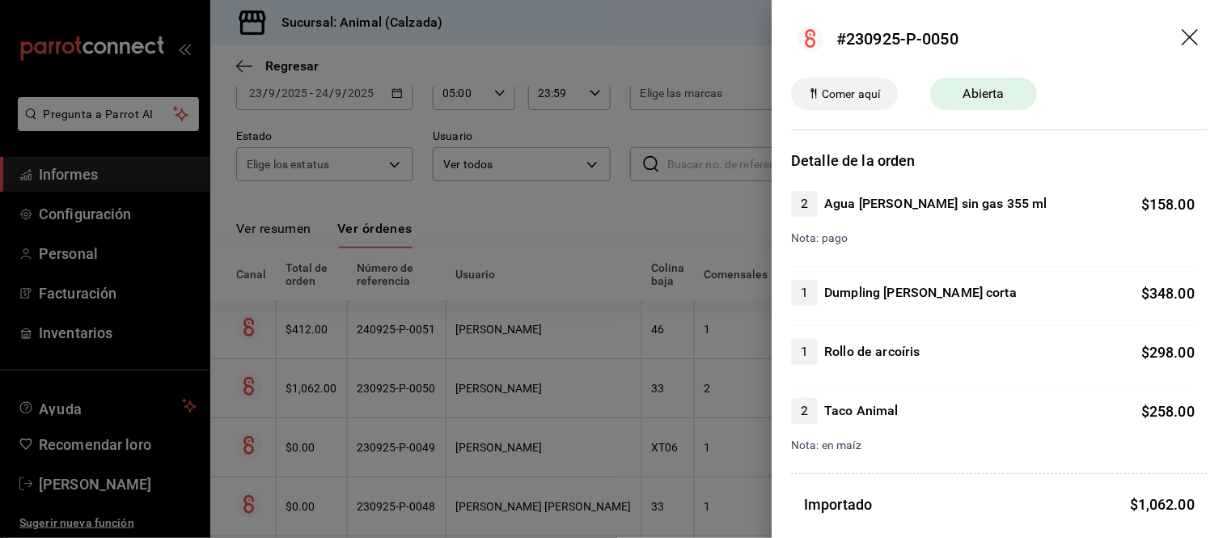
click at [644, 432] on div at bounding box center [613, 269] width 1227 height 538
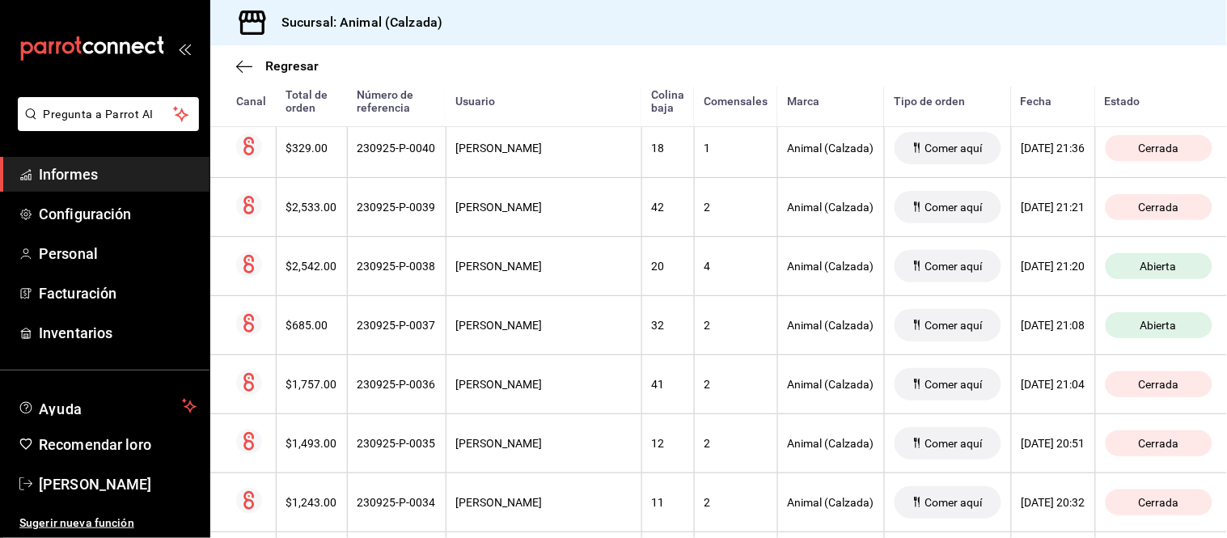
scroll to position [996, 0]
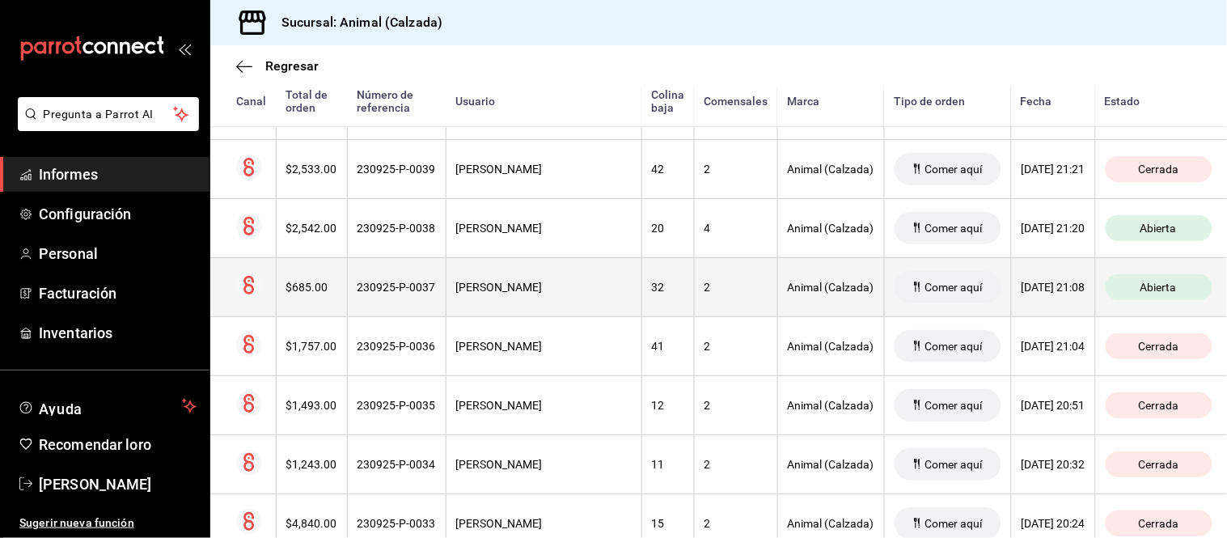
click at [521, 278] on th "[PERSON_NAME]" at bounding box center [544, 286] width 196 height 59
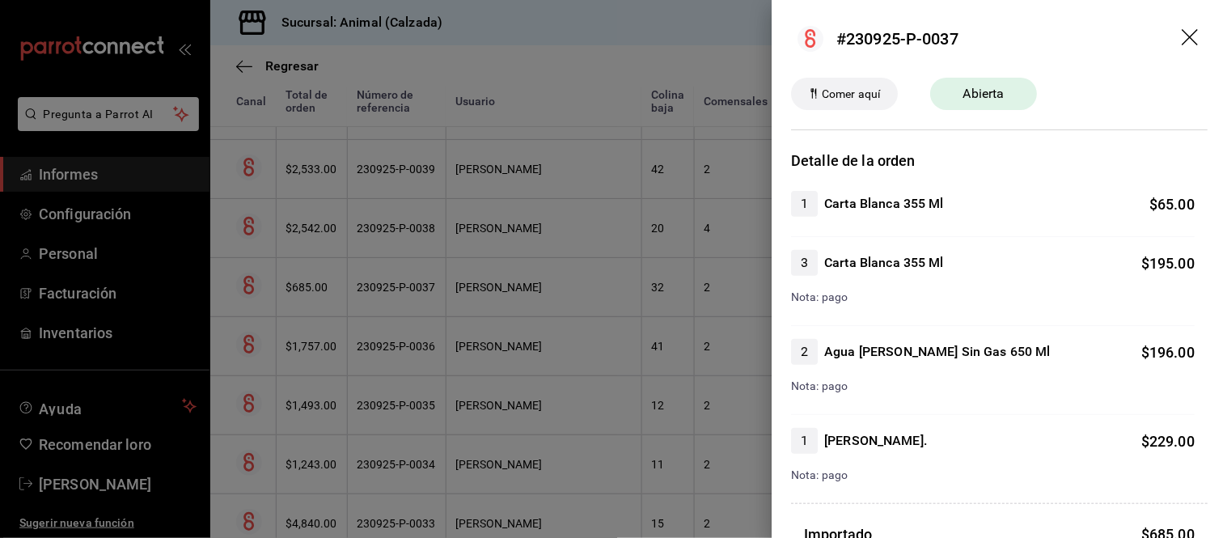
click at [667, 369] on div at bounding box center [613, 269] width 1227 height 538
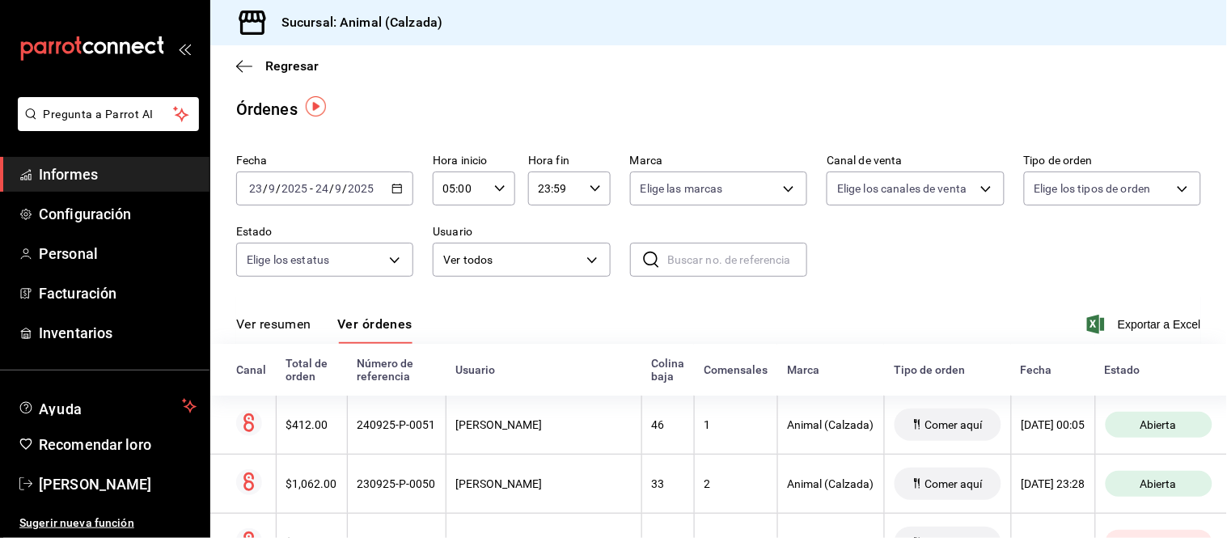
scroll to position [0, 0]
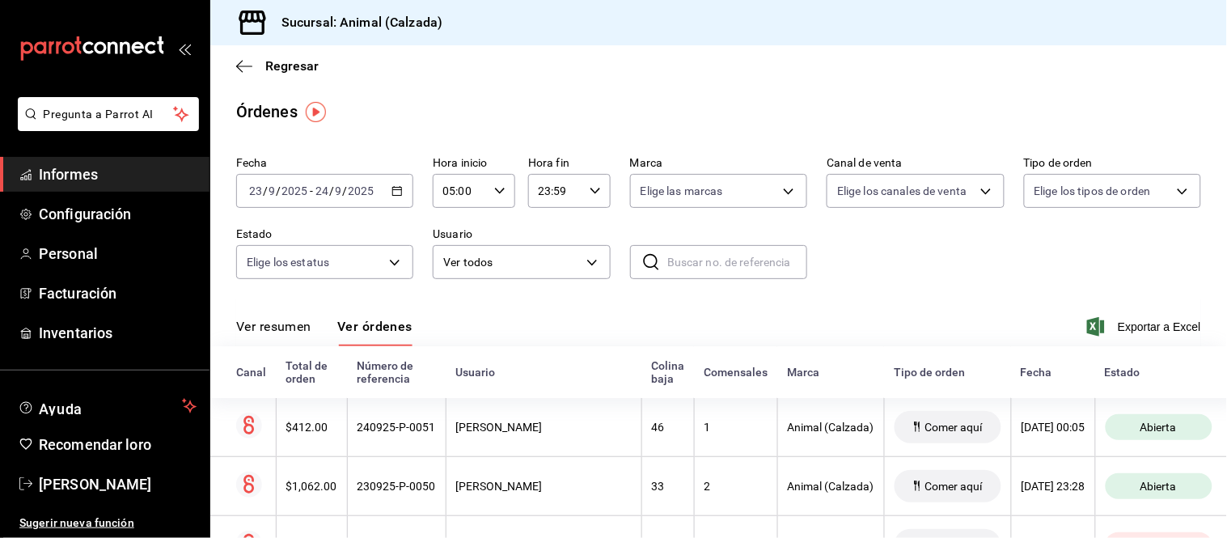
drag, startPoint x: 267, startPoint y: 310, endPoint x: 272, endPoint y: 335, distance: 25.5
click at [267, 314] on div "Ver resumen Ver órdenes Exportar a Excel" at bounding box center [718, 322] width 965 height 48
drag, startPoint x: 278, startPoint y: 330, endPoint x: 276, endPoint y: 315, distance: 14.8
click at [278, 329] on font "Ver resumen" at bounding box center [273, 326] width 75 height 15
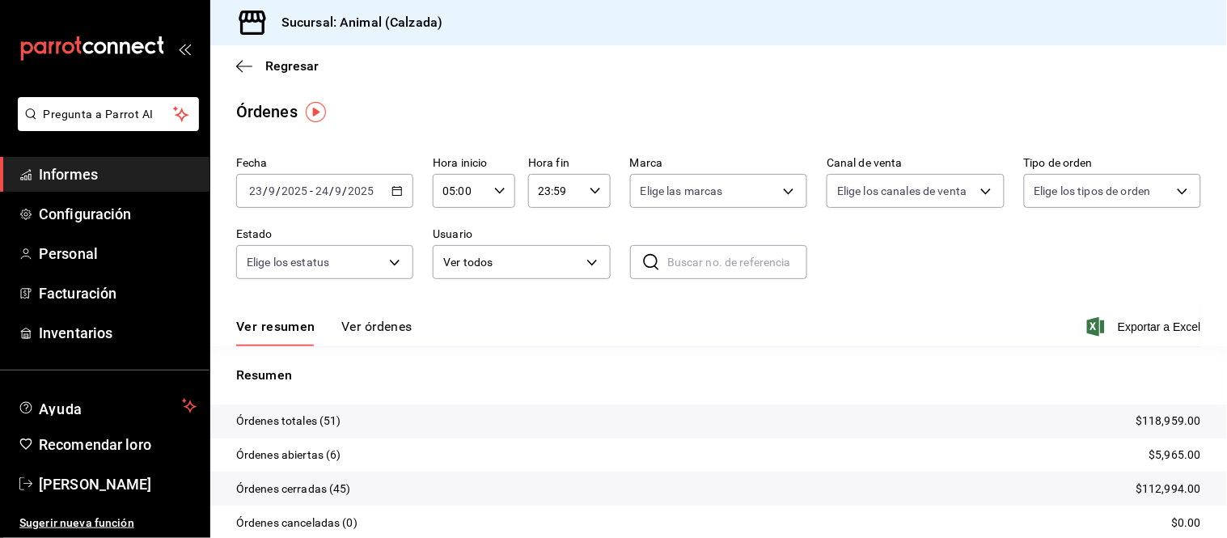
click at [374, 326] on font "Ver órdenes" at bounding box center [376, 326] width 71 height 15
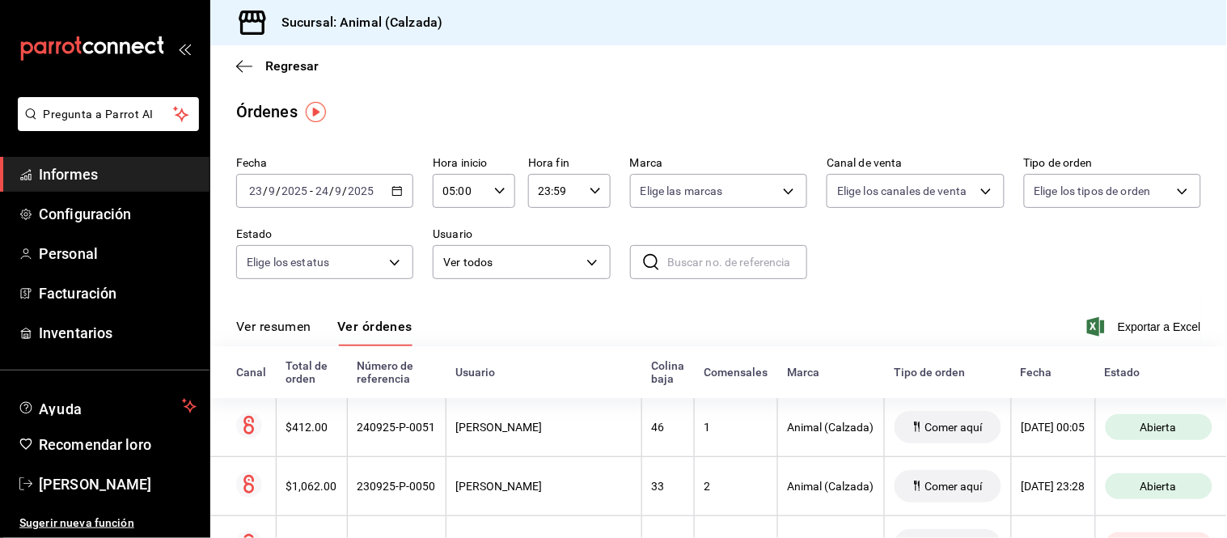
click at [278, 340] on button "Ver resumen" at bounding box center [273, 332] width 75 height 28
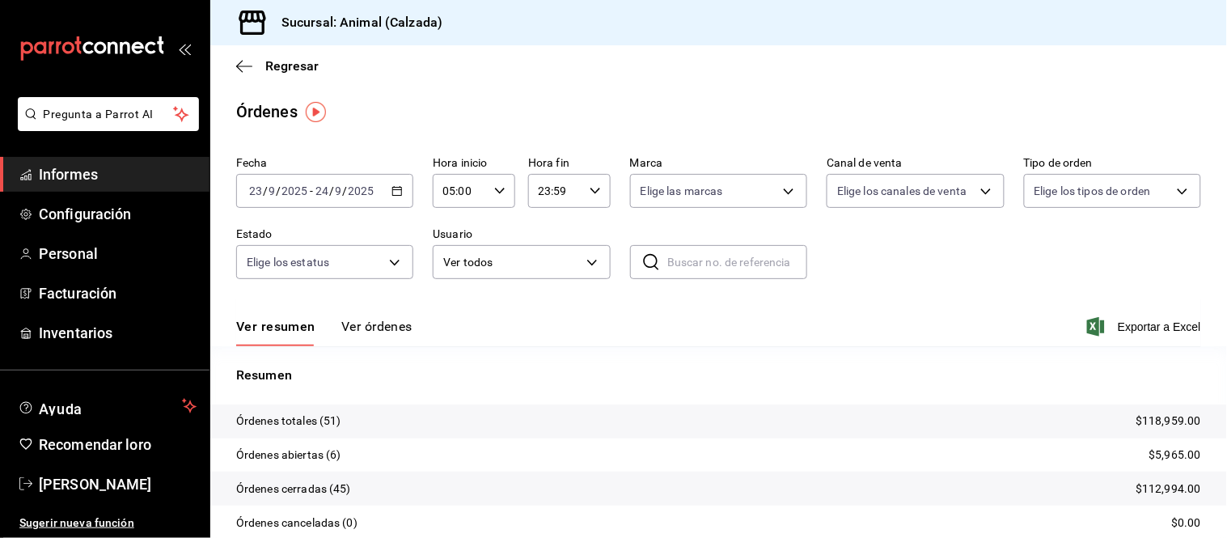
click at [372, 311] on div "Ver resumen Ver órdenes Exportar a Excel" at bounding box center [718, 322] width 965 height 48
click at [394, 321] on font "Ver órdenes" at bounding box center [376, 326] width 71 height 15
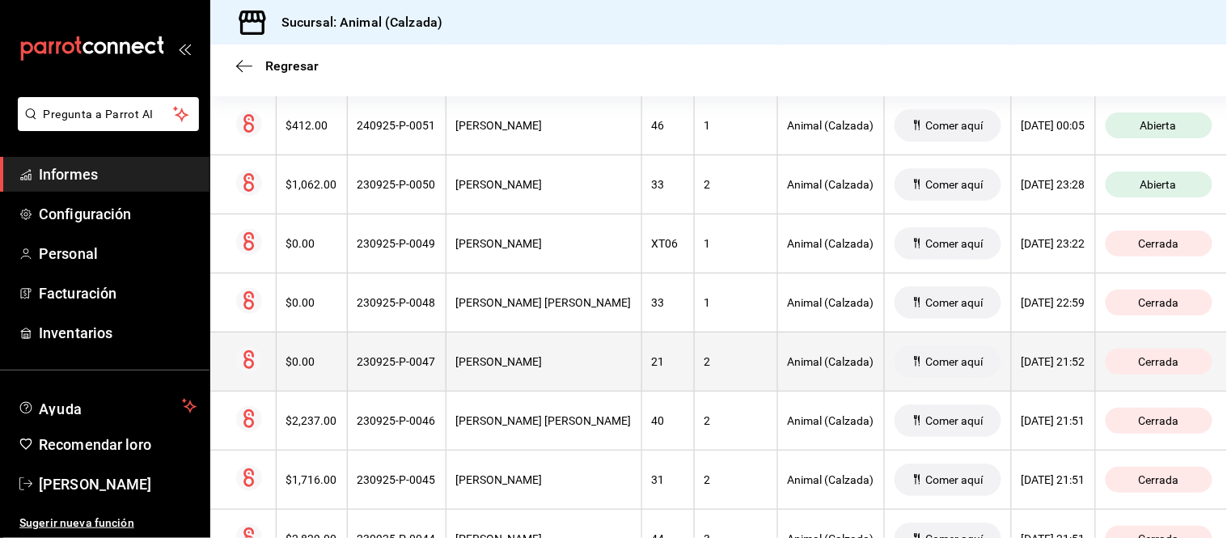
scroll to position [269, 0]
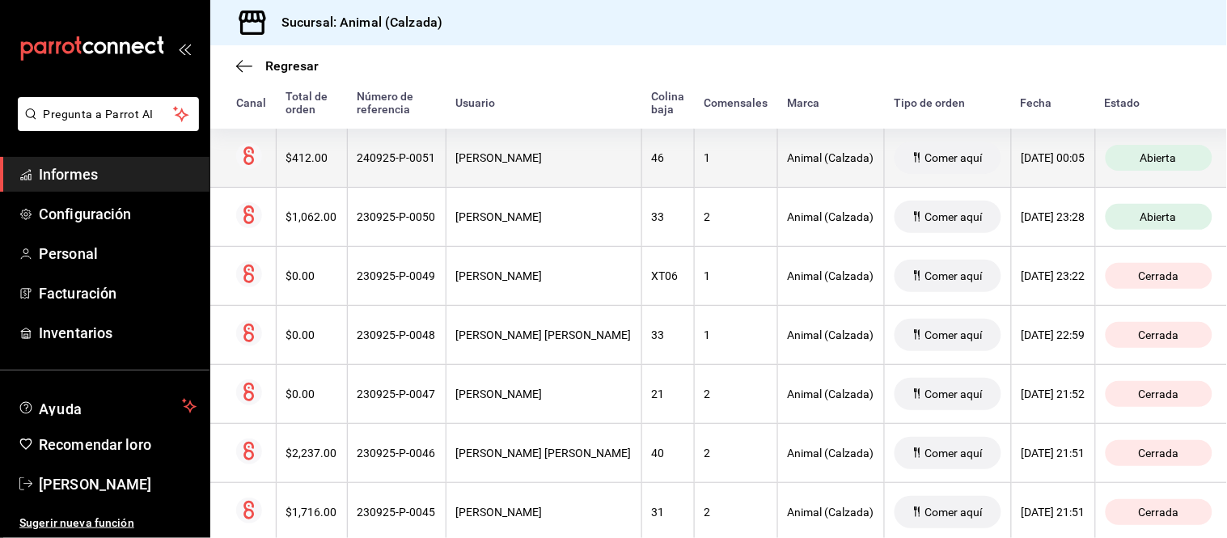
click at [518, 162] on font "[PERSON_NAME]" at bounding box center [499, 157] width 87 height 13
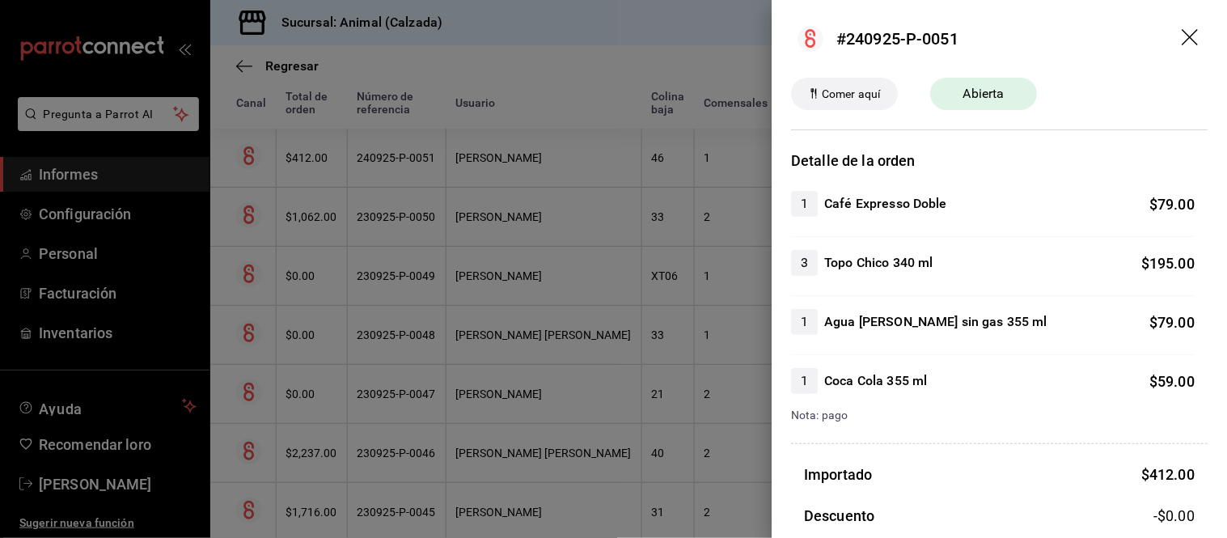
click at [543, 184] on div at bounding box center [613, 269] width 1227 height 538
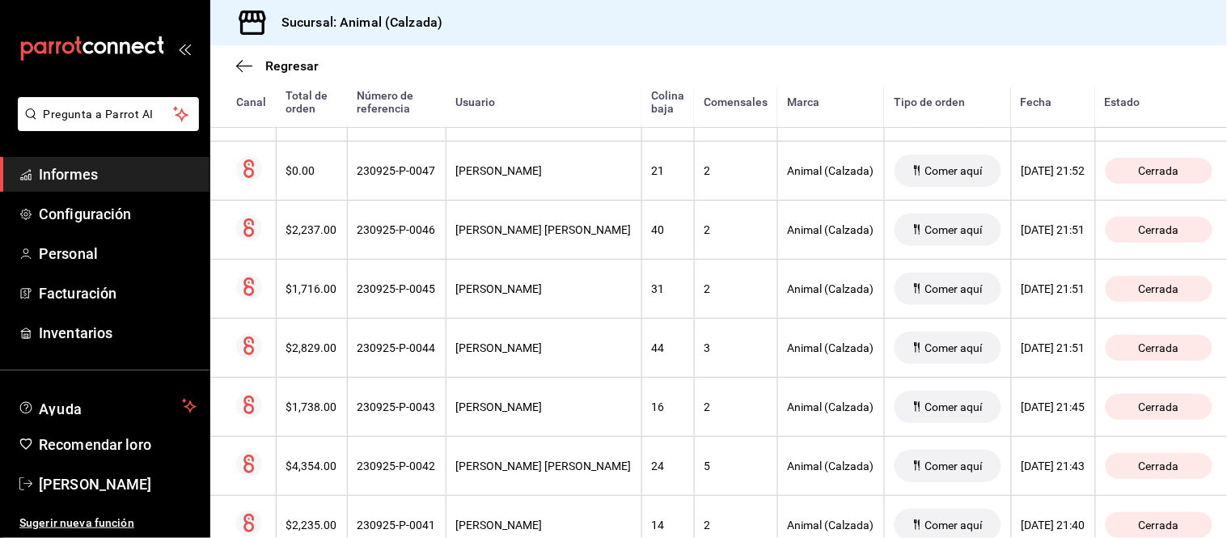
scroll to position [449, 0]
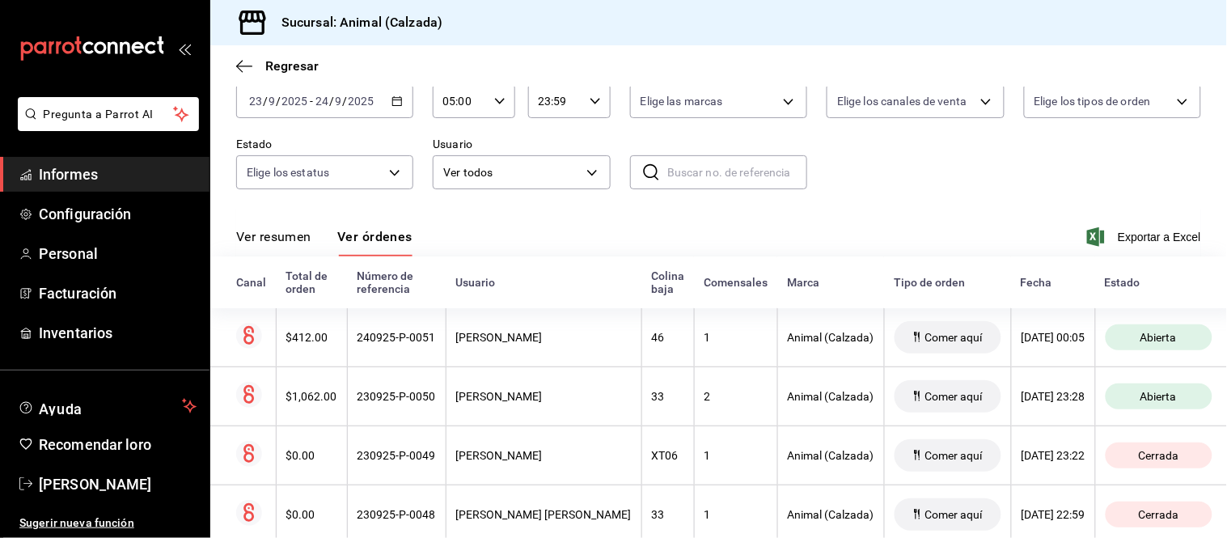
click at [288, 246] on button "Ver resumen" at bounding box center [273, 242] width 75 height 28
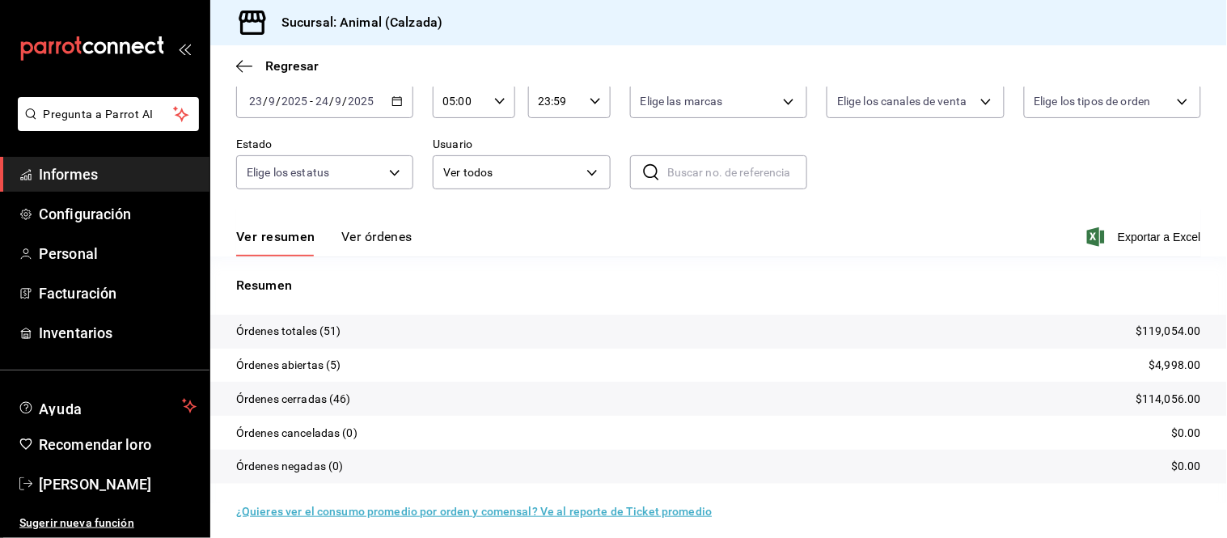
click at [348, 236] on font "Ver órdenes" at bounding box center [376, 236] width 71 height 15
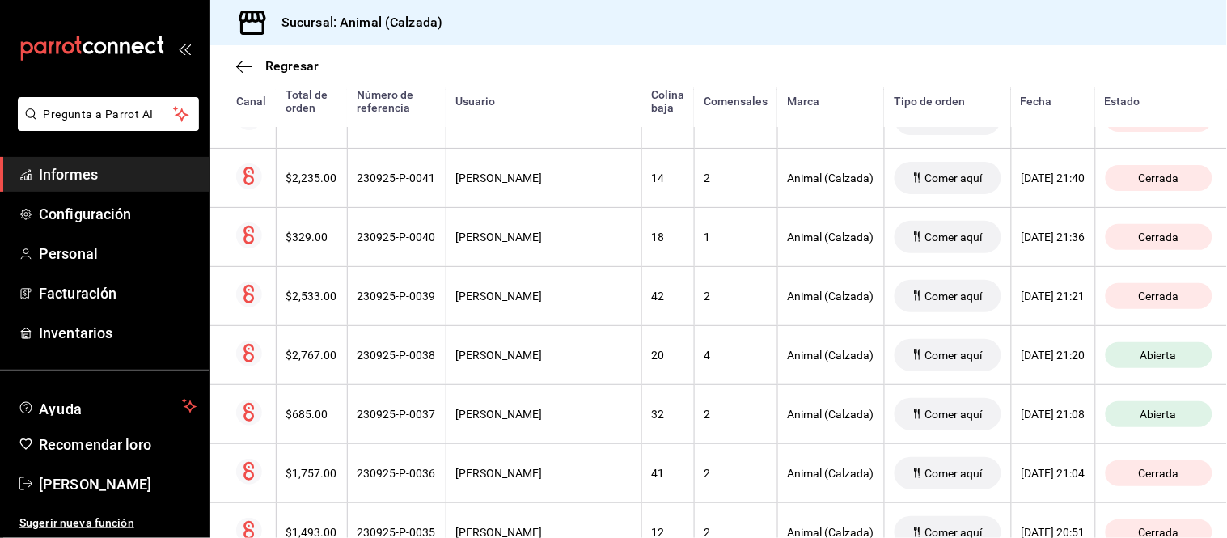
scroll to position [899, 0]
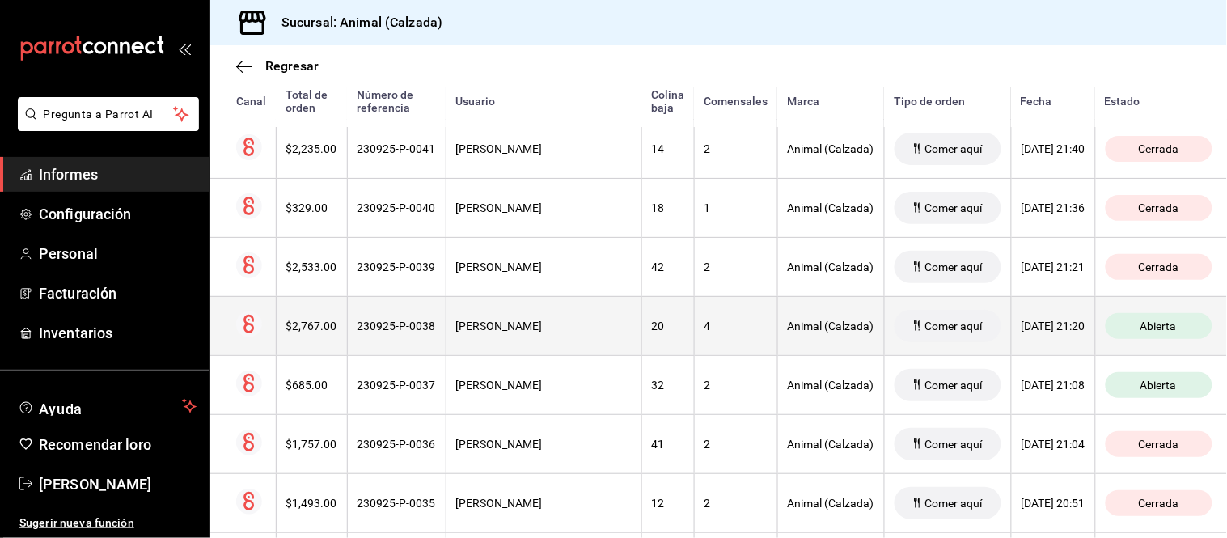
click at [694, 328] on th "4" at bounding box center [735, 325] width 83 height 59
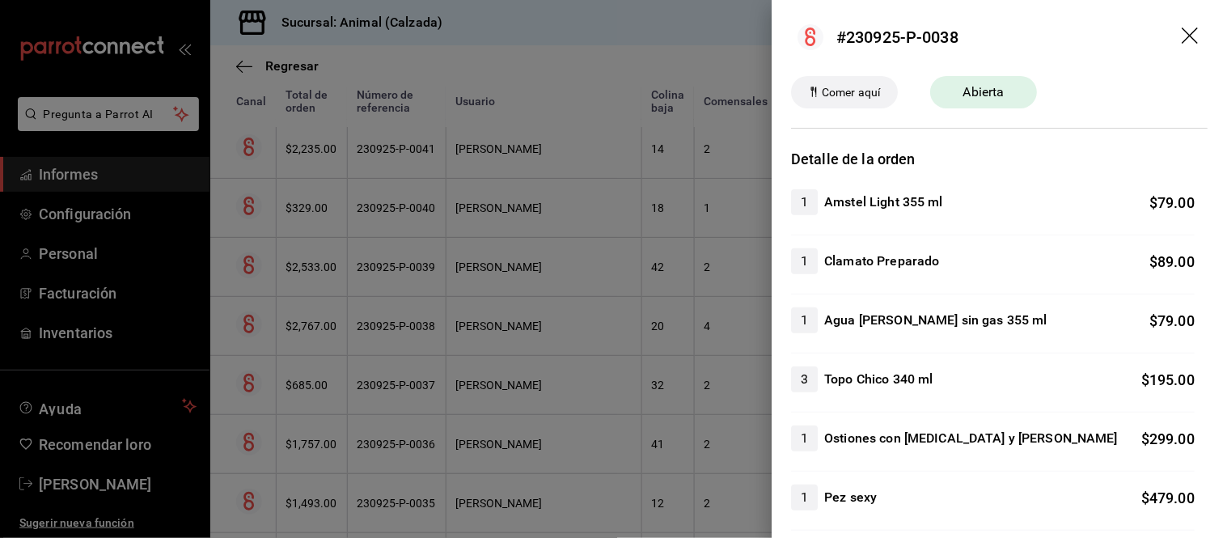
scroll to position [0, 0]
click at [685, 334] on div at bounding box center [613, 269] width 1227 height 538
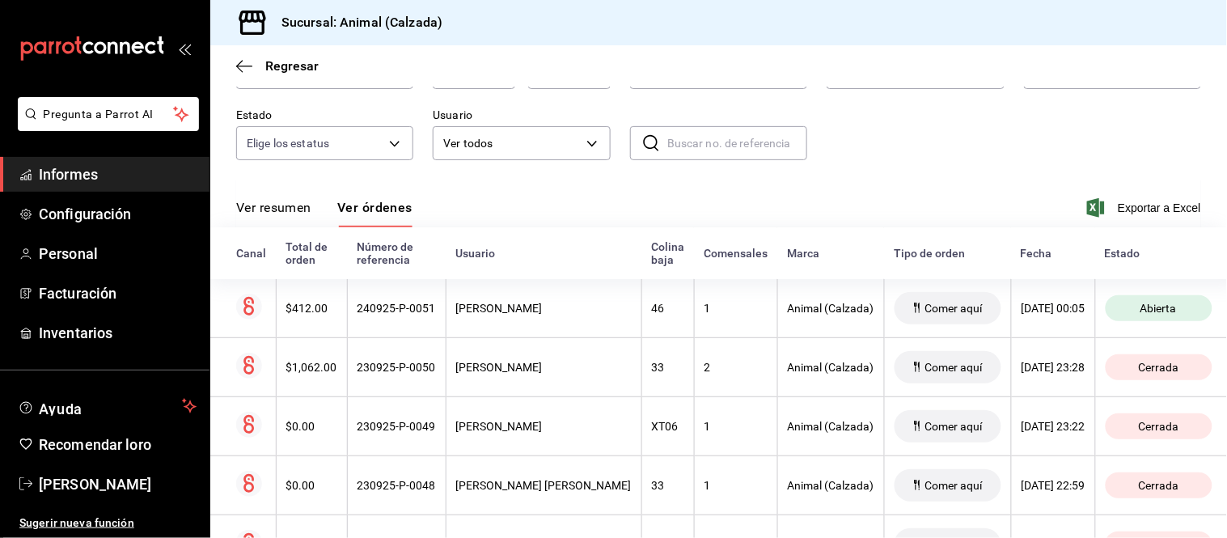
scroll to position [90, 0]
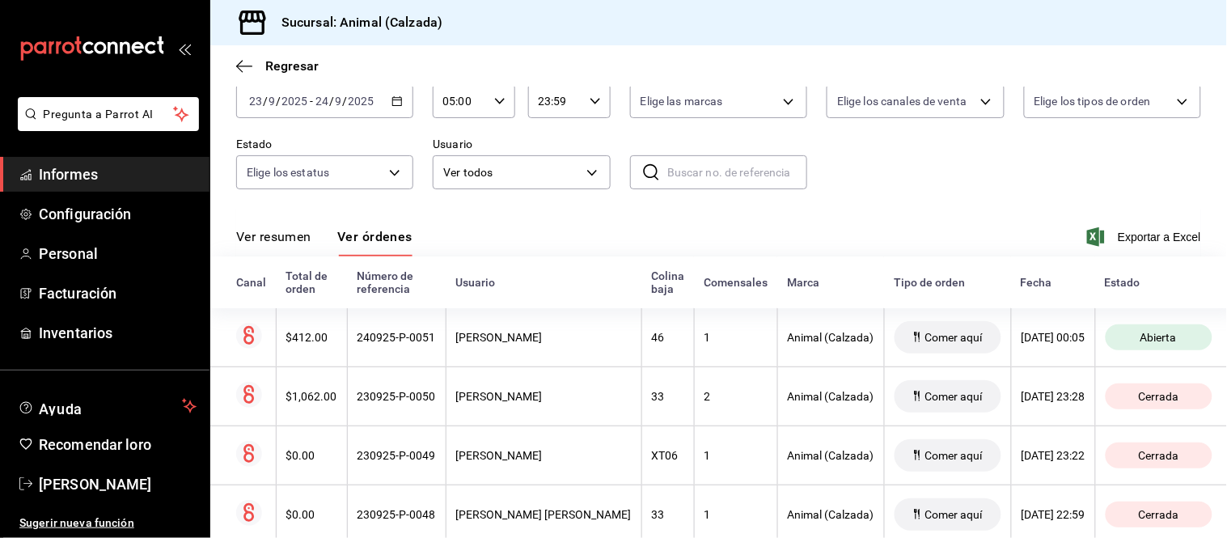
click at [281, 235] on font "Ver resumen" at bounding box center [273, 236] width 75 height 15
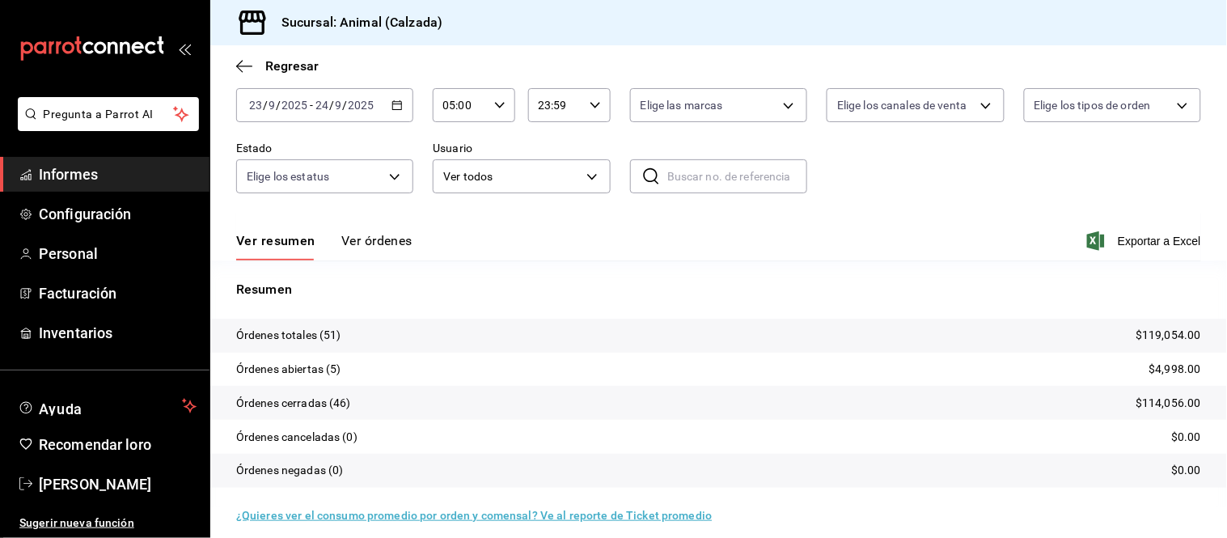
scroll to position [90, 0]
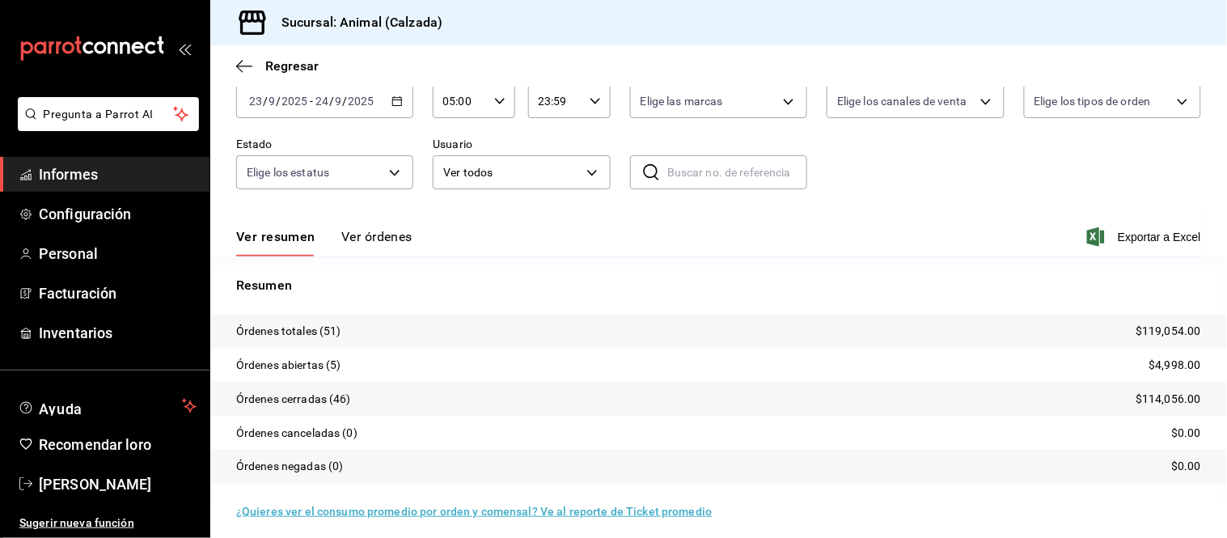
click at [377, 235] on font "Ver órdenes" at bounding box center [376, 236] width 71 height 15
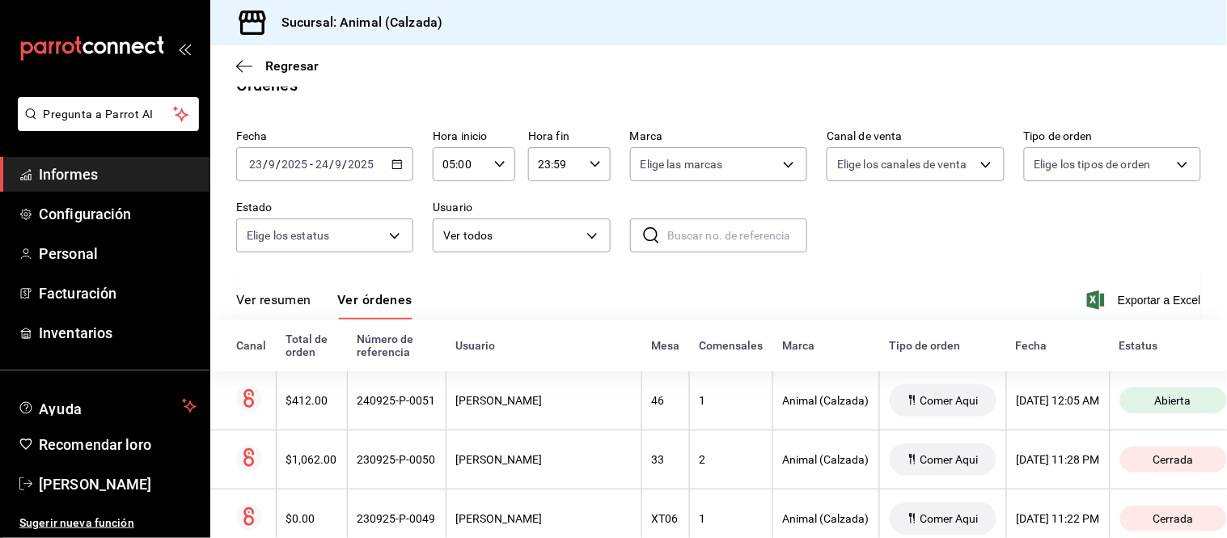
scroll to position [90, 0]
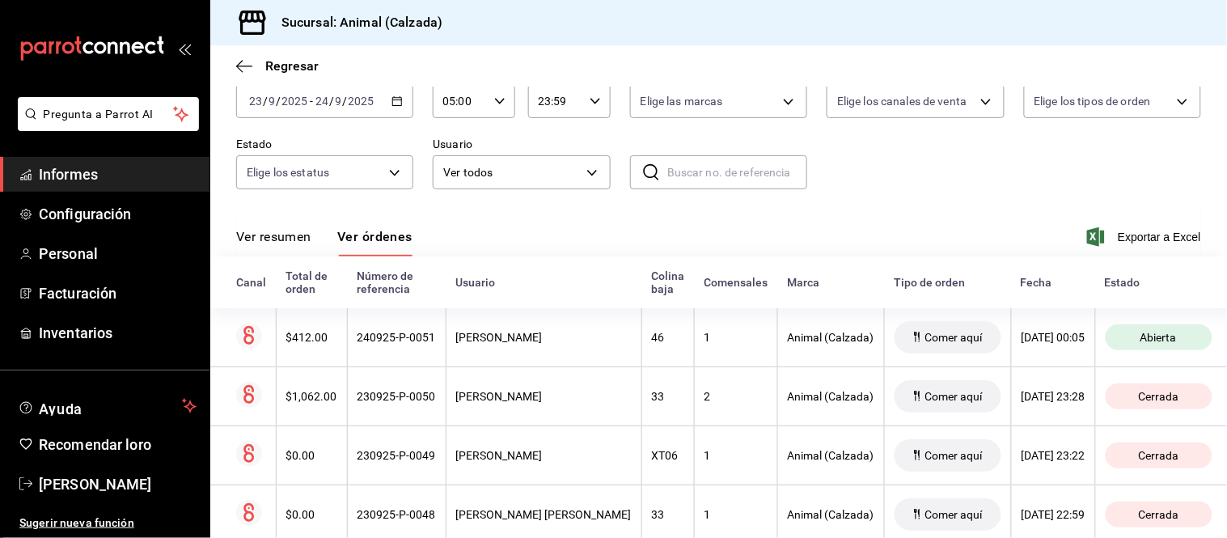
click at [283, 238] on font "Ver resumen" at bounding box center [273, 236] width 75 height 15
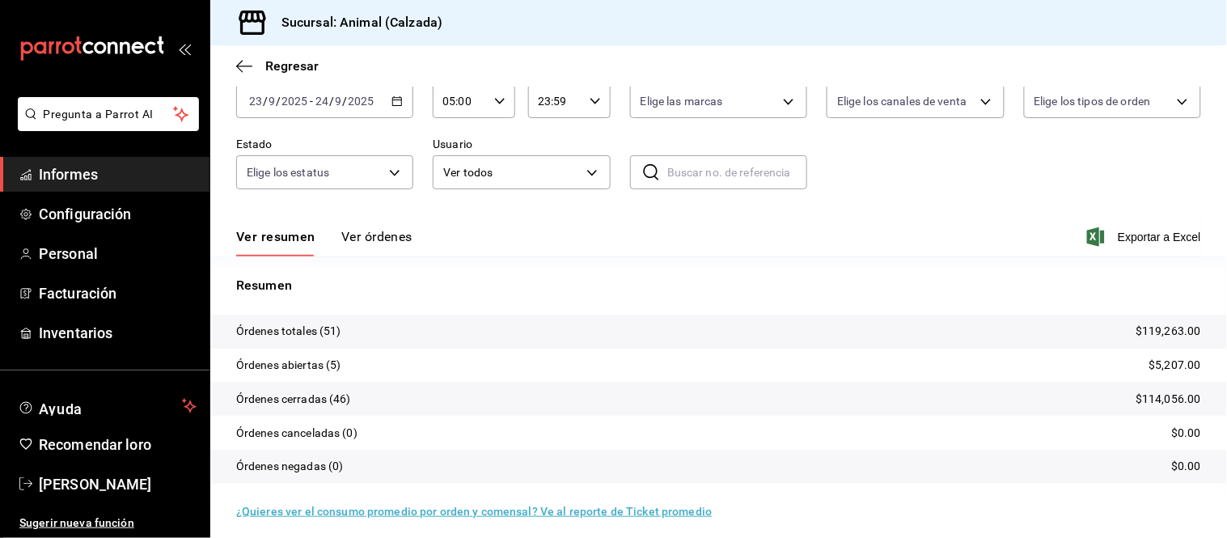
click at [370, 236] on font "Ver órdenes" at bounding box center [376, 236] width 71 height 15
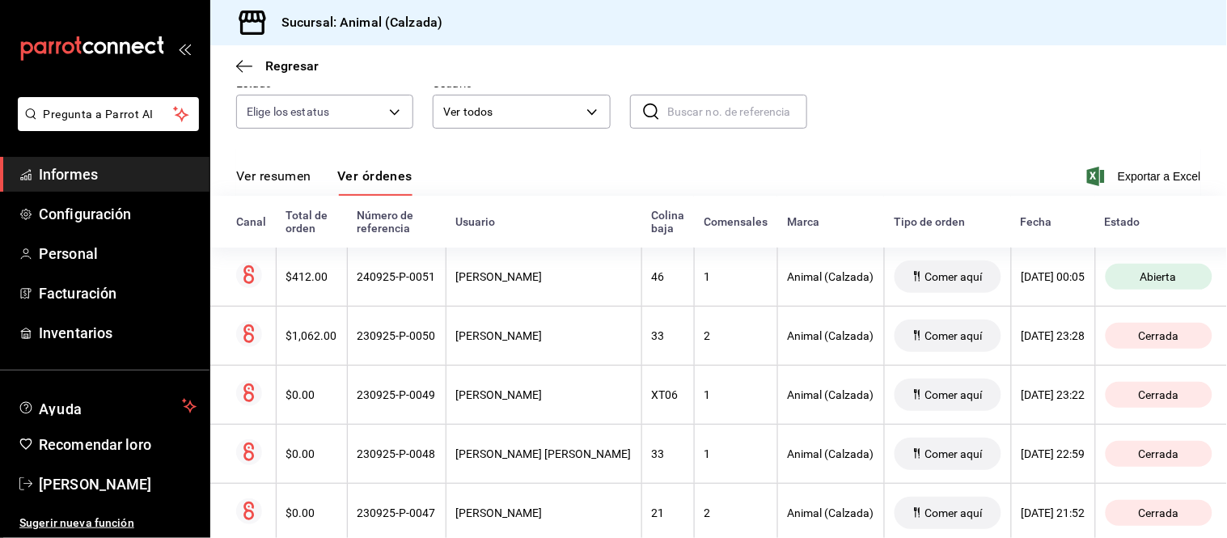
scroll to position [180, 0]
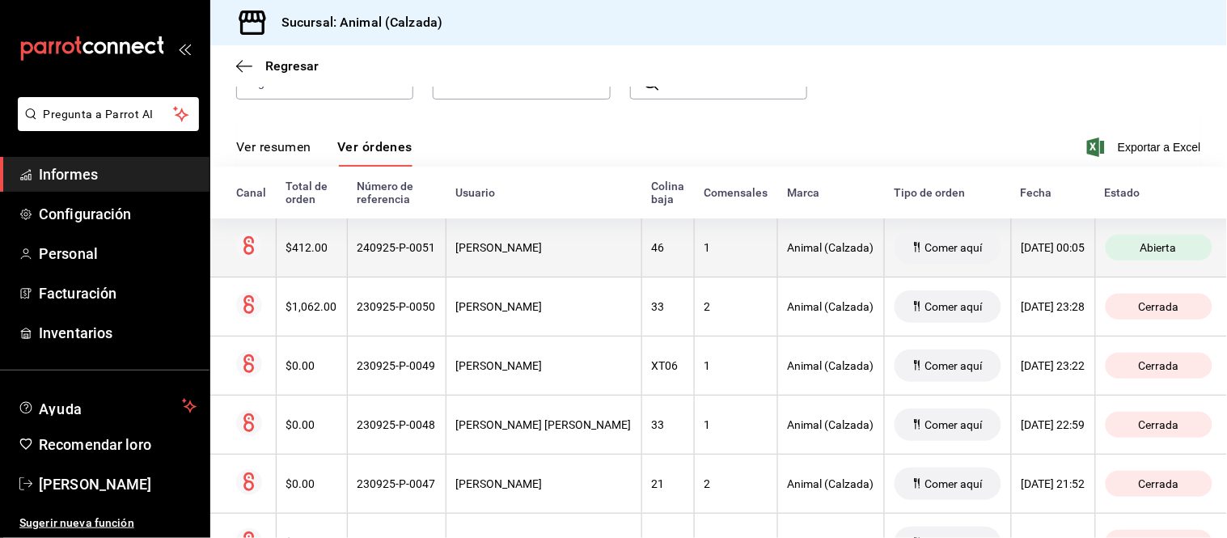
click at [532, 247] on div "[PERSON_NAME]" at bounding box center [544, 247] width 176 height 13
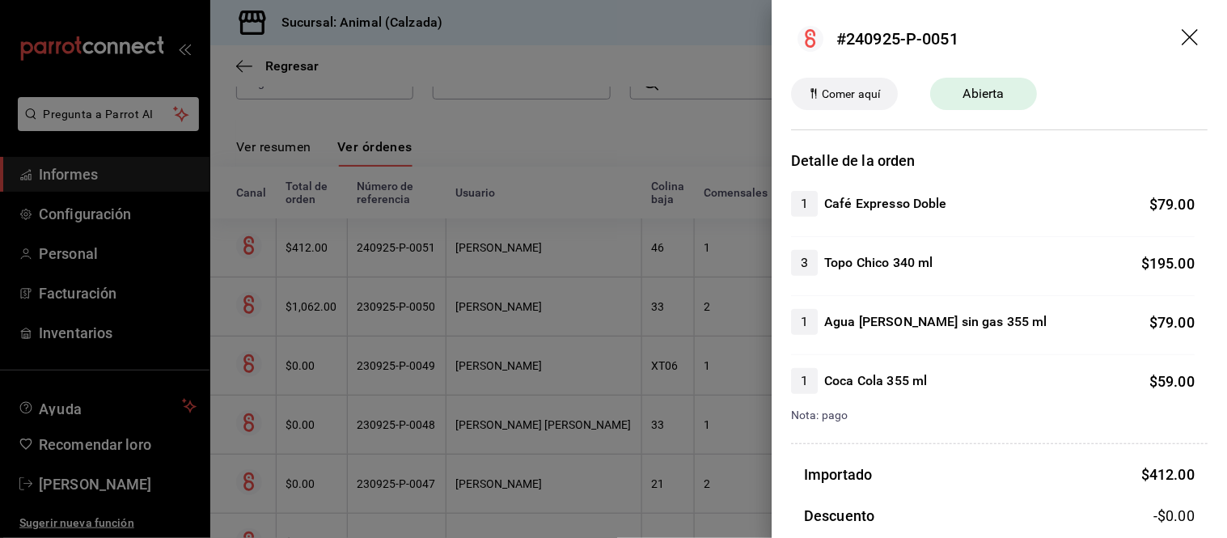
click at [510, 273] on div at bounding box center [613, 269] width 1227 height 538
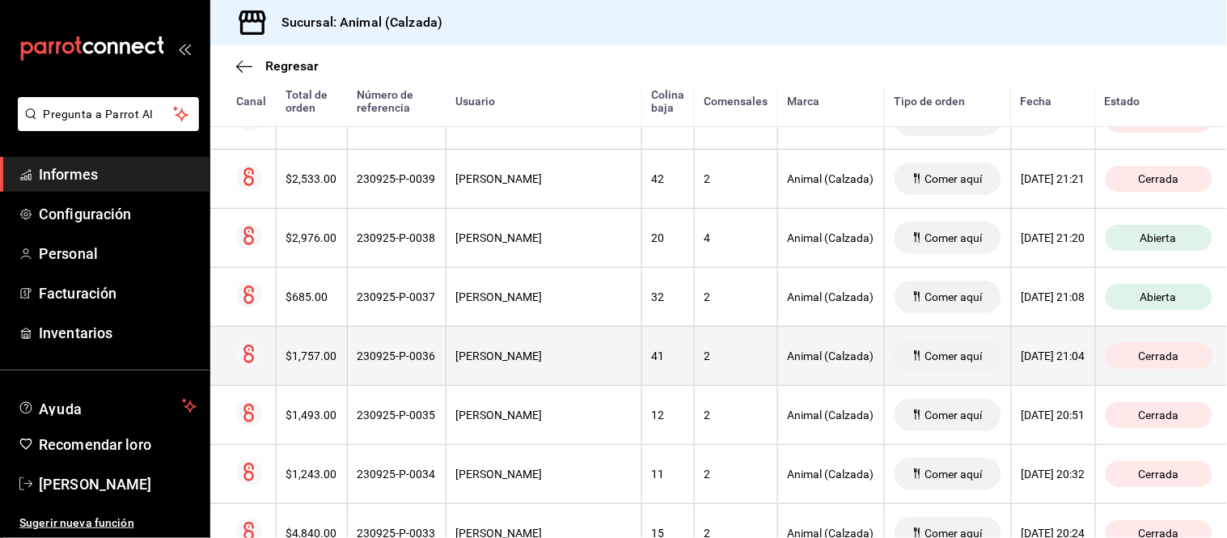
scroll to position [988, 0]
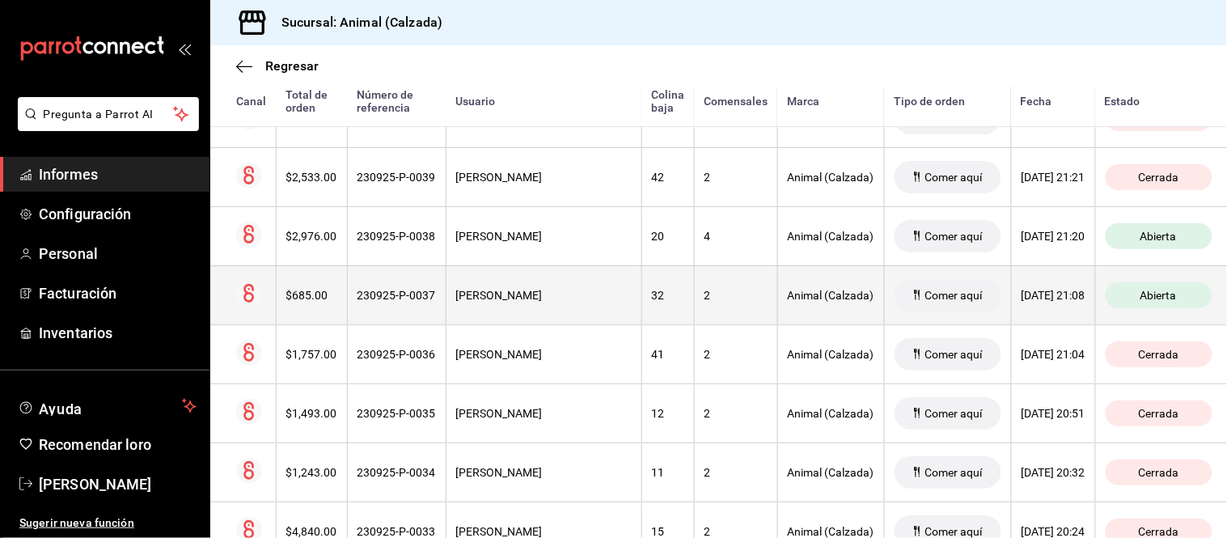
click at [589, 299] on th "[PERSON_NAME]" at bounding box center [544, 294] width 196 height 59
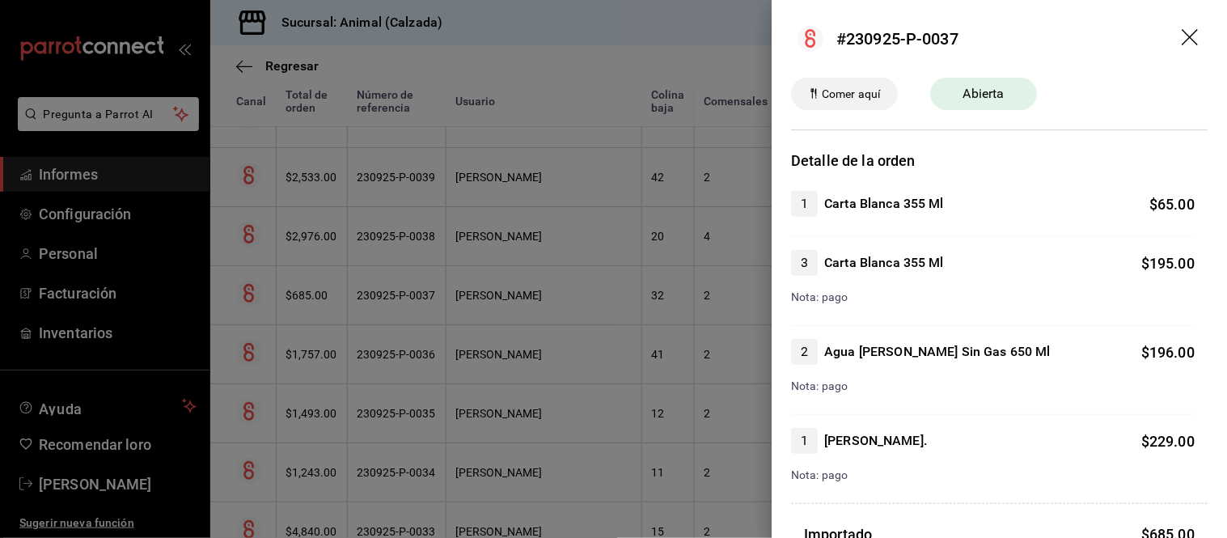
click at [600, 302] on div at bounding box center [613, 269] width 1227 height 538
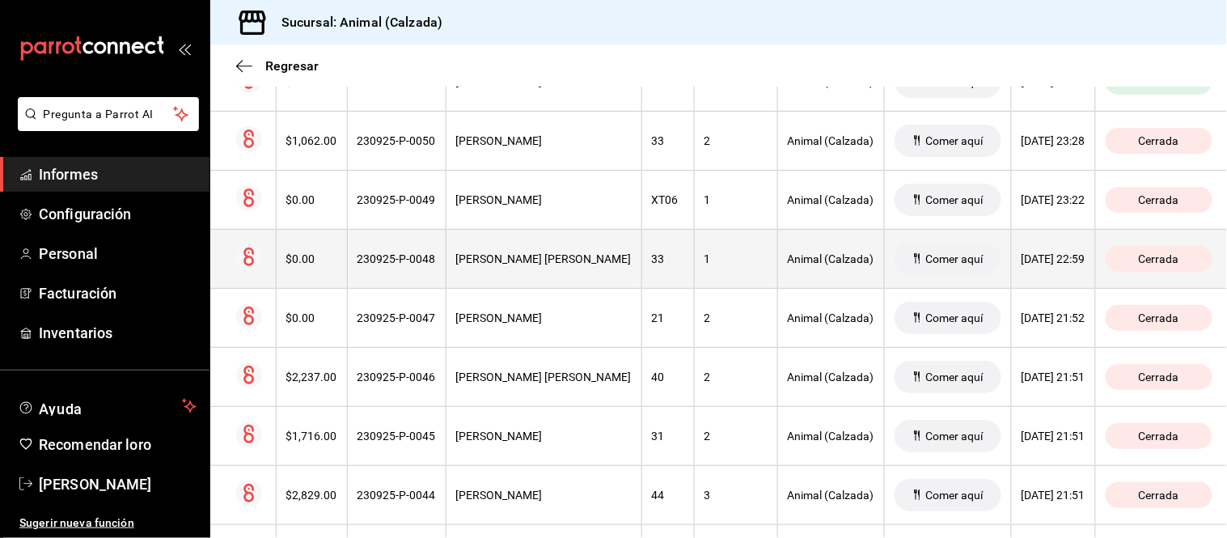
scroll to position [76, 0]
